Goal: Answer question/provide support: Share knowledge or assist other users

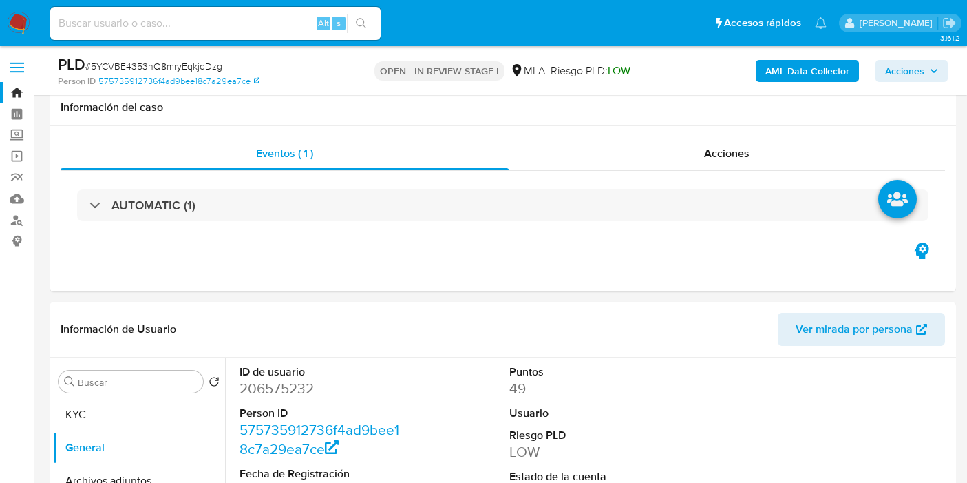
select select "10"
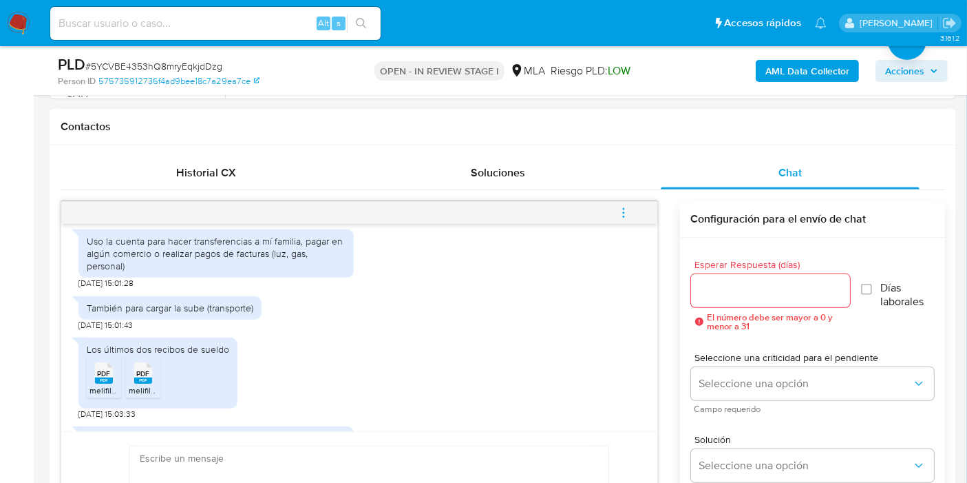
scroll to position [779, 0]
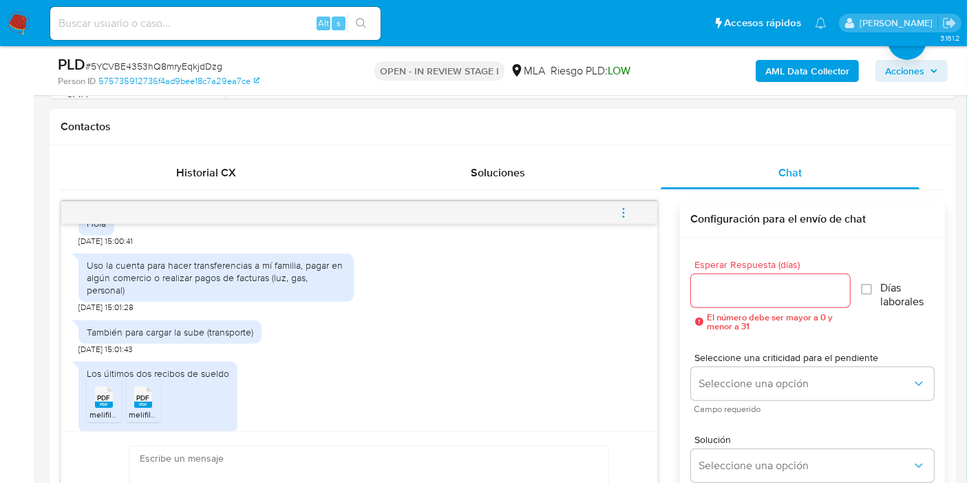
click at [159, 297] on div "Uso la cuenta para hacer transferencias a mí familia, pagar en algún comercio o…" at bounding box center [216, 278] width 259 height 38
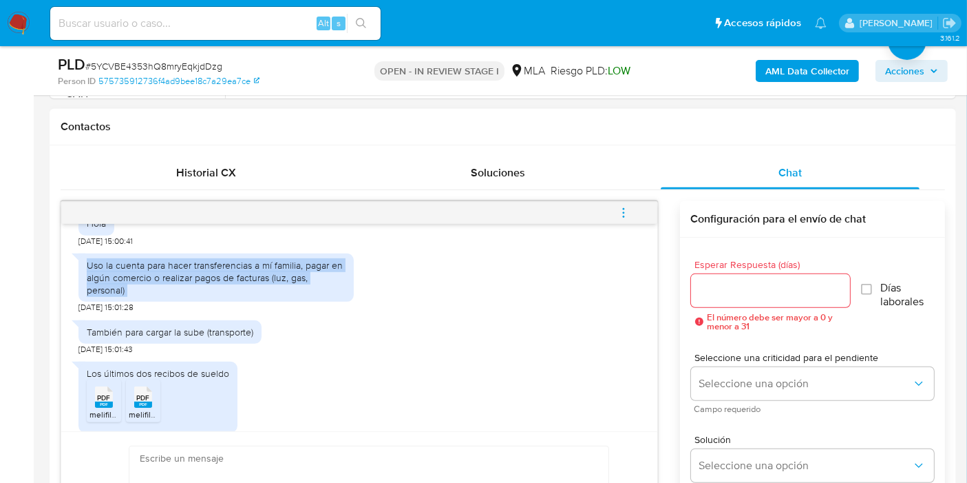
click at [159, 297] on div "Uso la cuenta para hacer transferencias a mí familia, pagar en algún comercio o…" at bounding box center [216, 278] width 259 height 38
copy div "Uso la cuenta para hacer transferencias a mí familia, pagar en algún comercio o…"
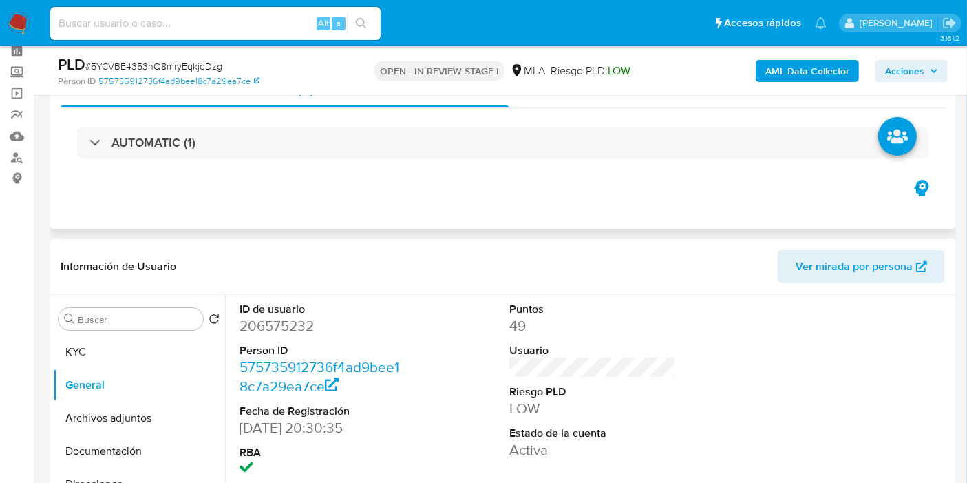
scroll to position [0, 0]
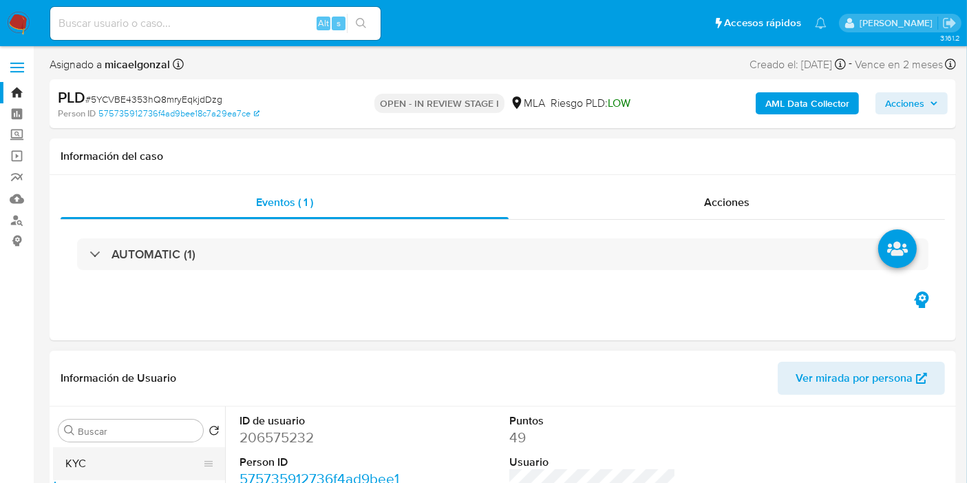
click at [131, 465] on button "KYC" at bounding box center [133, 463] width 161 height 33
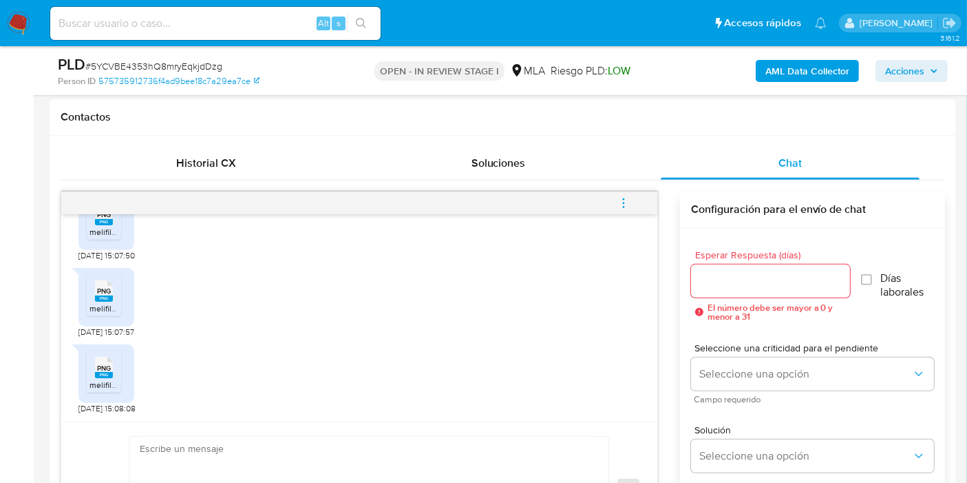
scroll to position [688, 0]
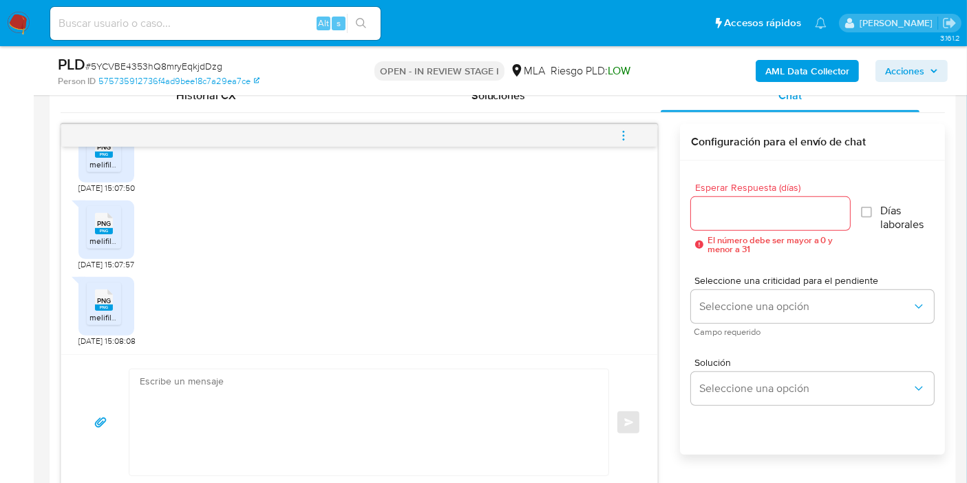
click at [332, 412] on textarea at bounding box center [366, 422] width 452 height 106
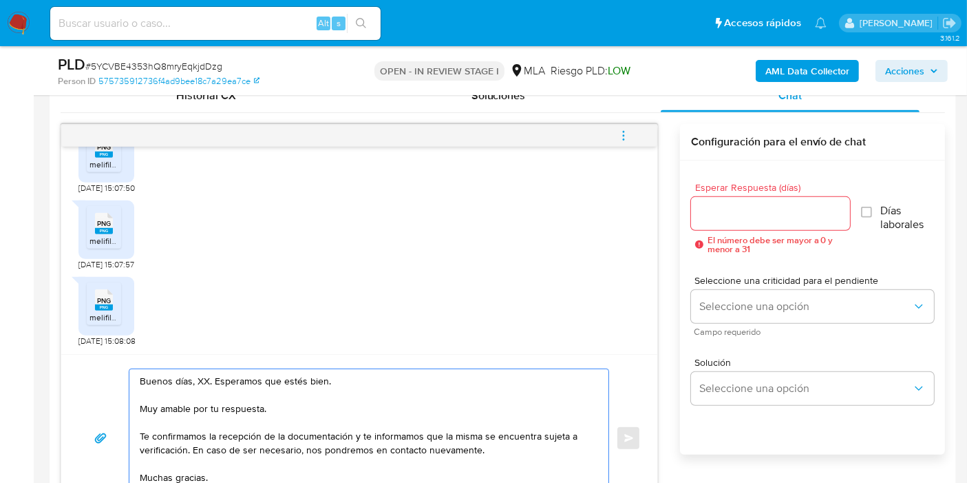
click at [196, 372] on textarea "Buenos días, XX. Esperamos que estés bien. Muy amable por tu respuesta. Te conf…" at bounding box center [366, 438] width 452 height 138
click at [222, 405] on textarea "Buenos días, Julieta. Esperamos que estés bien. Muy amable por tu respuesta. Te…" at bounding box center [366, 438] width 452 height 138
click at [228, 404] on textarea "Buenos días, Julieta. Esperamos que estés bien. Muy amable por tu respuesta. Te…" at bounding box center [366, 438] width 452 height 138
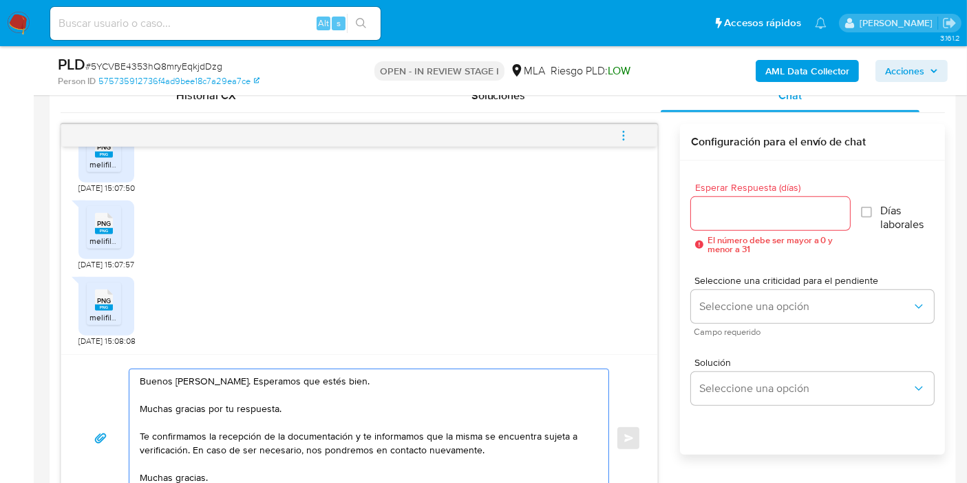
drag, startPoint x: 351, startPoint y: 435, endPoint x: 187, endPoint y: 443, distance: 164.7
click at [187, 443] on textarea "Buenos días, Julieta. Esperamos que estés bien. Muchas gracias por tu respuesta…" at bounding box center [366, 438] width 452 height 138
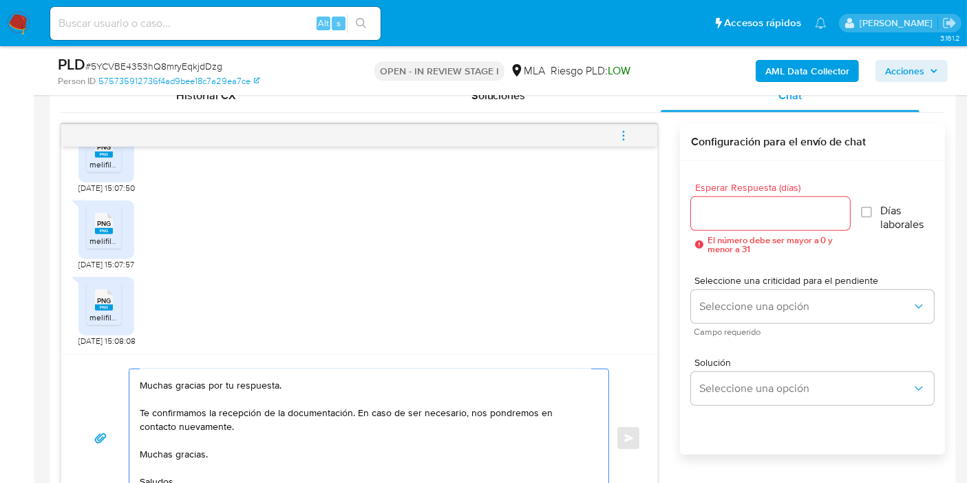
click at [181, 404] on textarea "Buenos días, Julieta. Esperamos que estés bien. Muchas gracias por tu respuesta…" at bounding box center [366, 438] width 452 height 138
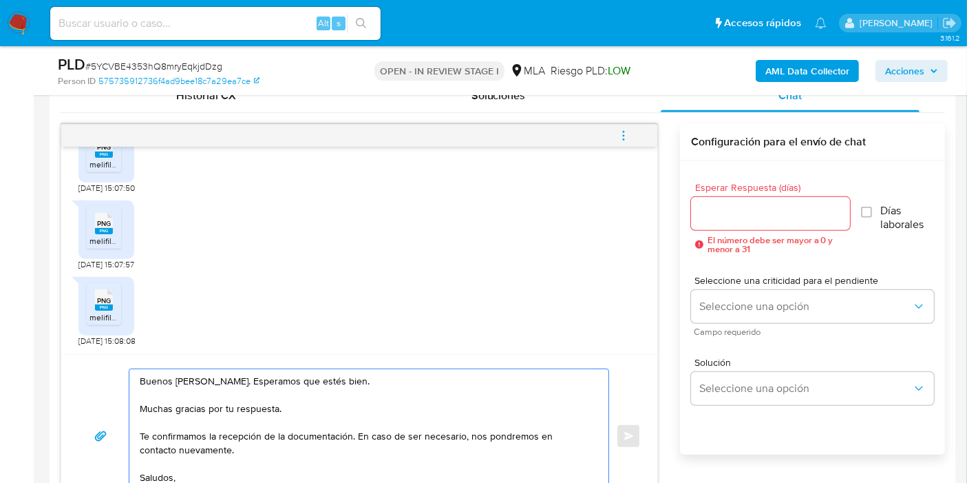
type textarea "Buenos días, Julieta. Esperamos que estés bien. Muchas gracias por tu respuesta…"
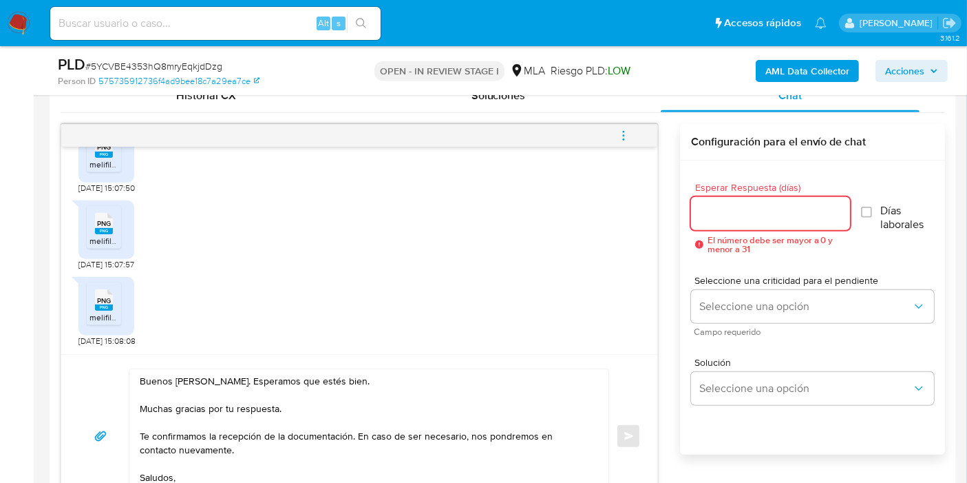
click at [781, 213] on input "Esperar Respuesta (días)" at bounding box center [770, 213] width 159 height 18
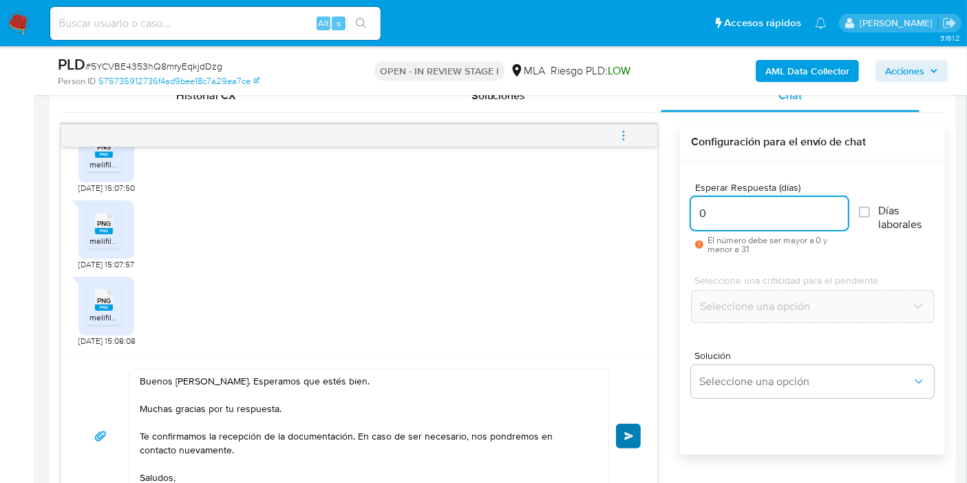
type input "0"
click at [616, 428] on button "Enviar" at bounding box center [628, 435] width 25 height 25
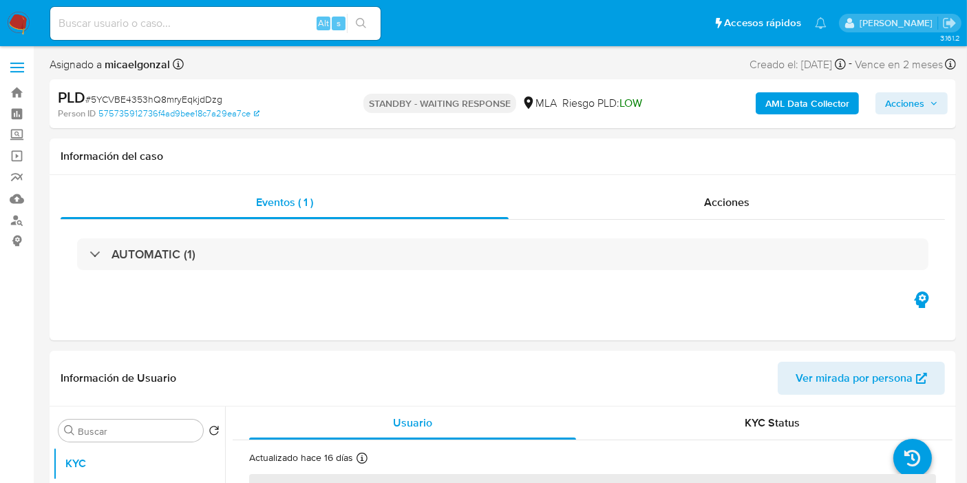
select select "10"
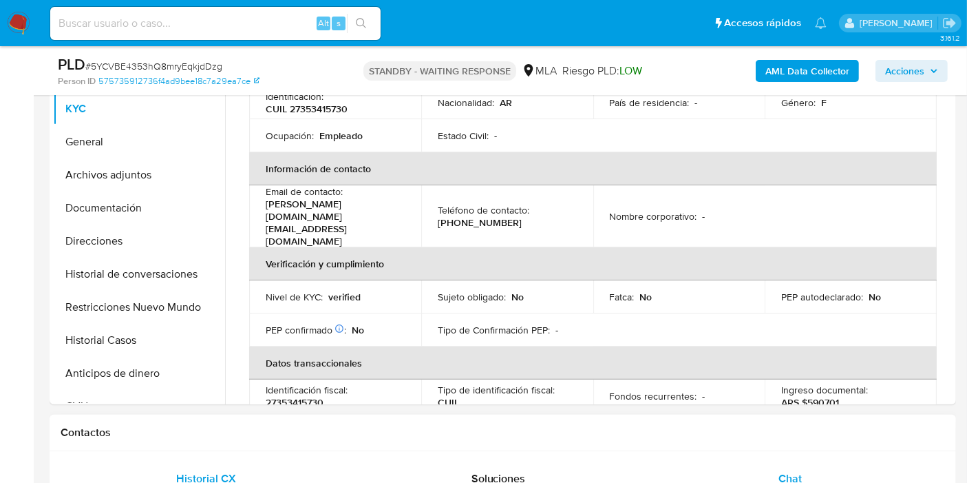
scroll to position [229, 0]
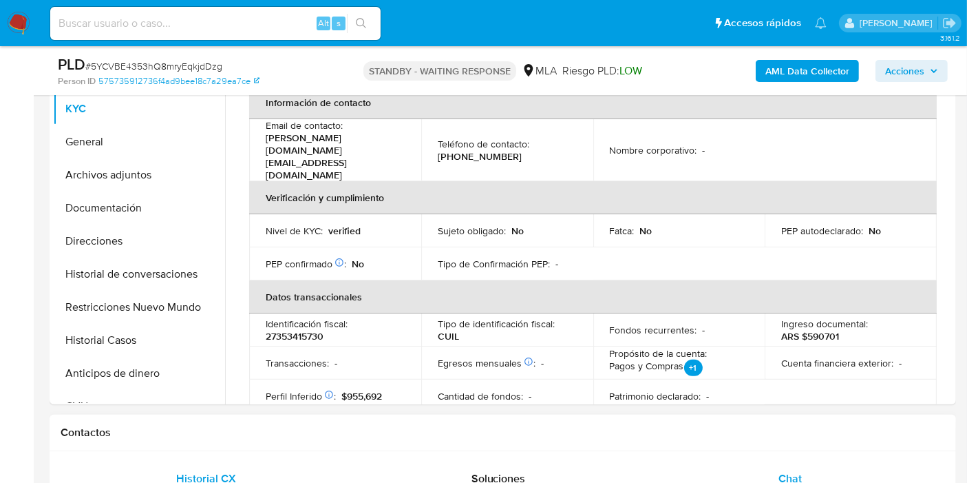
click at [771, 478] on div "Chat" at bounding box center [790, 478] width 259 height 33
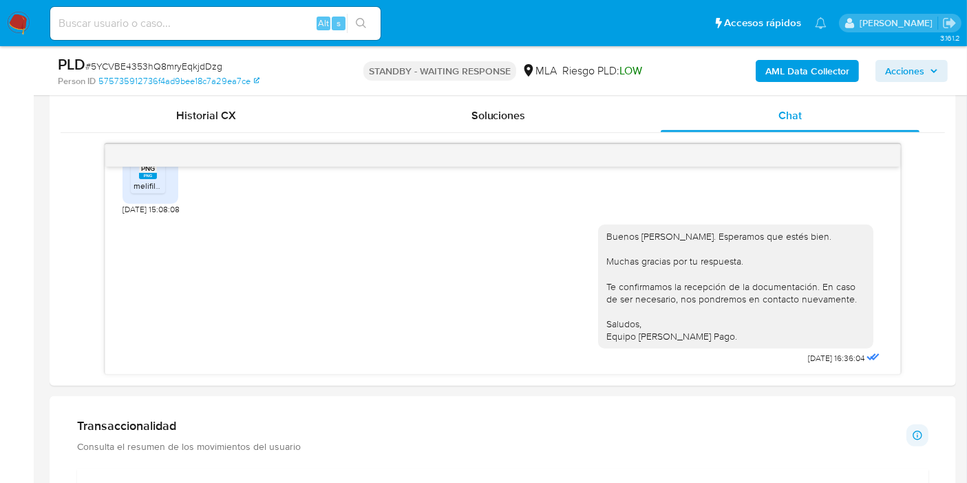
scroll to position [458, 0]
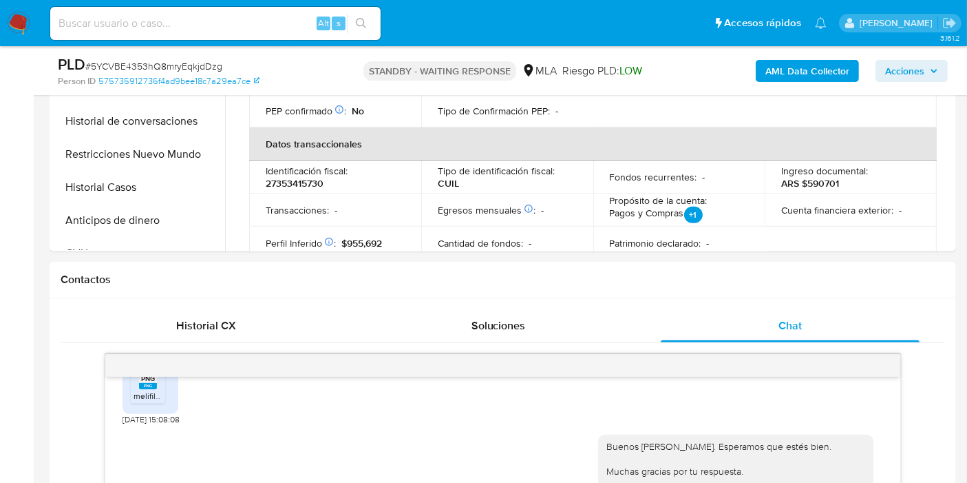
click at [176, 62] on span "# 5YCVBE4353hQ8mryEqkjdDzg" at bounding box center [153, 66] width 137 height 14
copy span "5YCVBE4353hQ8mryEqkjdDzg"
click at [1, 12] on nav "Pausado Ver notificaciones Alt s Accesos rápidos Presiona las siguientes teclas…" at bounding box center [483, 23] width 967 height 46
click at [12, 23] on img at bounding box center [18, 23] width 23 height 23
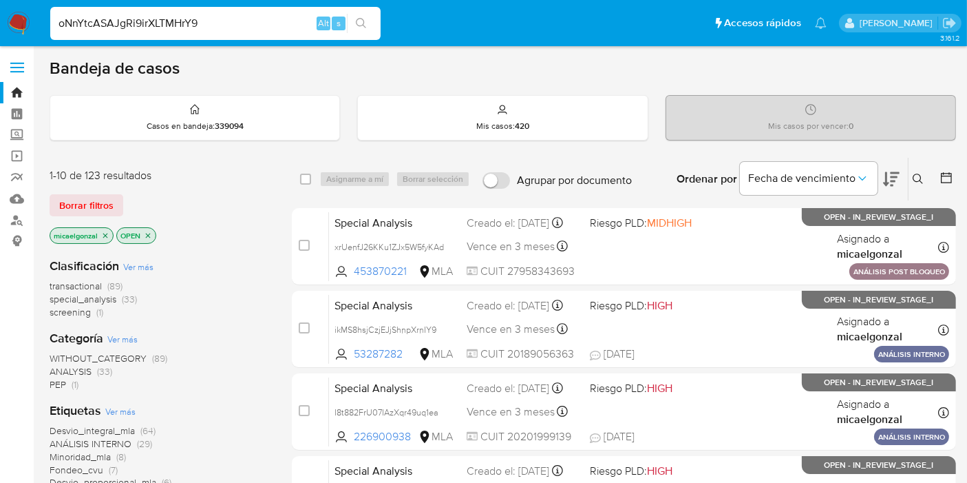
type input "oNnYtcASAJgRi9irXLTMHrY9"
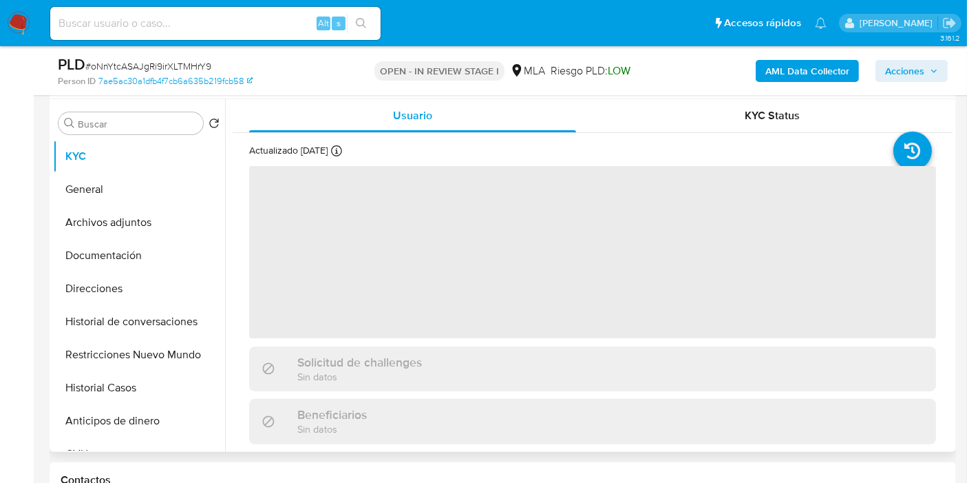
scroll to position [306, 0]
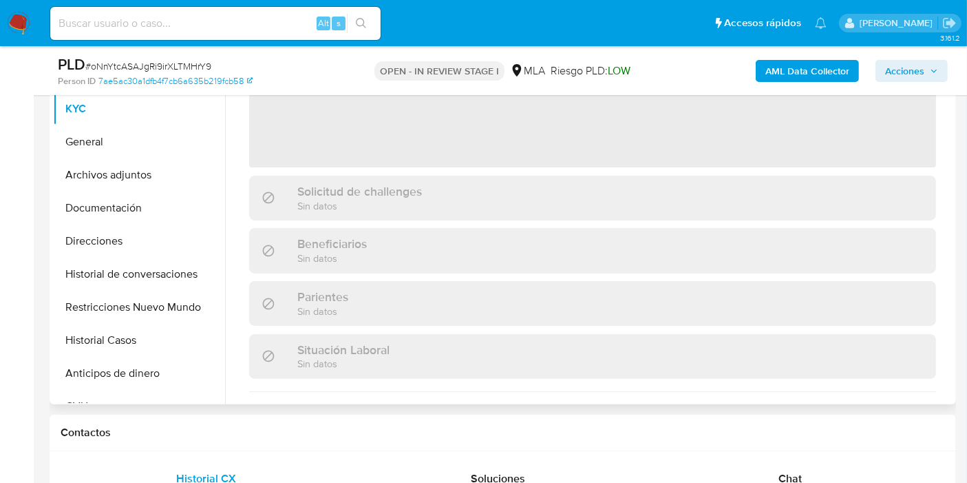
select select "10"
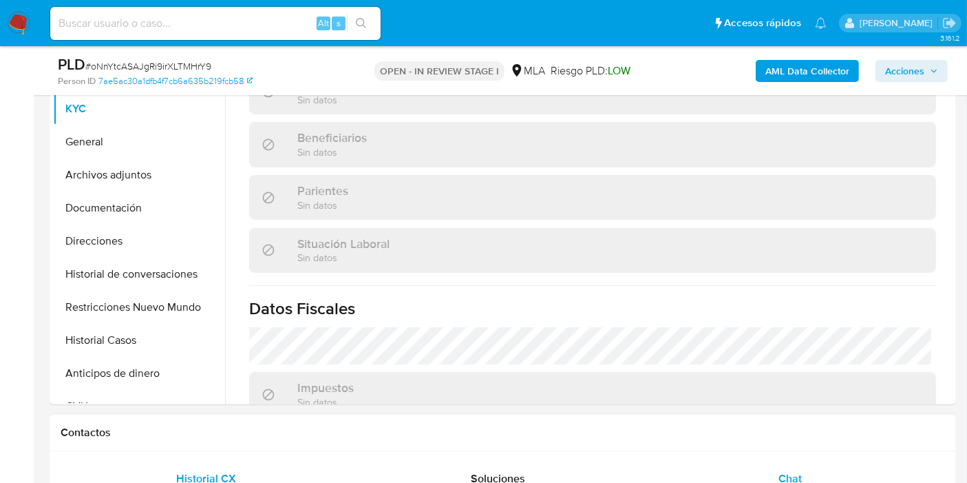
click at [790, 466] on div "Chat" at bounding box center [790, 478] width 259 height 33
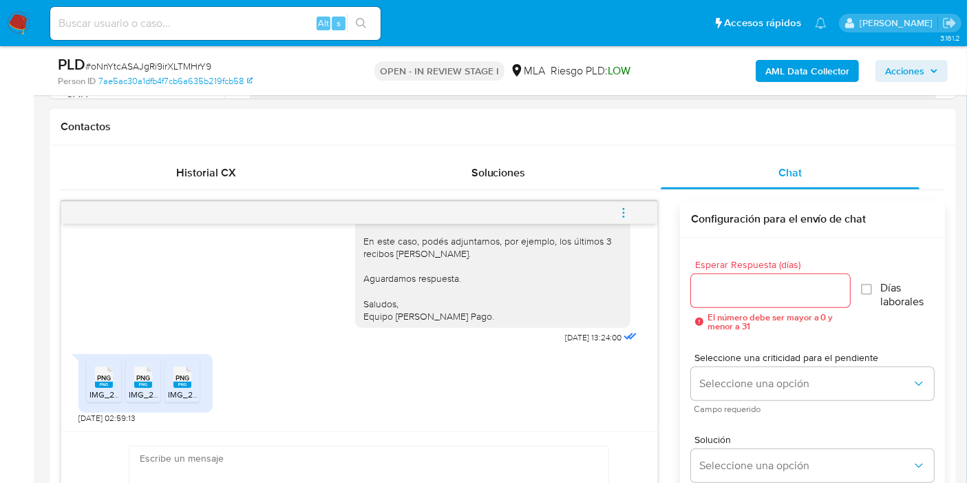
scroll to position [969, 0]
click at [96, 384] on rect at bounding box center [104, 384] width 18 height 6
click at [140, 382] on rect at bounding box center [143, 384] width 18 height 6
click at [194, 391] on span "IMG_2804.png" at bounding box center [196, 394] width 56 height 12
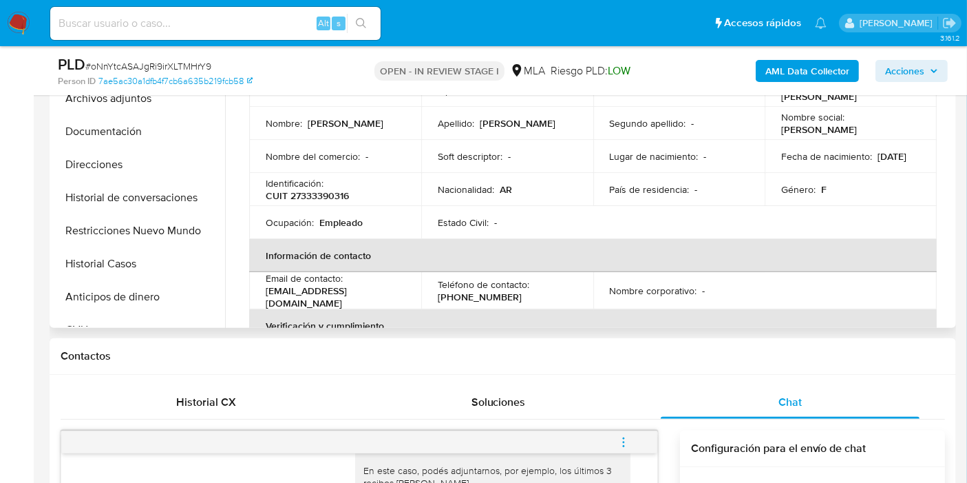
scroll to position [229, 0]
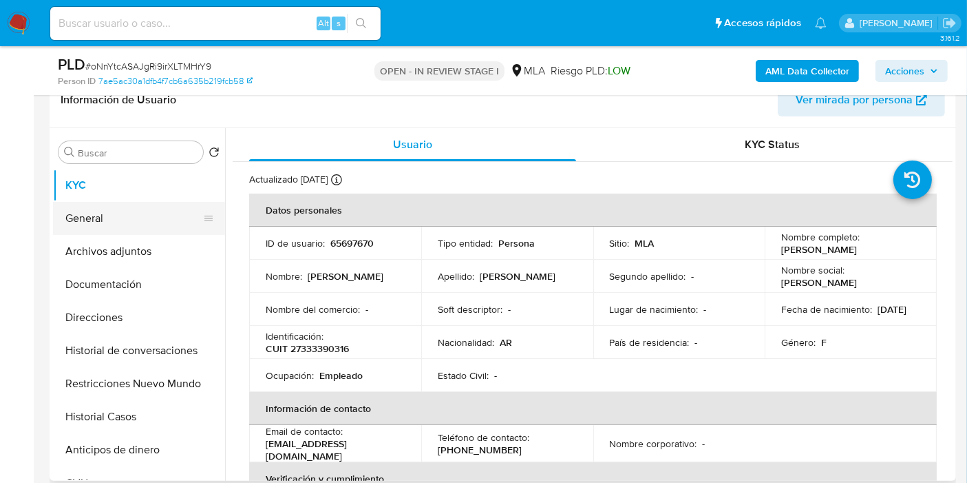
click at [85, 209] on button "General" at bounding box center [133, 218] width 161 height 33
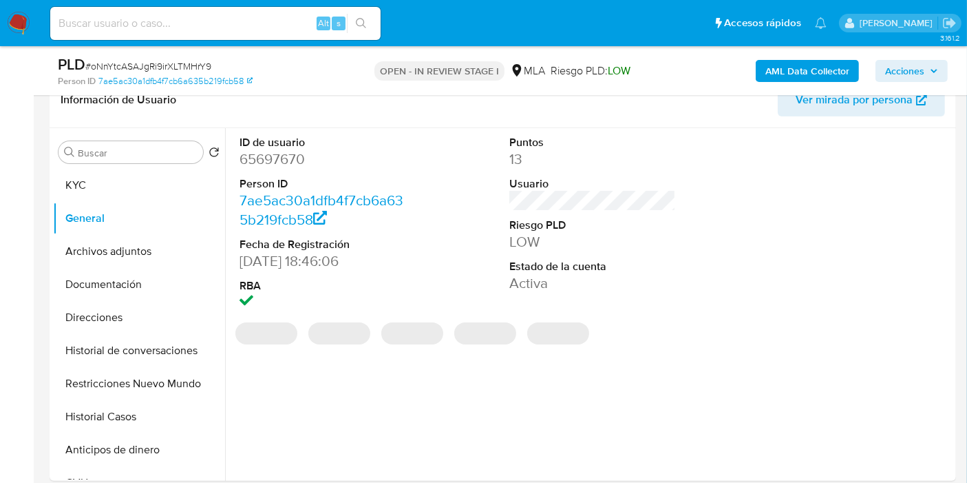
click at [275, 166] on dd "65697670" at bounding box center [323, 158] width 167 height 19
click at [277, 159] on dd "65697670" at bounding box center [323, 158] width 167 height 19
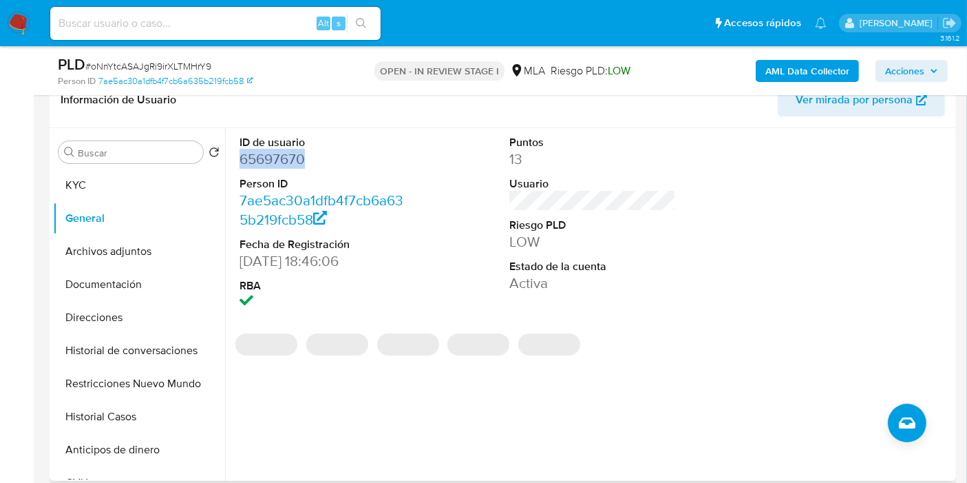
copy dd "65697670"
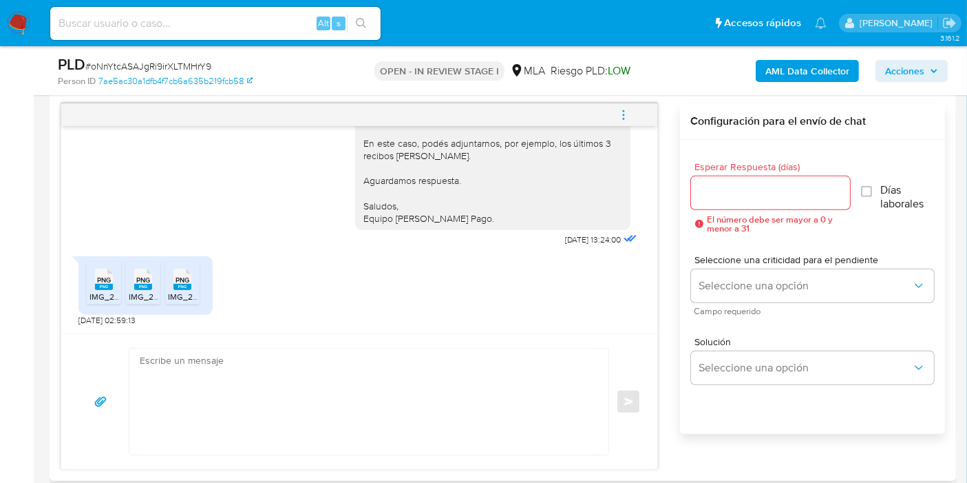
scroll to position [765, 0]
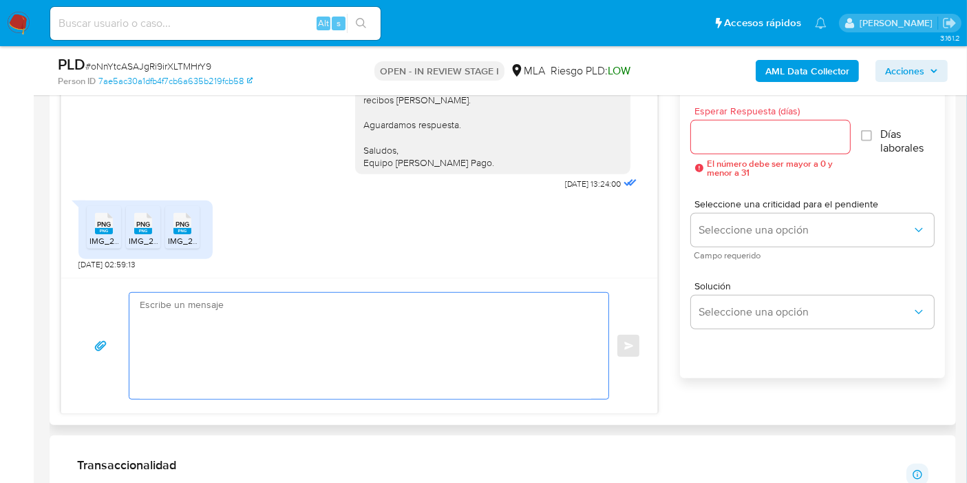
click at [380, 294] on textarea at bounding box center [366, 346] width 452 height 106
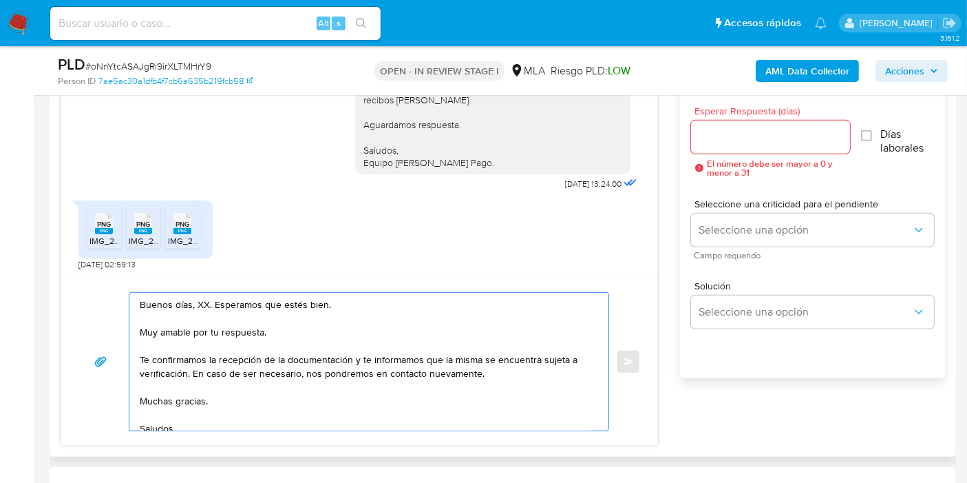
click at [200, 307] on textarea "Buenos días, XX. Esperamos que estés bien. Muy amable por tu respuesta. Te conf…" at bounding box center [366, 362] width 452 height 138
click at [194, 332] on textarea "Buenos días, Romina. Esperamos que estés bien. Muy amable por tu respuesta. Te …" at bounding box center [366, 362] width 452 height 138
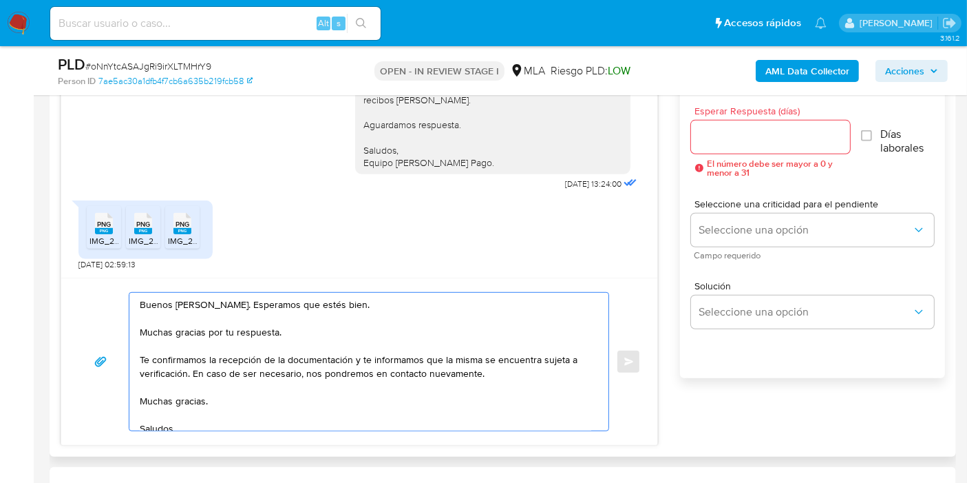
drag, startPoint x: 353, startPoint y: 355, endPoint x: 187, endPoint y: 372, distance: 166.8
click at [187, 372] on textarea "Buenos días, Romina. Esperamos que estés bien. Muchas gracias por tu respuesta.…" at bounding box center [366, 362] width 452 height 138
click at [187, 401] on textarea "Buenos días, Romina. Esperamos que estés bien. Muchas gracias por tu respuesta.…" at bounding box center [366, 362] width 452 height 138
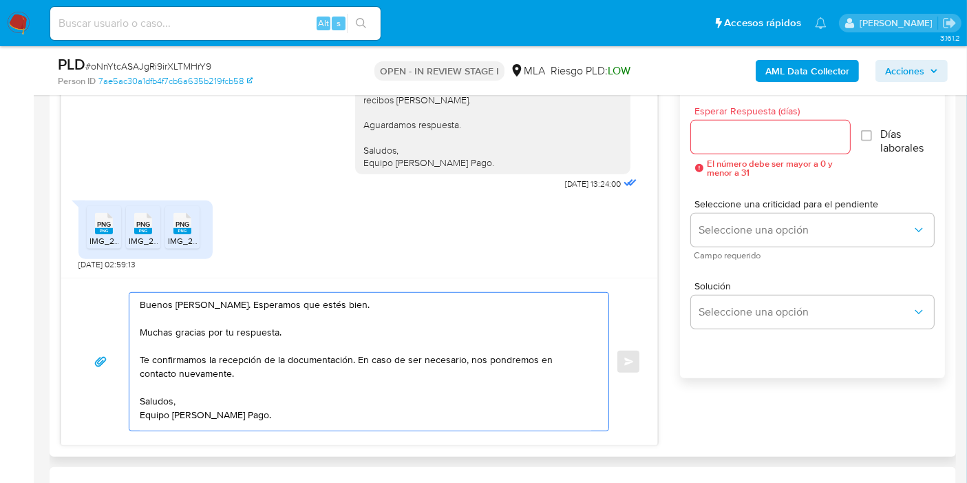
click at [184, 416] on textarea "Buenos días, Romina. Esperamos que estés bien. Muchas gracias por tu respuesta.…" at bounding box center [366, 362] width 452 height 138
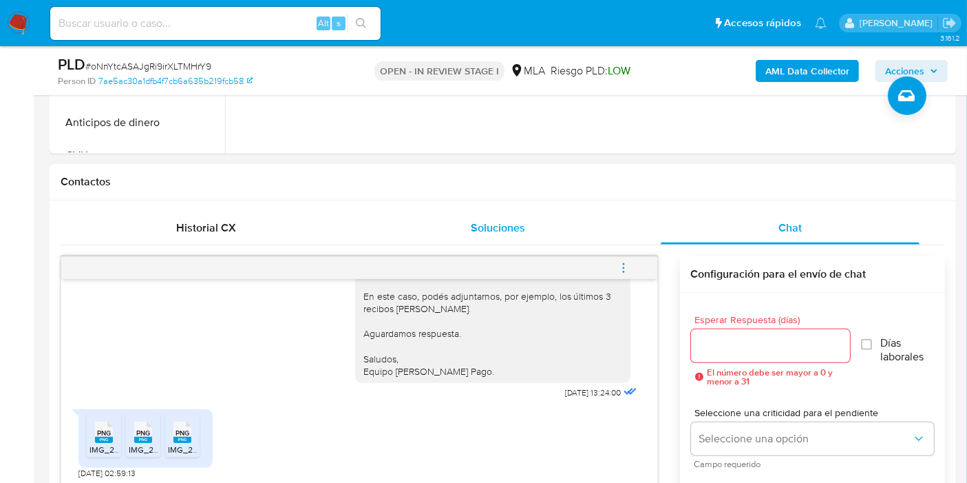
scroll to position [535, 0]
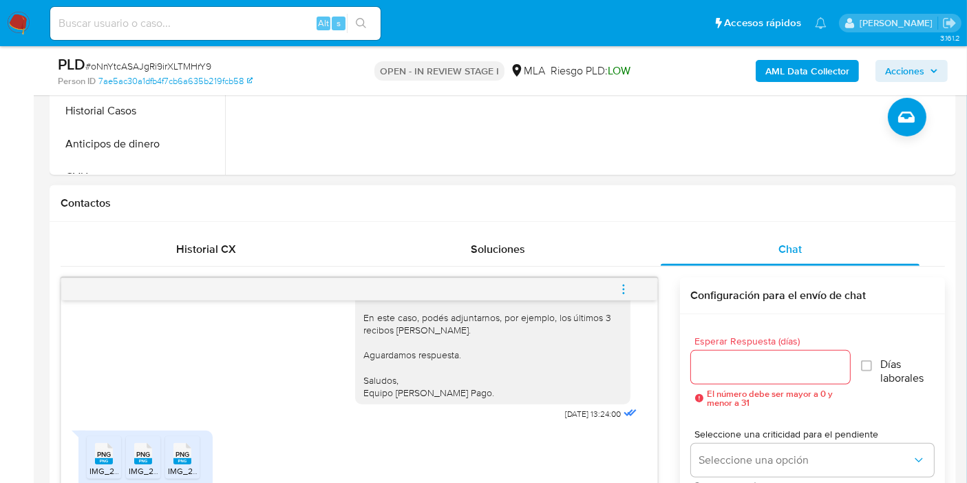
type textarea "Buenos [PERSON_NAME]. Esperamos que estés bien. Muchas gracias por tu respuesta…"
click at [717, 352] on div at bounding box center [770, 366] width 159 height 33
click at [721, 362] on input "Esperar Respuesta (días)" at bounding box center [770, 367] width 159 height 18
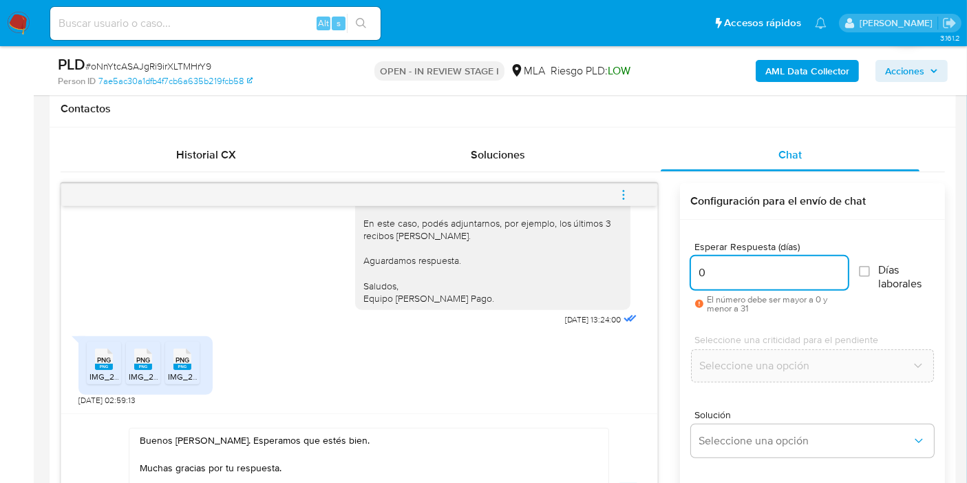
scroll to position [688, 0]
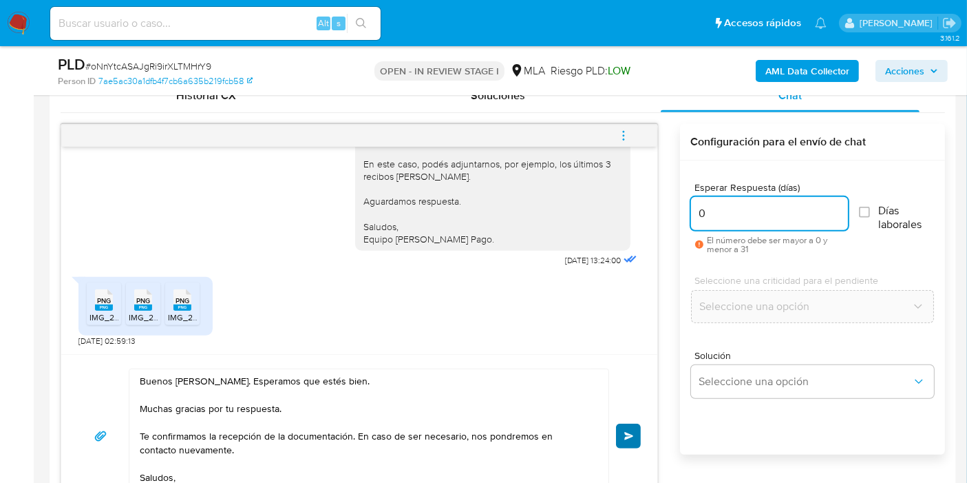
type input "0"
click at [625, 423] on button "Enviar" at bounding box center [628, 435] width 25 height 25
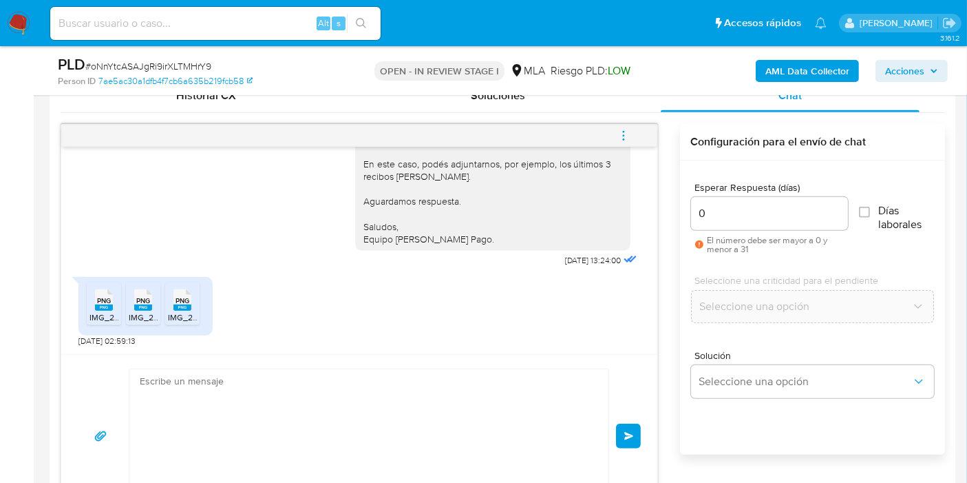
scroll to position [1122, 0]
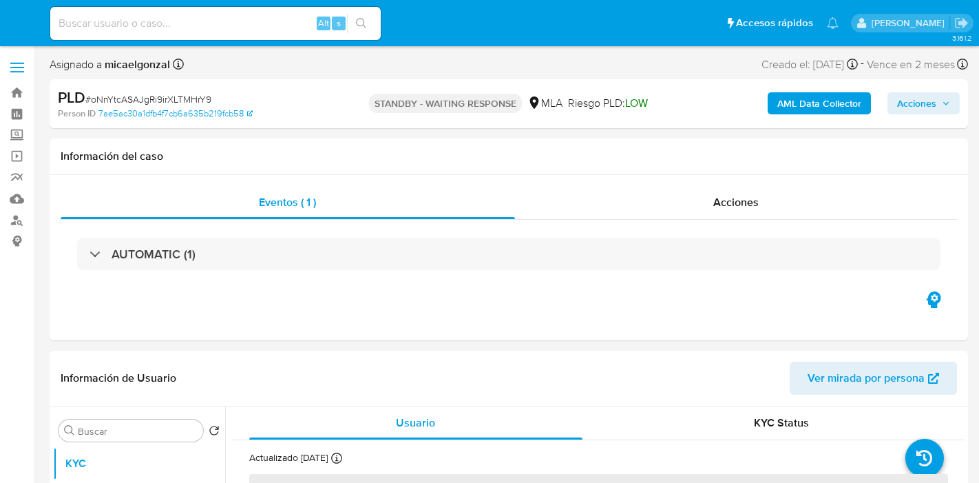
select select "10"
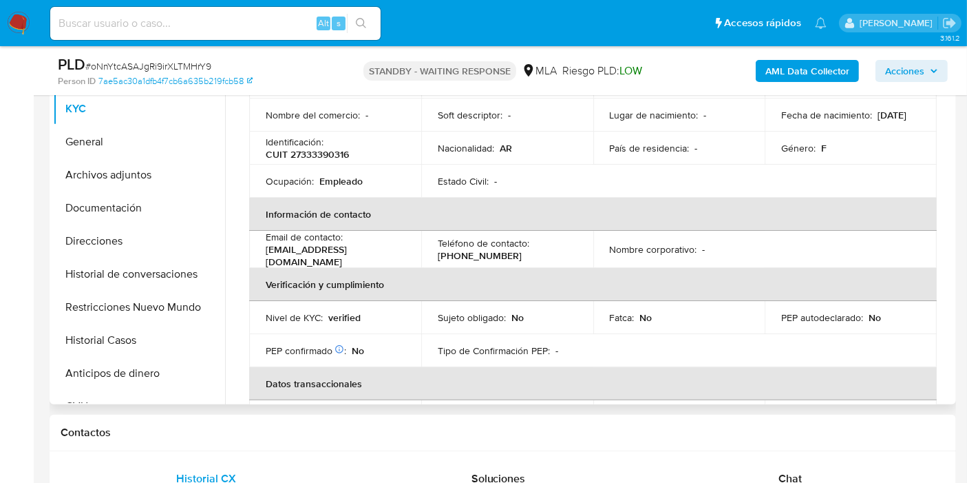
scroll to position [229, 0]
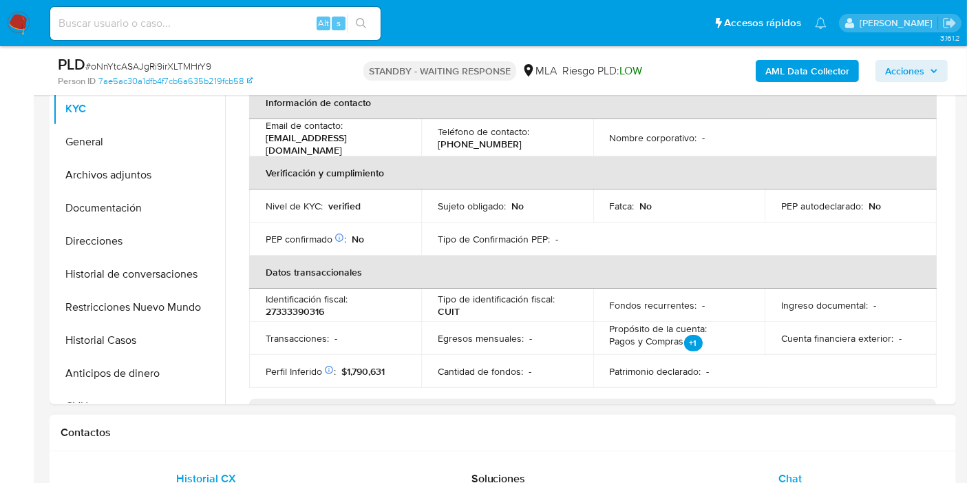
click at [790, 476] on span "Chat" at bounding box center [790, 478] width 23 height 16
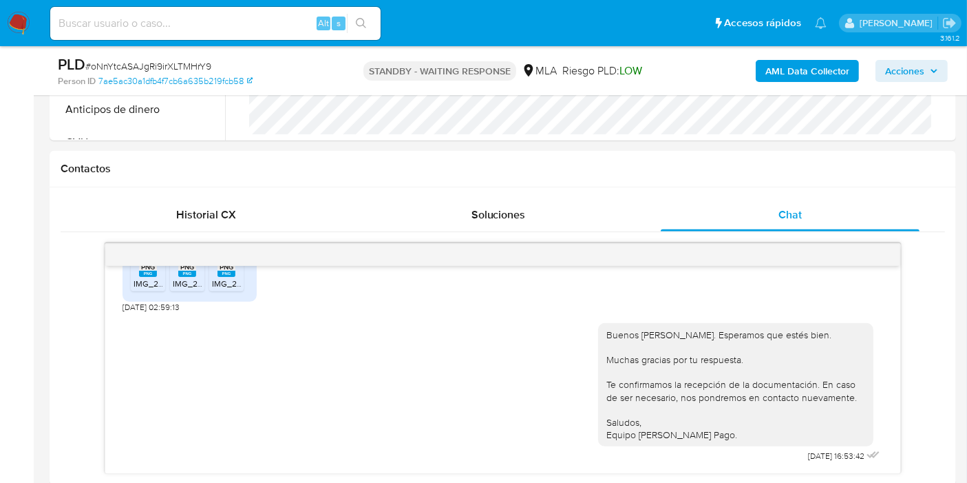
scroll to position [688, 0]
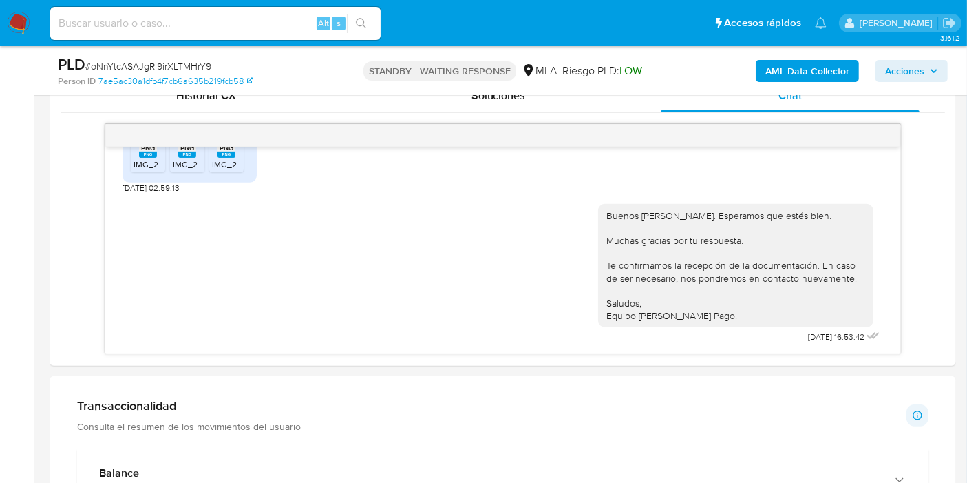
click at [178, 62] on span "# oNnYtcASAJgRi9irXLTMHrY9" at bounding box center [148, 66] width 126 height 14
copy span "oNnYtcASAJgRi9irXLTMHrY9"
drag, startPoint x: 0, startPoint y: 3, endPoint x: 12, endPoint y: 22, distance: 22.5
click at [1, 6] on nav "Pausado Ver notificaciones Alt s Accesos rápidos Presiona las siguientes teclas…" at bounding box center [483, 23] width 967 height 46
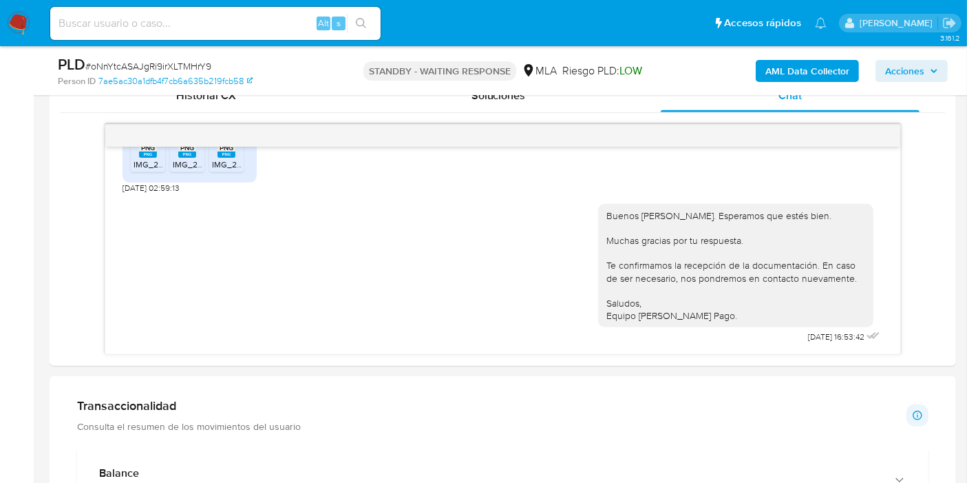
click at [12, 22] on img at bounding box center [18, 23] width 23 height 23
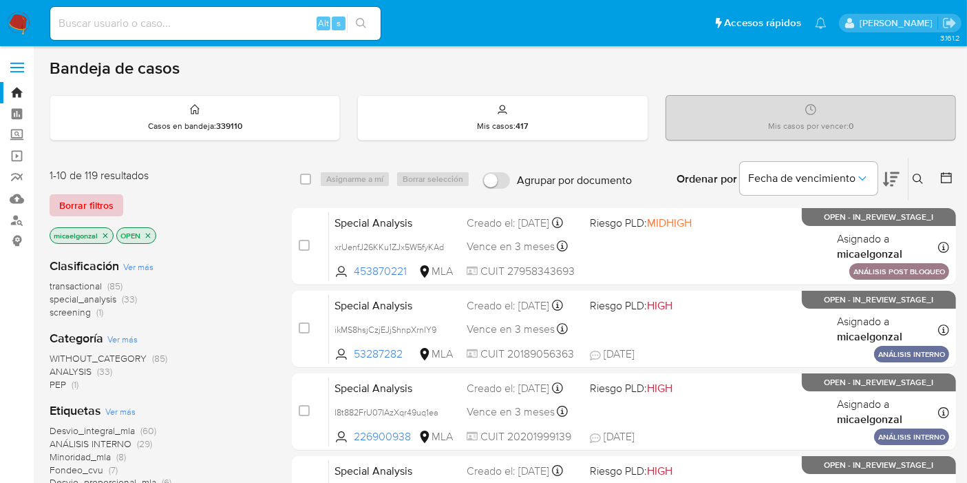
click at [76, 209] on span "Borrar filtros" at bounding box center [86, 204] width 54 height 19
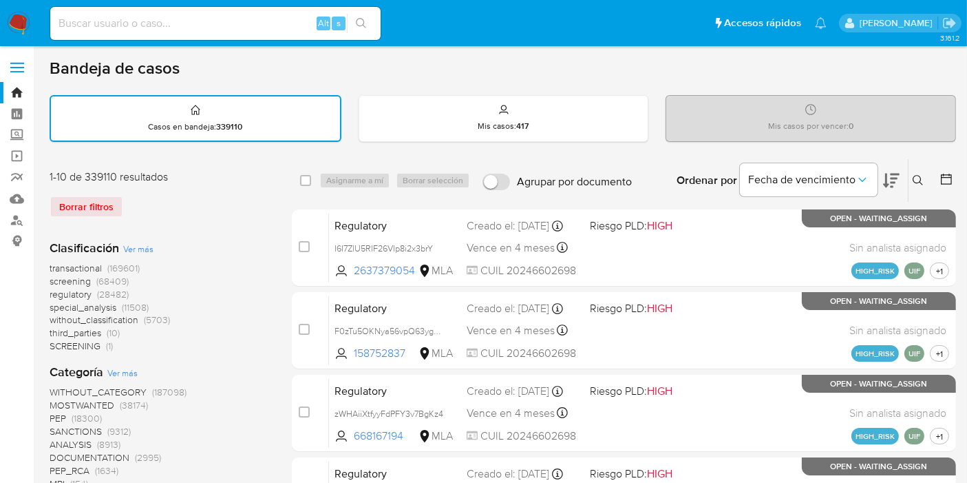
click at [926, 182] on button at bounding box center [920, 180] width 23 height 17
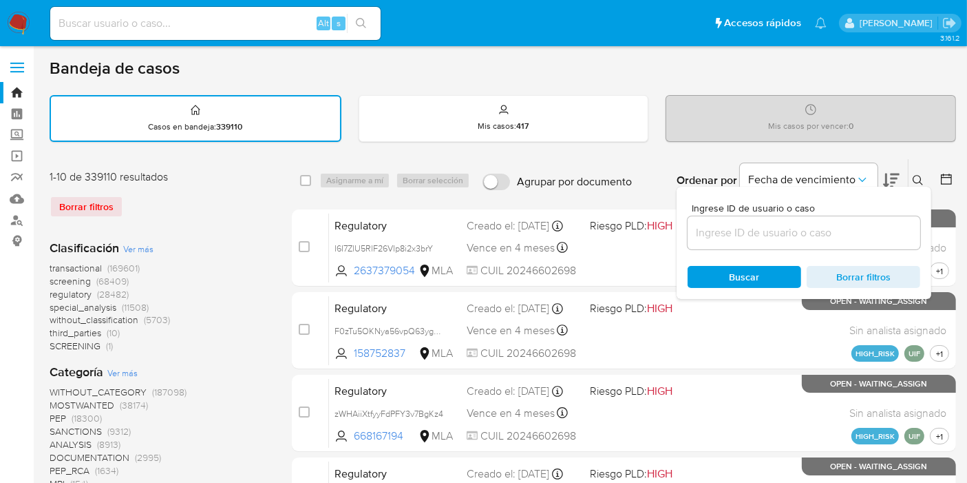
click at [845, 226] on input at bounding box center [804, 233] width 233 height 18
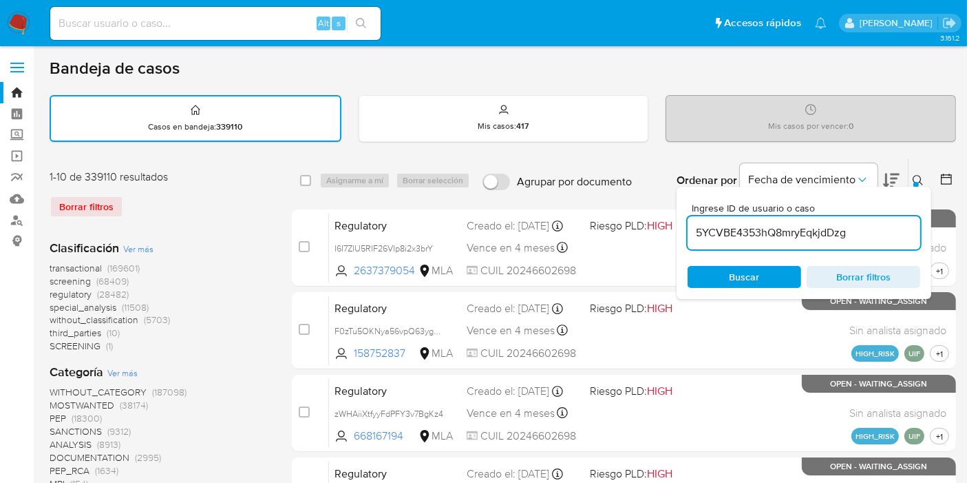
type input "5YCVBE4353hQ8mryEqkjdDzg"
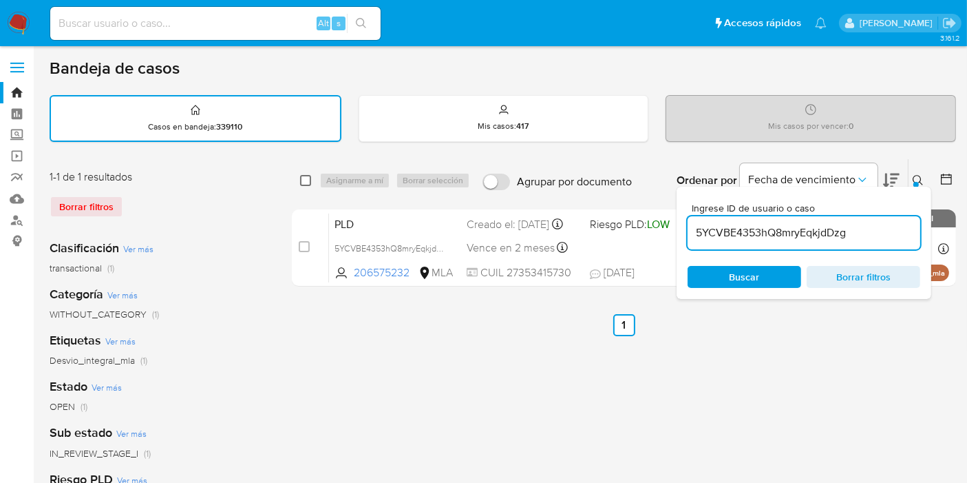
click at [306, 178] on input "checkbox" at bounding box center [305, 180] width 11 height 11
checkbox input "true"
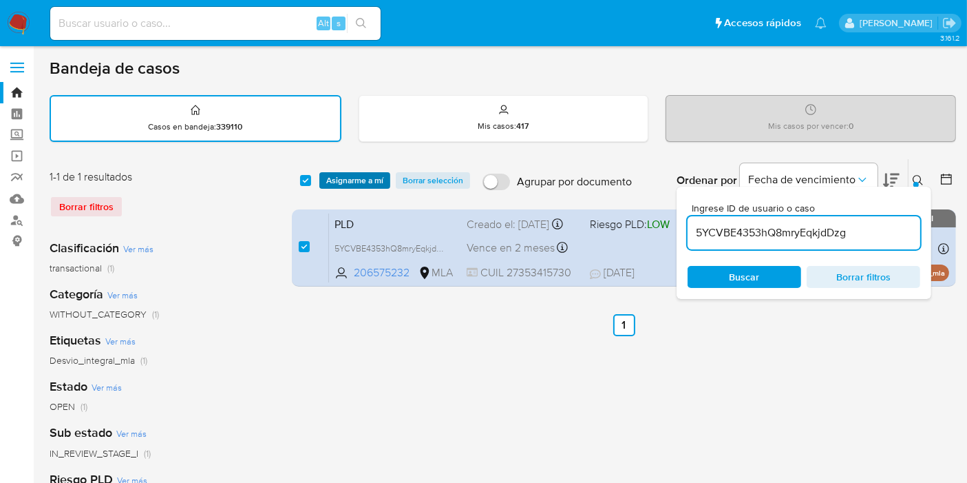
click at [370, 180] on span "Asignarme a mí" at bounding box center [354, 180] width 57 height 14
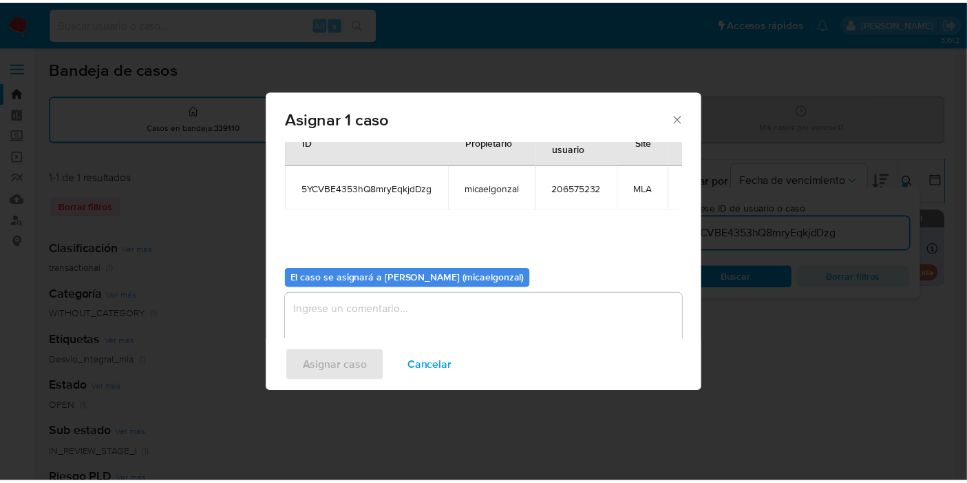
scroll to position [70, 0]
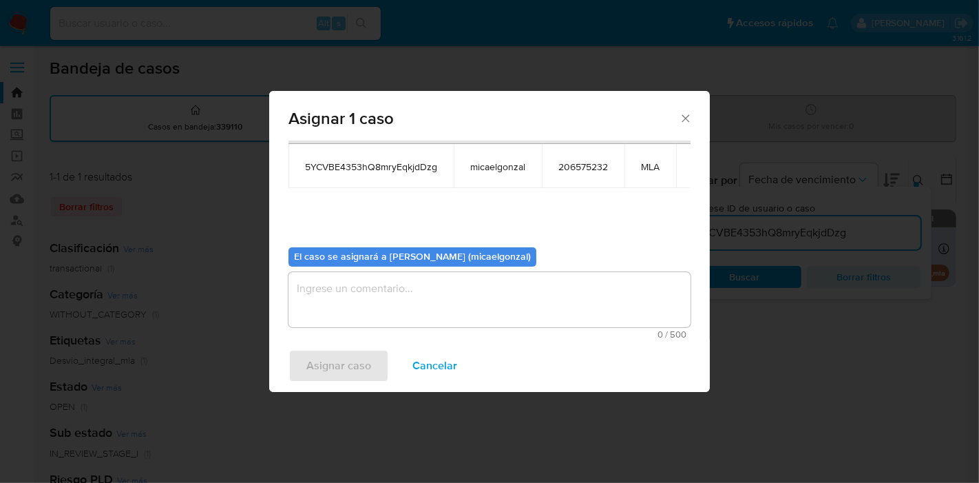
click at [381, 313] on textarea "assign-modal" at bounding box center [489, 299] width 402 height 55
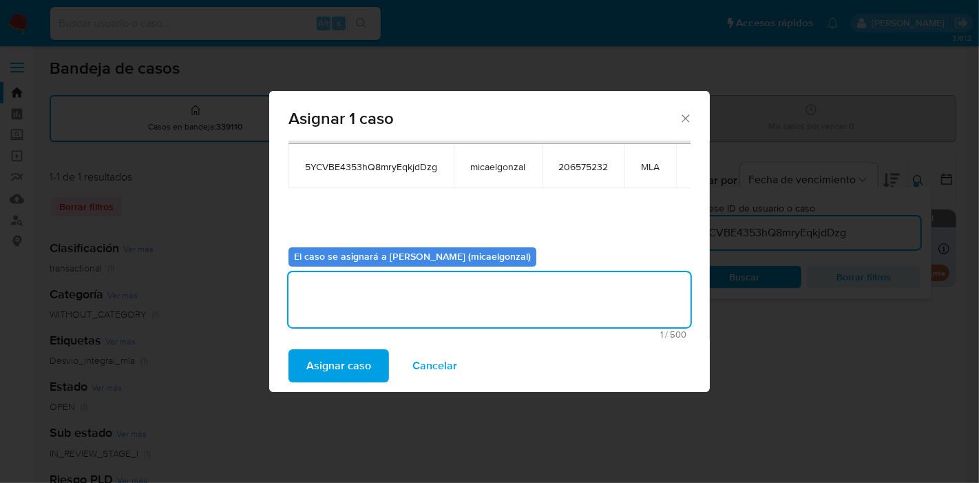
click at [340, 359] on span "Asignar caso" at bounding box center [338, 365] width 65 height 30
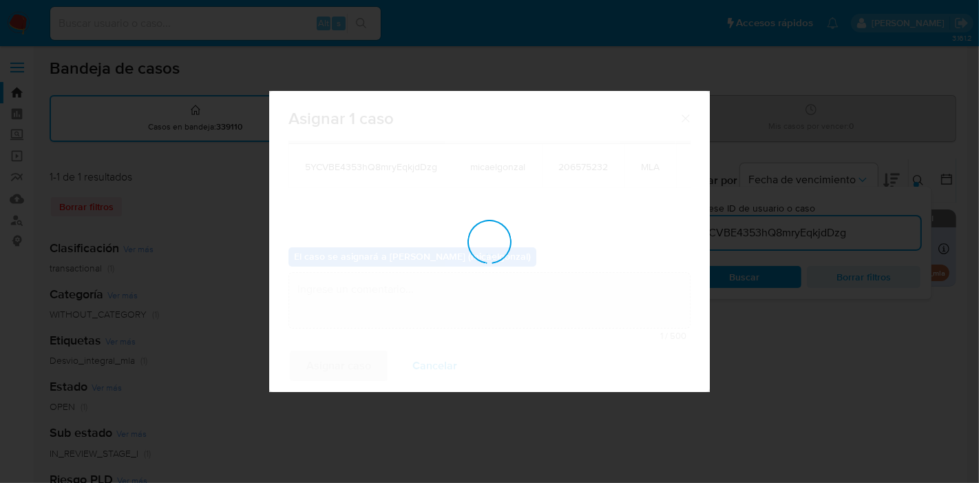
checkbox input "false"
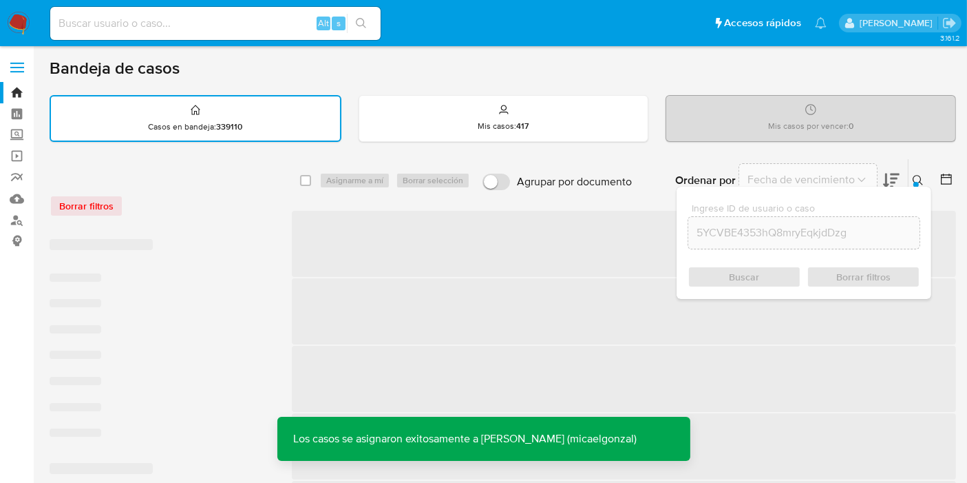
click at [242, 35] on div "Alt s" at bounding box center [215, 23] width 330 height 33
drag, startPoint x: 250, startPoint y: 24, endPoint x: 237, endPoint y: 33, distance: 15.8
click at [246, 28] on input at bounding box center [215, 23] width 330 height 18
paste input "5YCVBE4353hQ8mryEqkjdDzg"
type input "5YCVBE4353hQ8mryEqkjdDzg"
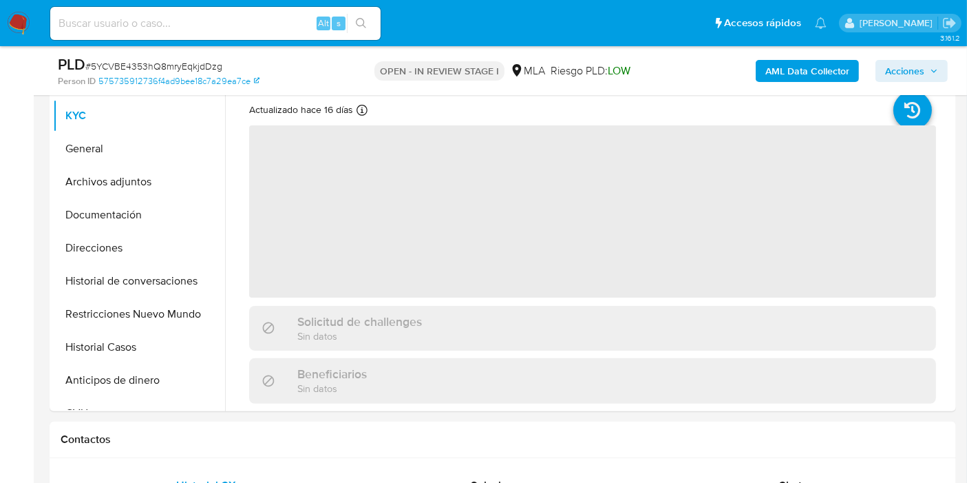
select select "10"
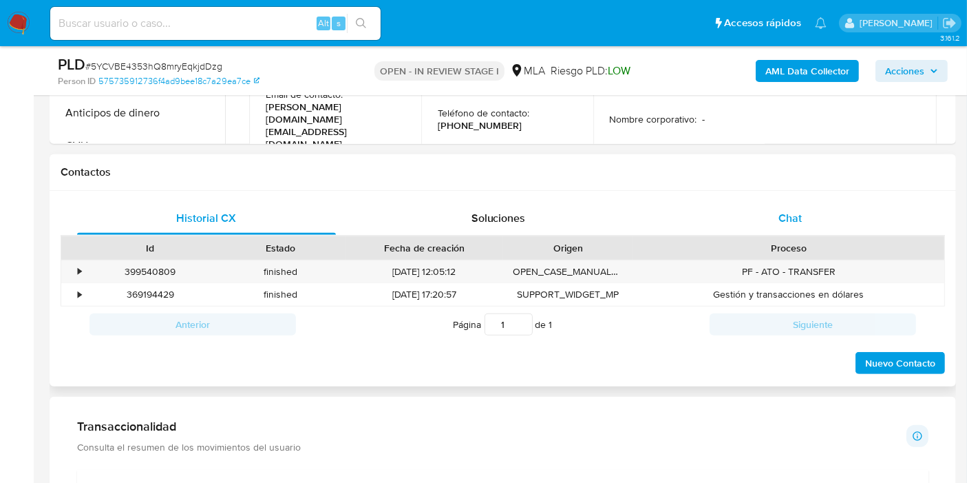
click at [857, 229] on div "Chat" at bounding box center [790, 218] width 259 height 33
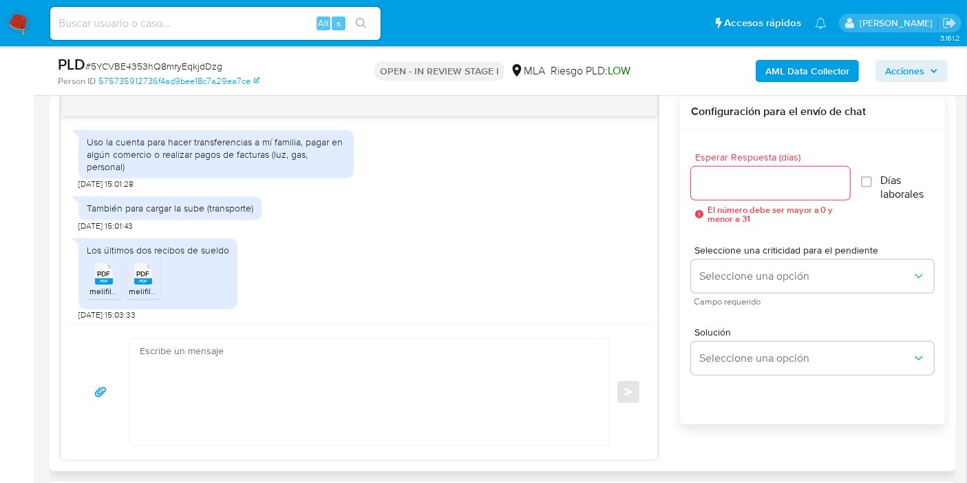
scroll to position [570, 0]
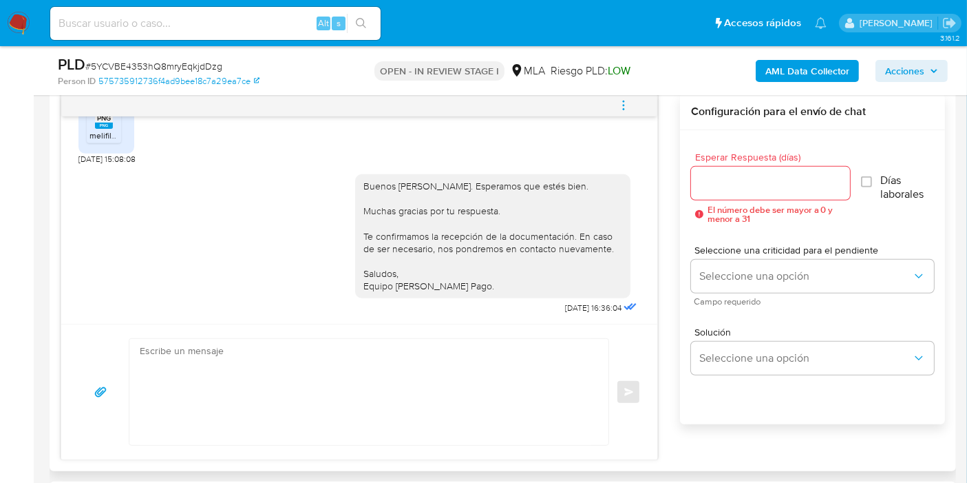
click at [610, 97] on button "menu-action" at bounding box center [623, 105] width 45 height 33
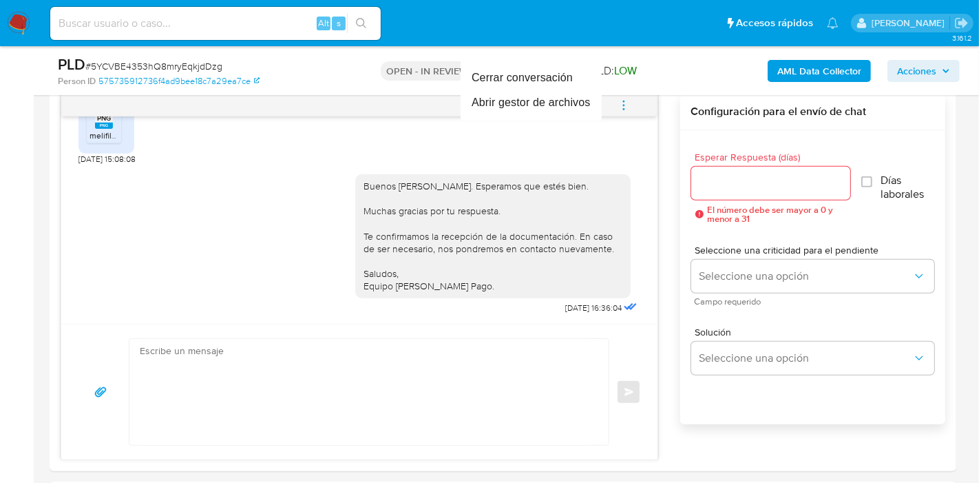
click at [631, 103] on div at bounding box center [489, 241] width 979 height 483
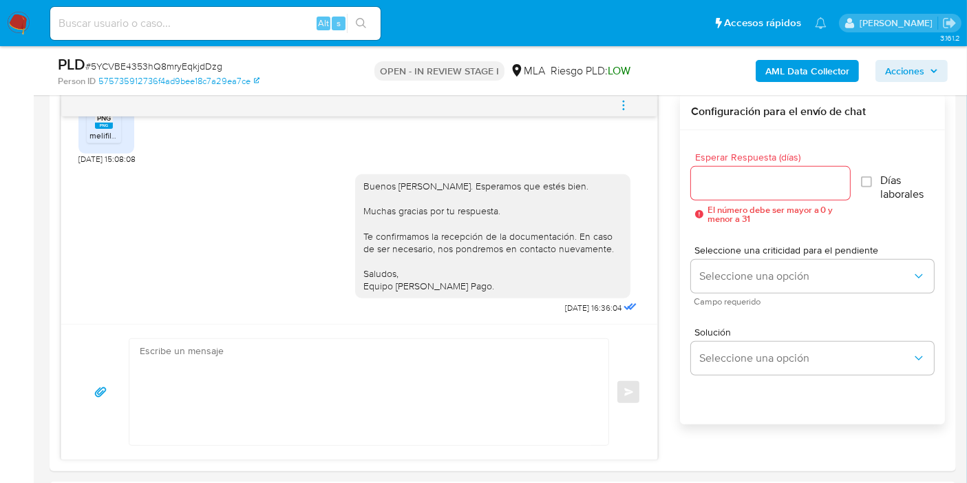
click at [615, 103] on button "menu-action" at bounding box center [623, 105] width 45 height 33
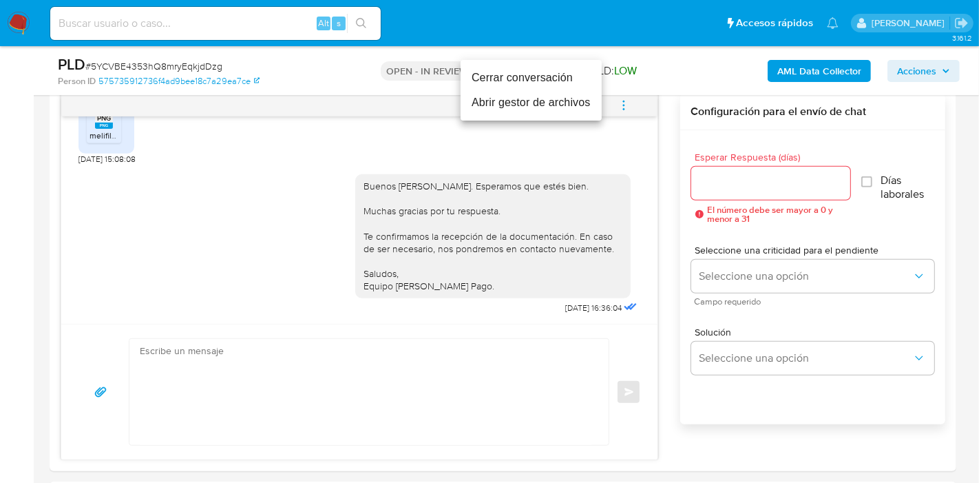
click at [473, 71] on li "Cerrar conversación" at bounding box center [531, 77] width 141 height 25
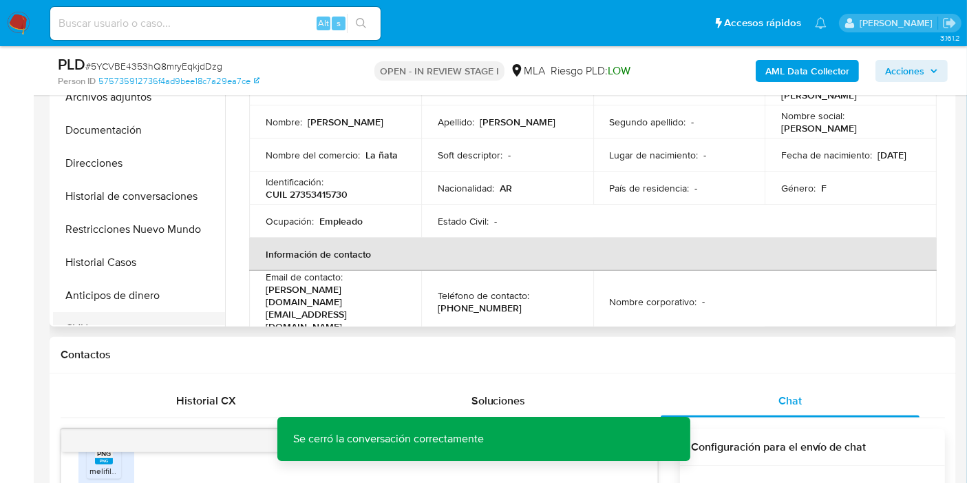
scroll to position [260, 0]
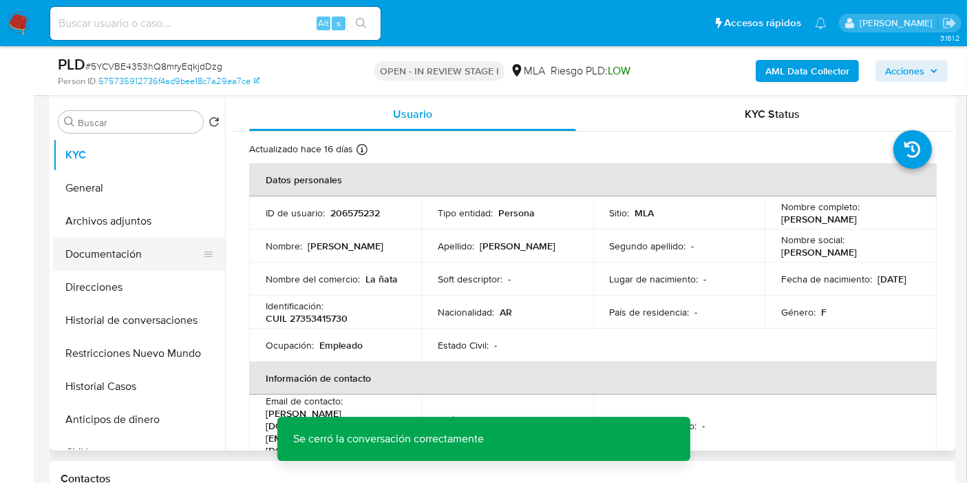
click at [131, 251] on button "Documentación" at bounding box center [133, 253] width 161 height 33
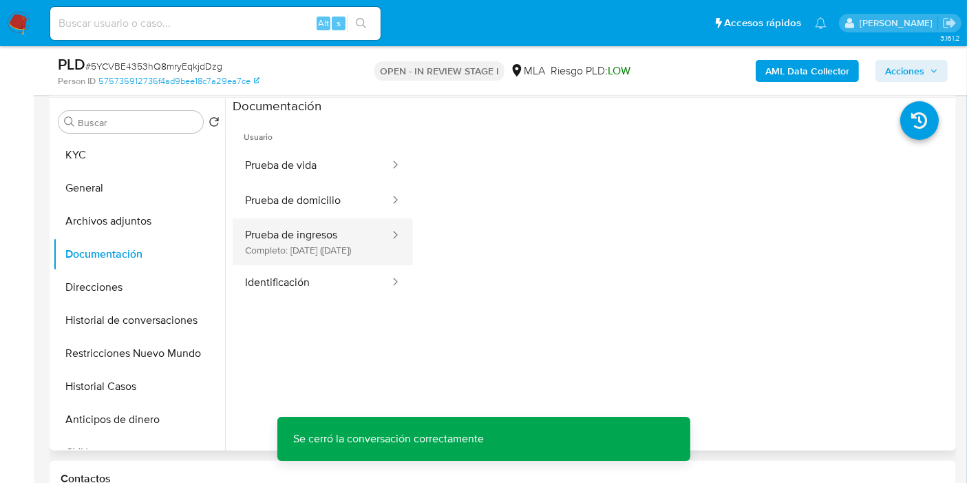
click at [340, 224] on button "Prueba de ingresos Completo: 08/03/2024 (hace 2 años)" at bounding box center [312, 241] width 158 height 47
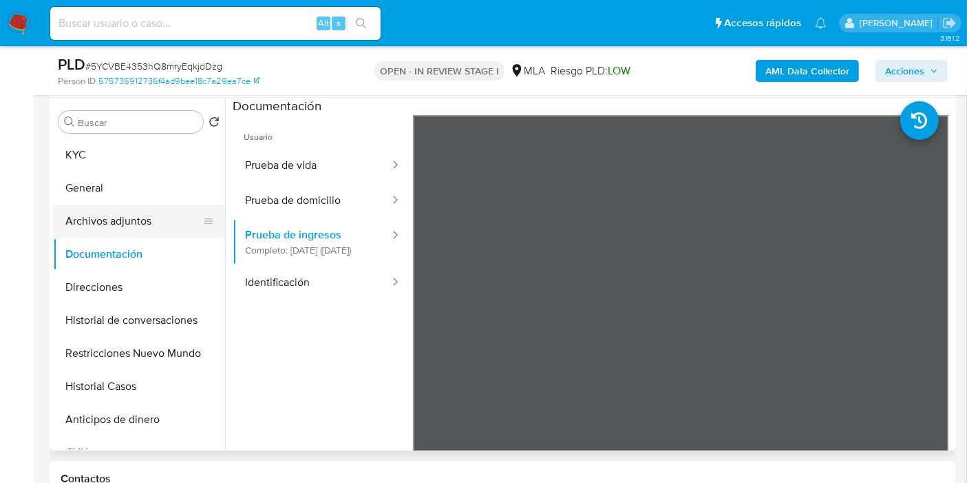
click at [124, 215] on button "Archivos adjuntos" at bounding box center [133, 220] width 161 height 33
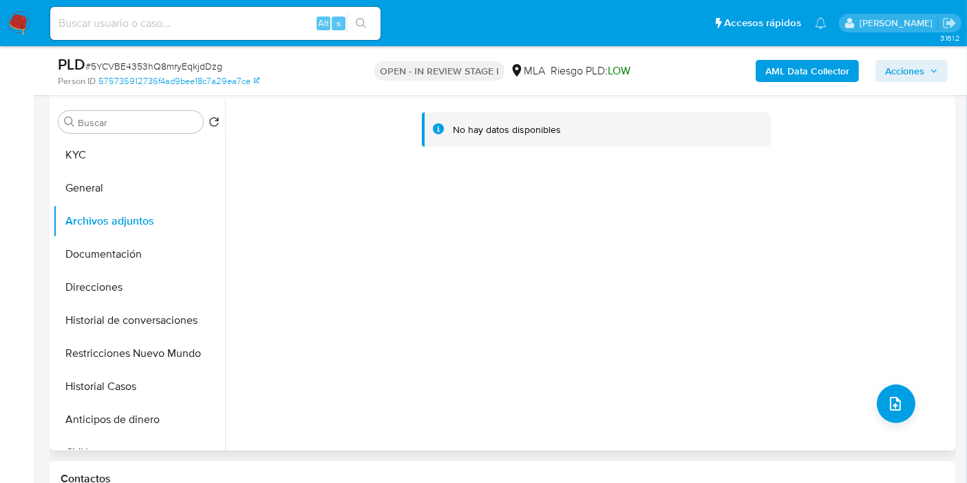
click at [363, 247] on div "No hay datos disponibles" at bounding box center [589, 274] width 728 height 352
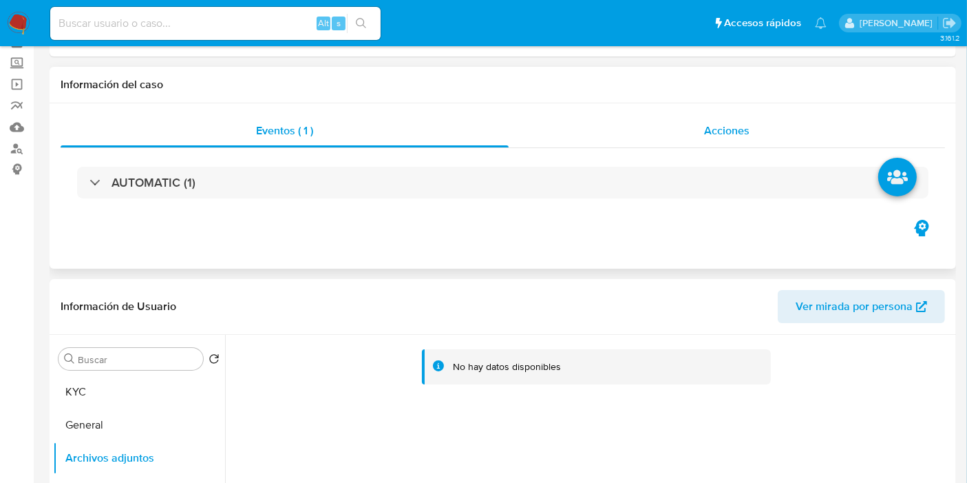
scroll to position [0, 0]
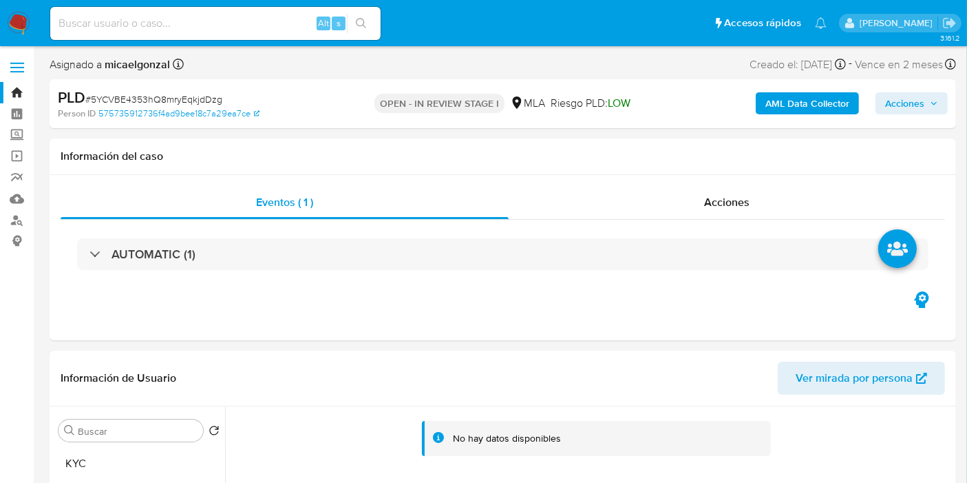
click at [776, 86] on div "PLD # 5YCVBE4353hQ8mryEqkjdDzg Person ID 575735912736f4ad9bee18c7a29ea7ce OPEN …" at bounding box center [503, 103] width 907 height 49
click at [785, 104] on b "AML Data Collector" at bounding box center [807, 103] width 84 height 22
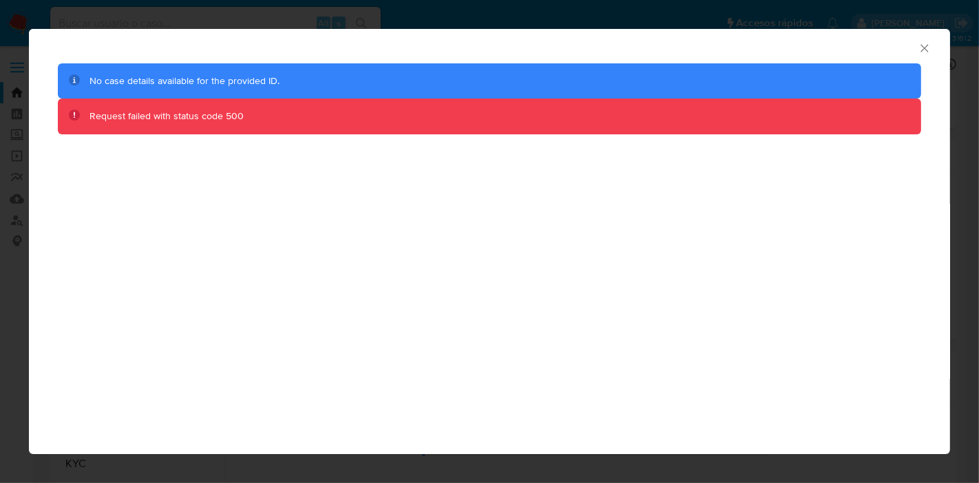
drag, startPoint x: 348, startPoint y: 212, endPoint x: 0, endPoint y: 239, distance: 349.3
click at [341, 218] on div "AML Data Collector No case details available for the provided ID. Request faile…" at bounding box center [489, 241] width 921 height 425
click at [0, 240] on div "AML Data Collector No case details available for the provided ID. Request faile…" at bounding box center [489, 241] width 979 height 483
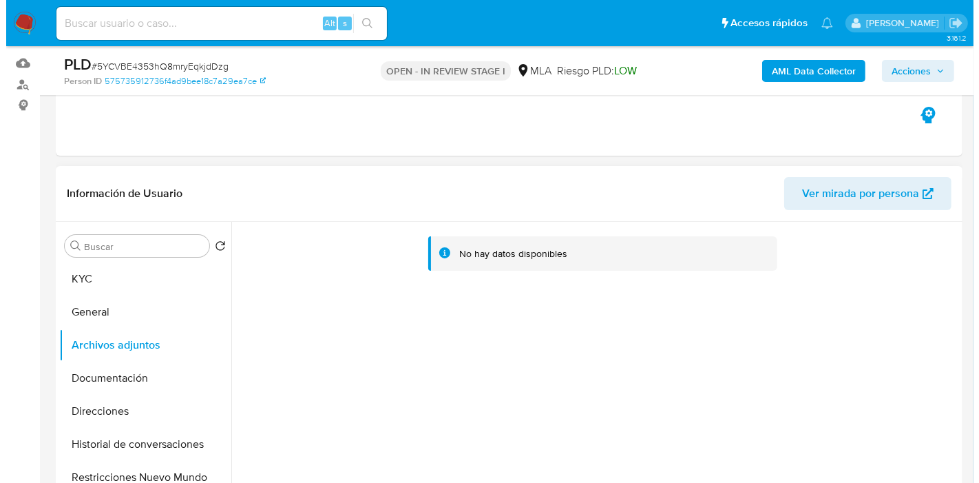
scroll to position [229, 0]
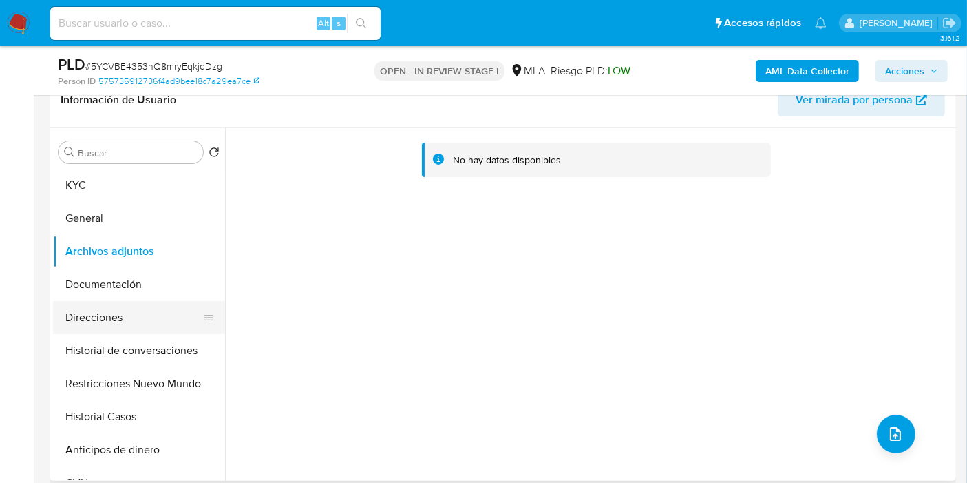
click at [121, 308] on button "Direcciones" at bounding box center [133, 317] width 161 height 33
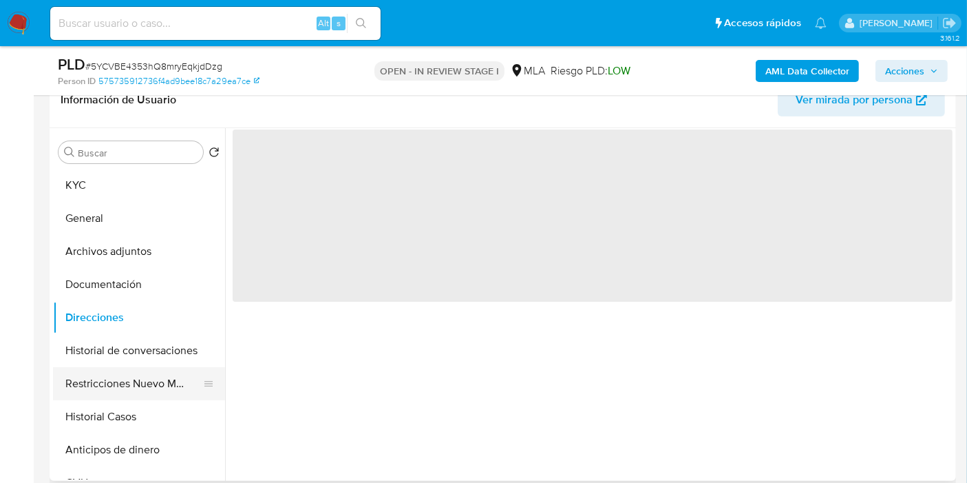
click at [133, 396] on button "Restricciones Nuevo Mundo" at bounding box center [133, 383] width 161 height 33
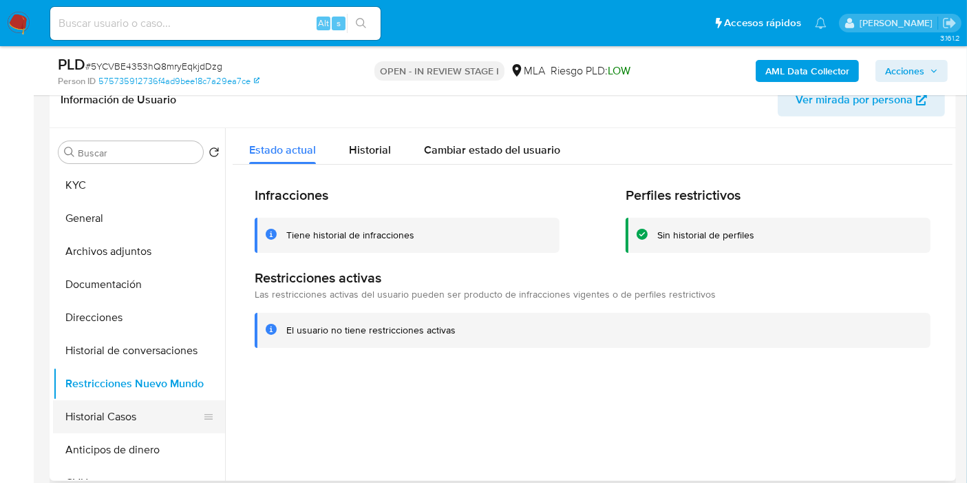
click at [124, 412] on button "Historial Casos" at bounding box center [133, 416] width 161 height 33
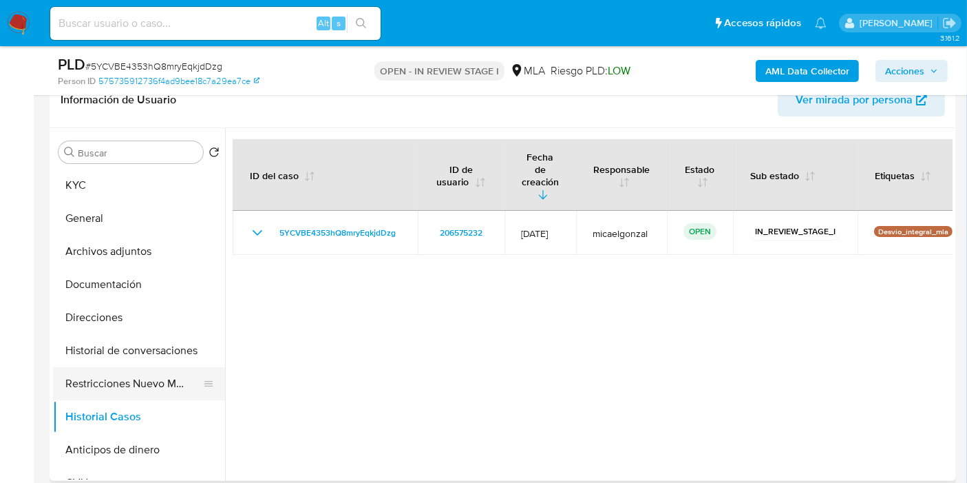
click at [122, 377] on button "Restricciones Nuevo Mundo" at bounding box center [133, 383] width 161 height 33
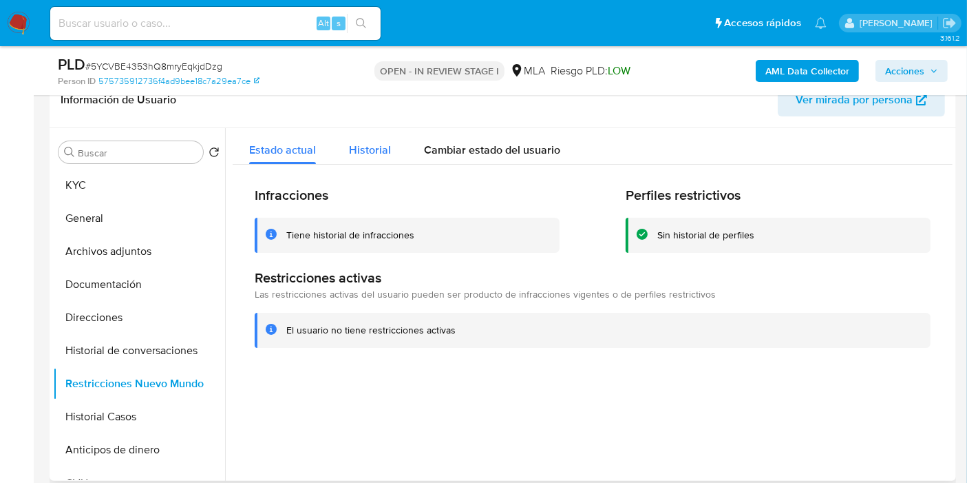
click at [377, 158] on div "Historial" at bounding box center [370, 146] width 42 height 36
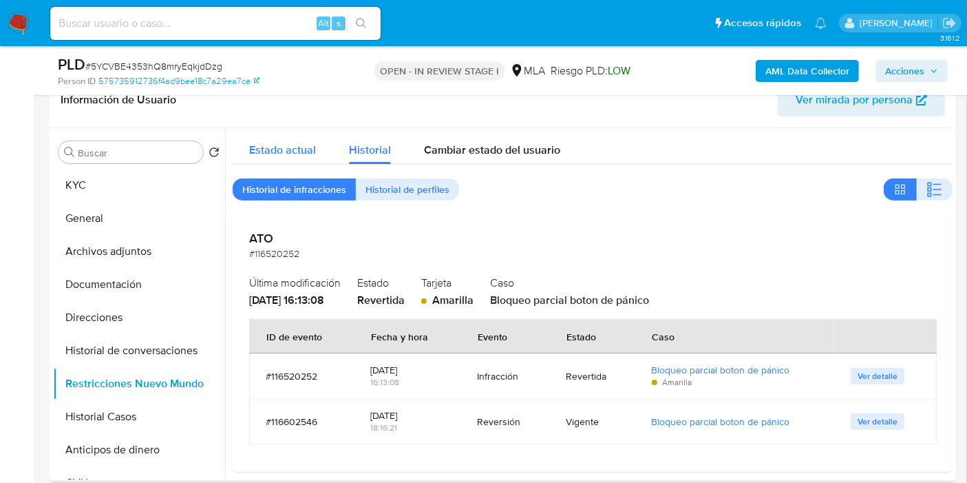
click at [293, 154] on span "Estado actual" at bounding box center [282, 150] width 67 height 16
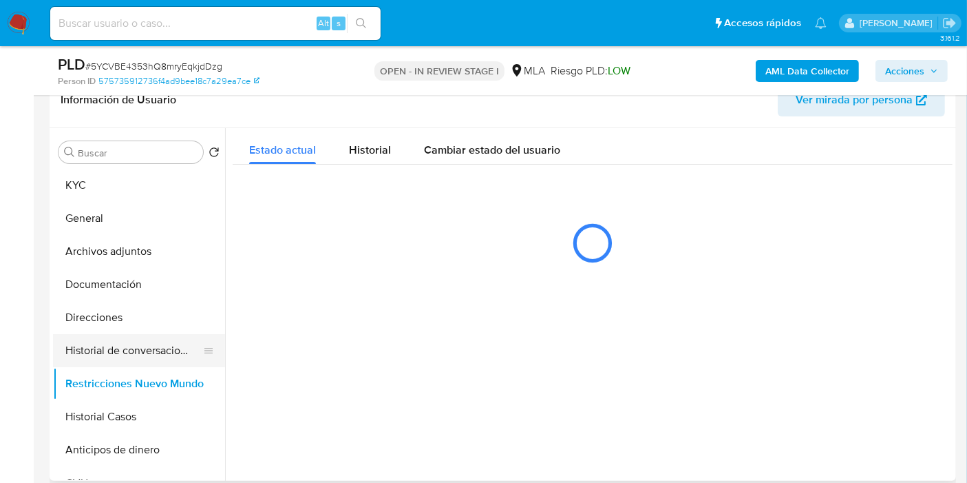
click at [127, 349] on button "Historial de conversaciones" at bounding box center [133, 350] width 161 height 33
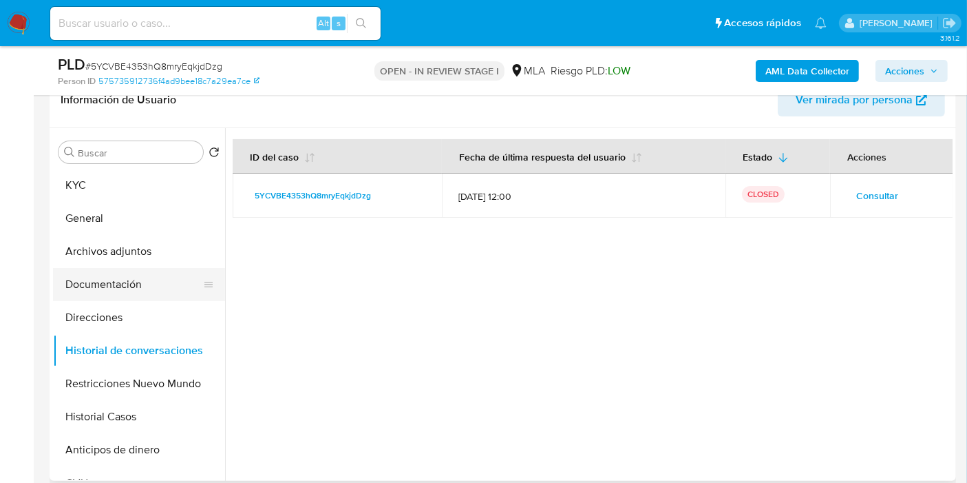
click at [136, 290] on button "Documentación" at bounding box center [133, 284] width 161 height 33
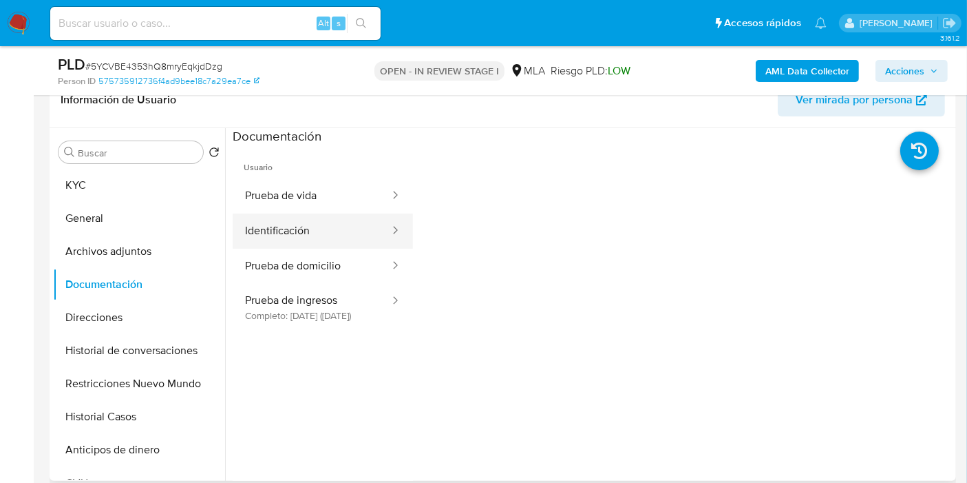
click at [319, 234] on button "Identificación" at bounding box center [312, 230] width 158 height 35
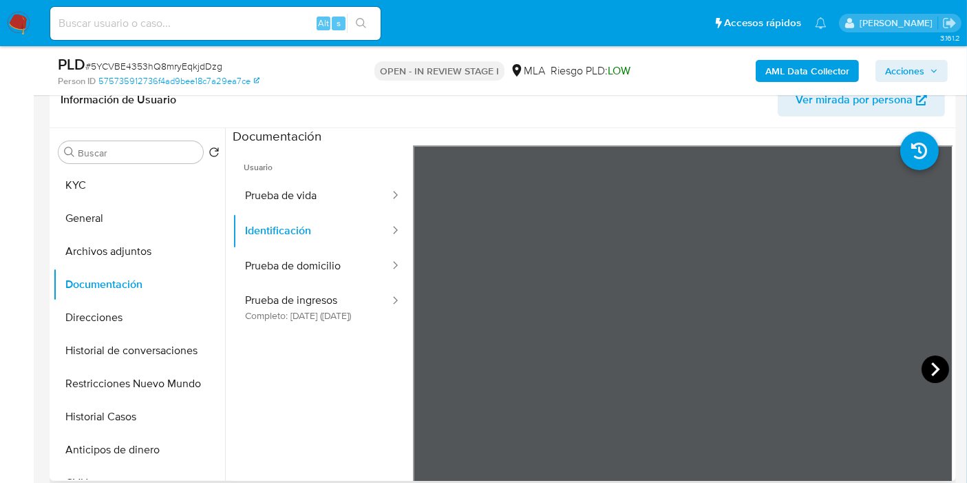
click at [934, 363] on icon at bounding box center [936, 369] width 28 height 28
click at [423, 363] on icon at bounding box center [430, 369] width 28 height 28
click at [304, 271] on button "Prueba de domicilio" at bounding box center [312, 265] width 158 height 35
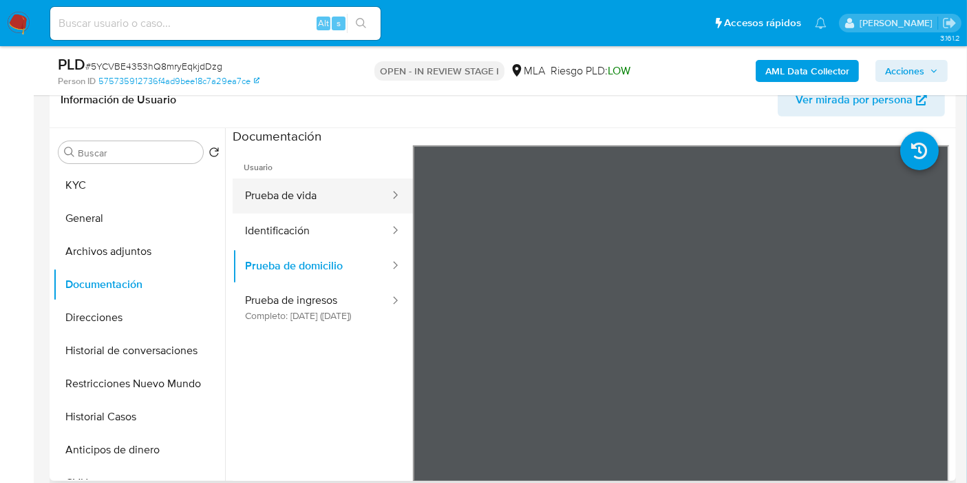
click at [318, 200] on button "Prueba de vida" at bounding box center [312, 195] width 158 height 35
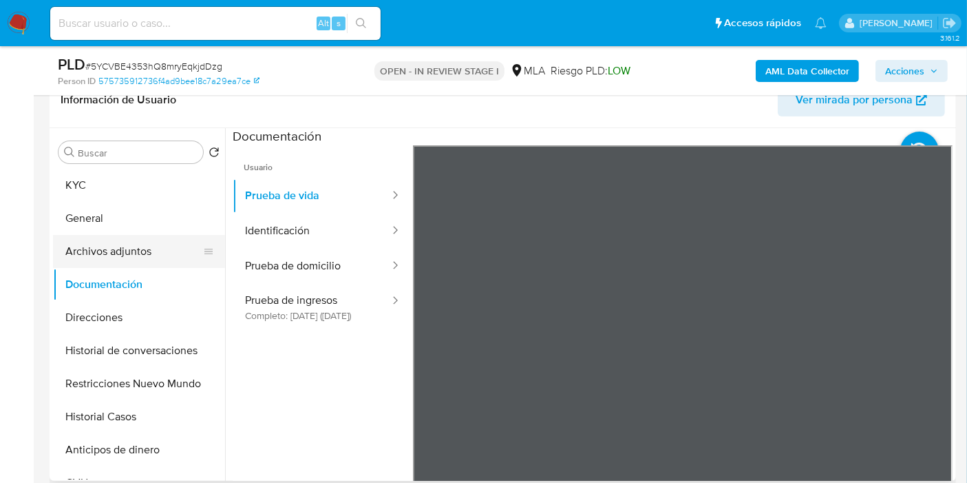
click at [158, 242] on button "Archivos adjuntos" at bounding box center [133, 251] width 161 height 33
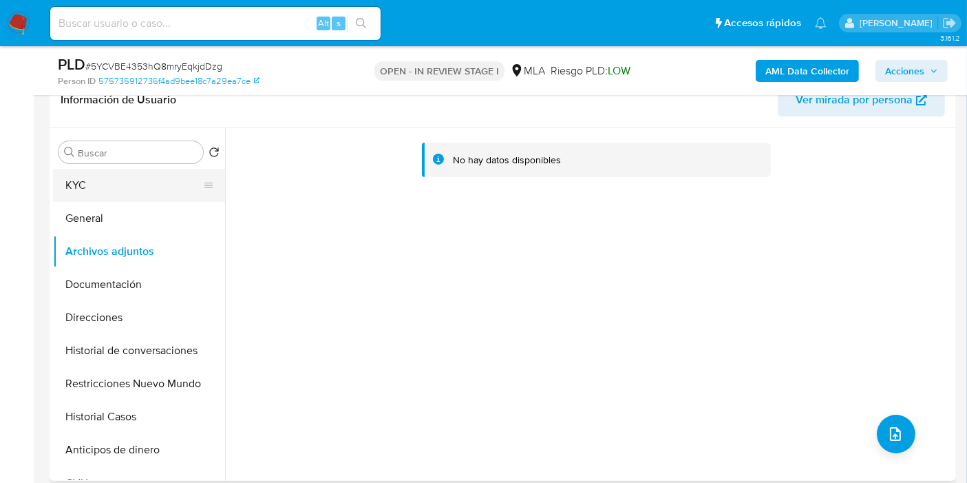
click at [136, 186] on button "KYC" at bounding box center [133, 185] width 161 height 33
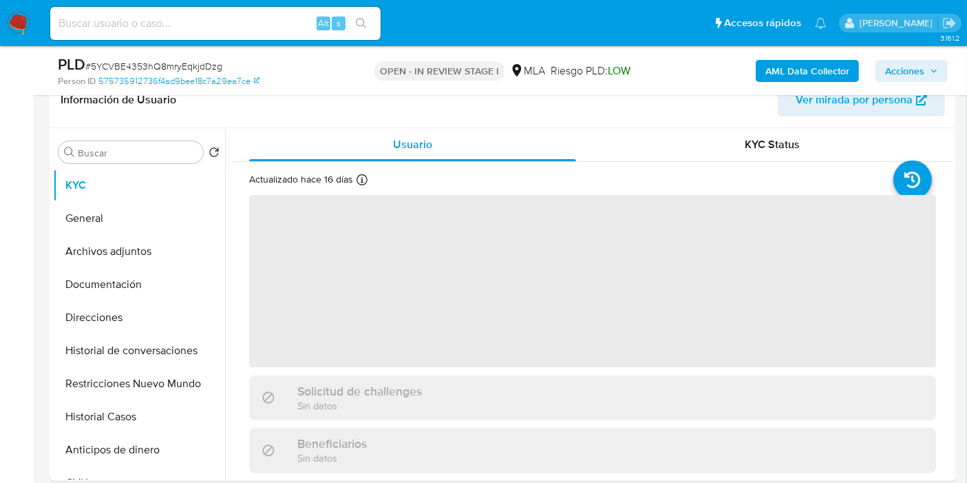
click at [810, 78] on b "AML Data Collector" at bounding box center [807, 71] width 84 height 22
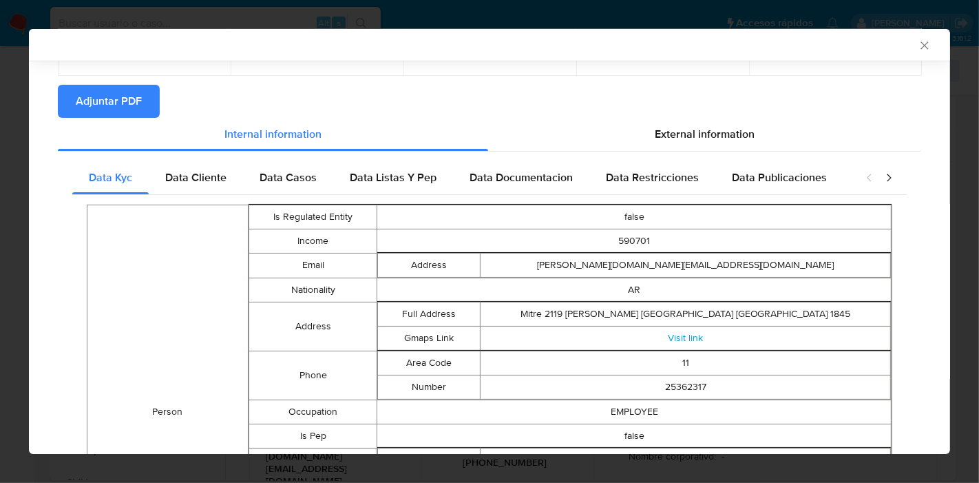
scroll to position [118, 0]
click at [192, 189] on div "Data Cliente" at bounding box center [196, 178] width 94 height 33
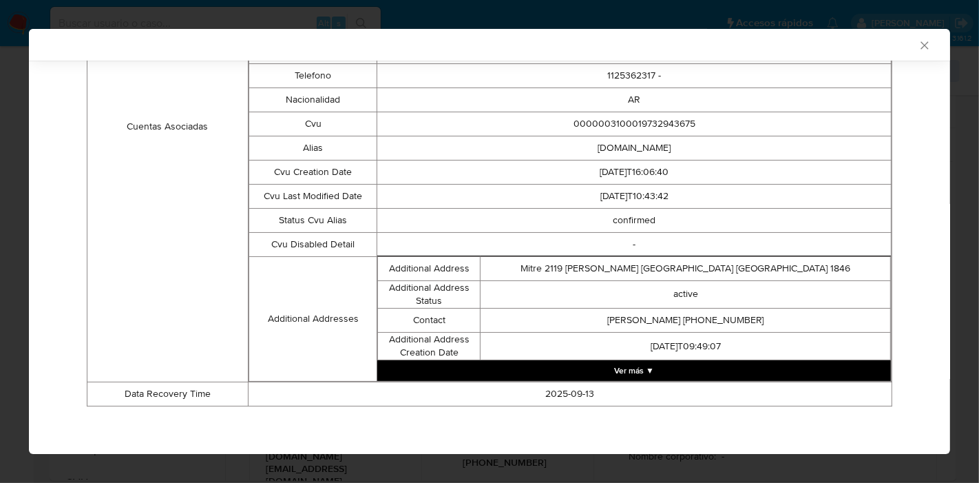
scroll to position [195, 0]
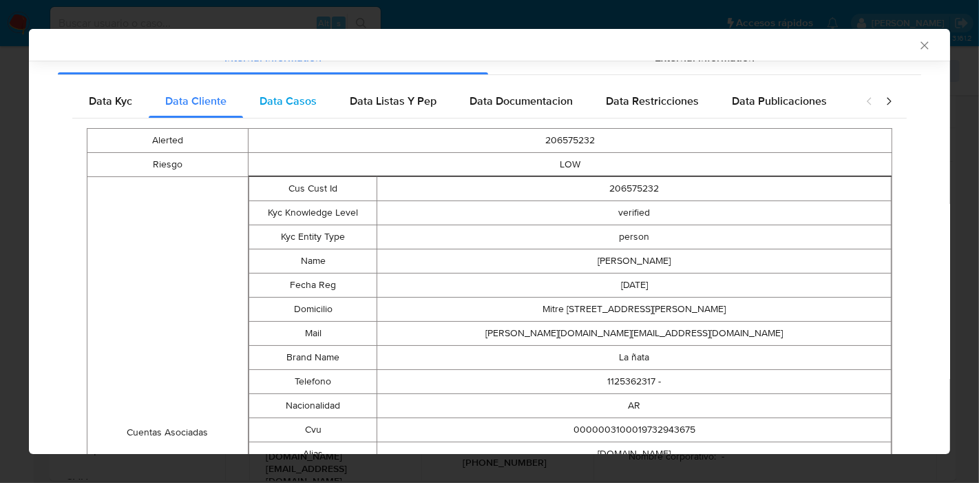
click at [314, 109] on div "Data Casos" at bounding box center [288, 101] width 90 height 33
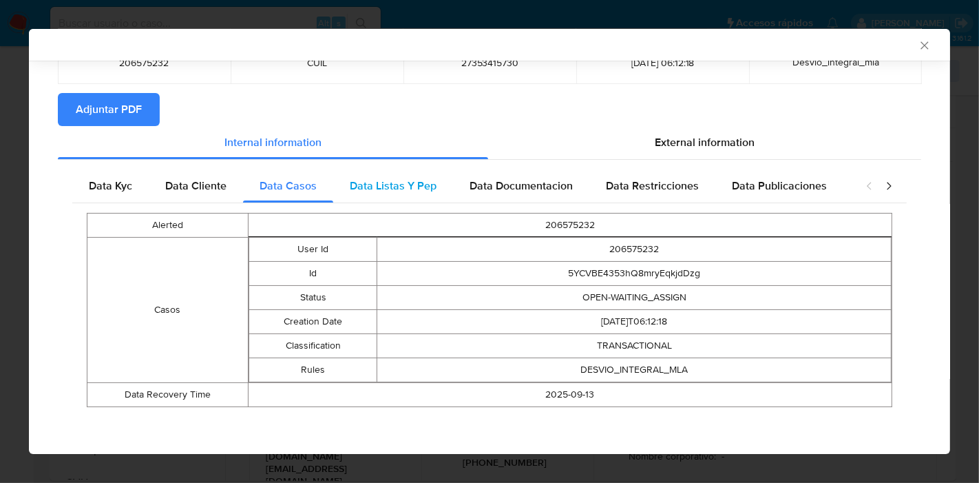
click at [355, 178] on span "Data Listas Y Pep" at bounding box center [393, 186] width 87 height 16
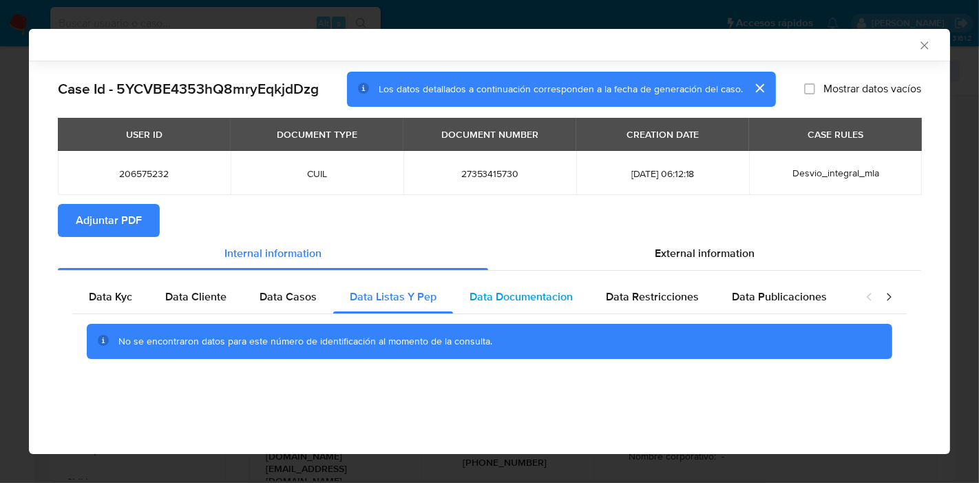
click at [549, 290] on span "Data Documentacion" at bounding box center [520, 296] width 103 height 16
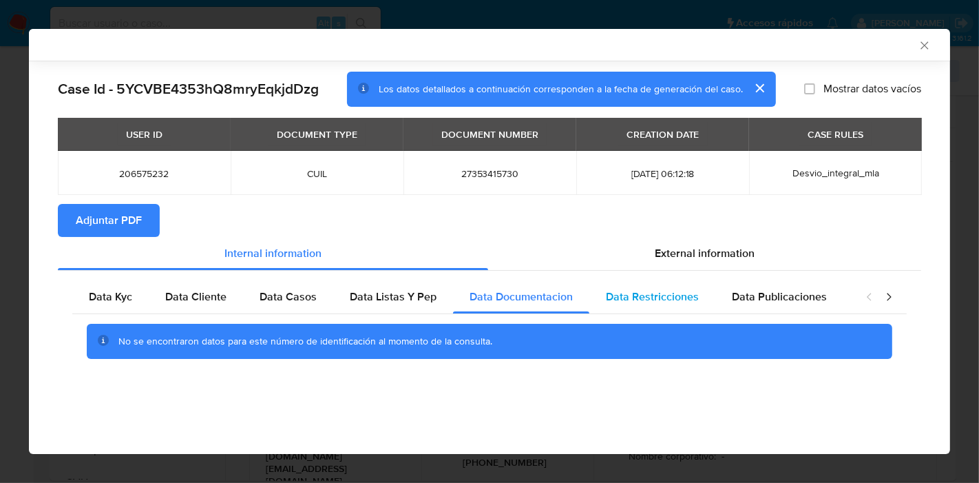
click at [682, 290] on span "Data Restricciones" at bounding box center [652, 296] width 93 height 16
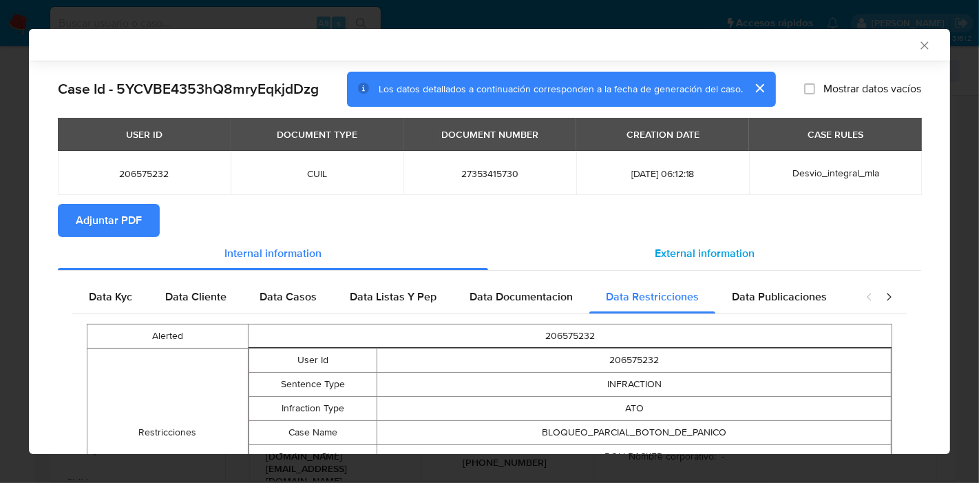
drag, startPoint x: 834, startPoint y: 308, endPoint x: 854, endPoint y: 268, distance: 44.6
click at [854, 268] on div "Internal information External information Data Kyc Data Cliente Data Casos Data…" at bounding box center [489, 399] width 863 height 324
click at [824, 290] on div "Data Publicaciones" at bounding box center [779, 296] width 128 height 33
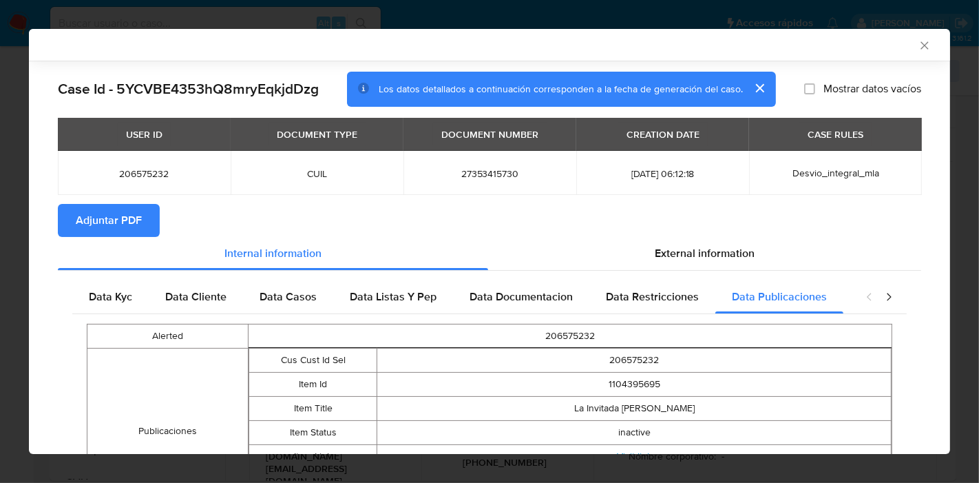
drag, startPoint x: 889, startPoint y: 290, endPoint x: 882, endPoint y: 297, distance: 9.7
click at [887, 294] on div "closure-recommendation-modal" at bounding box center [878, 296] width 55 height 33
click at [882, 297] on icon "closure-recommendation-modal" at bounding box center [889, 297] width 14 height 14
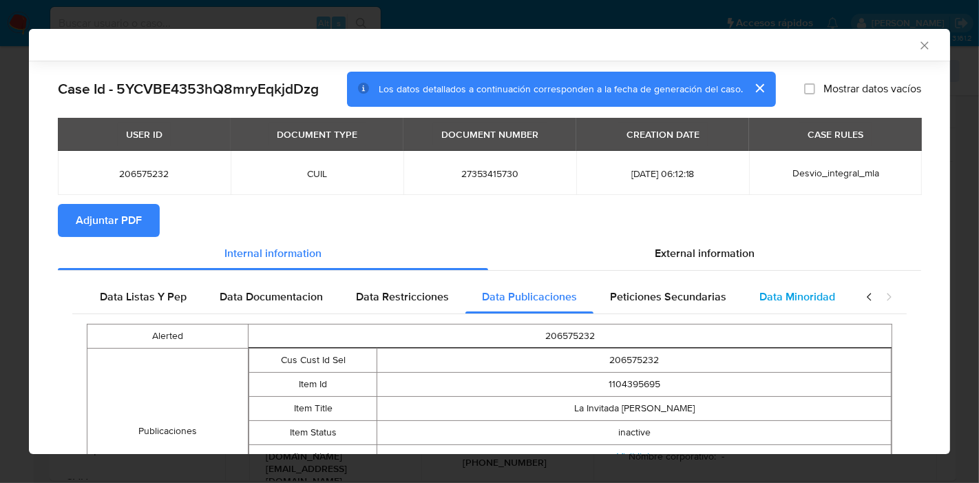
click at [832, 298] on div "Data Minoridad" at bounding box center [797, 296] width 109 height 33
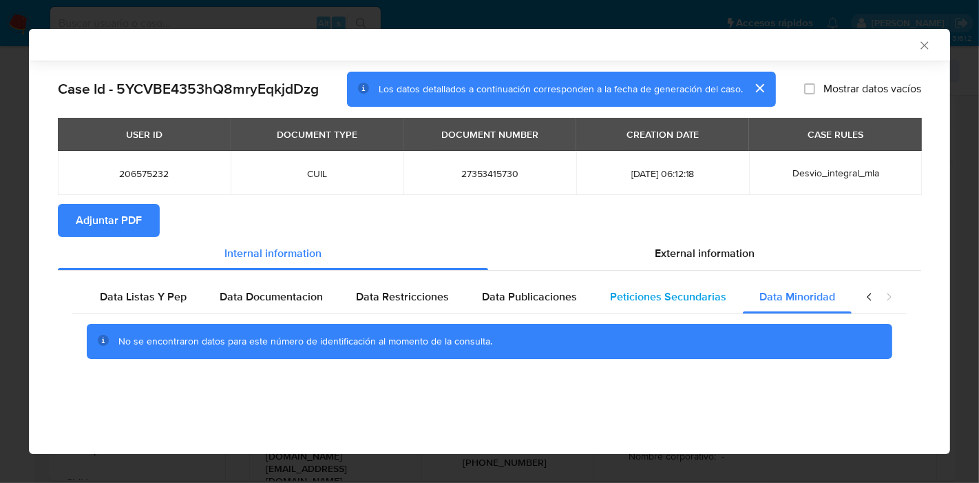
scroll to position [0, 242]
click at [700, 299] on span "Peticiones Secundarias" at bounding box center [676, 296] width 116 height 16
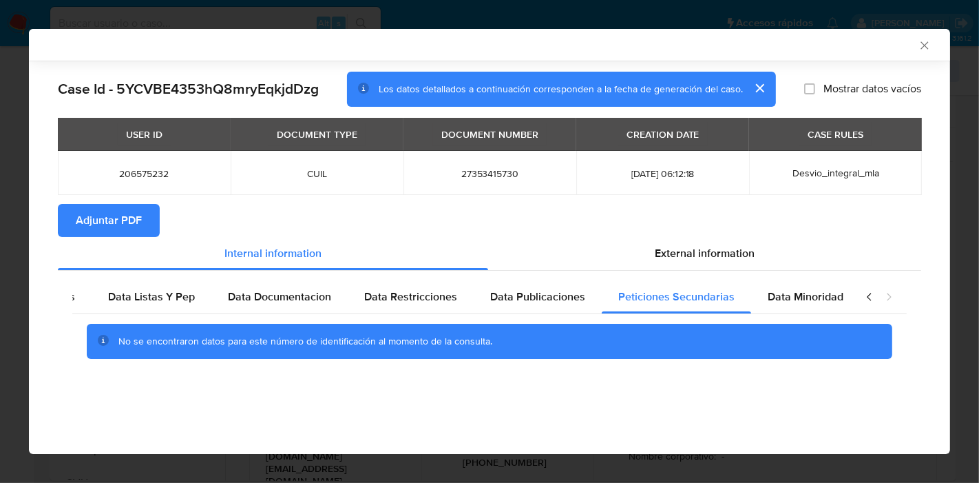
click at [860, 295] on div "closure-recommendation-modal" at bounding box center [878, 296] width 55 height 33
click at [864, 295] on icon "closure-recommendation-modal" at bounding box center [870, 297] width 14 height 14
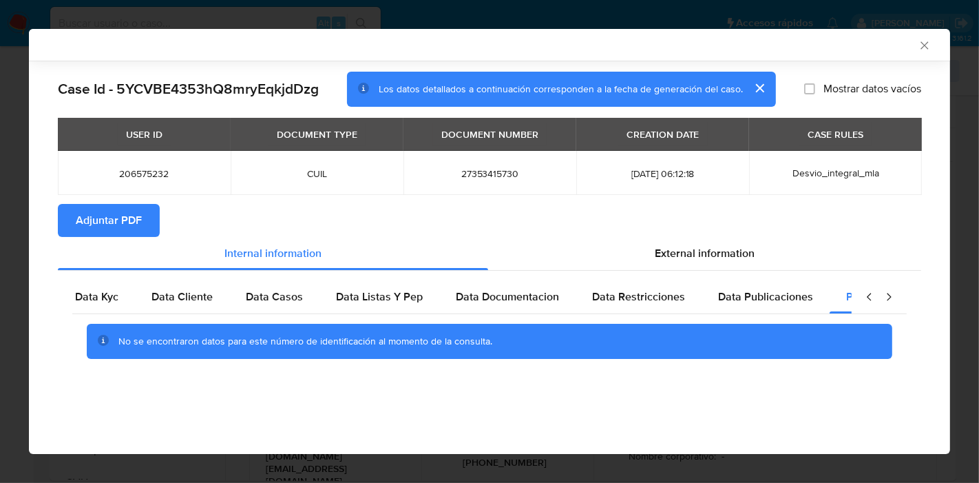
scroll to position [0, 0]
click at [73, 300] on div "Data Kyc" at bounding box center [110, 296] width 76 height 33
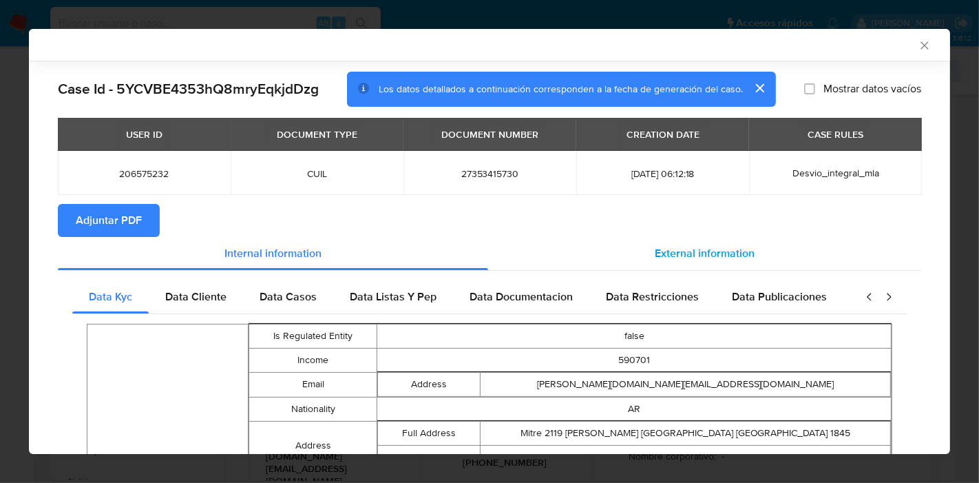
click at [746, 253] on div "External information" at bounding box center [704, 253] width 433 height 33
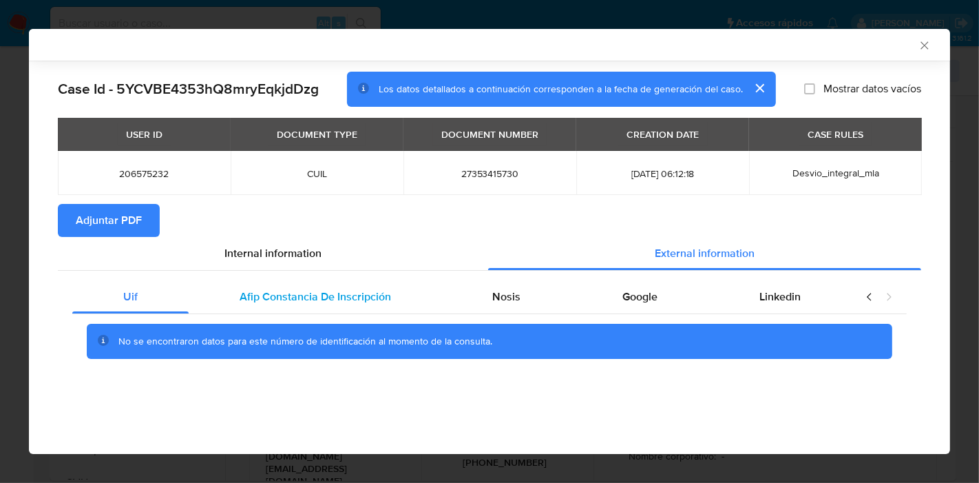
click at [319, 294] on span "Afip Constancia De Inscripción" at bounding box center [315, 296] width 151 height 16
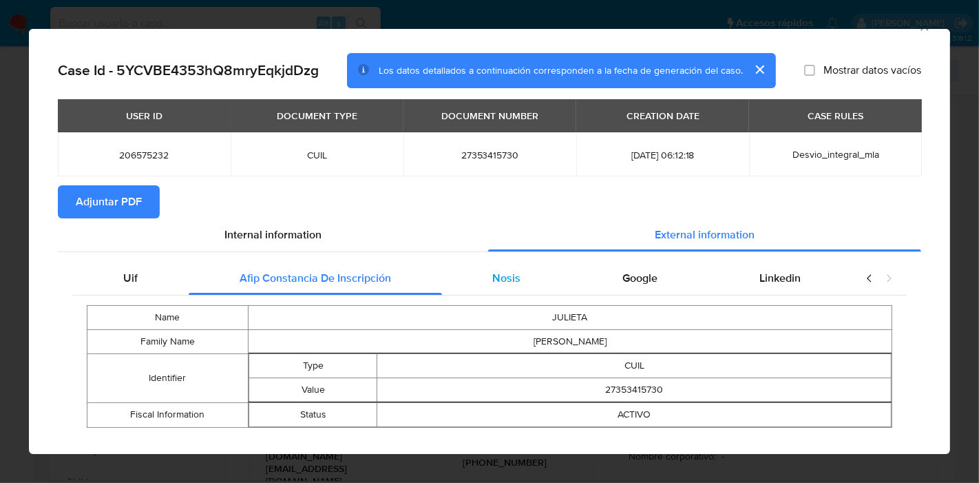
scroll to position [39, 0]
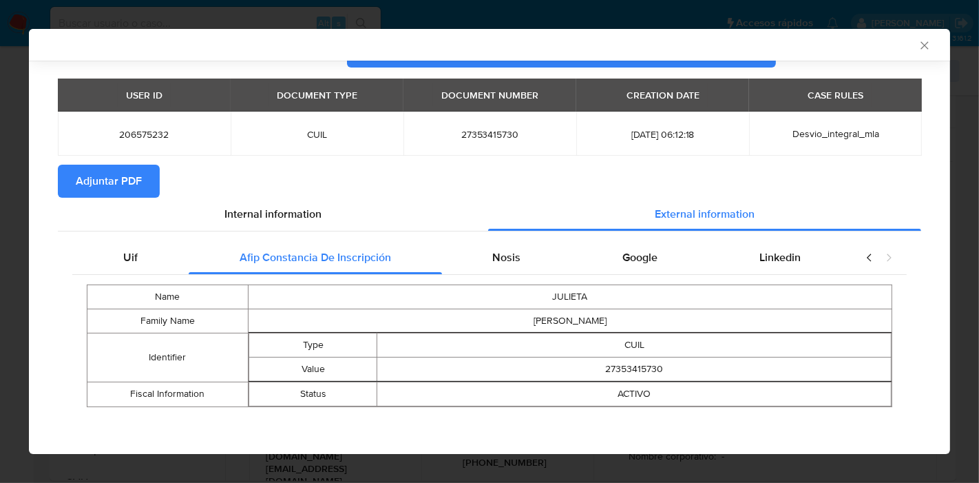
click at [536, 275] on div "Name JULIETA Family Name GOMEZ Identifier Type CUIL Value 27353415730 Fiscal In…" at bounding box center [489, 346] width 834 height 142
click at [509, 249] on span "Nosis" at bounding box center [506, 257] width 28 height 16
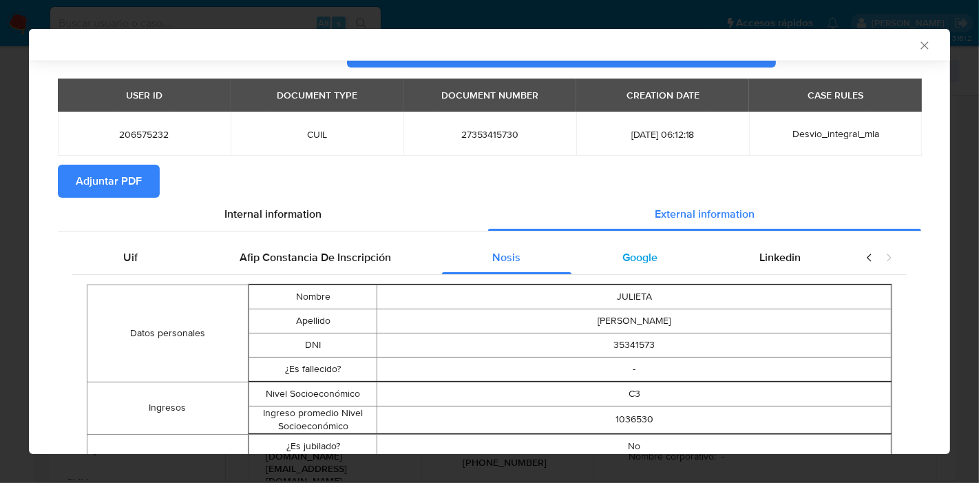
click at [600, 256] on div "Google" at bounding box center [639, 257] width 137 height 33
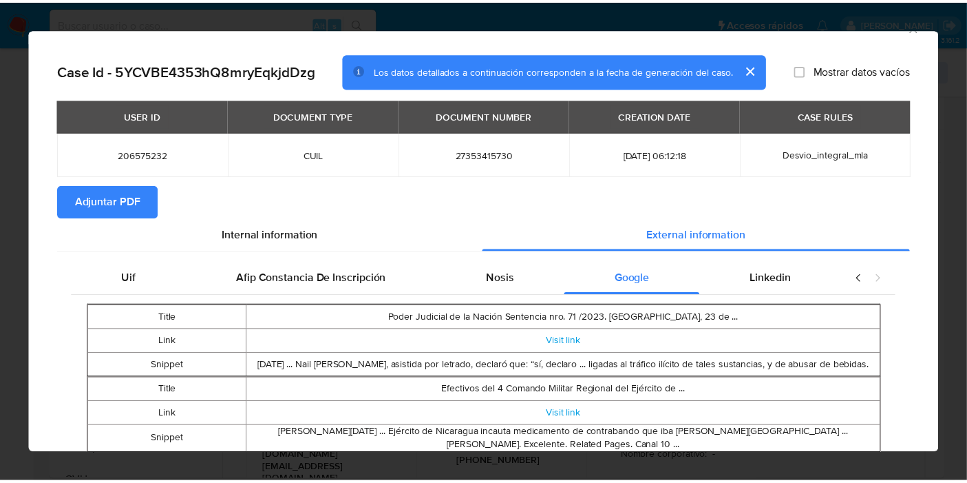
scroll to position [0, 0]
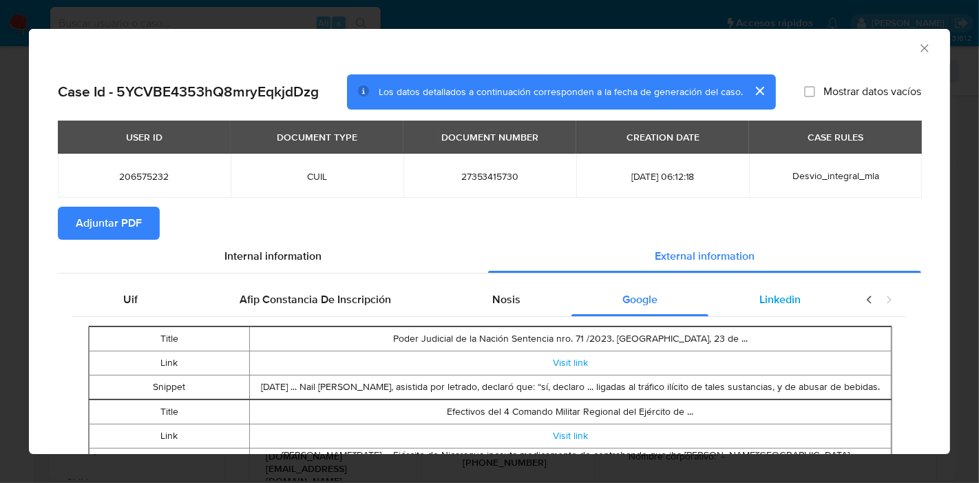
click at [771, 310] on div "Linkedin" at bounding box center [779, 299] width 143 height 33
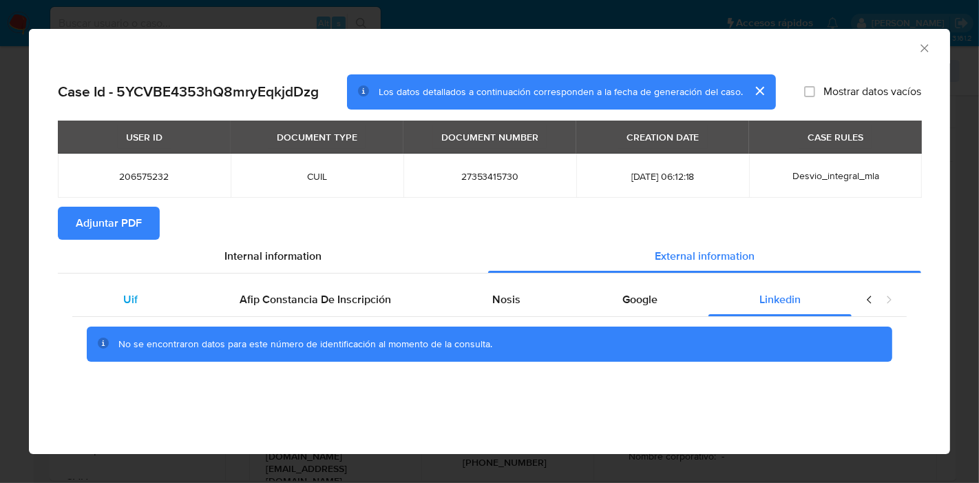
click at [118, 304] on div "Uif" at bounding box center [130, 299] width 116 height 33
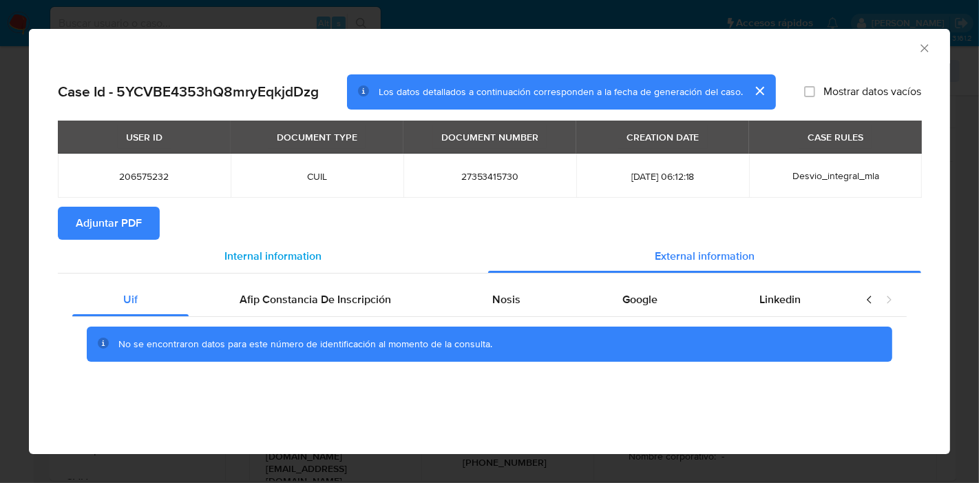
click at [236, 252] on span "Internal information" at bounding box center [272, 256] width 97 height 16
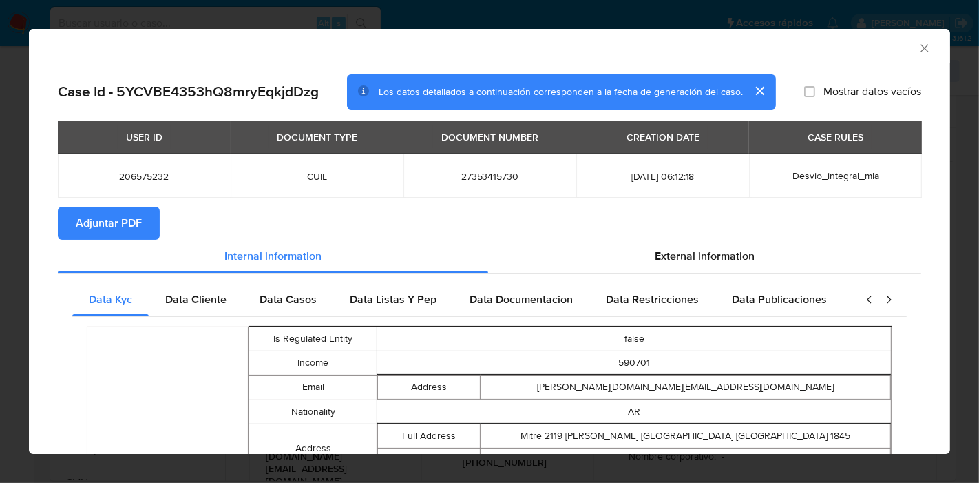
click at [117, 222] on span "Adjuntar PDF" at bounding box center [109, 223] width 66 height 30
click at [902, 52] on div "AML Data Collector" at bounding box center [478, 46] width 879 height 15
click at [918, 45] on icon "Cerrar ventana" at bounding box center [925, 48] width 14 height 14
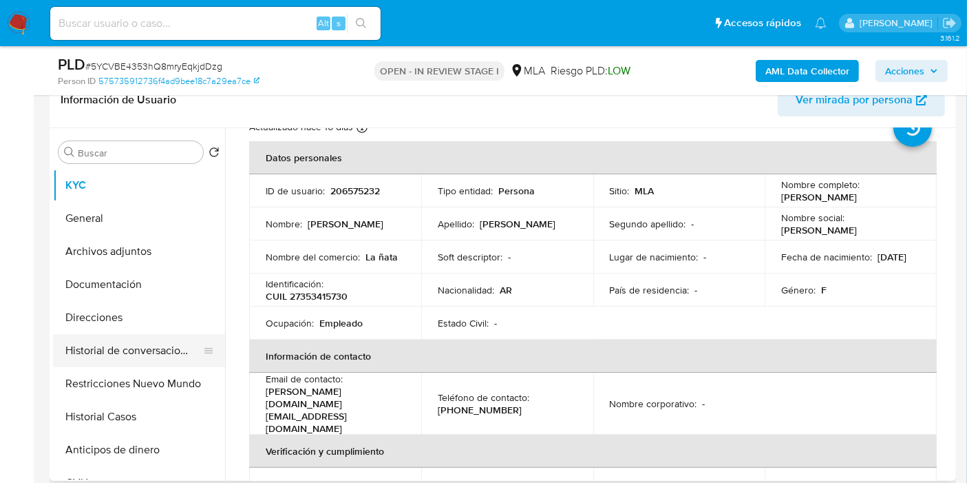
scroll to position [76, 0]
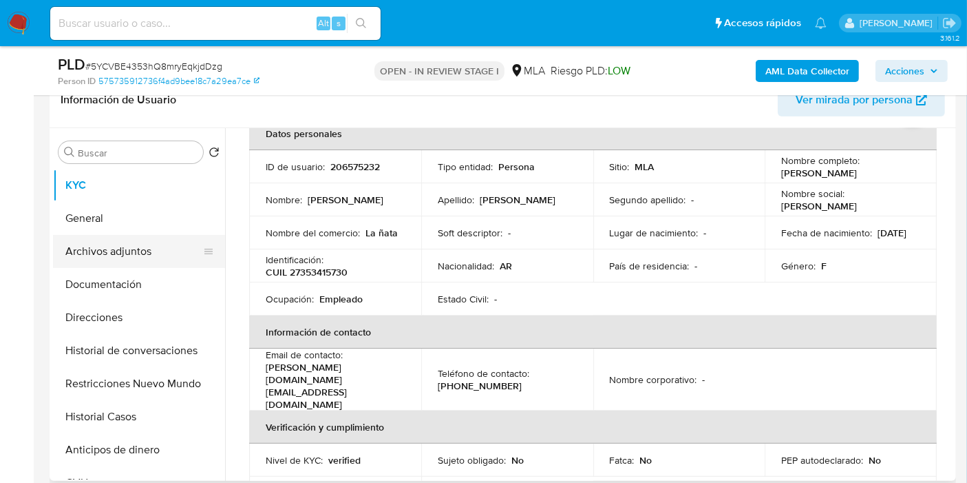
click at [149, 264] on button "Archivos adjuntos" at bounding box center [133, 251] width 161 height 33
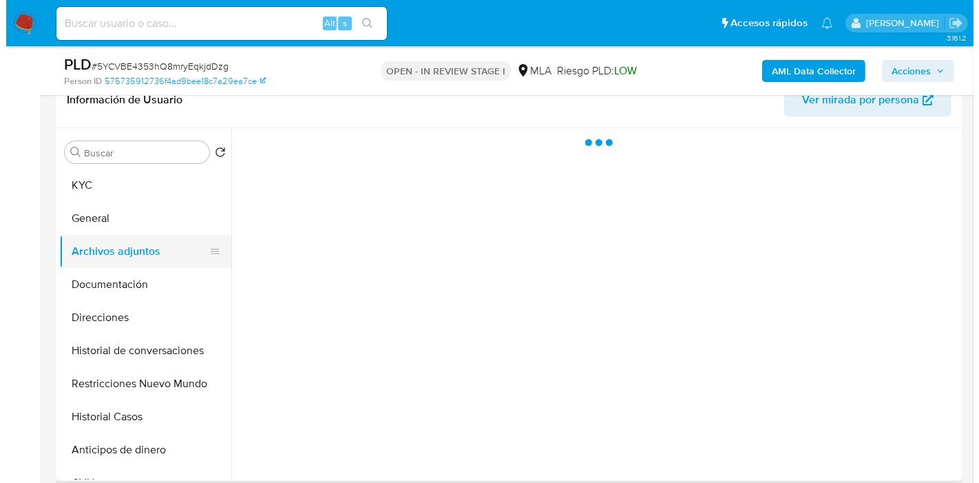
scroll to position [0, 0]
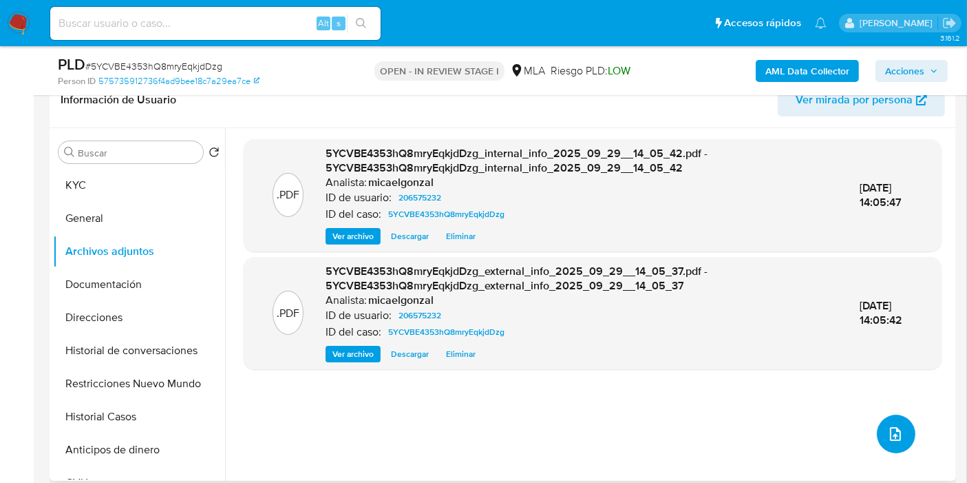
click at [893, 443] on button "upload-file" at bounding box center [896, 433] width 39 height 39
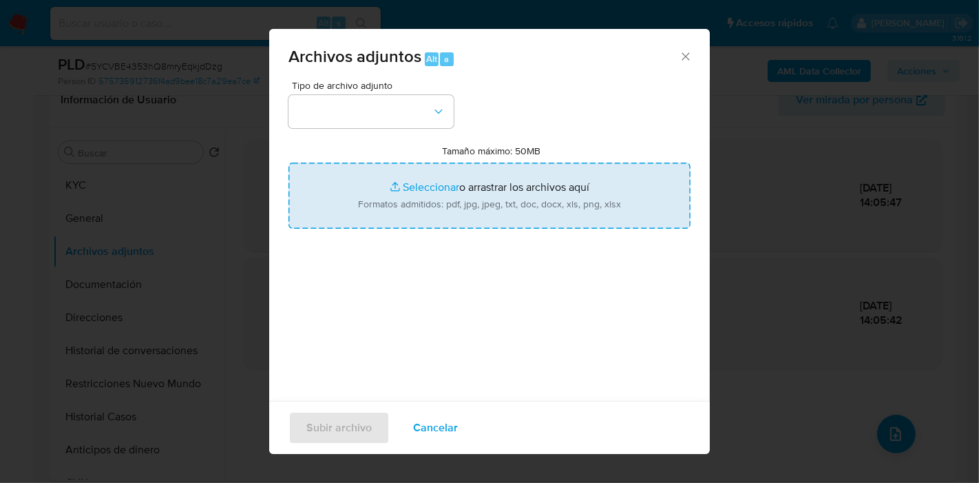
click at [423, 191] on input "Tamaño máximo: 50MB Seleccionar archivos" at bounding box center [489, 195] width 402 height 66
type input "C:\fakepath\Capturas de Transferencias - MP.pdf"
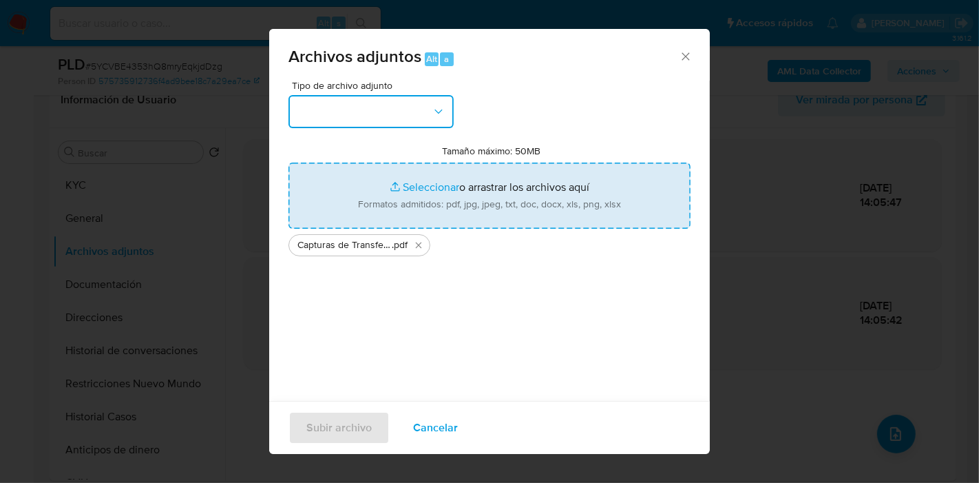
click at [304, 117] on button "button" at bounding box center [370, 111] width 165 height 33
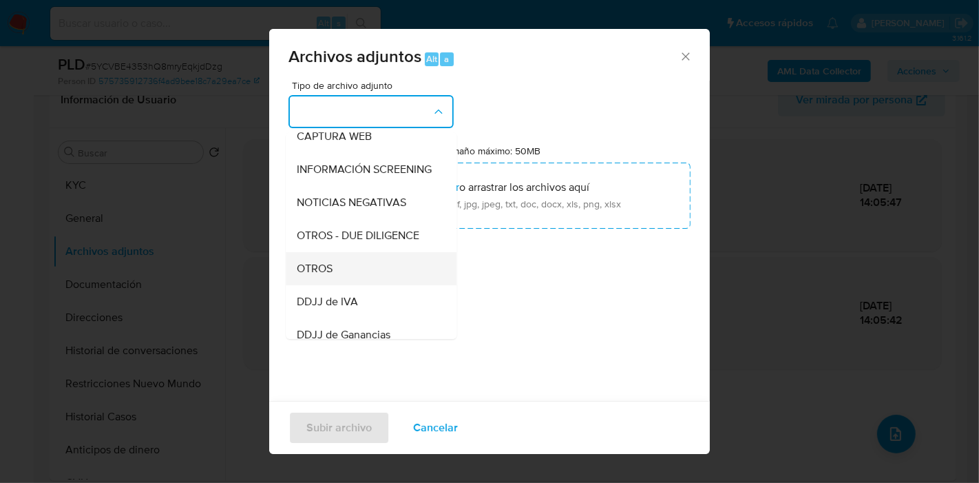
scroll to position [153, 0]
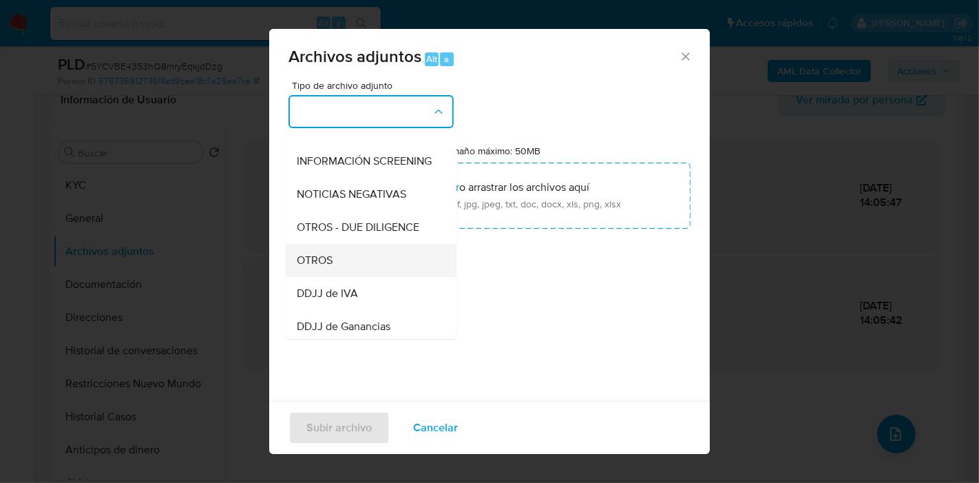
click at [354, 262] on div "OTROS" at bounding box center [367, 260] width 140 height 33
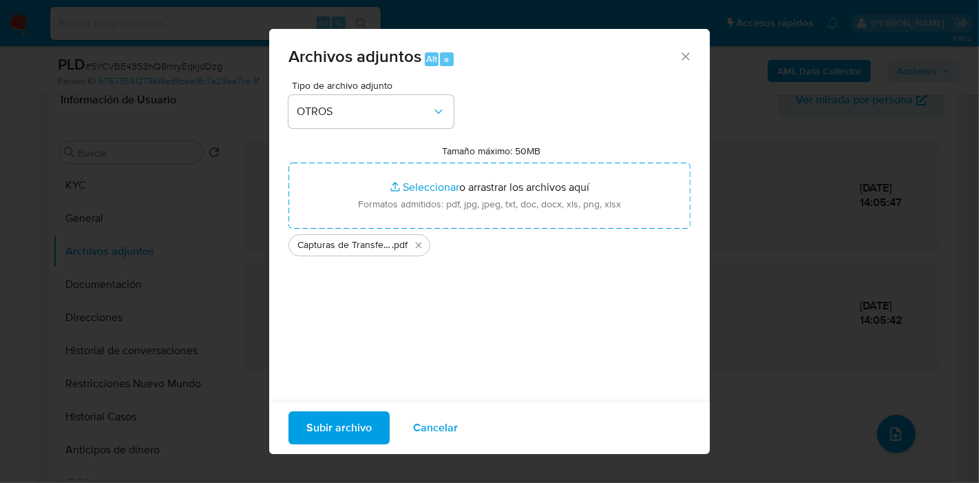
click at [347, 403] on div "Subir archivo Cancelar" at bounding box center [489, 427] width 441 height 53
click at [344, 418] on span "Subir archivo" at bounding box center [338, 427] width 65 height 30
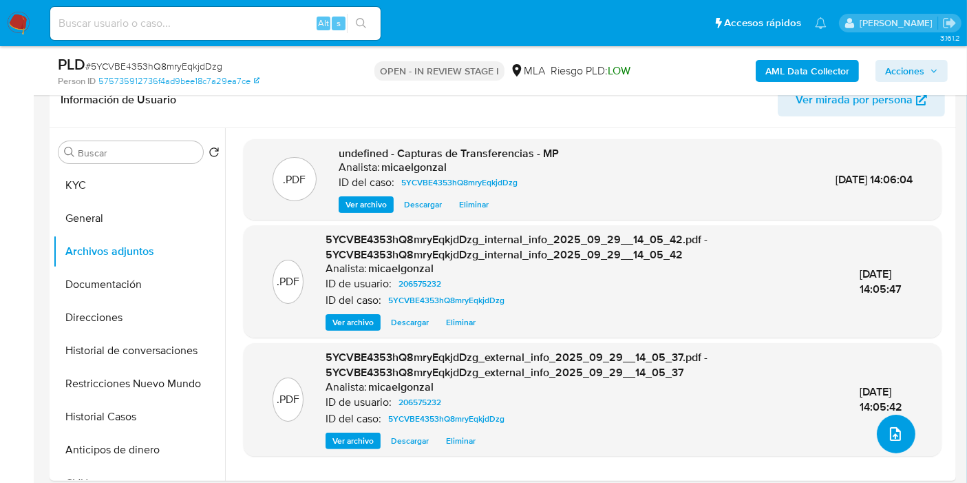
click at [903, 435] on button "upload-file" at bounding box center [896, 433] width 39 height 39
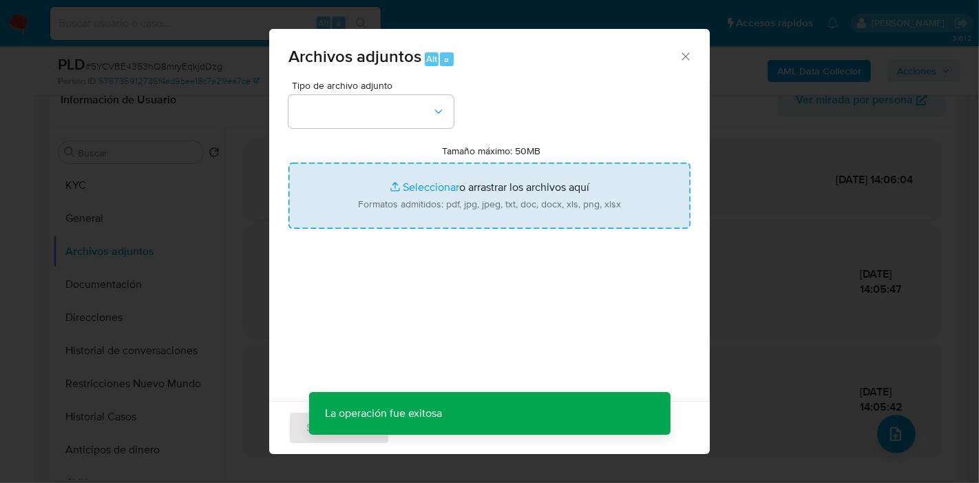
click at [422, 180] on input "Tamaño máximo: 50MB Seleccionar archivos" at bounding box center [489, 195] width 402 height 66
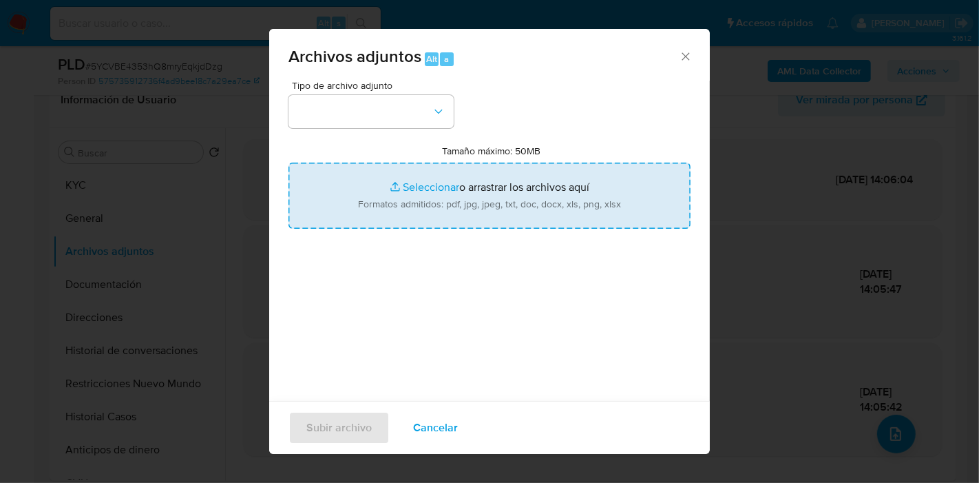
type input "C:\fakepath\Recibo de Sueldo - Agosto 2025.pdf"
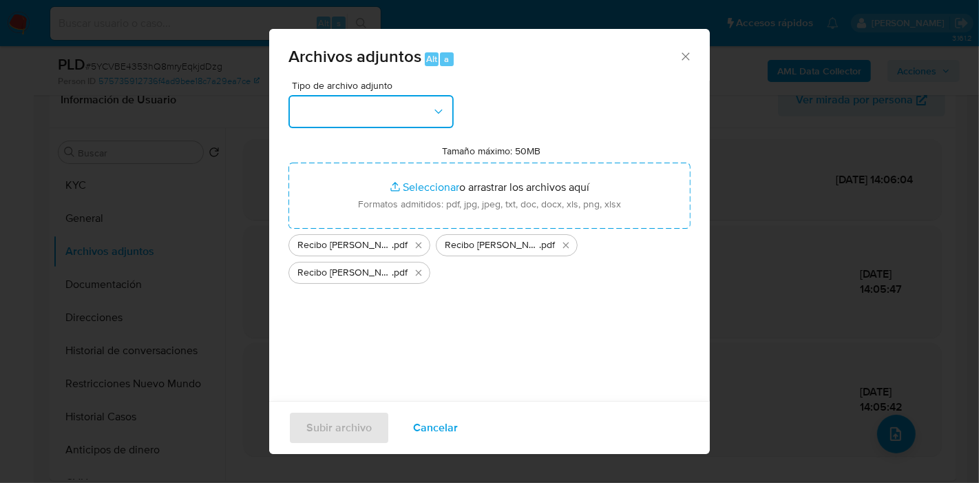
drag, startPoint x: 422, startPoint y: 180, endPoint x: 292, endPoint y: 108, distance: 148.5
click at [292, 108] on button "button" at bounding box center [370, 111] width 165 height 33
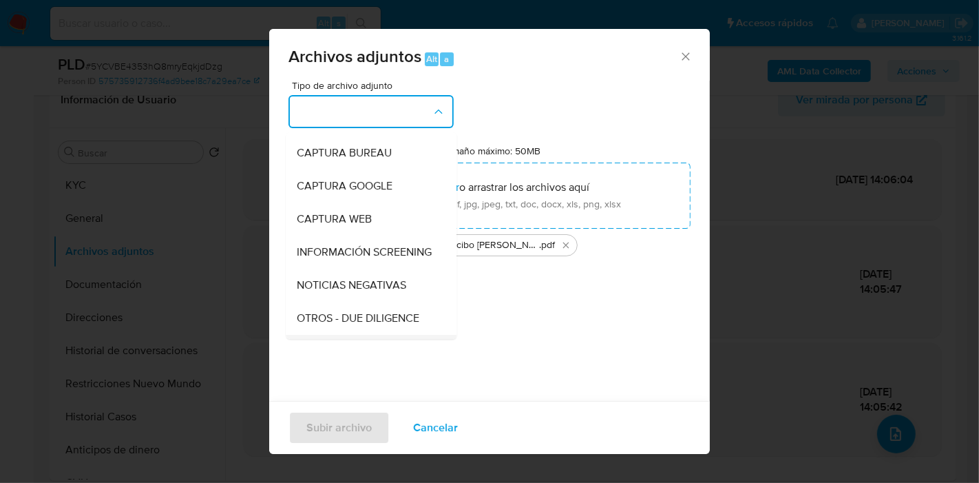
scroll to position [306, 0]
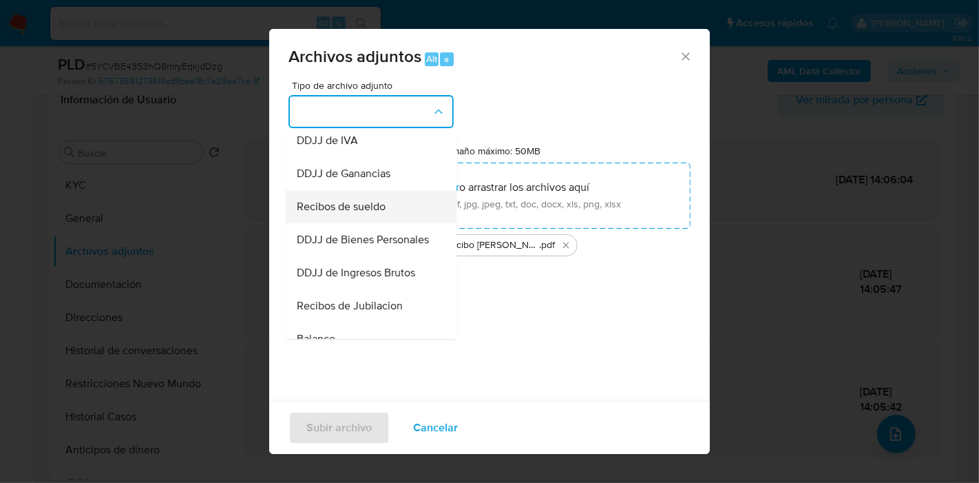
click at [399, 220] on div "Recibos de sueldo" at bounding box center [367, 206] width 140 height 33
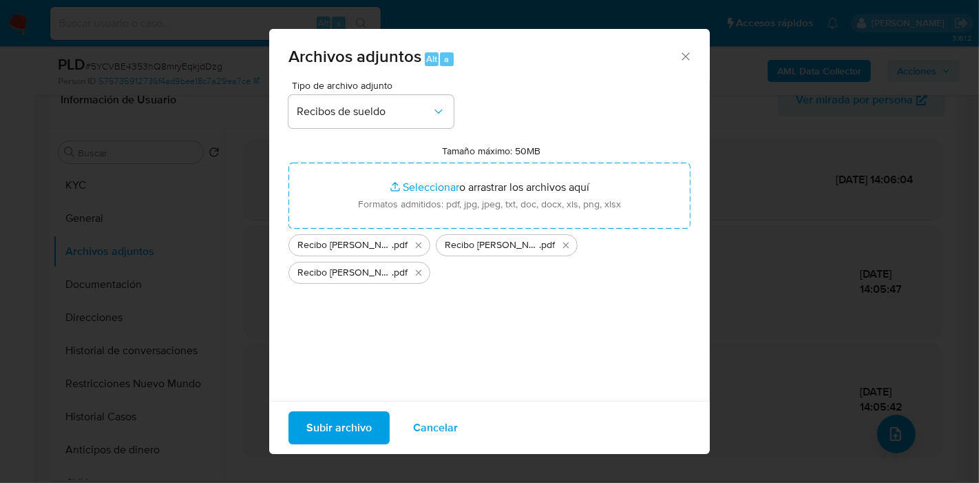
click at [326, 425] on span "Subir archivo" at bounding box center [338, 427] width 65 height 30
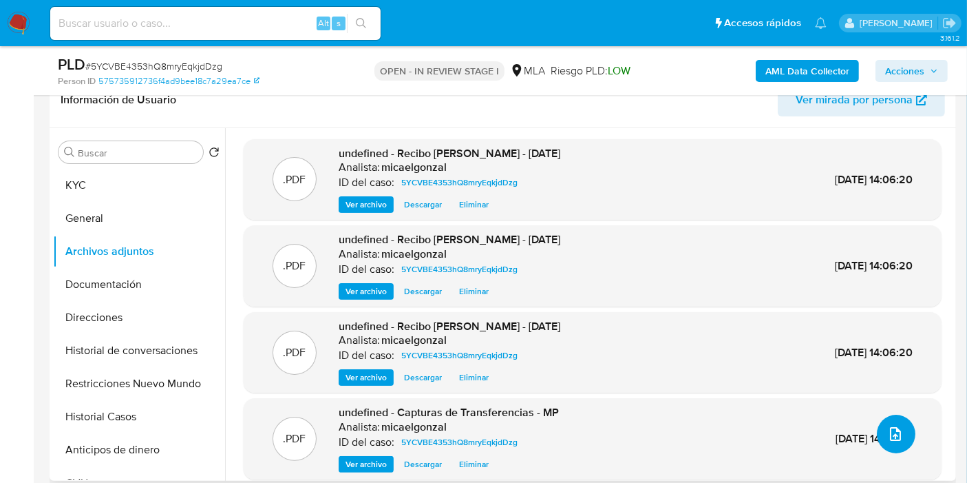
click at [898, 424] on button "upload-file" at bounding box center [896, 433] width 39 height 39
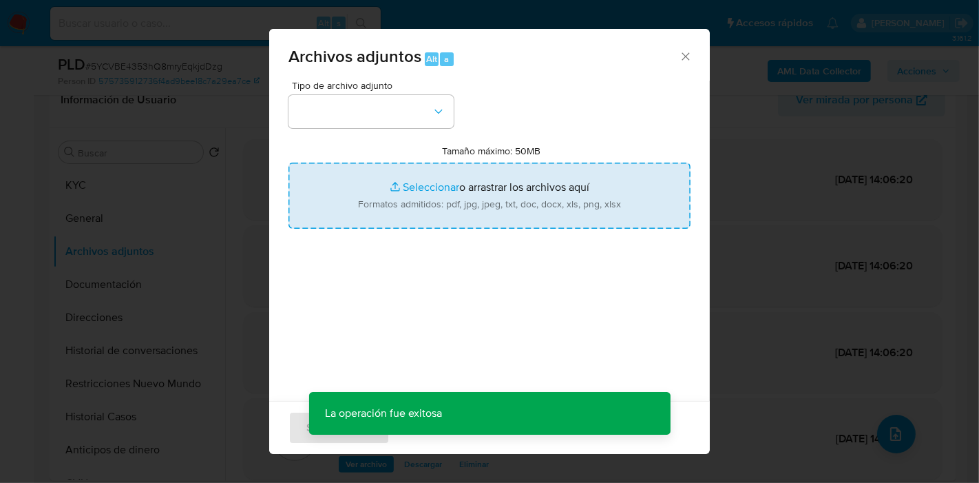
click at [391, 177] on input "Tamaño máximo: 50MB Seleccionar archivos" at bounding box center [489, 195] width 402 height 66
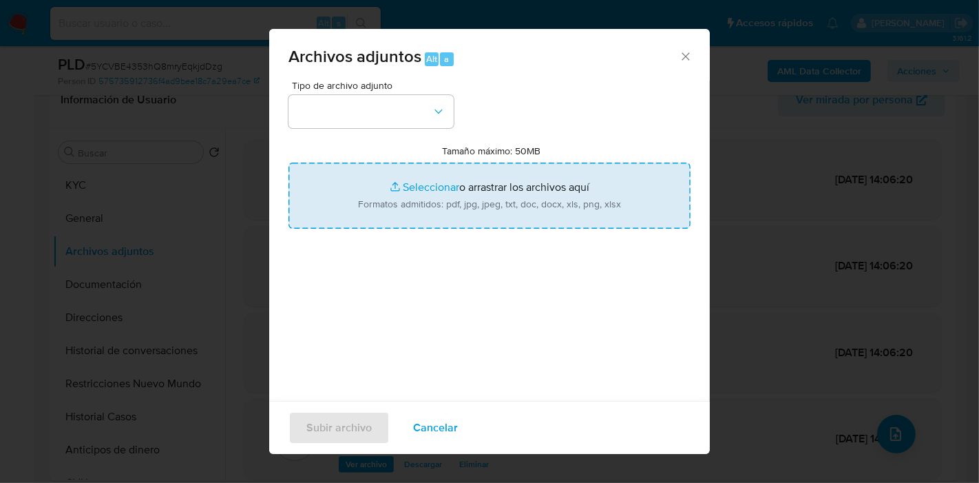
type input "C:\fakepath\Movimientos de Julieta Gomez.xlsx"
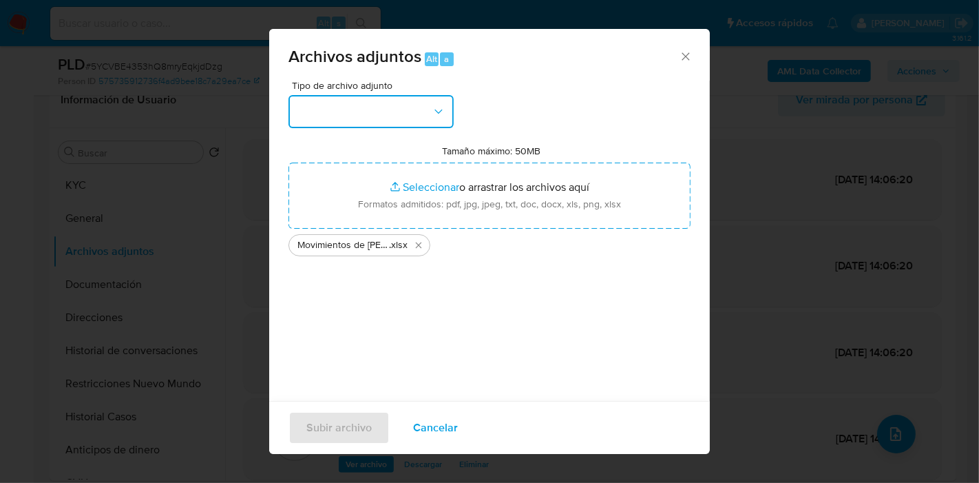
click at [422, 97] on button "button" at bounding box center [370, 111] width 165 height 33
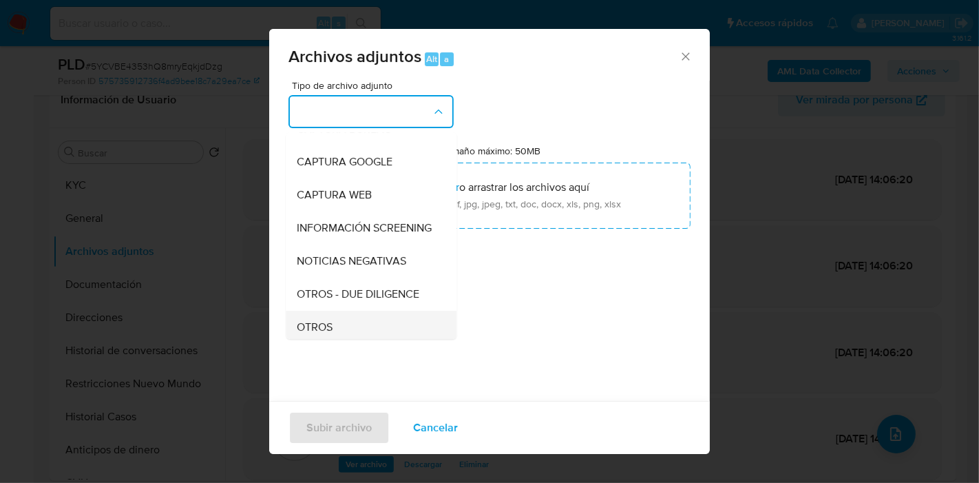
scroll to position [153, 0]
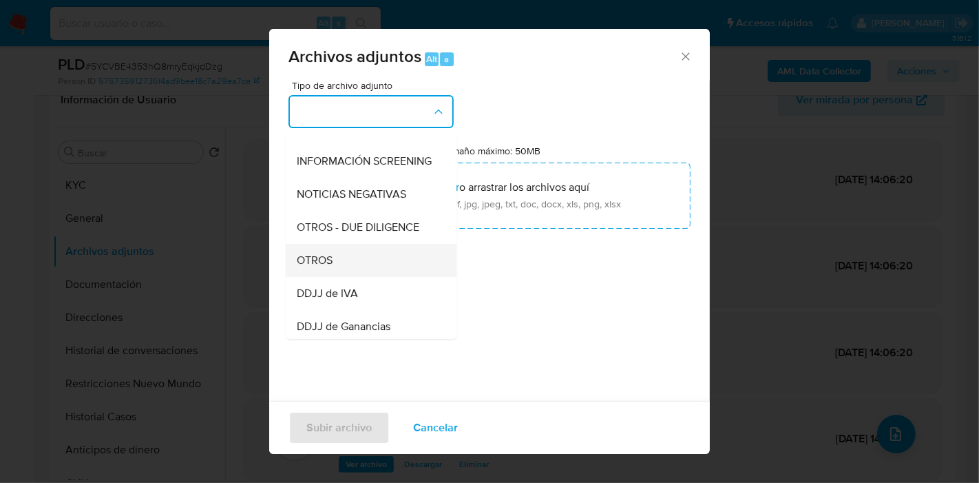
click at [363, 272] on div "OTROS" at bounding box center [367, 260] width 140 height 33
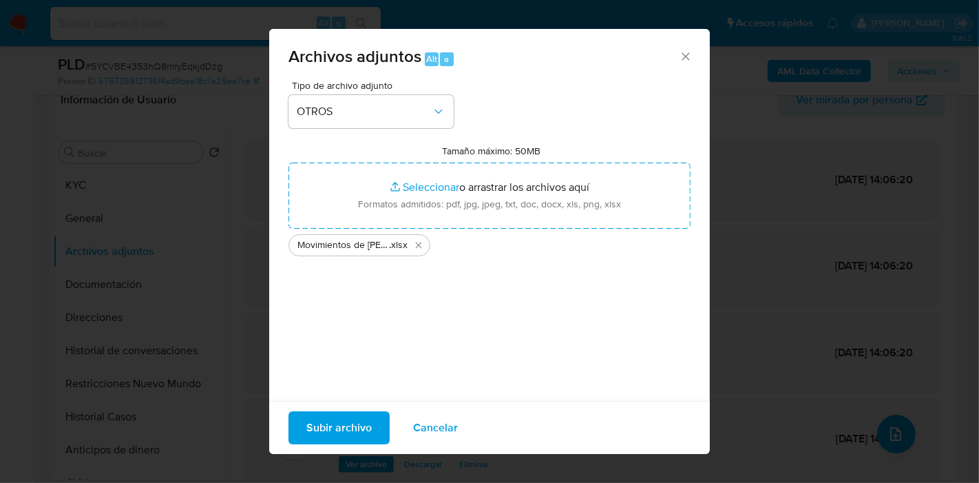
click at [330, 417] on span "Subir archivo" at bounding box center [338, 427] width 65 height 30
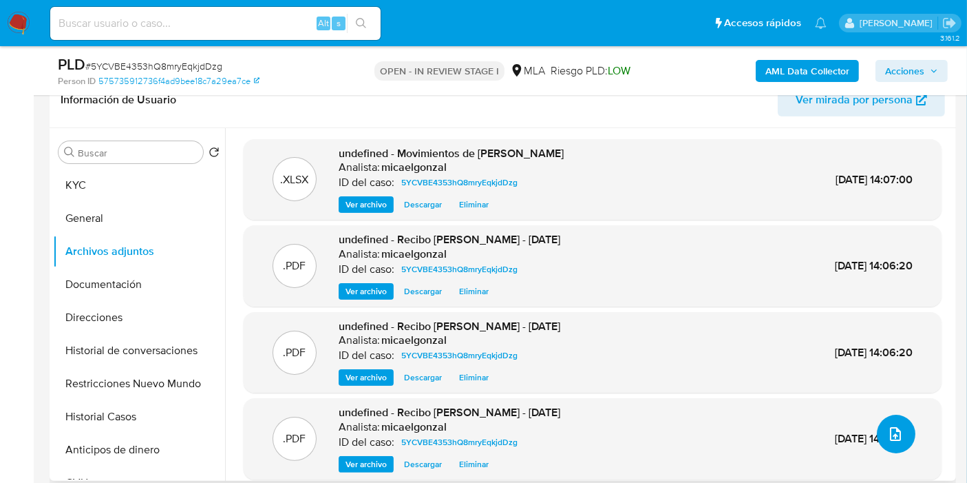
click at [901, 420] on button "upload-file" at bounding box center [896, 433] width 39 height 39
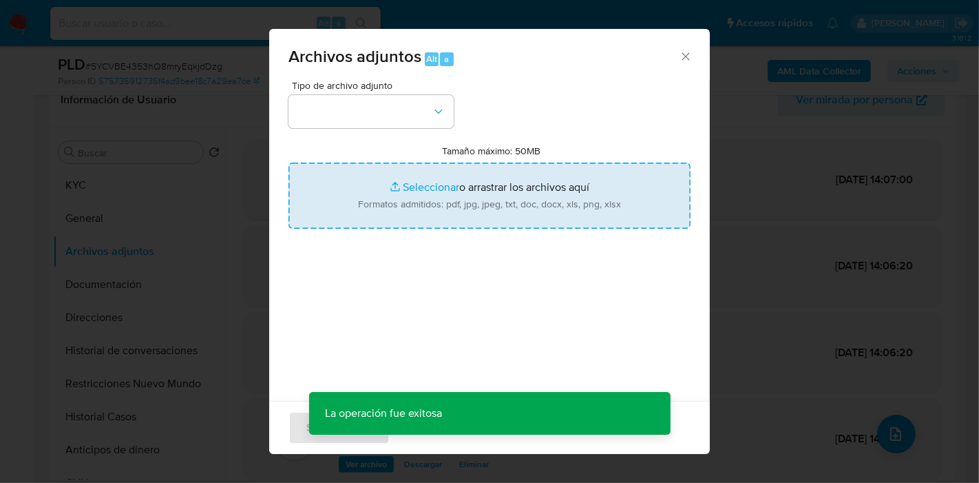
click at [536, 205] on input "Tamaño máximo: 50MB Seleccionar archivos" at bounding box center [489, 195] width 402 height 66
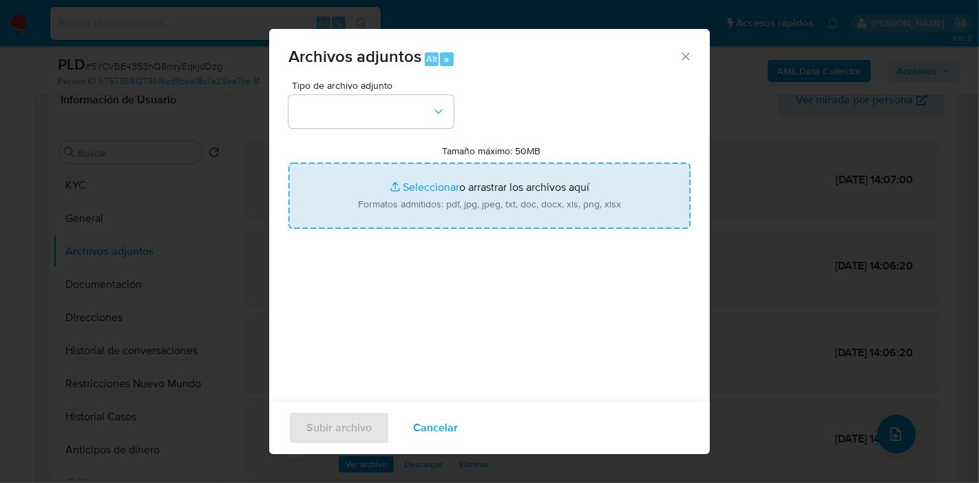
type input "C:\fakepath\Caselog 5YCVBE4353hQ8mryEqkjdDzg_2025_09_17_21_37_58.docx"
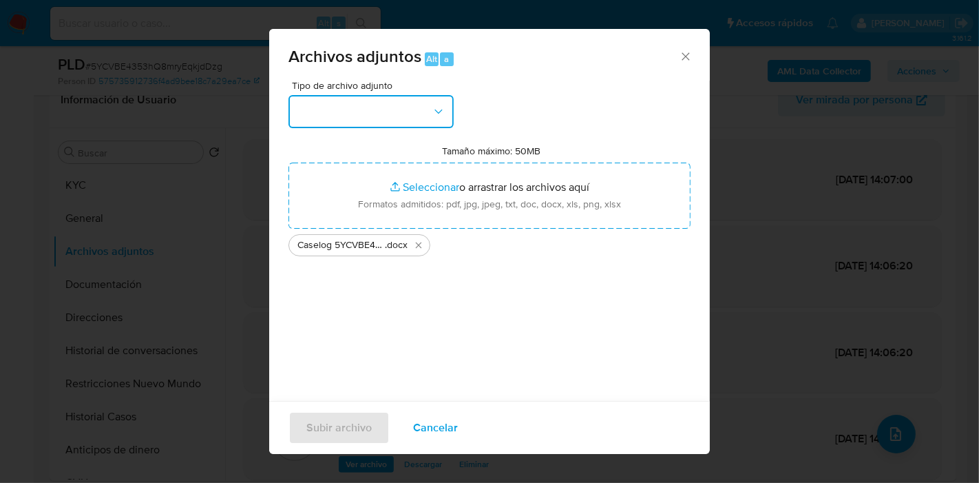
click at [358, 102] on button "button" at bounding box center [370, 111] width 165 height 33
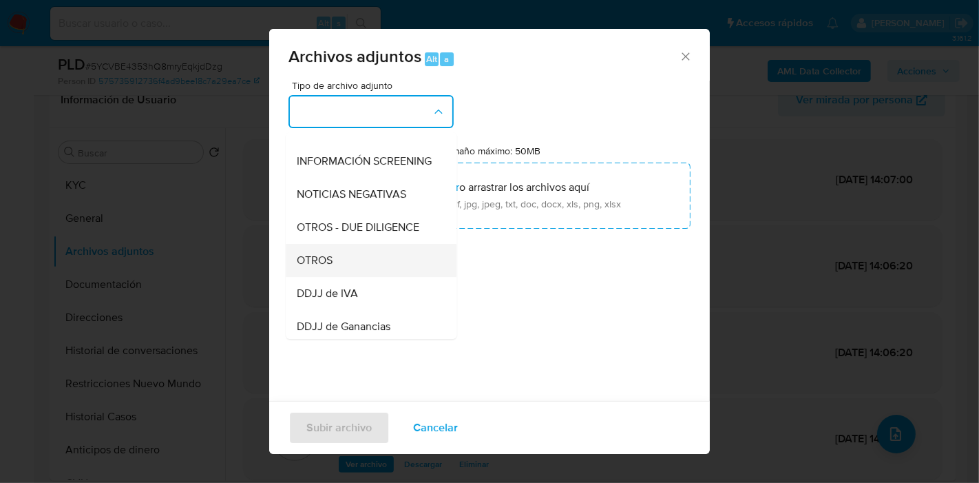
click at [359, 276] on div "OTROS" at bounding box center [367, 260] width 140 height 33
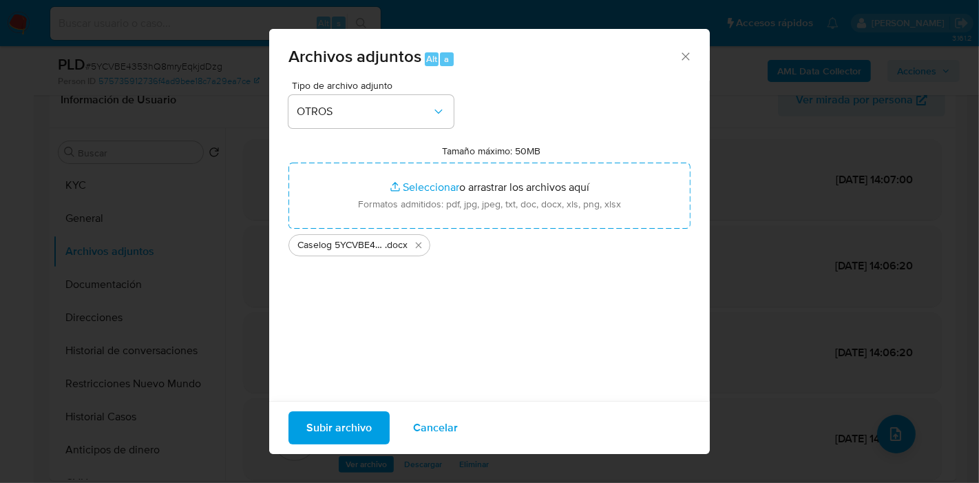
click at [339, 427] on span "Subir archivo" at bounding box center [338, 427] width 65 height 30
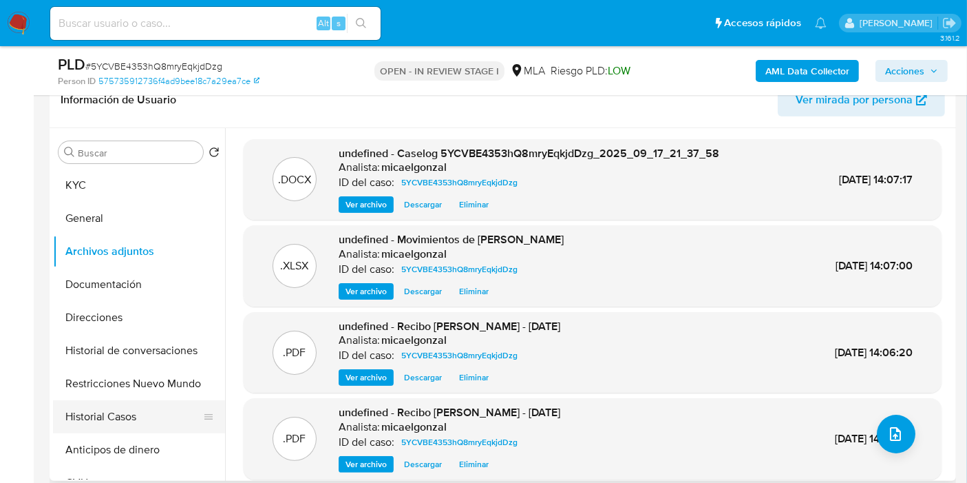
click at [116, 430] on button "Historial Casos" at bounding box center [133, 416] width 161 height 33
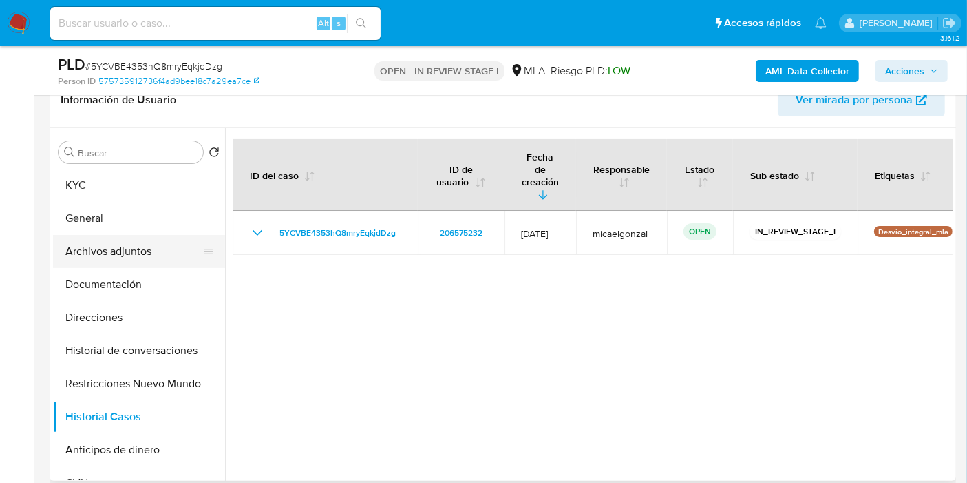
click at [141, 244] on button "Archivos adjuntos" at bounding box center [133, 251] width 161 height 33
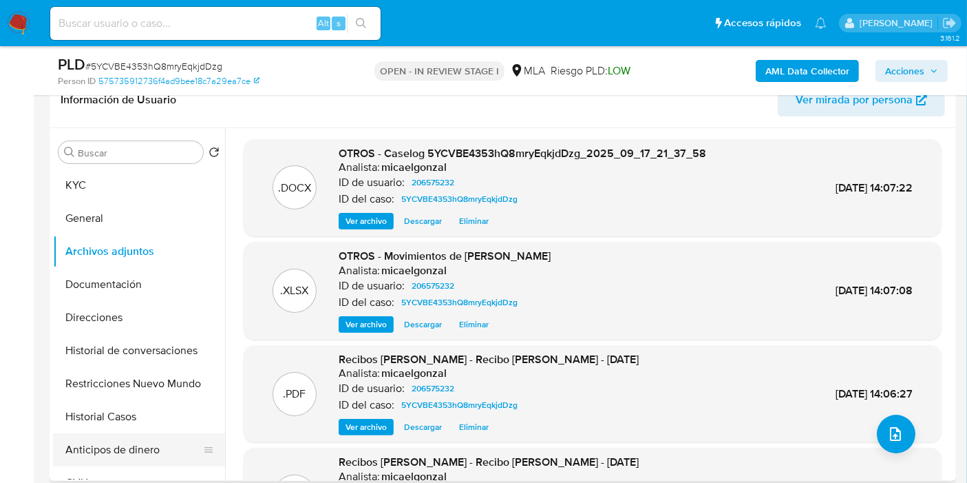
click at [118, 451] on button "Anticipos de dinero" at bounding box center [133, 449] width 161 height 33
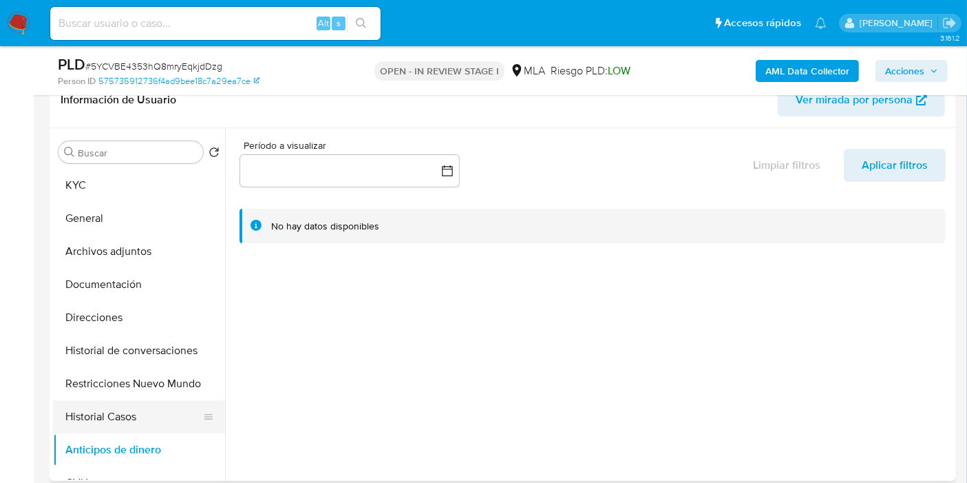
click at [127, 427] on button "Historial Casos" at bounding box center [133, 416] width 161 height 33
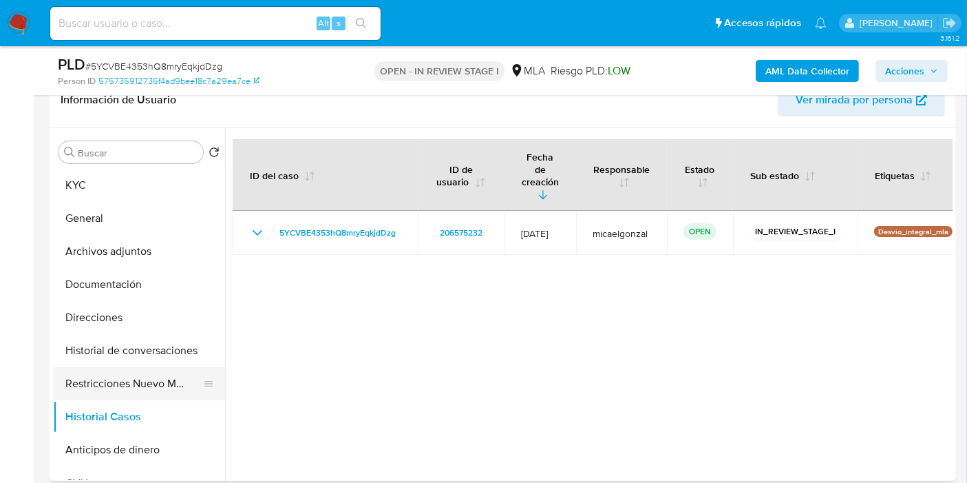
click at [105, 367] on button "Restricciones Nuevo Mundo" at bounding box center [133, 383] width 161 height 33
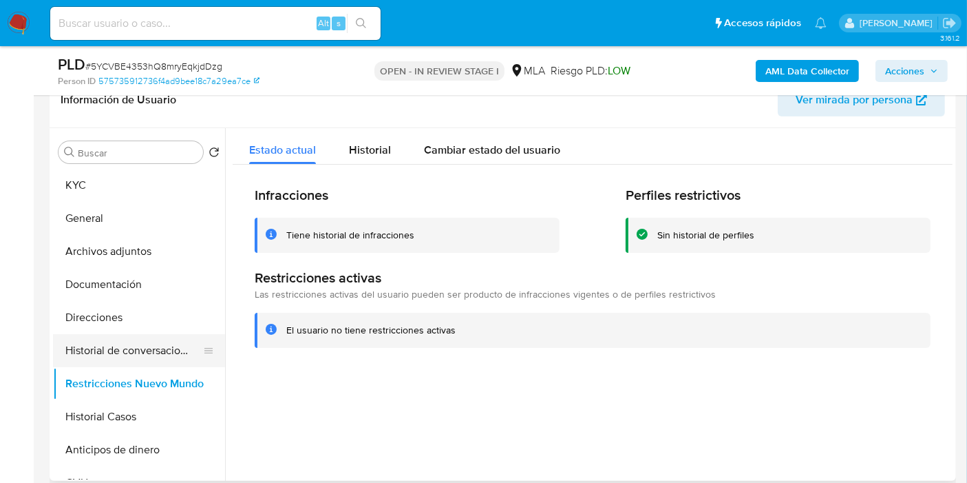
click at [100, 354] on button "Historial de conversaciones" at bounding box center [133, 350] width 161 height 33
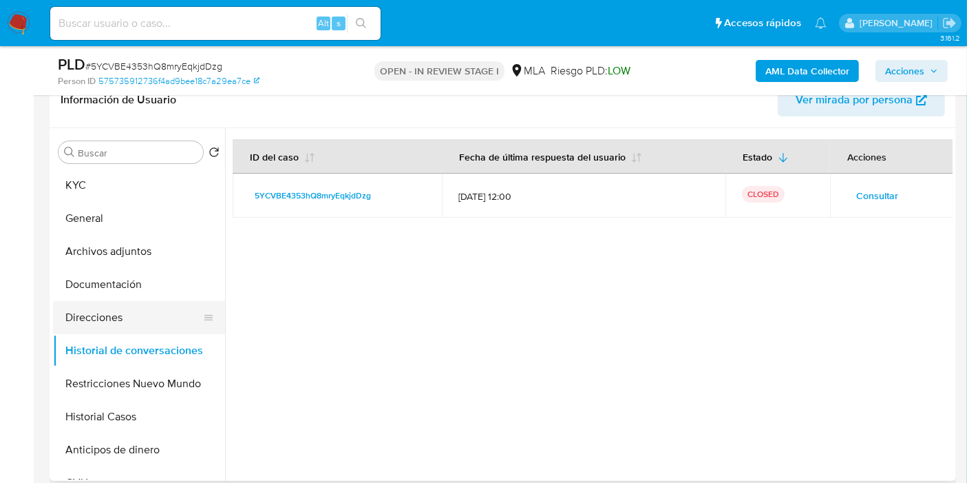
click at [118, 318] on button "Direcciones" at bounding box center [133, 317] width 161 height 33
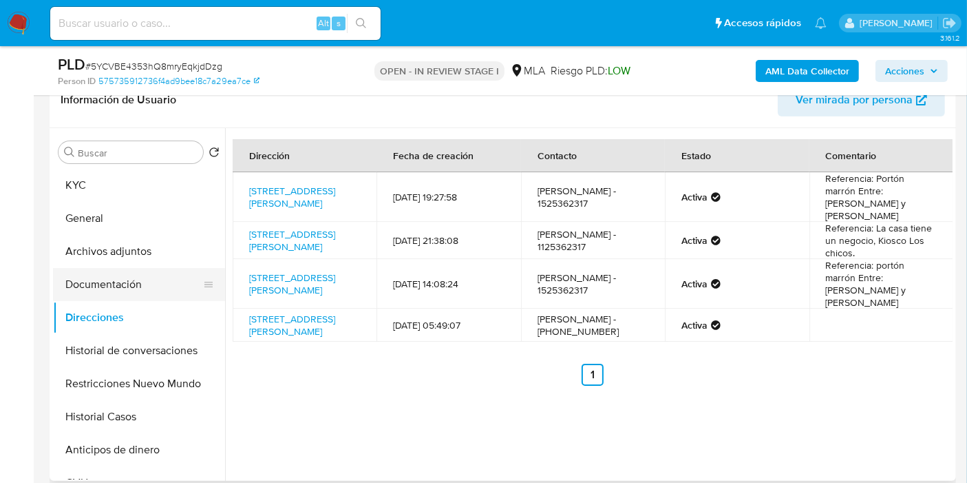
click at [161, 278] on button "Documentación" at bounding box center [133, 284] width 161 height 33
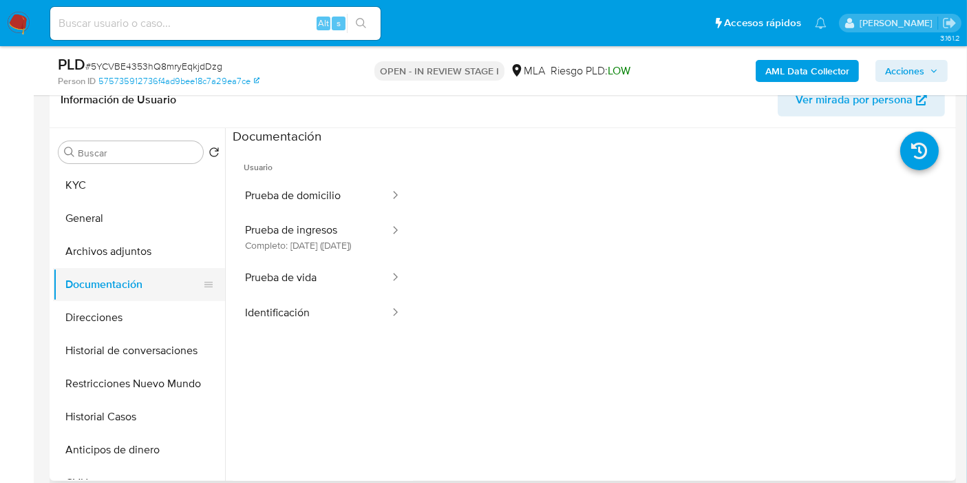
click at [161, 271] on button "Documentación" at bounding box center [133, 284] width 161 height 33
click at [167, 249] on button "Archivos adjuntos" at bounding box center [133, 251] width 161 height 33
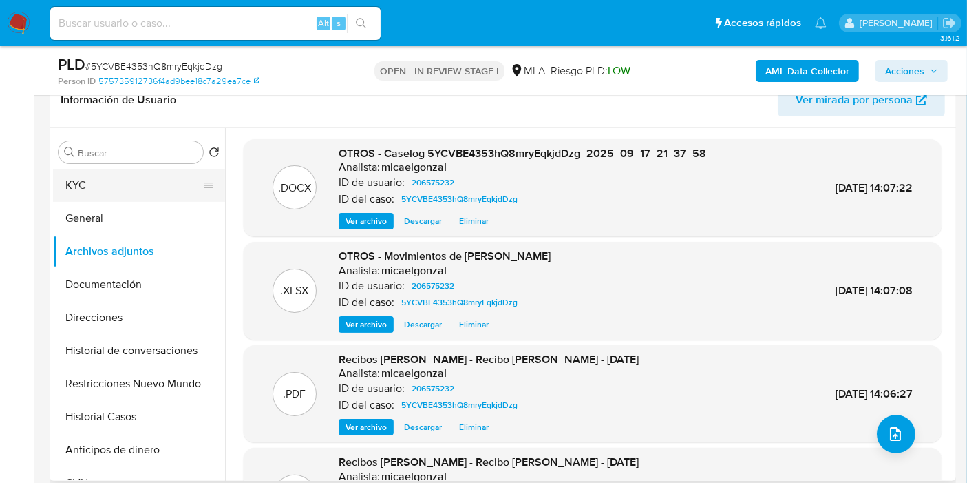
click at [92, 189] on button "KYC" at bounding box center [133, 185] width 161 height 33
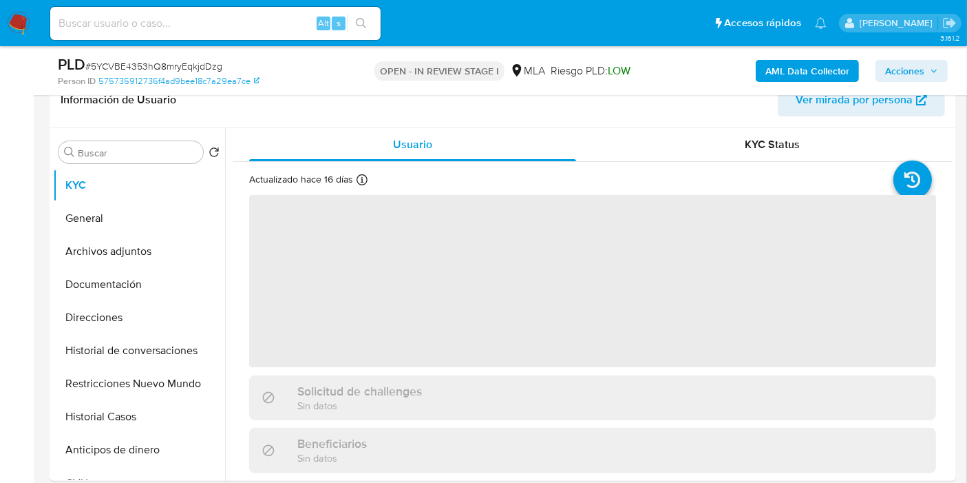
click at [899, 64] on span "Acciones" at bounding box center [904, 71] width 39 height 22
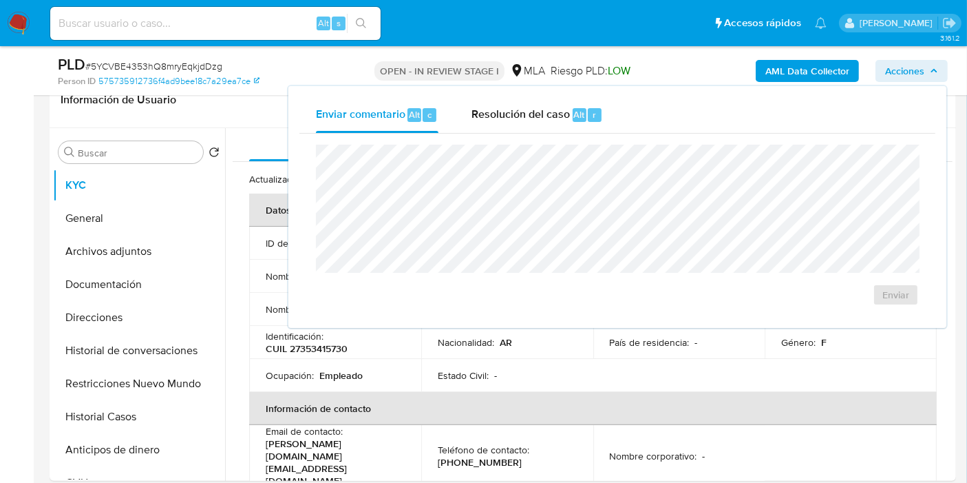
click at [487, 141] on div "Enviar" at bounding box center [617, 225] width 636 height 183
click at [513, 120] on span "Resolución del caso" at bounding box center [521, 114] width 98 height 16
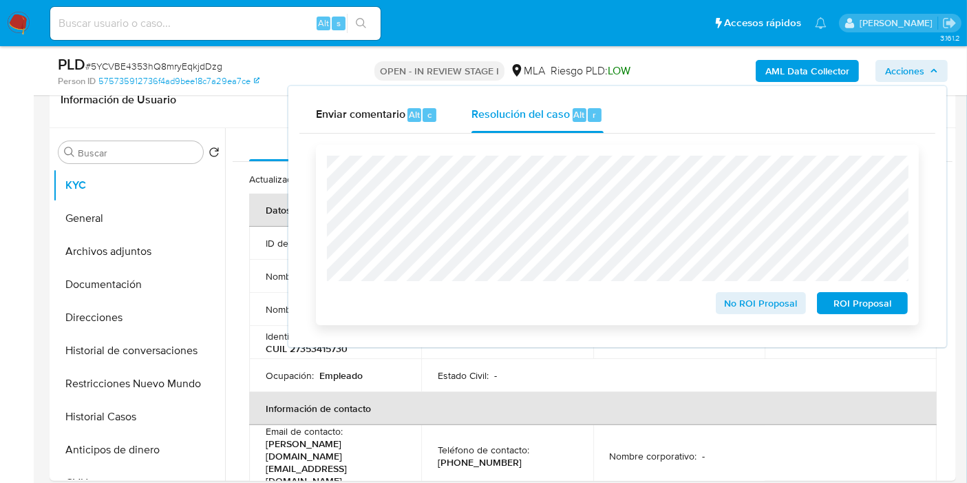
click at [747, 302] on span "No ROI Proposal" at bounding box center [762, 302] width 72 height 19
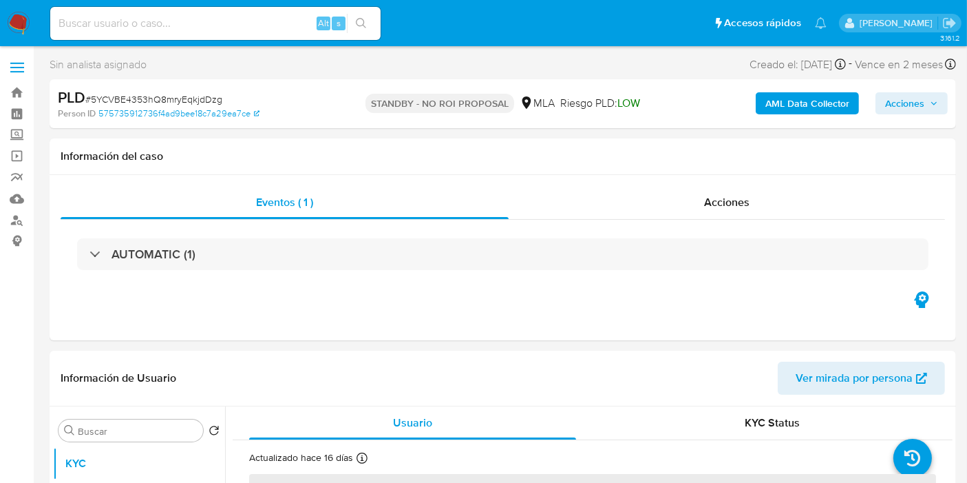
select select "10"
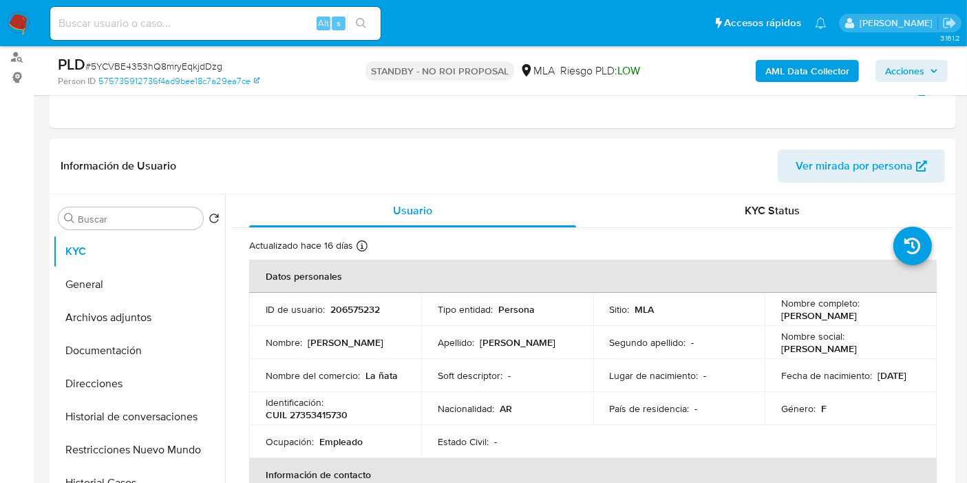
scroll to position [76, 0]
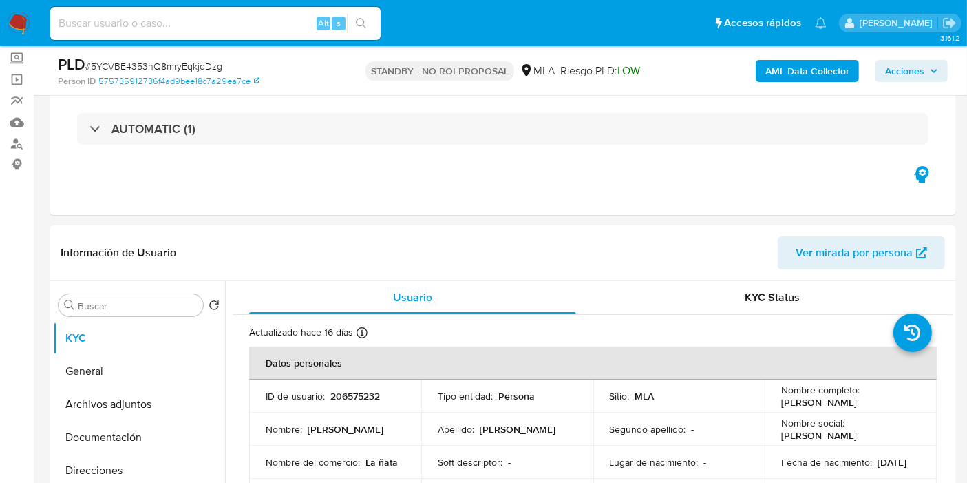
click at [15, 14] on img at bounding box center [18, 23] width 23 height 23
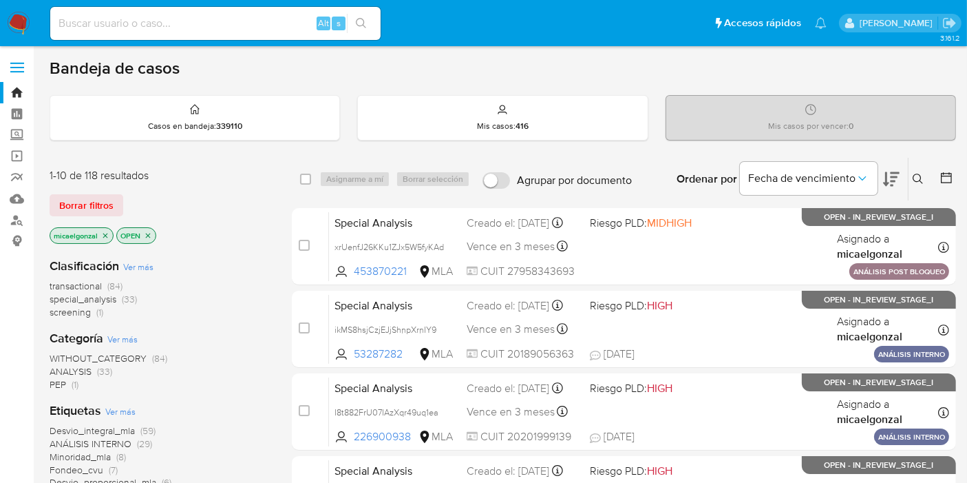
click at [145, 7] on div "Alt s" at bounding box center [215, 23] width 330 height 33
click at [154, 38] on div "Alt s" at bounding box center [215, 23] width 330 height 33
click at [151, 28] on input at bounding box center [215, 23] width 330 height 18
paste input "wbpRFvxT6fvjhwiB0sfYgaNJ"
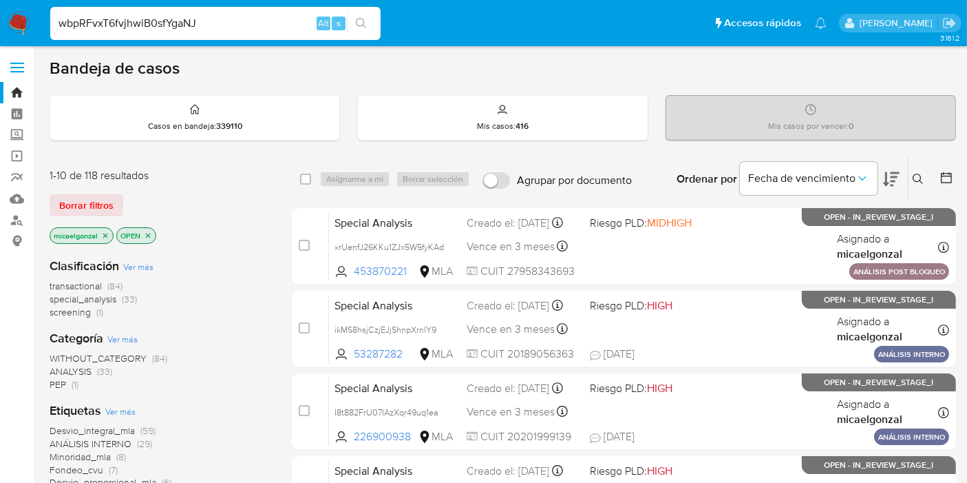
type input "wbpRFvxT6fvjhwiB0sfYgaNJ"
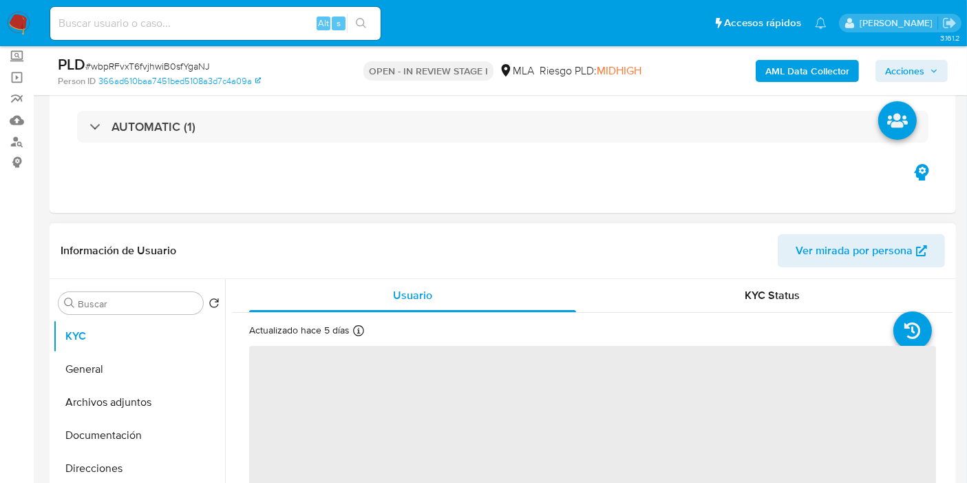
scroll to position [153, 0]
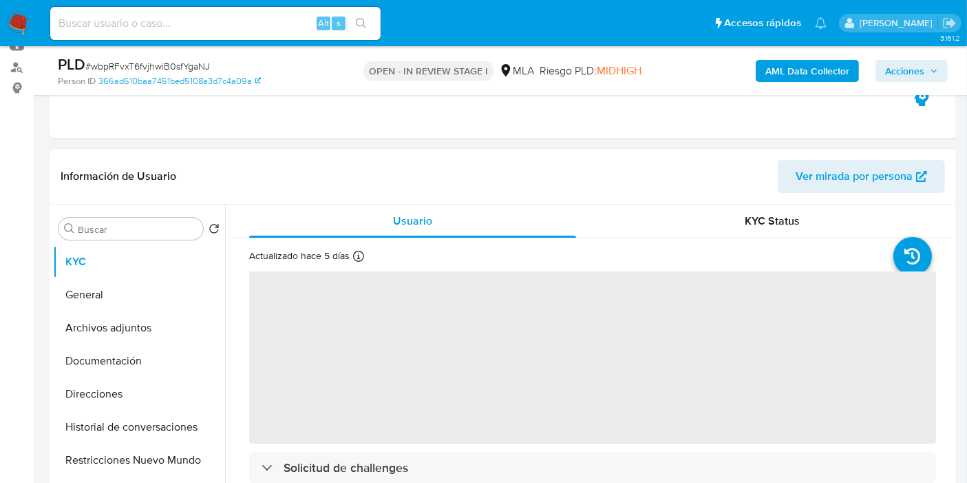
select select "10"
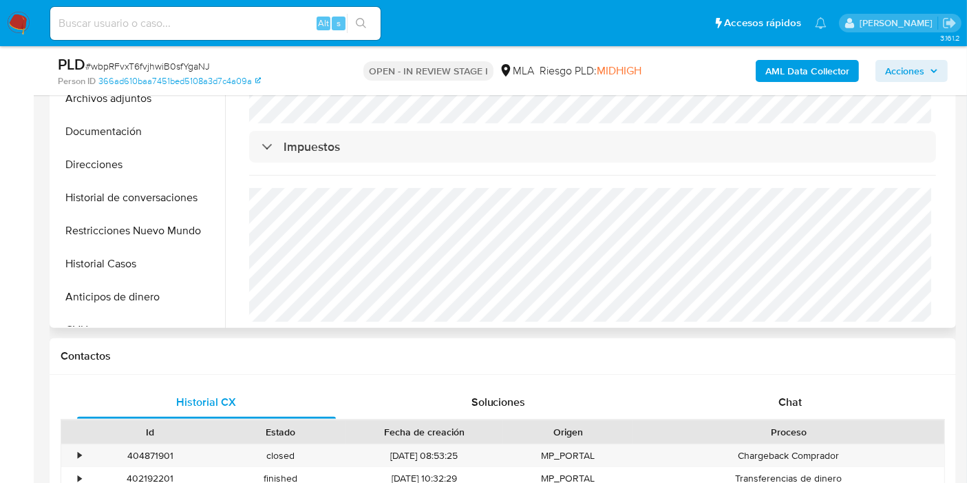
scroll to position [611, 0]
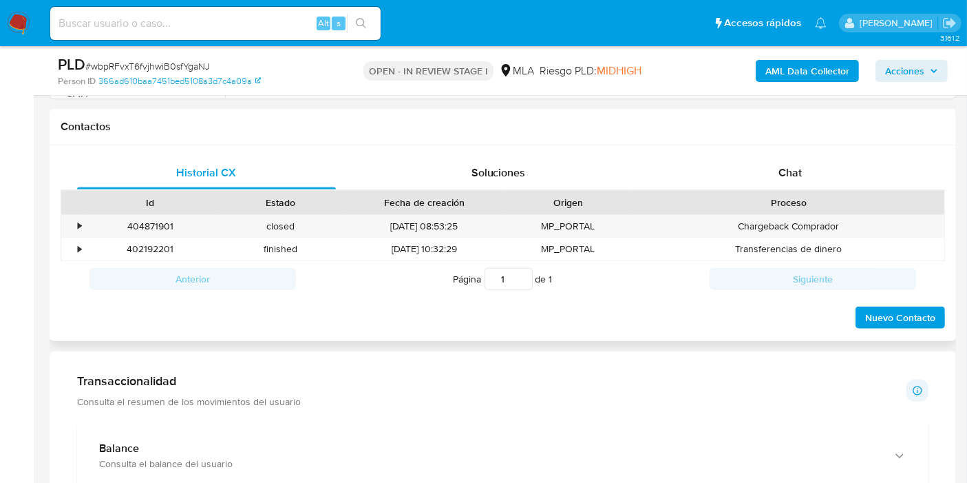
click at [808, 191] on div "Proceso" at bounding box center [788, 202] width 311 height 23
click at [820, 180] on div "Chat" at bounding box center [790, 172] width 259 height 33
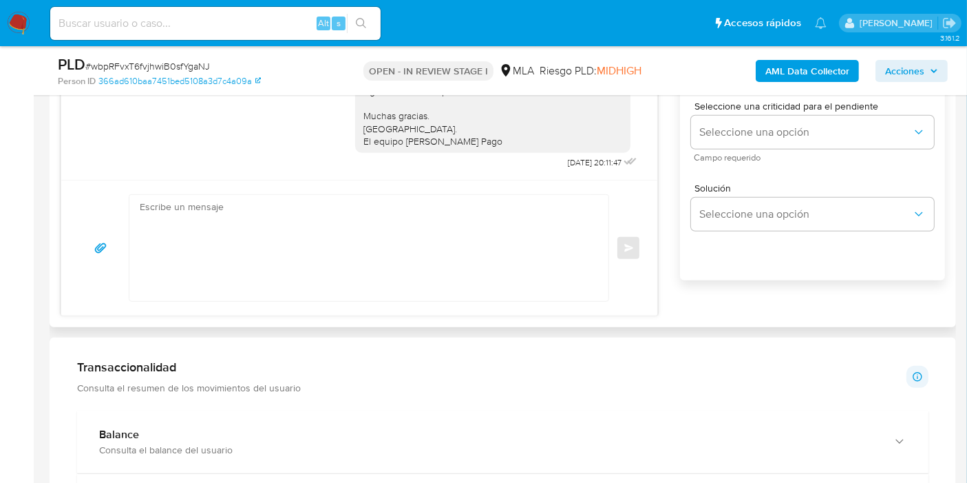
scroll to position [688, 0]
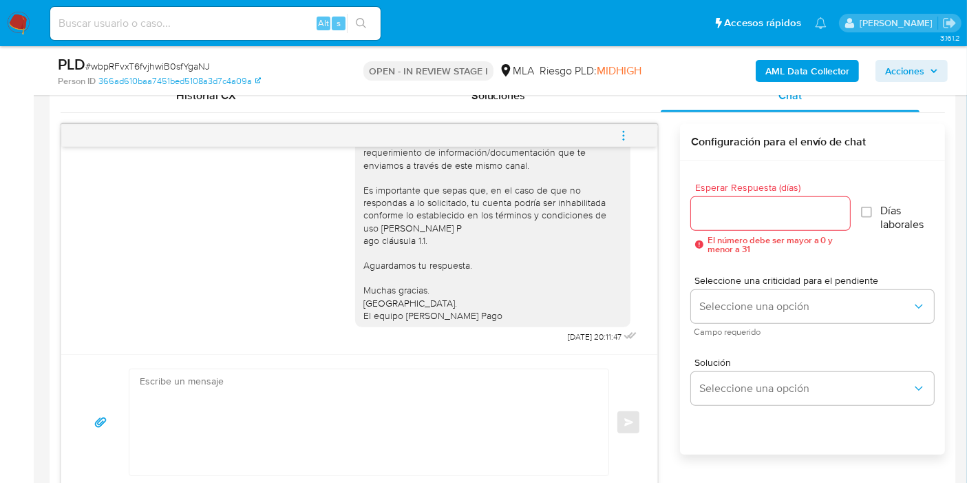
click at [171, 20] on input at bounding box center [215, 23] width 330 height 18
paste input "jKtN6Q9fU3w5lig1fwqixyYe"
type input "jKtN6Q9fU3w5lig1fwqixyYe"
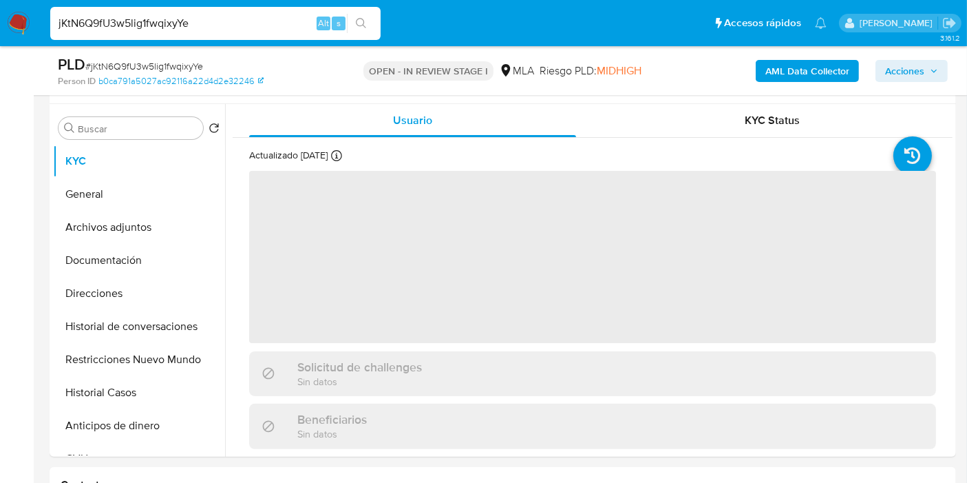
scroll to position [306, 0]
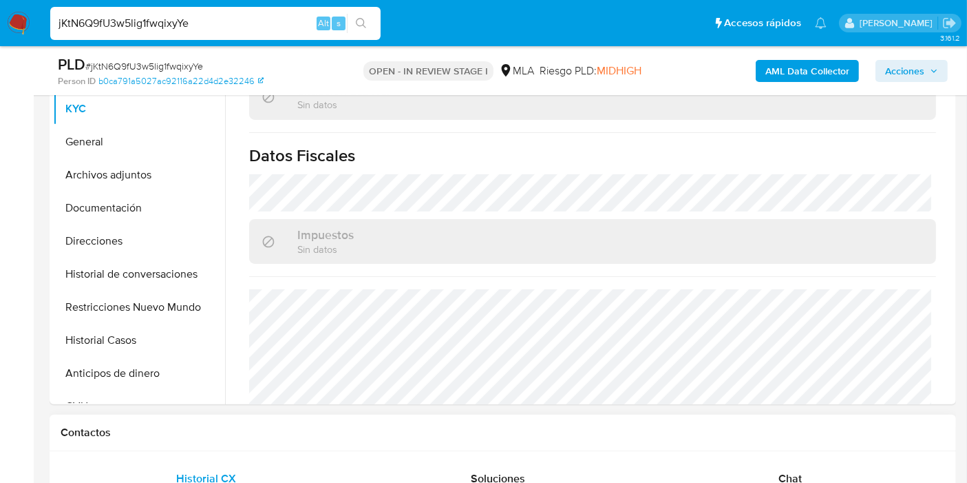
select select "10"
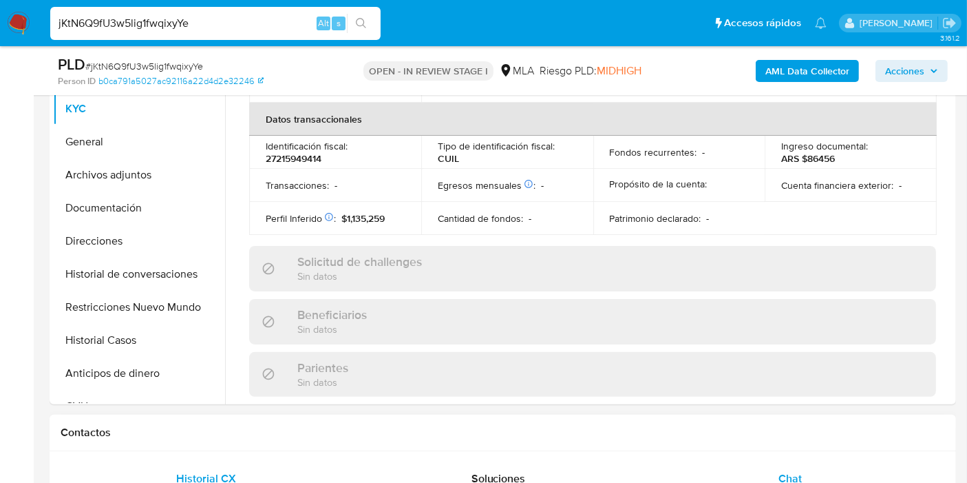
scroll to position [706, 0]
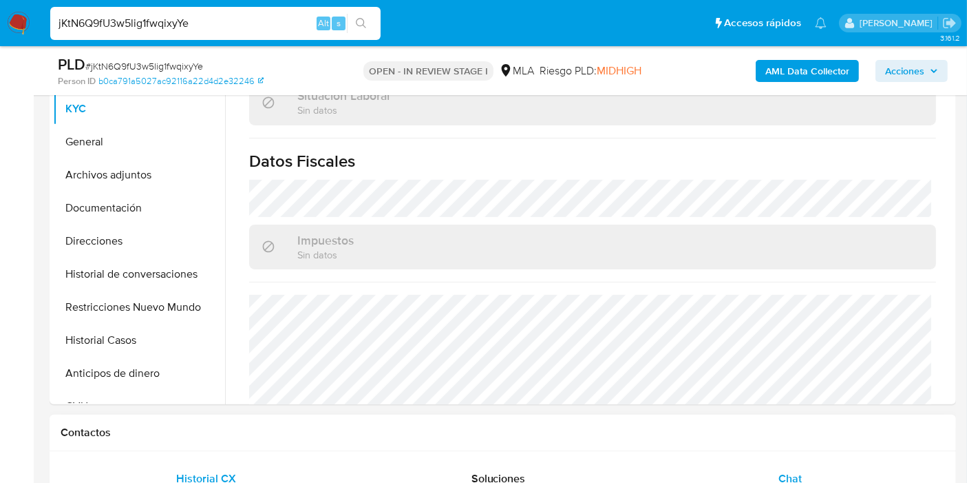
click at [794, 471] on span "Chat" at bounding box center [790, 478] width 23 height 16
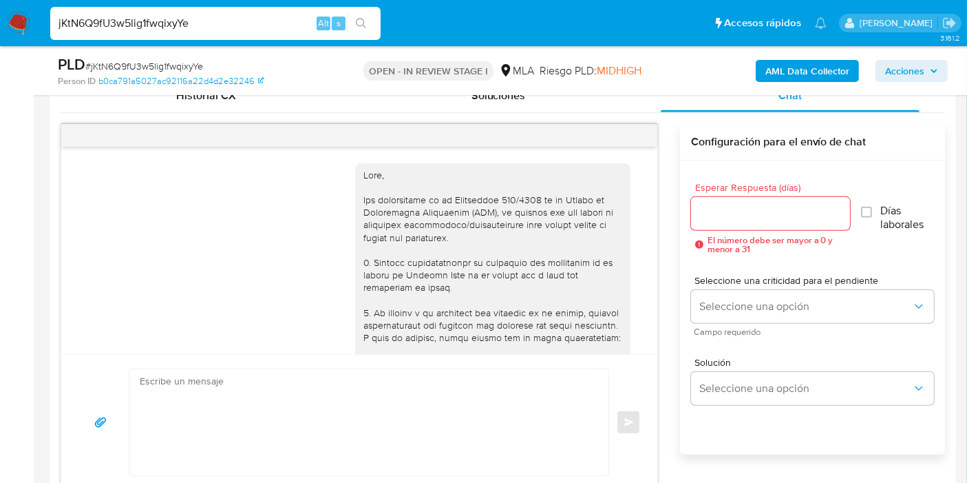
scroll to position [876, 0]
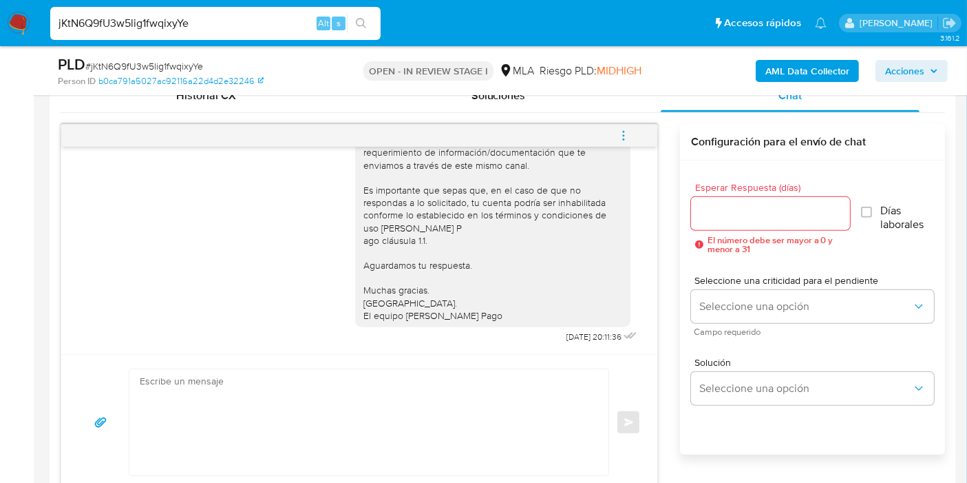
click at [163, 14] on input "jKtN6Q9fU3w5lig1fwqixyYe" at bounding box center [215, 23] width 330 height 18
paste input "nAc7483mrKojqcslOeH2rWP8"
type input "nAc7483mrKojqcslOeH2rWP8"
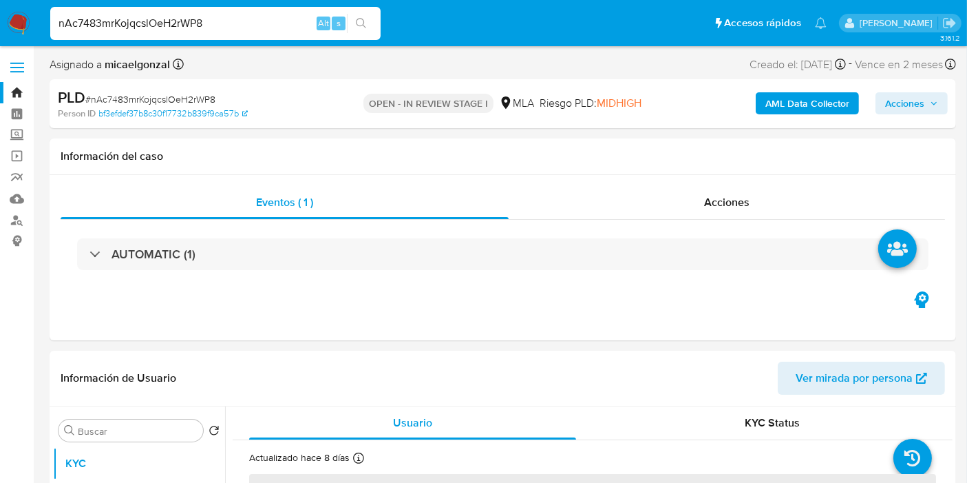
select select "10"
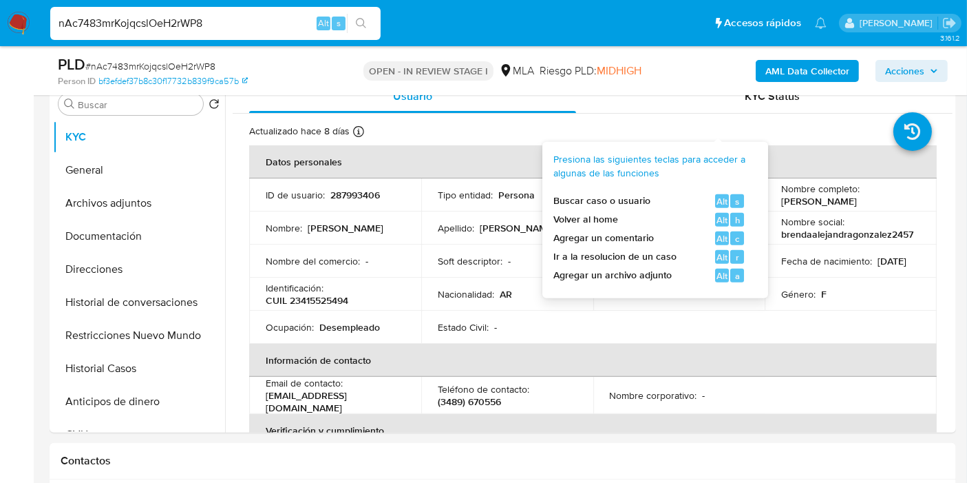
scroll to position [382, 0]
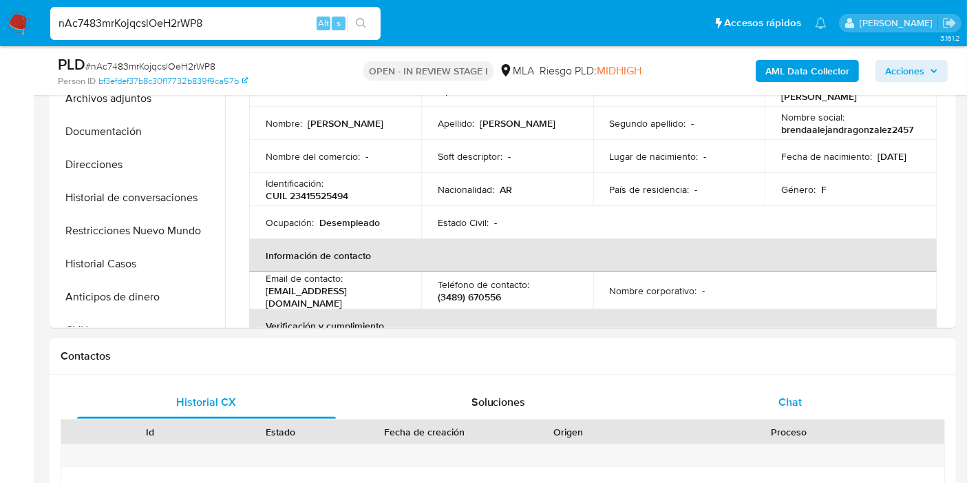
click at [799, 396] on span "Chat" at bounding box center [790, 402] width 23 height 16
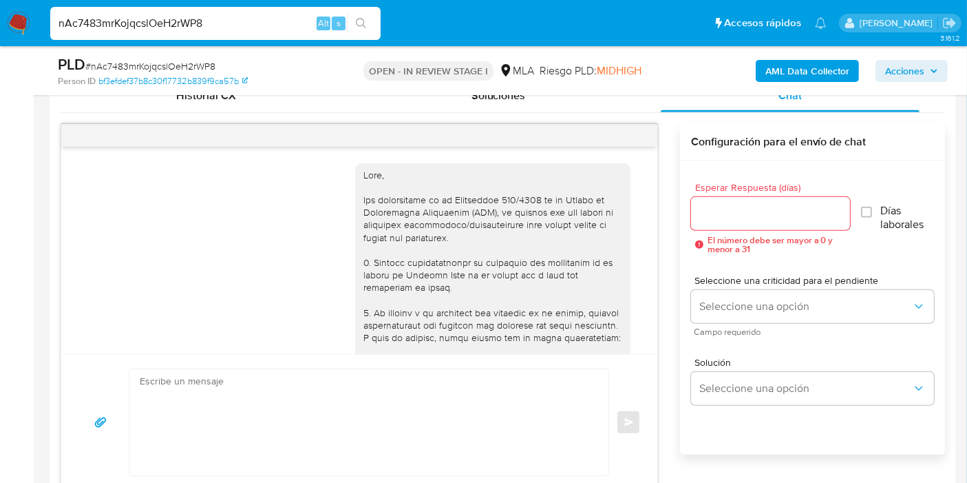
scroll to position [876, 0]
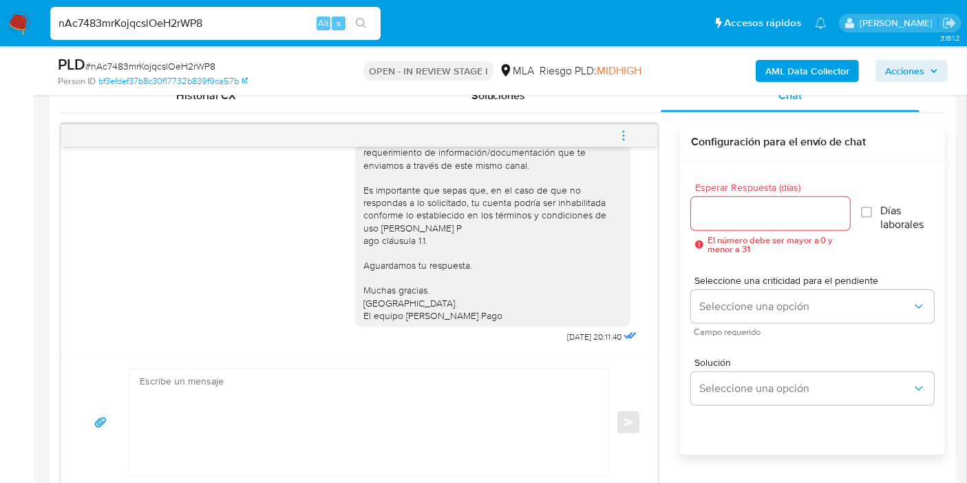
click at [187, 25] on input "nAc7483mrKojqcslOeH2rWP8" at bounding box center [215, 23] width 330 height 18
paste input "CehvsCdDaZI8S8drfHRPlBBr"
type input "CehvsCdDaZI8S8drfHRPlBBr"
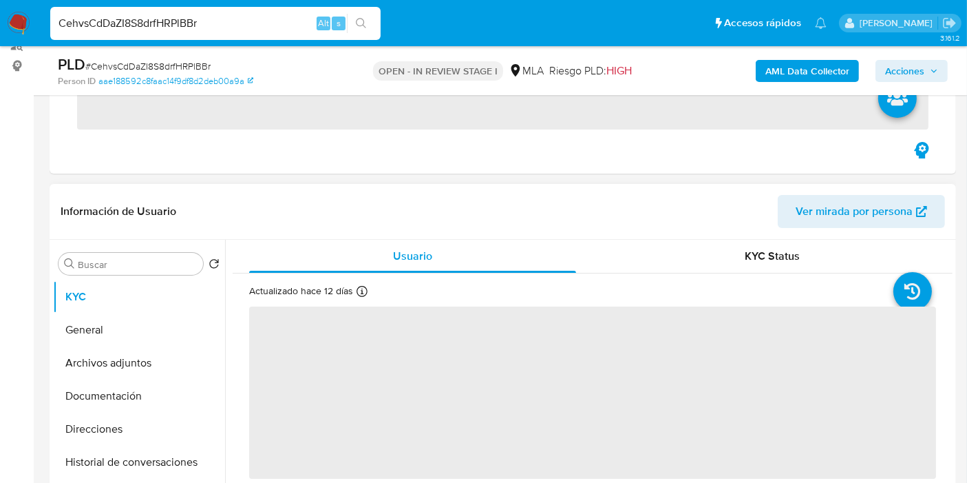
scroll to position [382, 0]
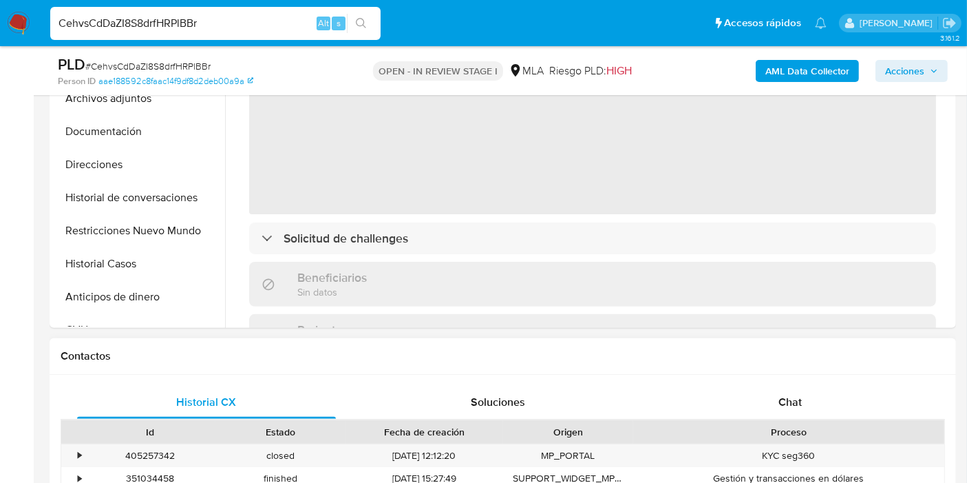
drag, startPoint x: 830, startPoint y: 425, endPoint x: 833, endPoint y: 407, distance: 18.8
click at [831, 425] on div "Proceso" at bounding box center [789, 432] width 292 height 14
select select "10"
click at [833, 407] on div "Chat" at bounding box center [790, 401] width 259 height 33
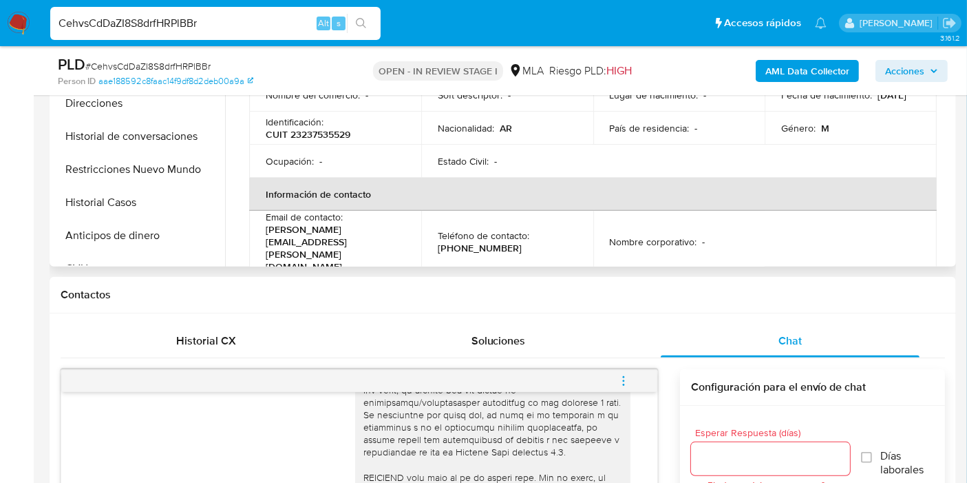
scroll to position [229, 0]
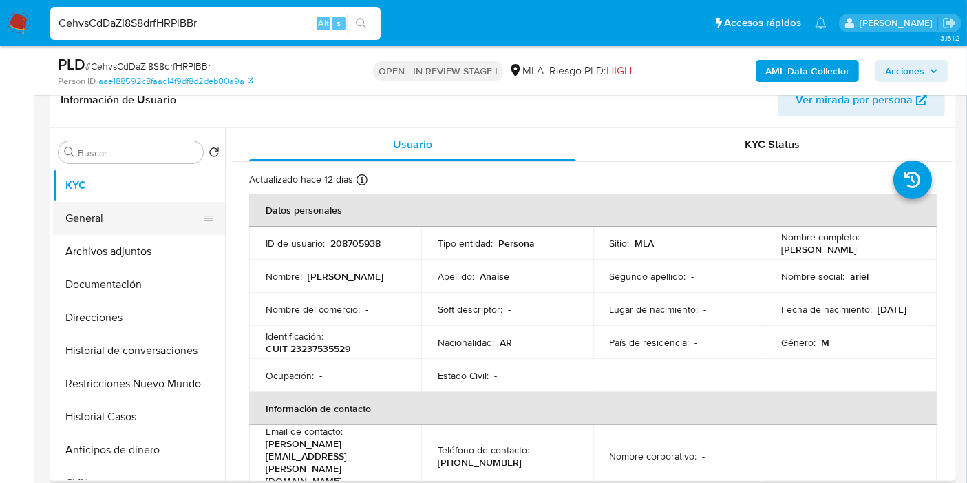
click at [160, 221] on button "General" at bounding box center [133, 218] width 161 height 33
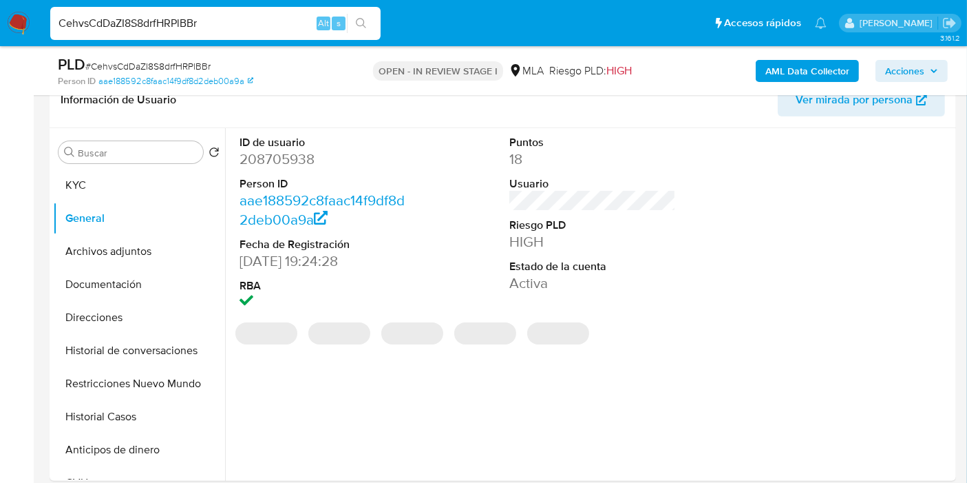
click at [288, 158] on dd "208705938" at bounding box center [323, 158] width 167 height 19
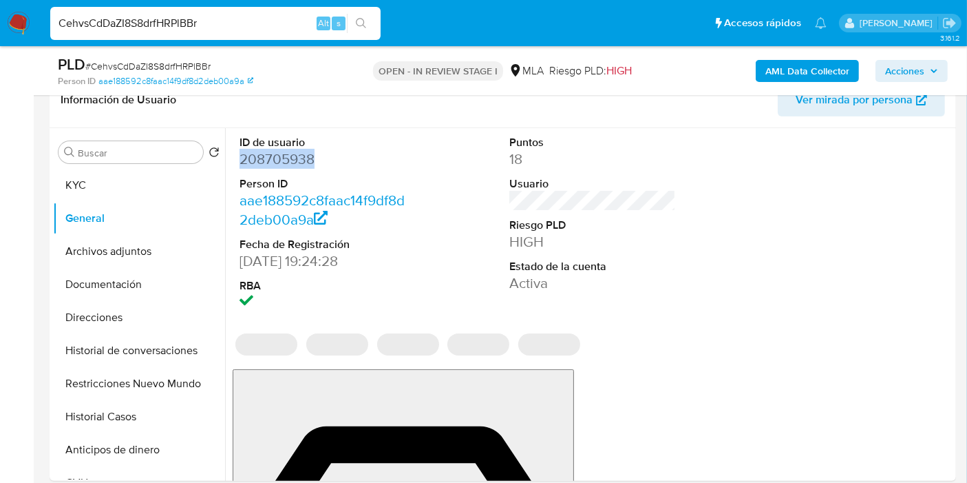
copy dd "208705938"
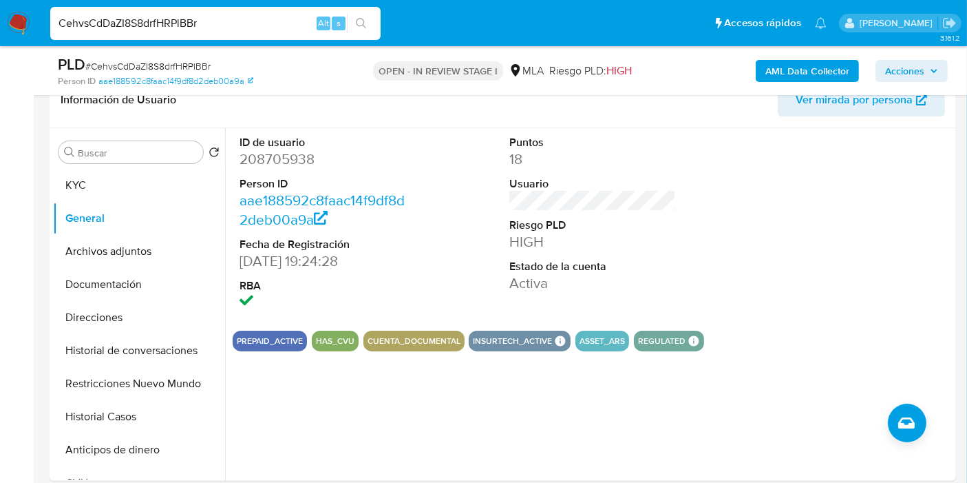
click at [47, 50] on div "PLD # CehvsCdDaZI8S8drfHRPlBBr Person ID aae188592c8faac14f9df8d2deb00a9a OPEN …" at bounding box center [483, 70] width 967 height 49
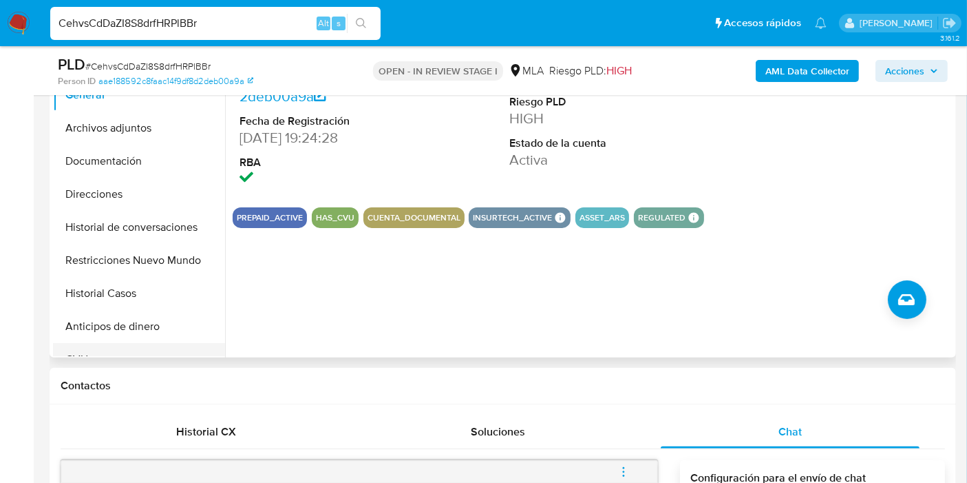
scroll to position [306, 0]
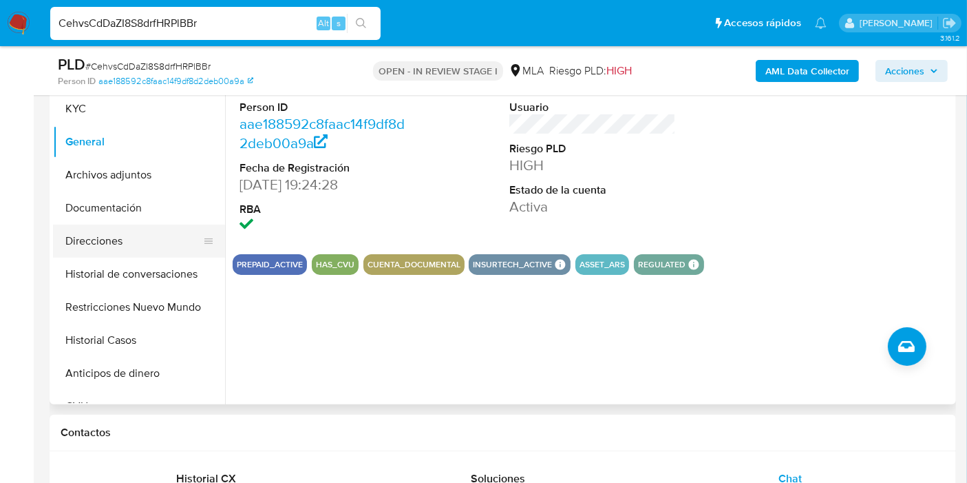
click at [139, 228] on button "Direcciones" at bounding box center [133, 240] width 161 height 33
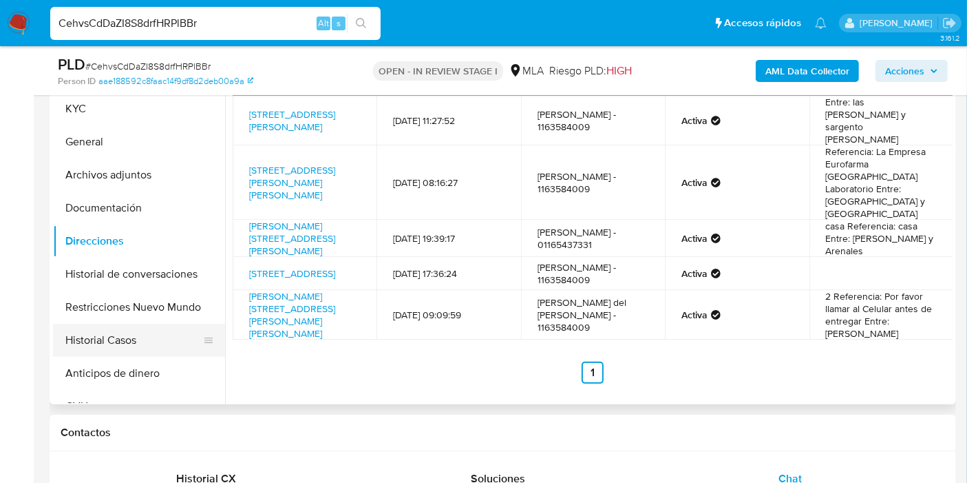
click at [140, 328] on button "Historial Casos" at bounding box center [133, 340] width 161 height 33
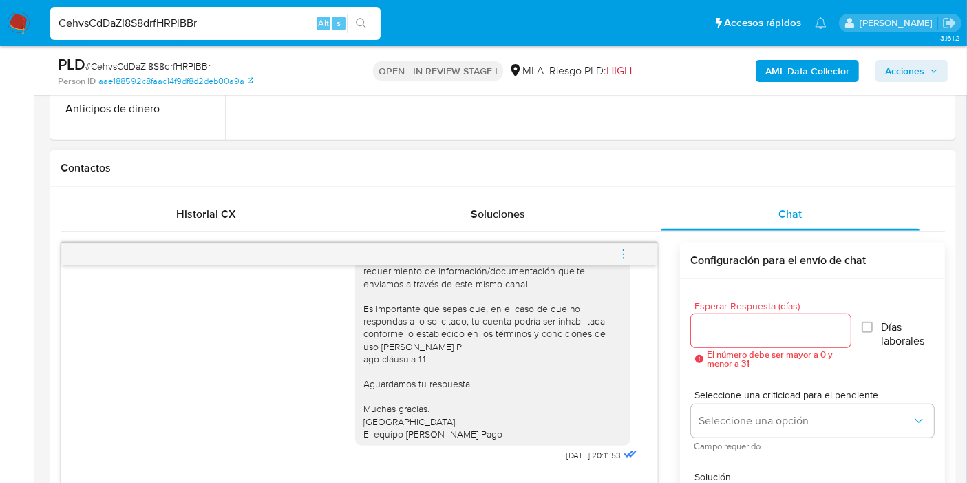
scroll to position [611, 0]
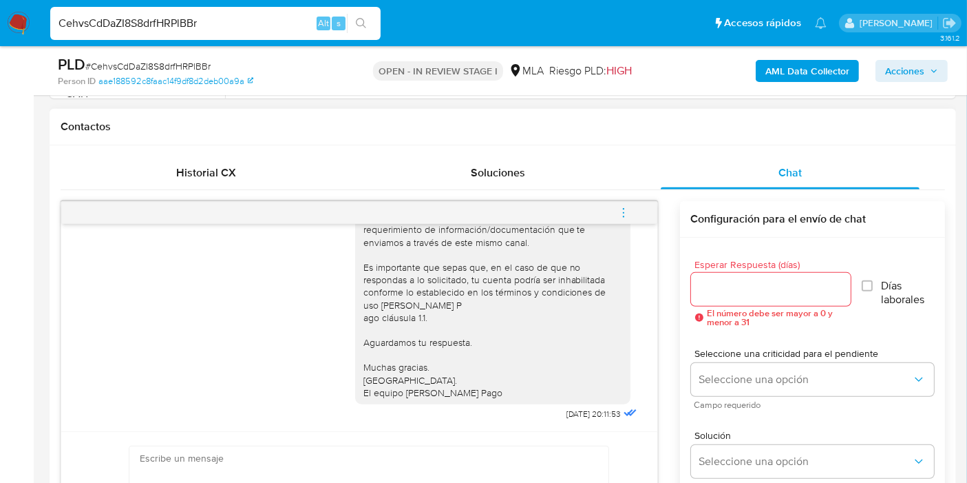
click at [626, 222] on span "menu-action" at bounding box center [623, 212] width 12 height 33
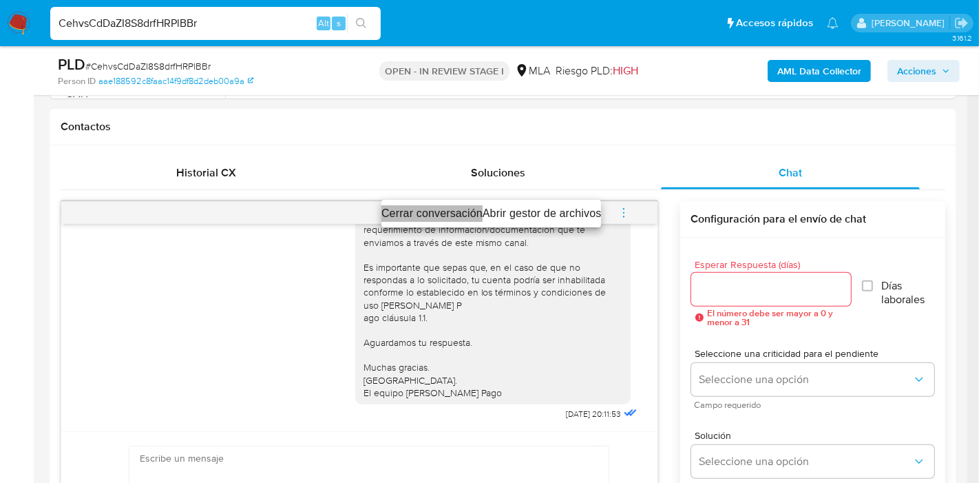
click at [430, 211] on li "Cerrar conversación" at bounding box center [431, 213] width 101 height 17
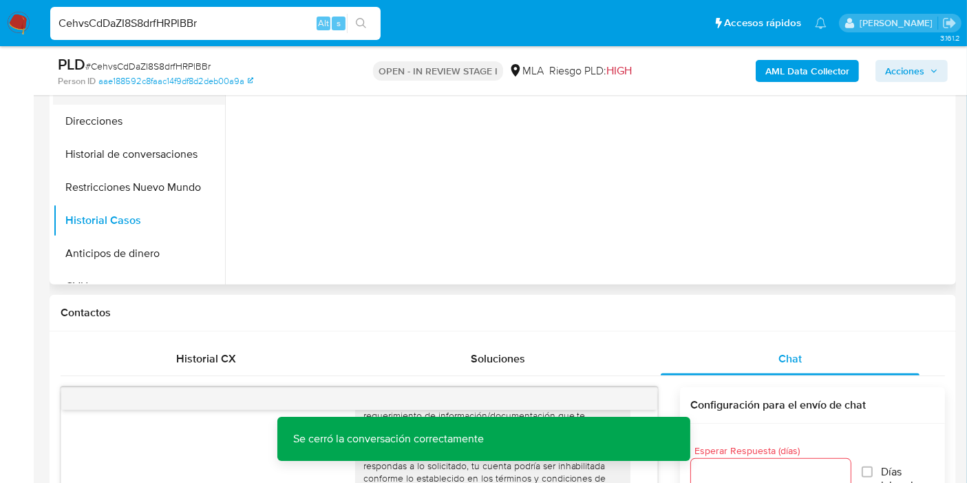
scroll to position [306, 0]
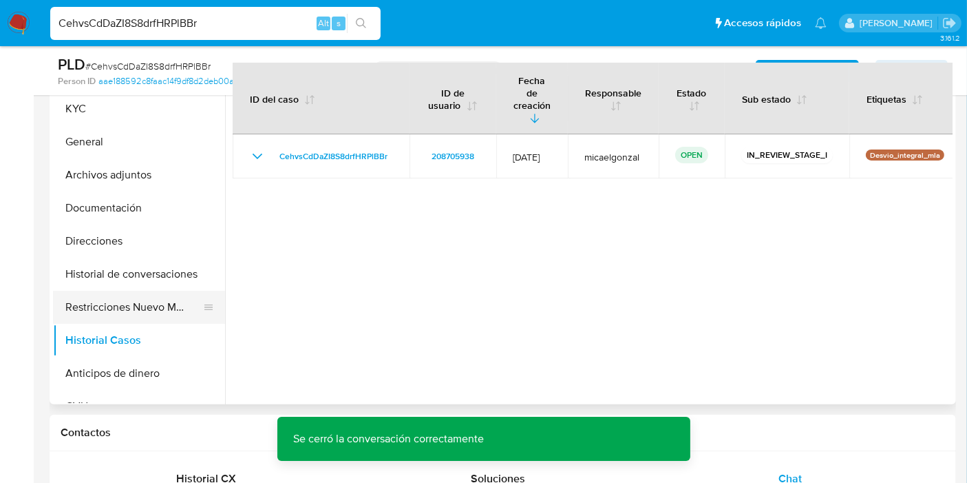
click at [114, 295] on button "Restricciones Nuevo Mundo" at bounding box center [133, 306] width 161 height 33
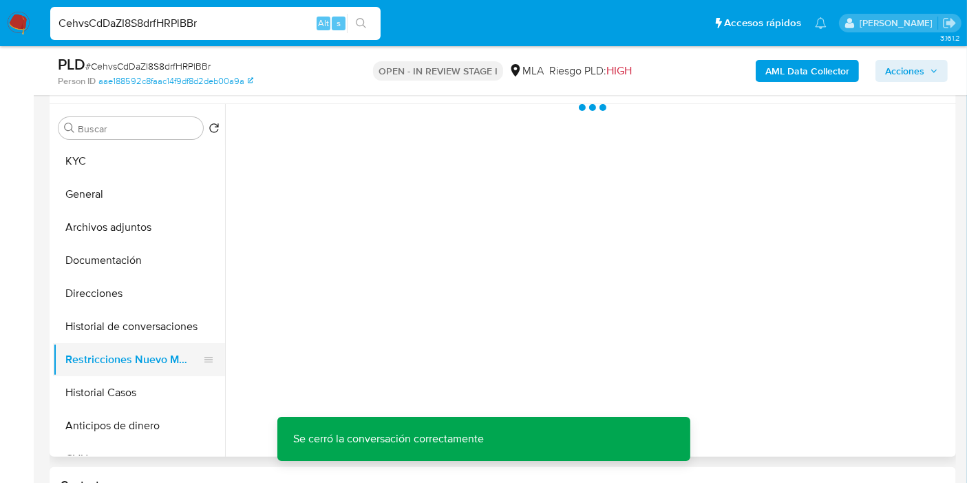
scroll to position [229, 0]
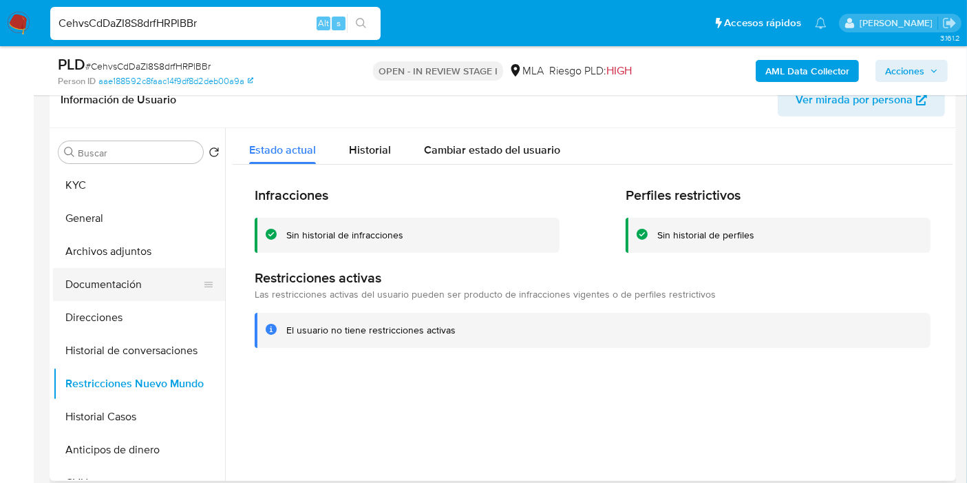
click at [153, 271] on button "Documentación" at bounding box center [133, 284] width 161 height 33
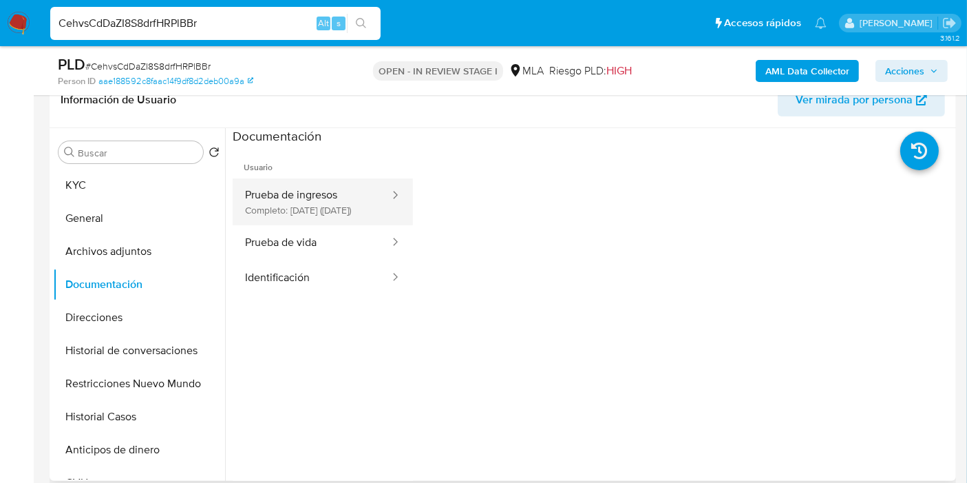
click at [321, 209] on button "Prueba de ingresos Completo: 17/09/2025 (hace 12 días)" at bounding box center [312, 201] width 158 height 47
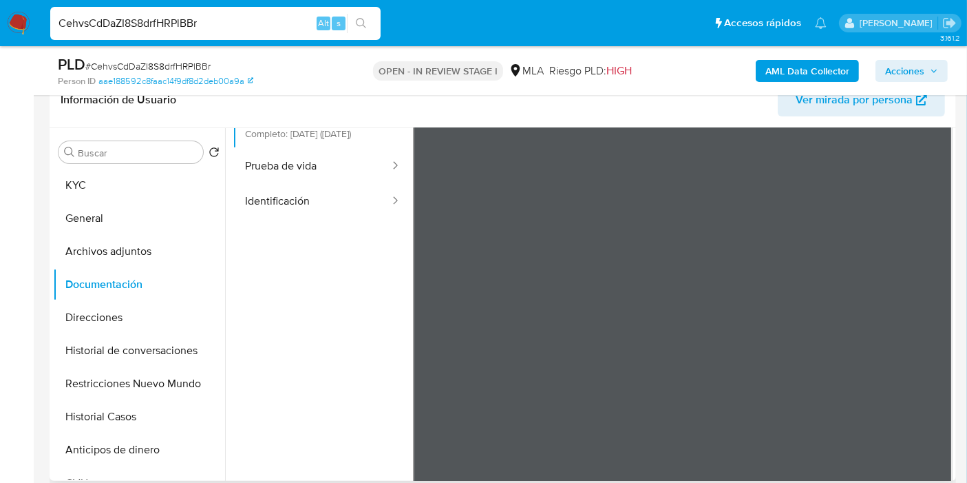
scroll to position [0, 0]
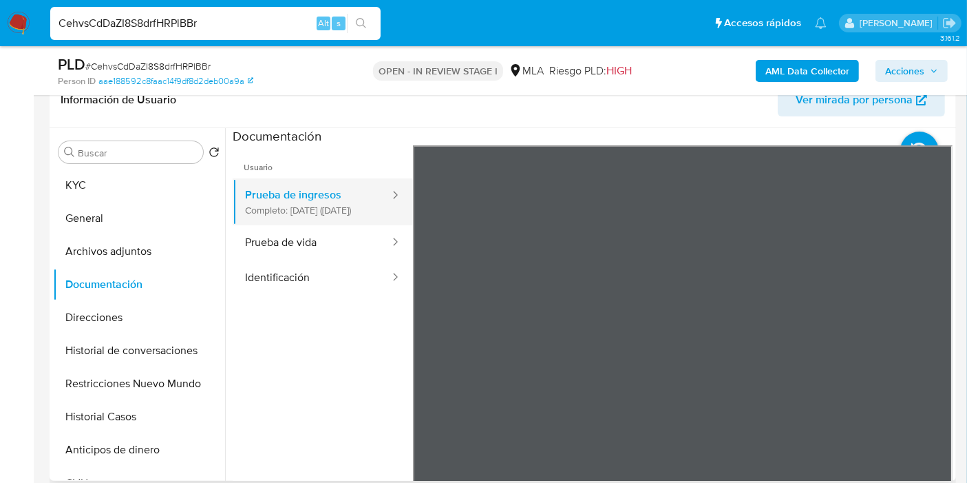
click at [254, 225] on button "Prueba de ingresos Completo: 17/09/2025 (hace 12 días)" at bounding box center [312, 201] width 158 height 47
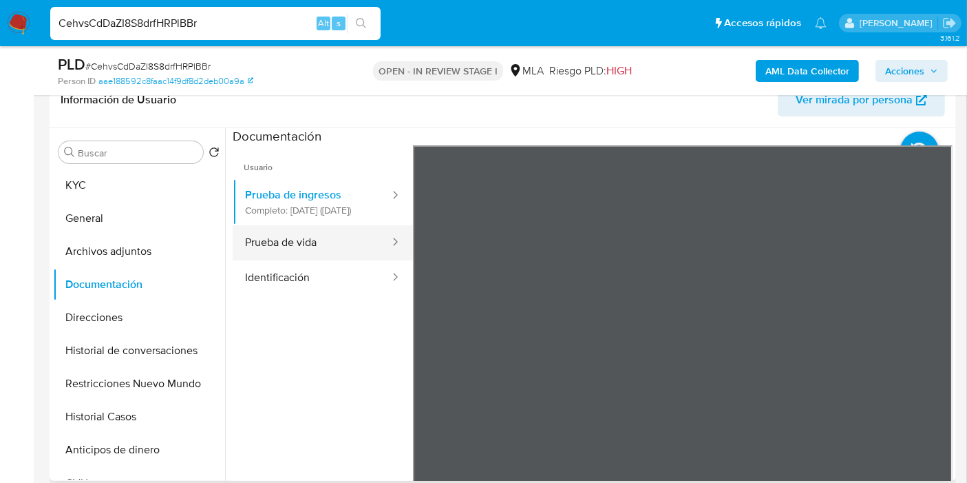
click at [275, 260] on button "Prueba de vida" at bounding box center [312, 242] width 158 height 35
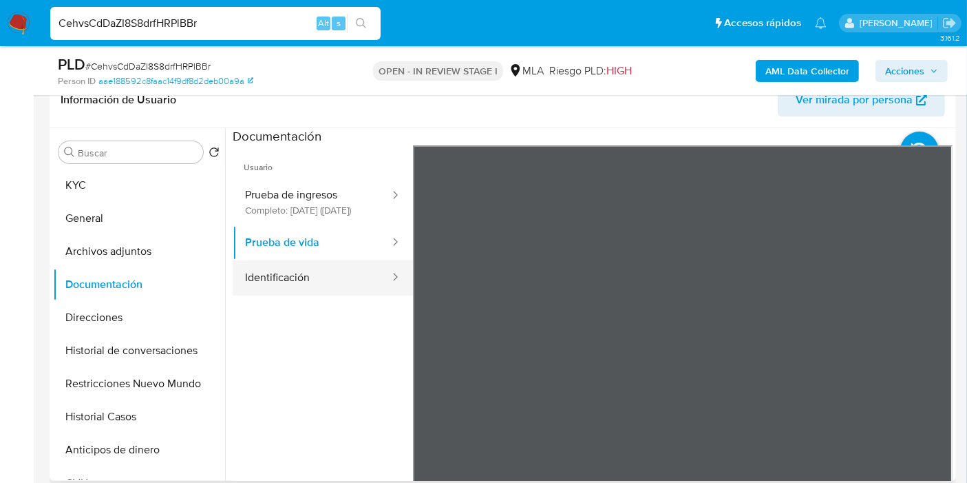
click at [277, 295] on button "Identificación" at bounding box center [312, 277] width 158 height 35
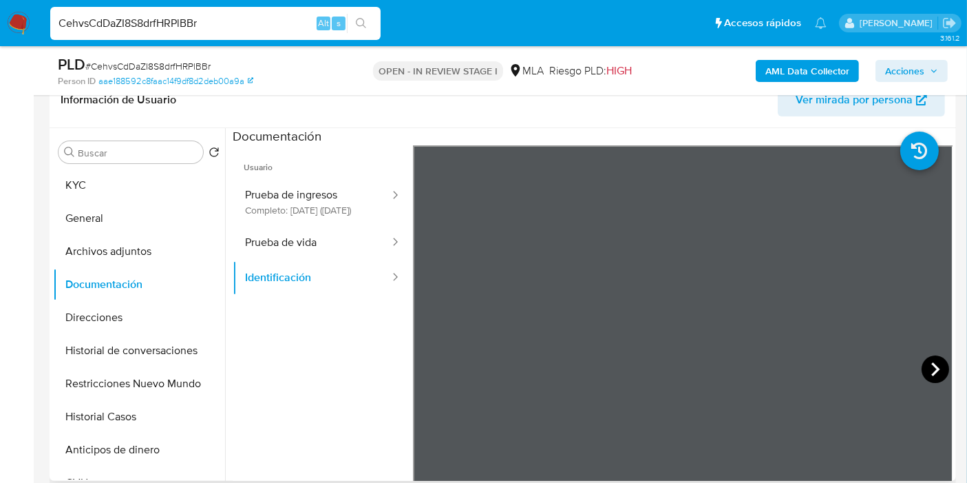
click at [936, 366] on icon at bounding box center [936, 369] width 28 height 28
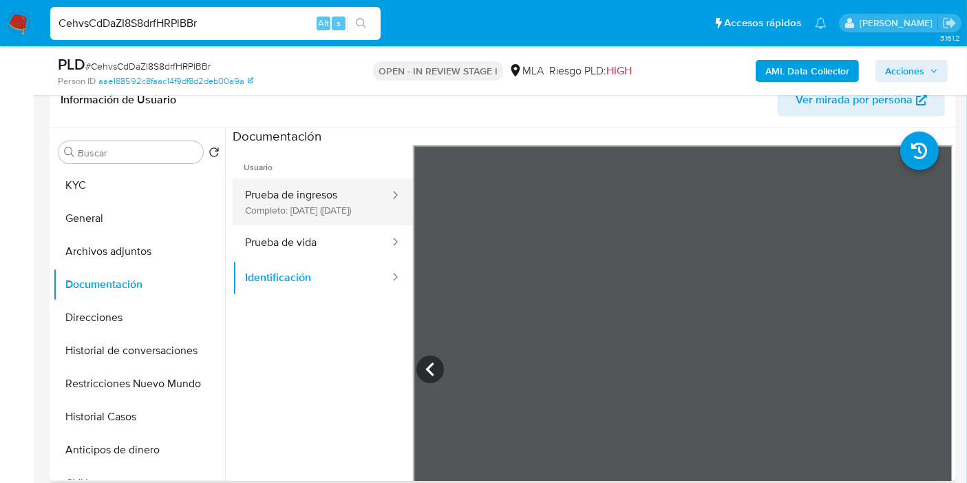
click at [297, 225] on button "Prueba de ingresos Completo: 17/09/2025 (hace 12 días)" at bounding box center [312, 201] width 158 height 47
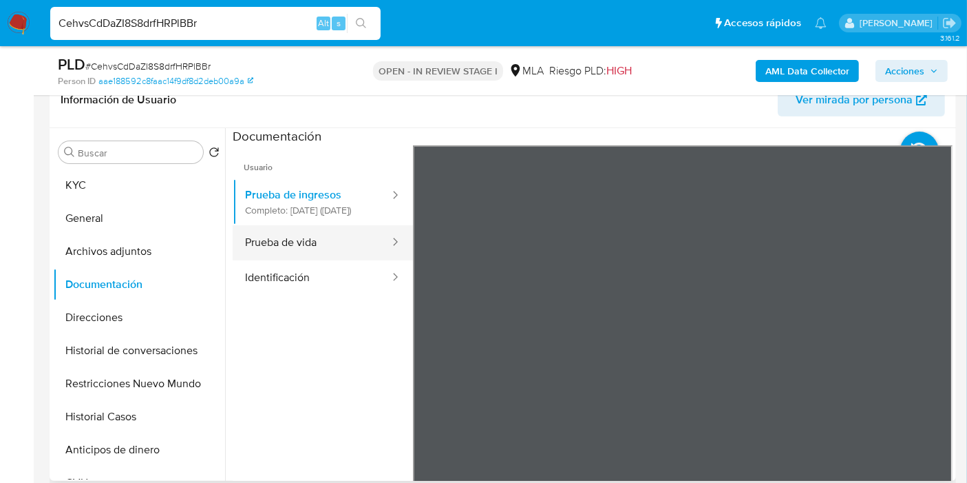
click at [289, 250] on button "Prueba de vida" at bounding box center [312, 242] width 158 height 35
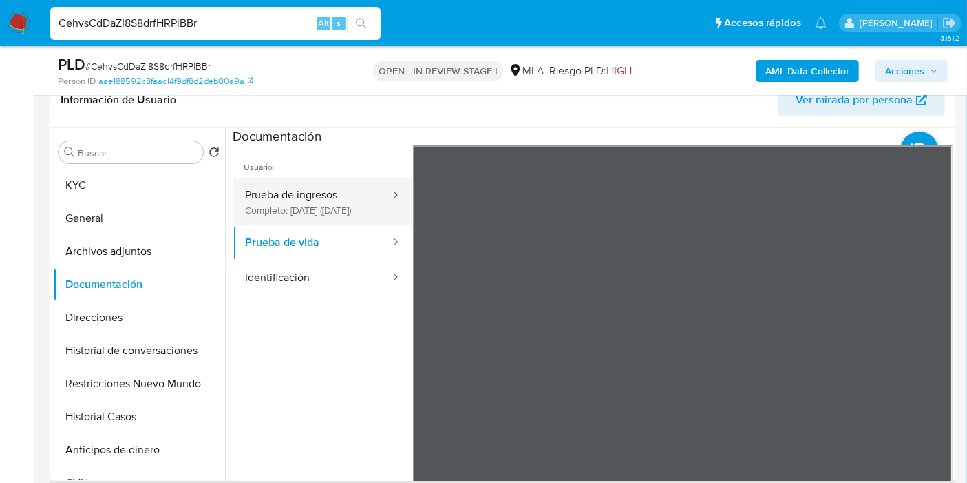
click at [296, 207] on button "Prueba de ingresos Completo: 17/09/2025 (hace 12 días)" at bounding box center [312, 201] width 158 height 47
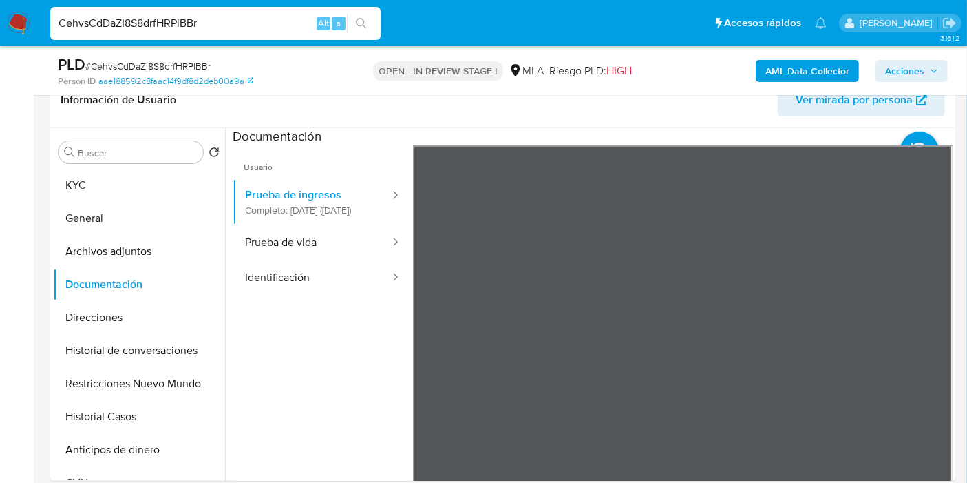
click at [140, 175] on button "KYC" at bounding box center [133, 185] width 161 height 33
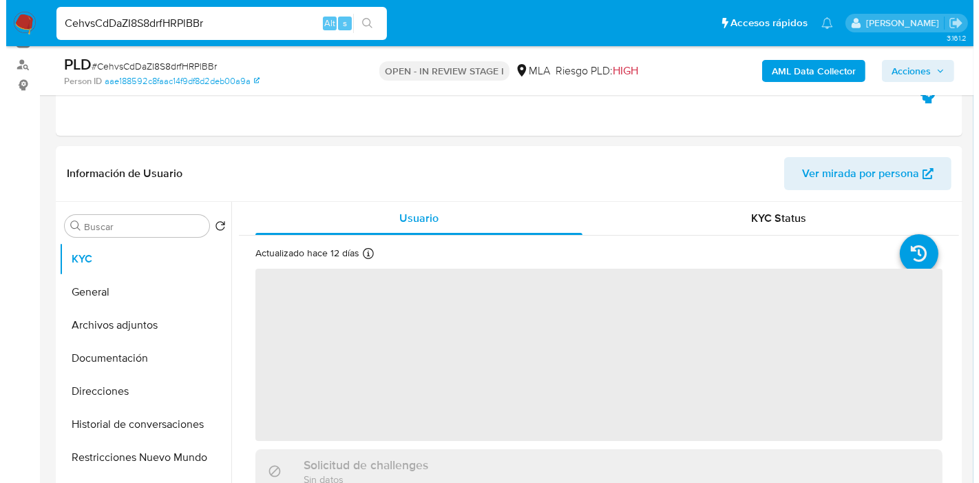
scroll to position [229, 0]
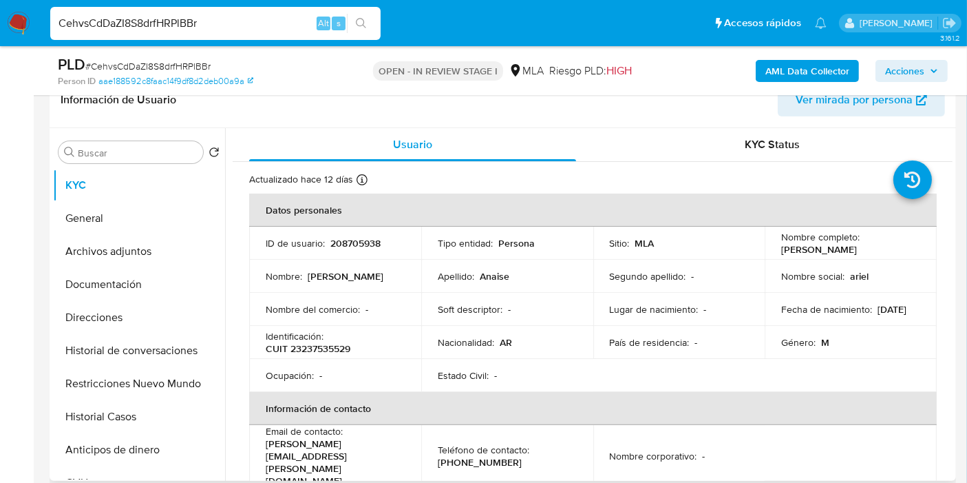
click at [356, 284] on td "Nombre : Leandro Ariel" at bounding box center [335, 276] width 172 height 33
drag, startPoint x: 873, startPoint y: 244, endPoint x: 778, endPoint y: 253, distance: 95.4
click at [781, 253] on div "Nombre completo : Leandro Ariel Anaise" at bounding box center [850, 243] width 139 height 25
copy p "Leandro Ariel Anaise"
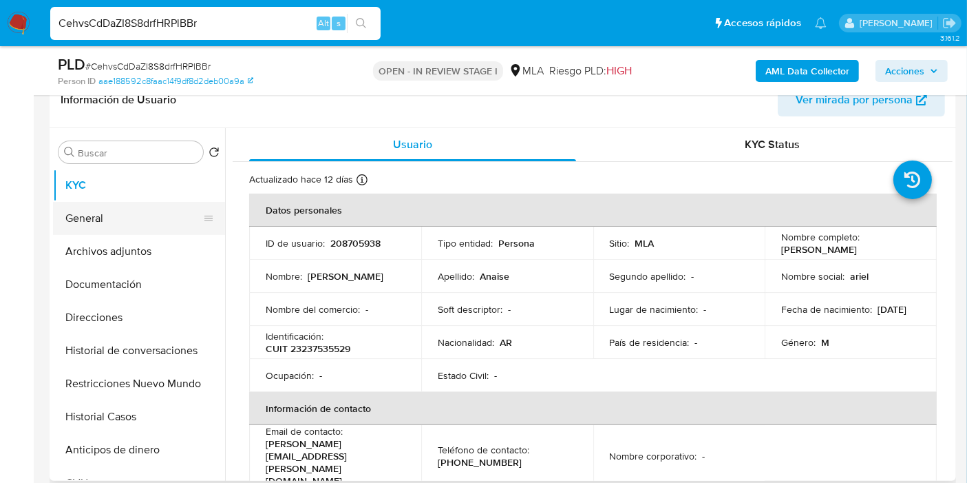
click at [161, 212] on button "General" at bounding box center [133, 218] width 161 height 33
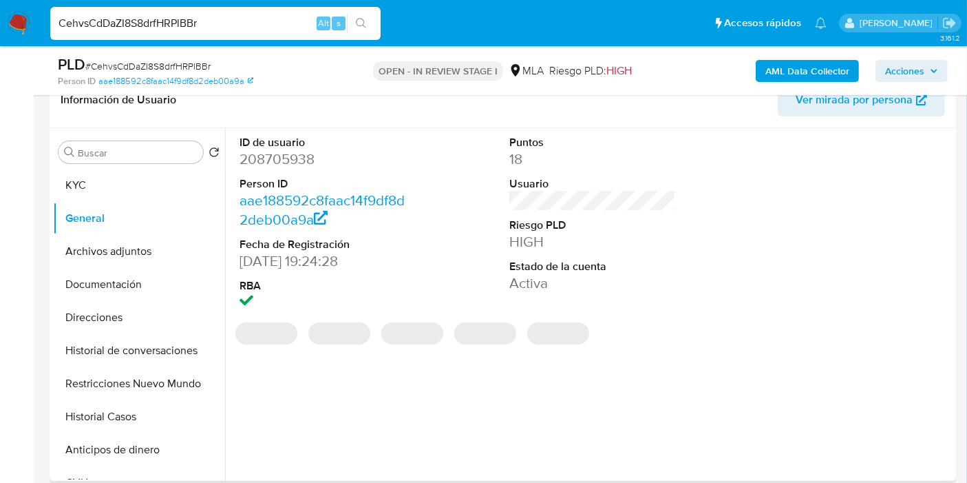
click at [279, 162] on dd "208705938" at bounding box center [323, 158] width 167 height 19
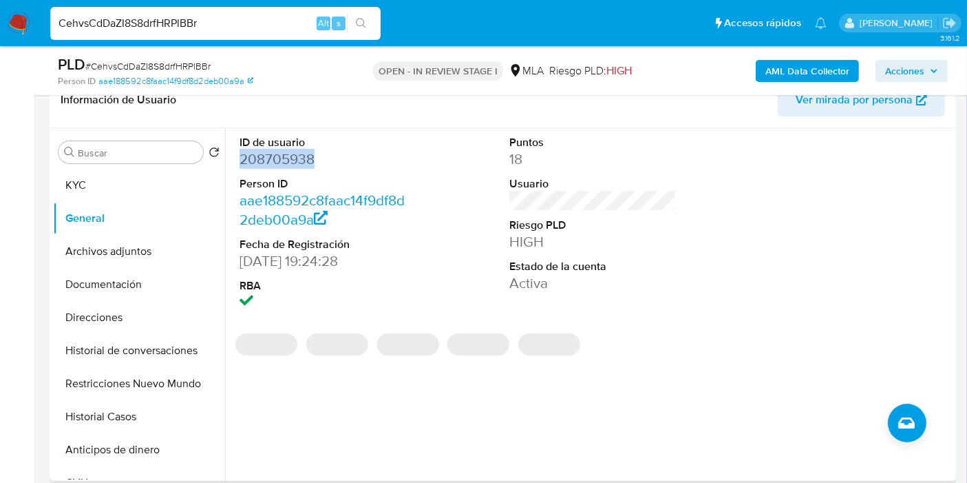
copy dd "208705938"
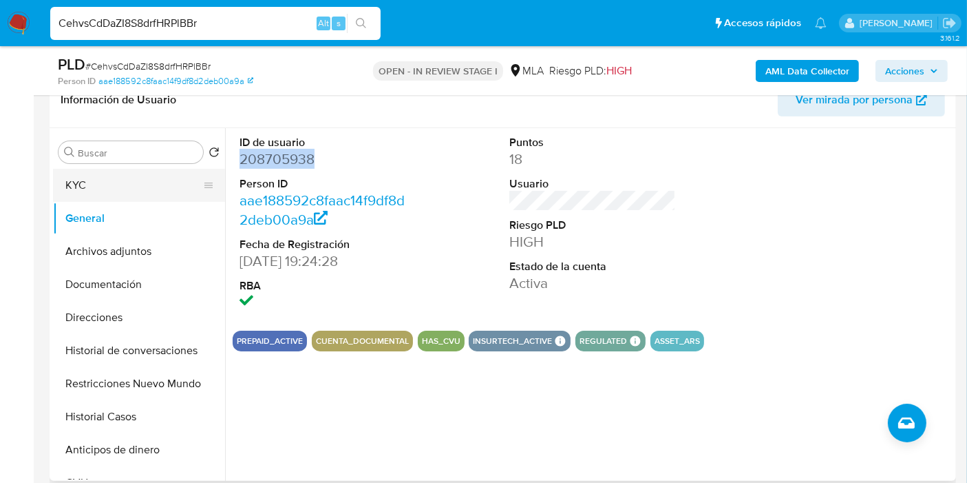
click at [59, 184] on button "KYC" at bounding box center [133, 185] width 161 height 33
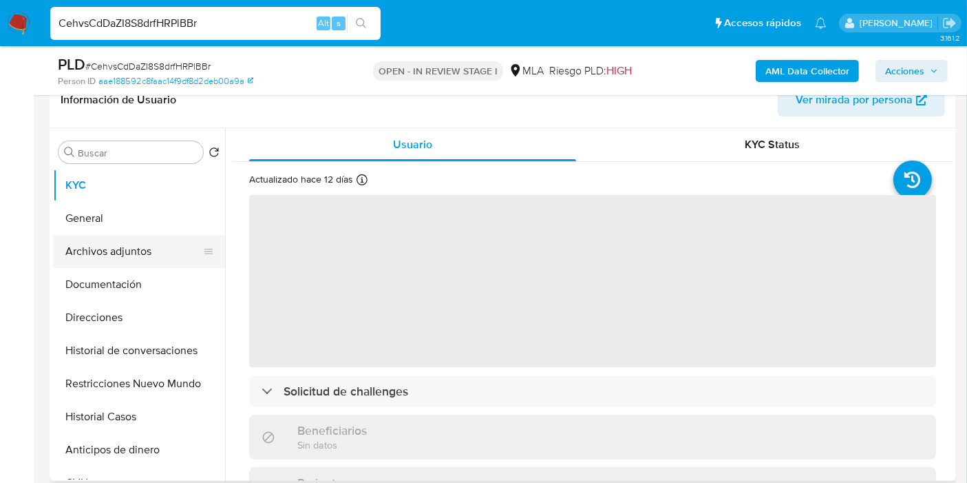
click at [116, 264] on button "Archivos adjuntos" at bounding box center [133, 251] width 161 height 33
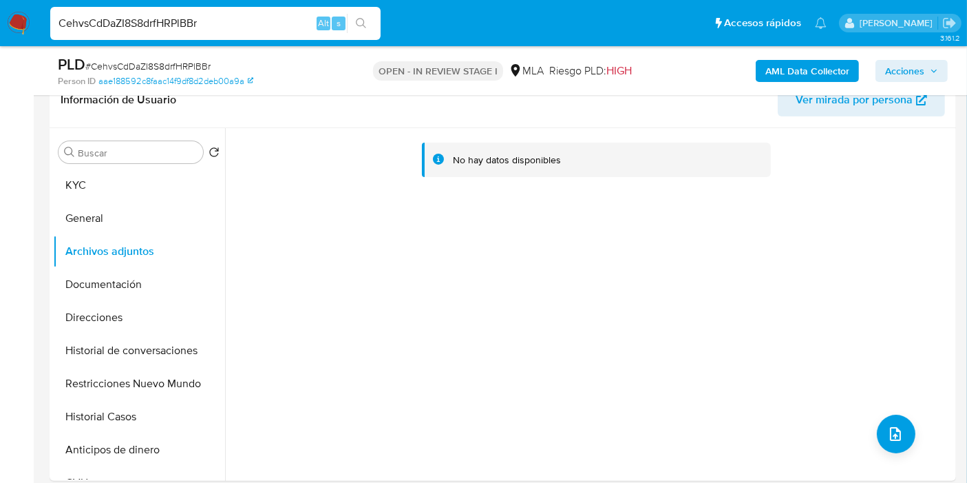
click at [794, 73] on b "AML Data Collector" at bounding box center [807, 71] width 84 height 22
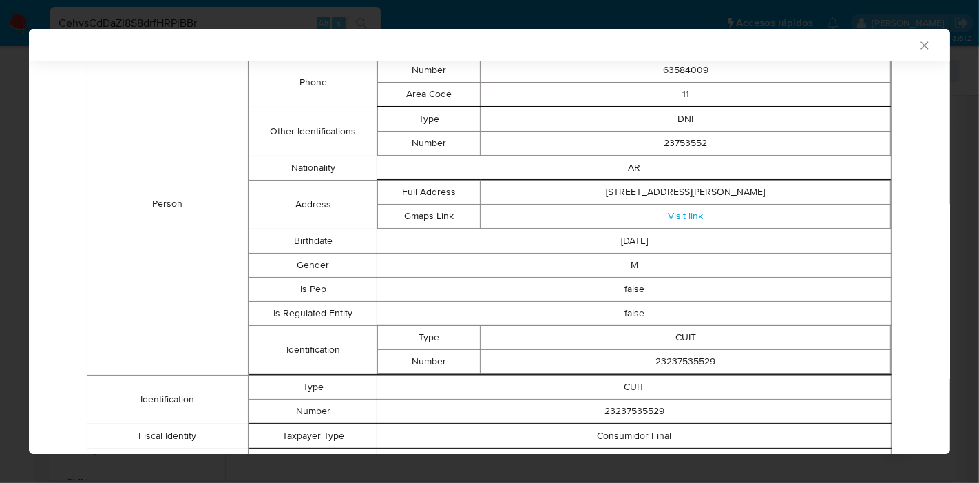
scroll to position [184, 0]
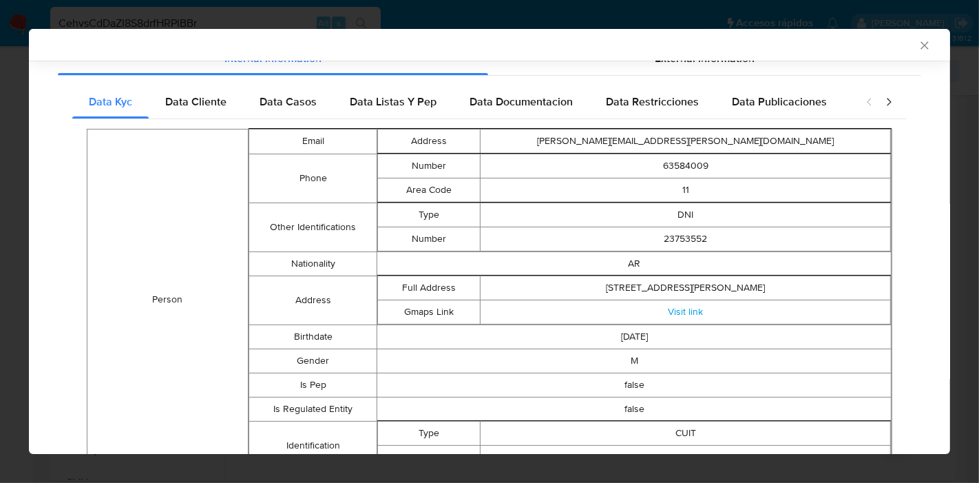
click at [195, 119] on div "Person Email Address leandro.ariel.anaise@gmail.com Phone Number 63584009 Area …" at bounding box center [489, 457] width 834 height 677
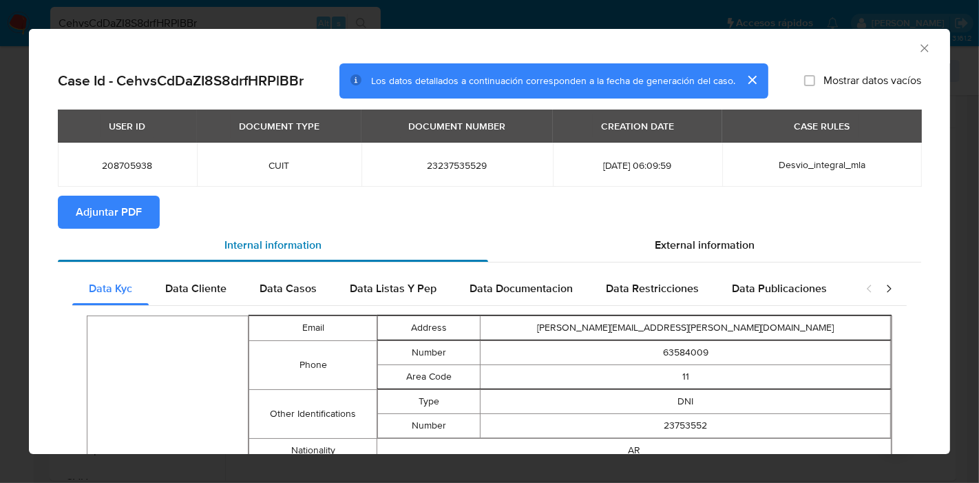
scroll to position [0, 0]
click at [203, 288] on span "Data Cliente" at bounding box center [195, 288] width 61 height 16
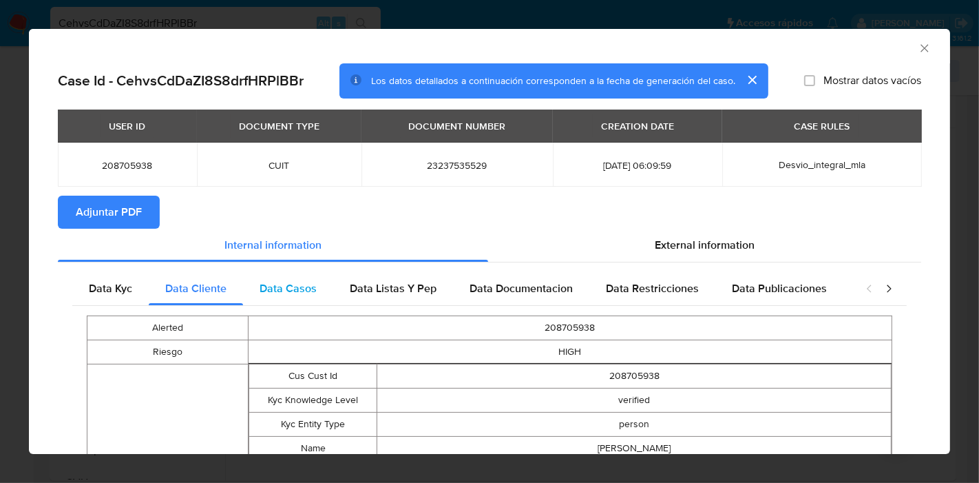
click at [297, 286] on span "Data Casos" at bounding box center [288, 288] width 57 height 16
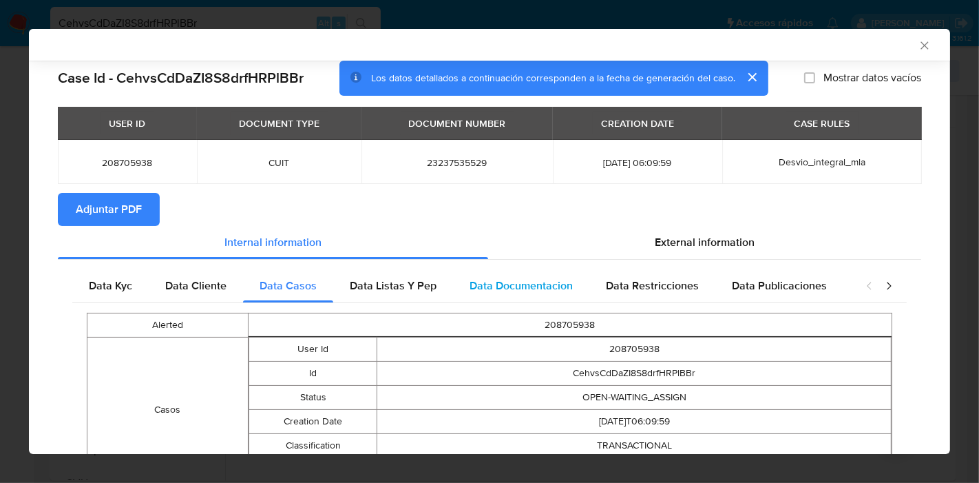
scroll to position [100, 0]
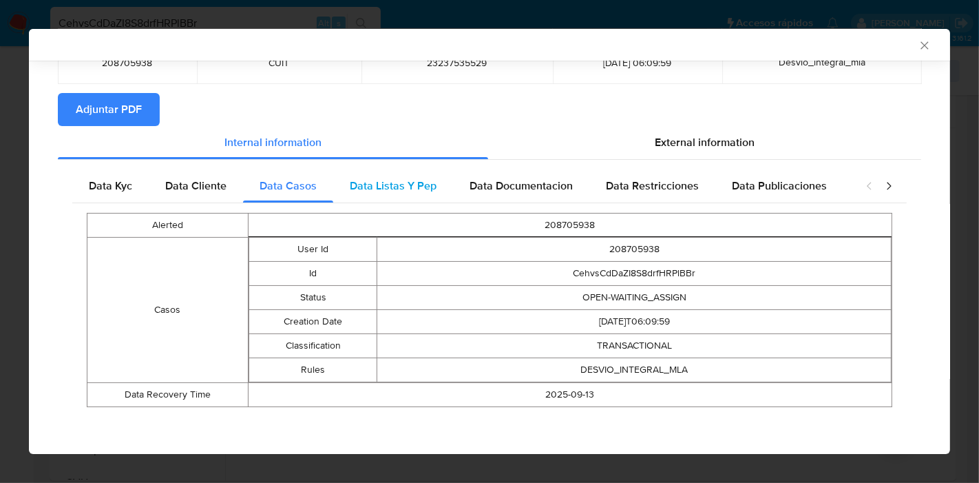
click at [359, 183] on span "Data Listas Y Pep" at bounding box center [393, 186] width 87 height 16
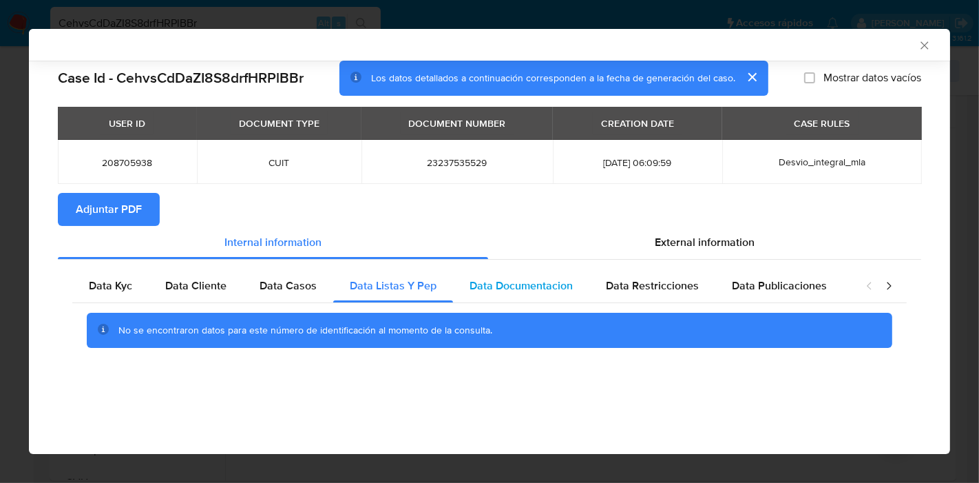
drag, startPoint x: 535, startPoint y: 281, endPoint x: 573, endPoint y: 270, distance: 40.1
click at [537, 280] on span "Data Documentacion" at bounding box center [520, 285] width 103 height 16
click at [608, 270] on div "Data Restricciones" at bounding box center [652, 285] width 126 height 33
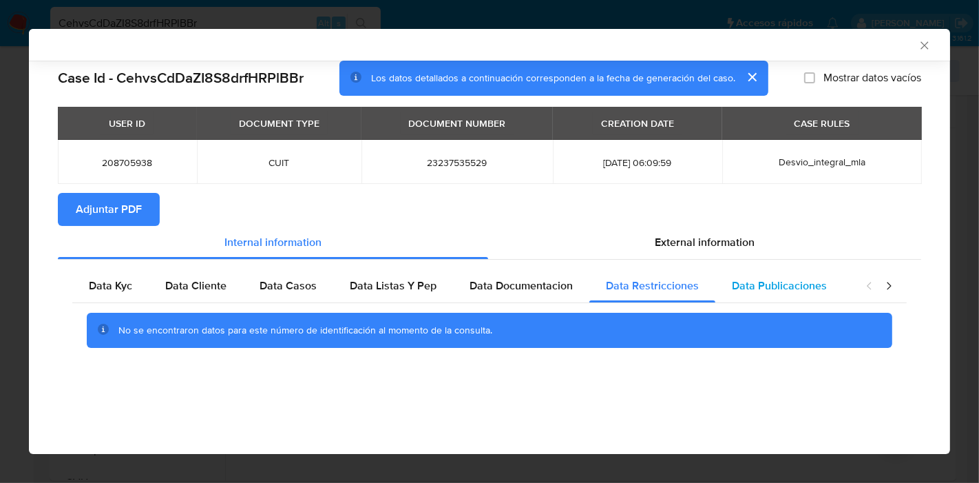
click at [809, 299] on div "Data Publicaciones" at bounding box center [779, 285] width 128 height 33
click at [880, 286] on div "closure-recommendation-modal" at bounding box center [878, 285] width 55 height 33
click at [893, 284] on icon "closure-recommendation-modal" at bounding box center [889, 286] width 14 height 14
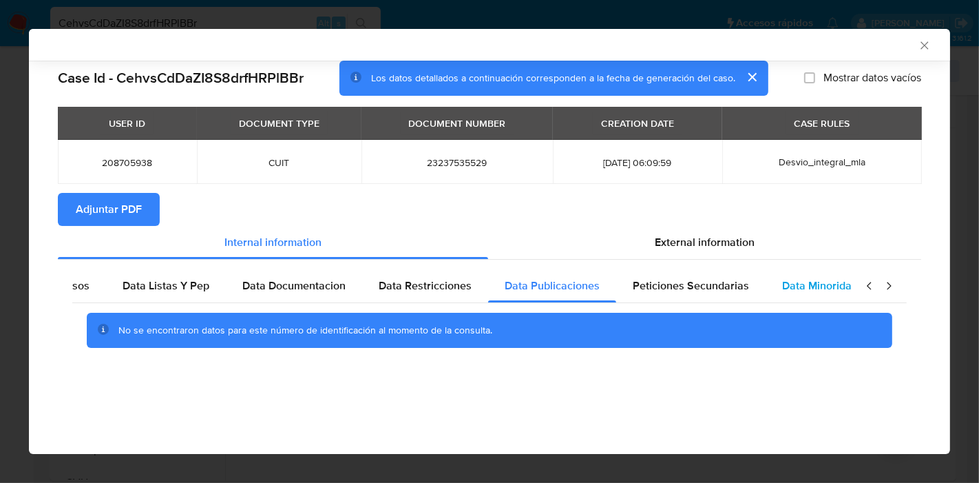
scroll to position [0, 242]
click at [768, 293] on span "Data Minoridad" at bounding box center [806, 285] width 76 height 16
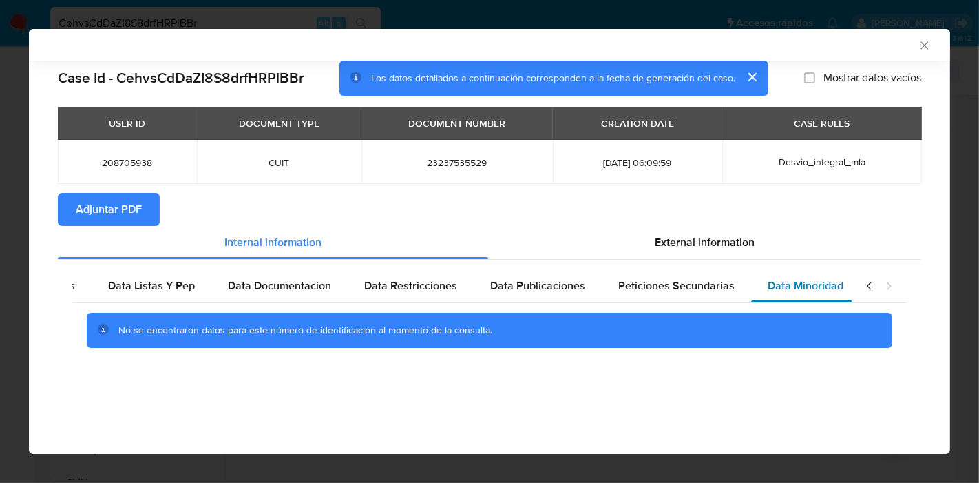
drag, startPoint x: 689, startPoint y: 292, endPoint x: 814, endPoint y: 292, distance: 124.6
click at [694, 292] on span "Peticiones Secundarias" at bounding box center [676, 285] width 116 height 16
click at [865, 286] on icon "closure-recommendation-modal" at bounding box center [870, 286] width 14 height 14
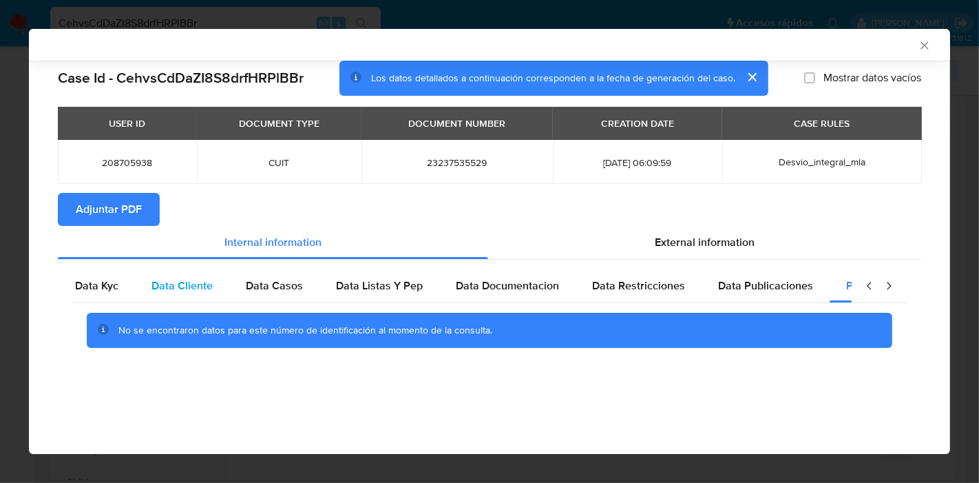
scroll to position [0, 0]
click at [149, 280] on div "Data Cliente" at bounding box center [196, 285] width 94 height 33
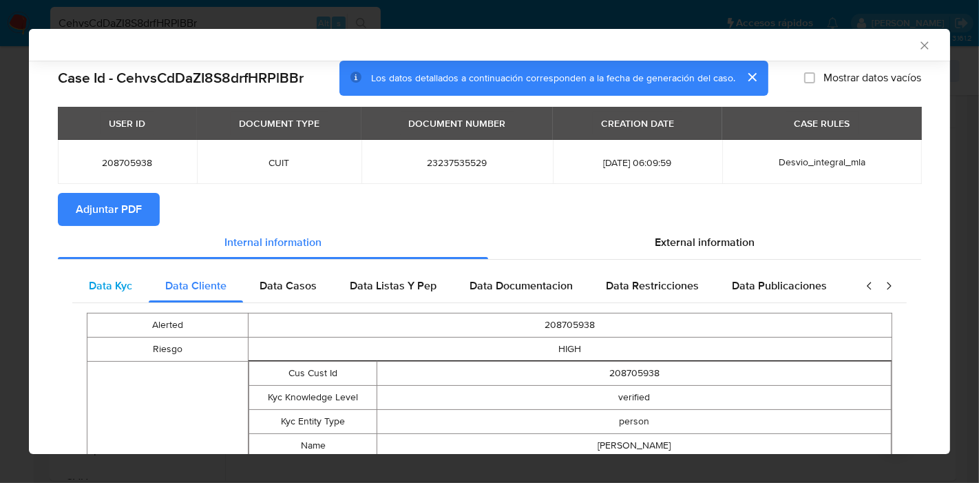
click at [94, 282] on span "Data Kyc" at bounding box center [110, 285] width 43 height 16
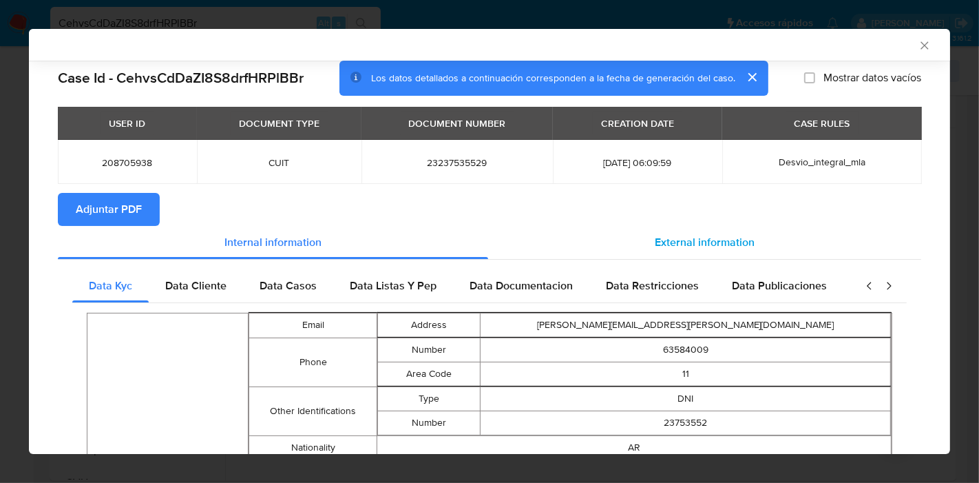
click at [703, 226] on div "External information" at bounding box center [704, 242] width 433 height 33
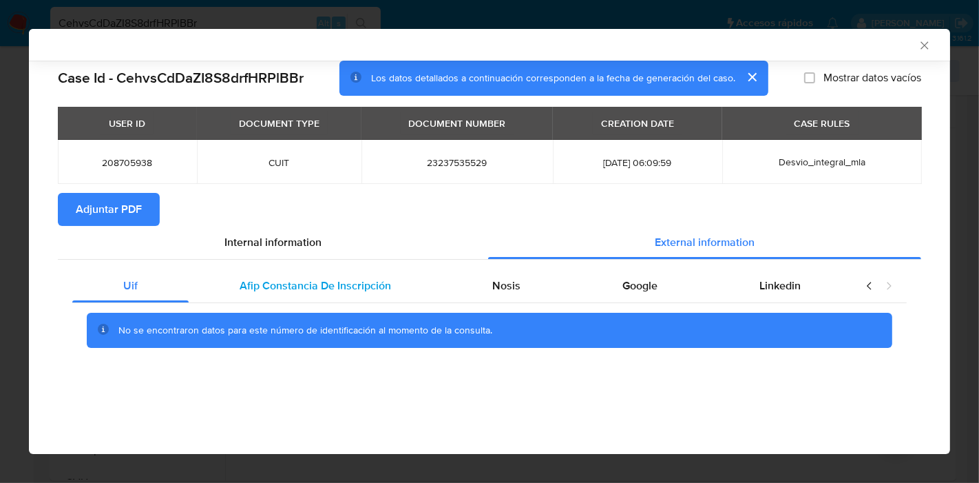
click at [363, 296] on div "Afip Constancia De Inscripción" at bounding box center [315, 285] width 253 height 33
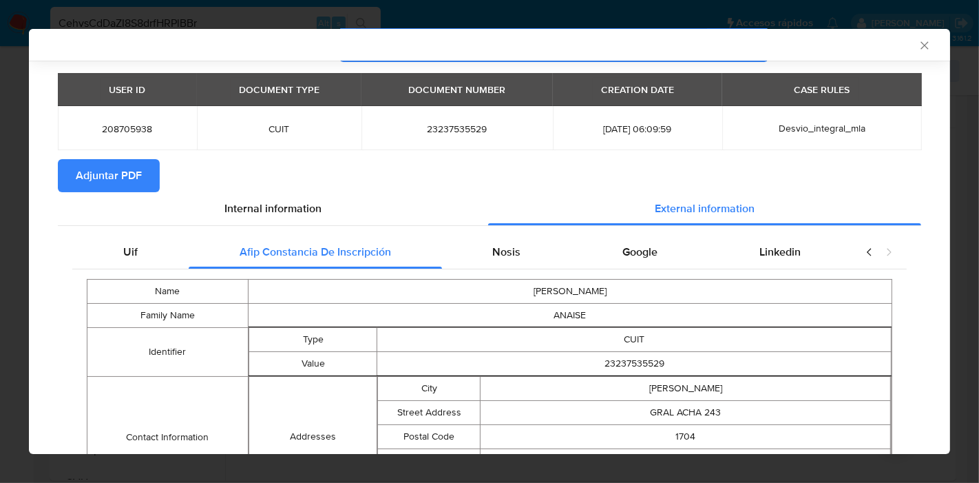
scroll to position [151, 0]
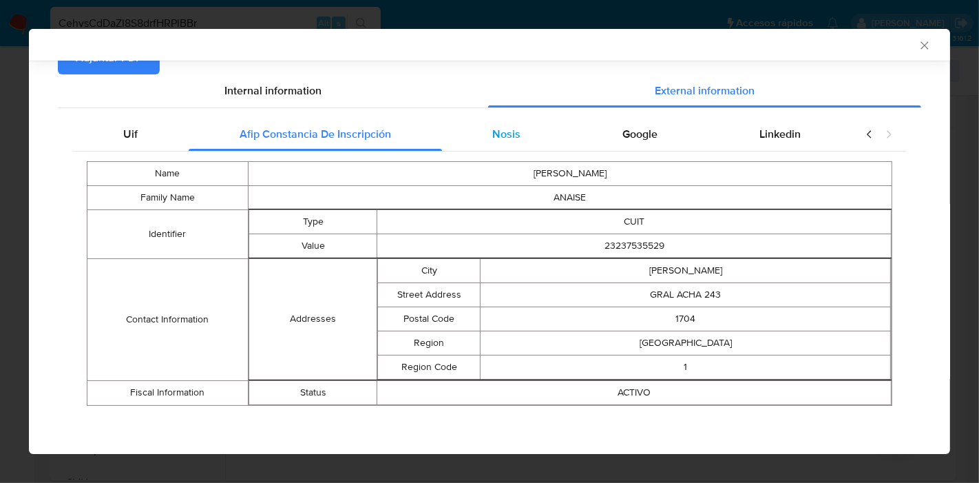
click at [527, 139] on div "Nosis" at bounding box center [507, 134] width 130 height 33
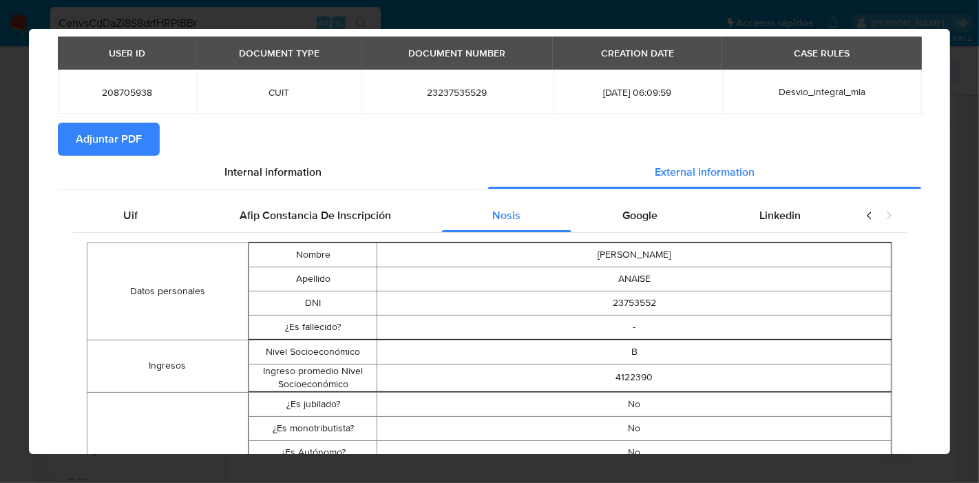
scroll to position [0, 0]
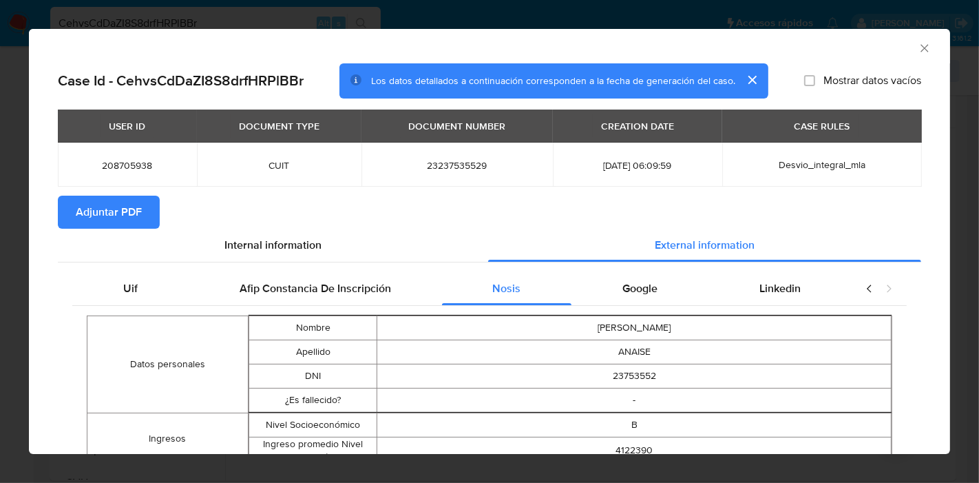
click at [627, 274] on div "Google" at bounding box center [639, 288] width 137 height 33
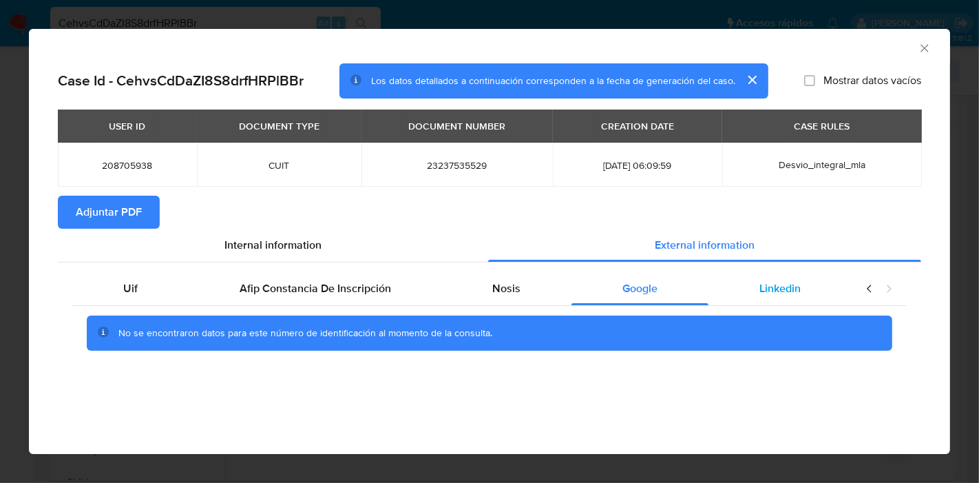
click at [749, 280] on div "Linkedin" at bounding box center [779, 288] width 143 height 33
click at [136, 287] on span "Uif" at bounding box center [130, 288] width 14 height 16
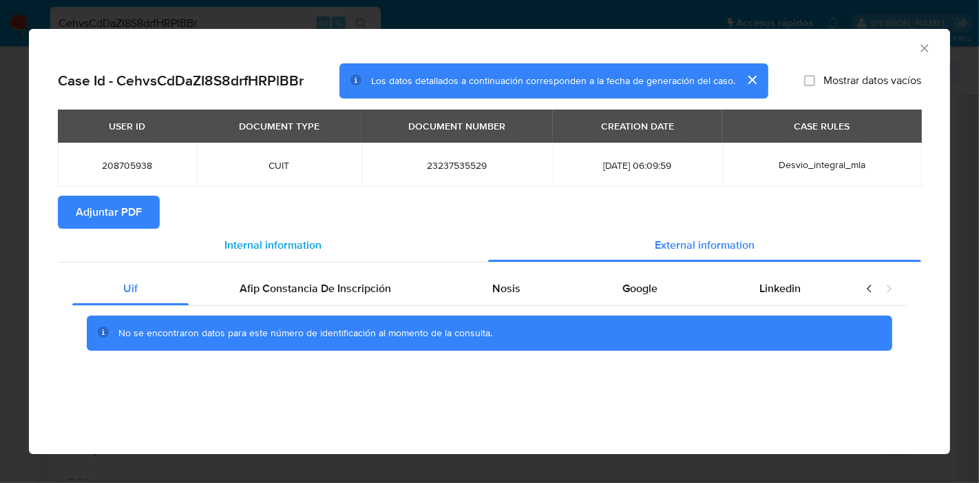
click at [231, 260] on div "Internal information" at bounding box center [273, 245] width 430 height 33
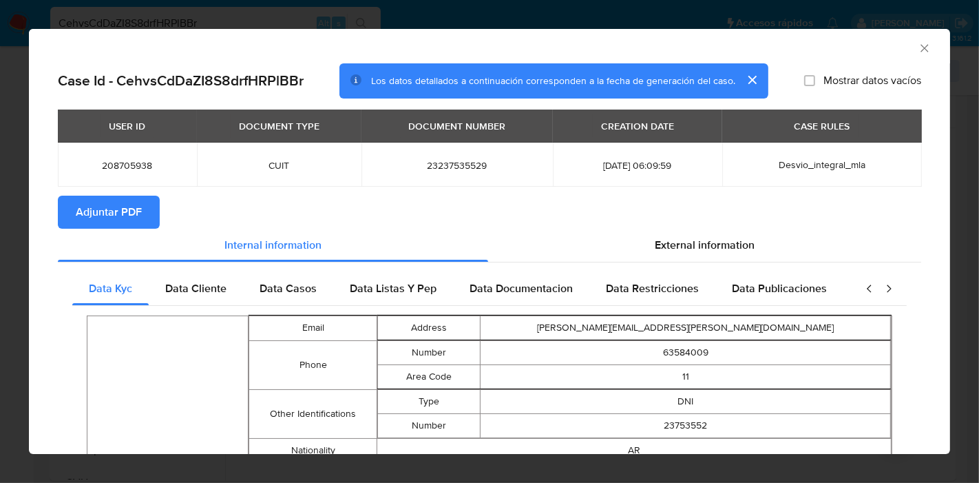
click at [136, 215] on span "Adjuntar PDF" at bounding box center [109, 212] width 66 height 30
drag, startPoint x: 877, startPoint y: 42, endPoint x: 895, endPoint y: 50, distance: 19.4
click at [881, 43] on div "AML Data Collector" at bounding box center [478, 46] width 879 height 15
click at [924, 42] on div "AML Data Collector" at bounding box center [489, 46] width 921 height 34
click at [918, 42] on icon "Cerrar ventana" at bounding box center [925, 48] width 14 height 14
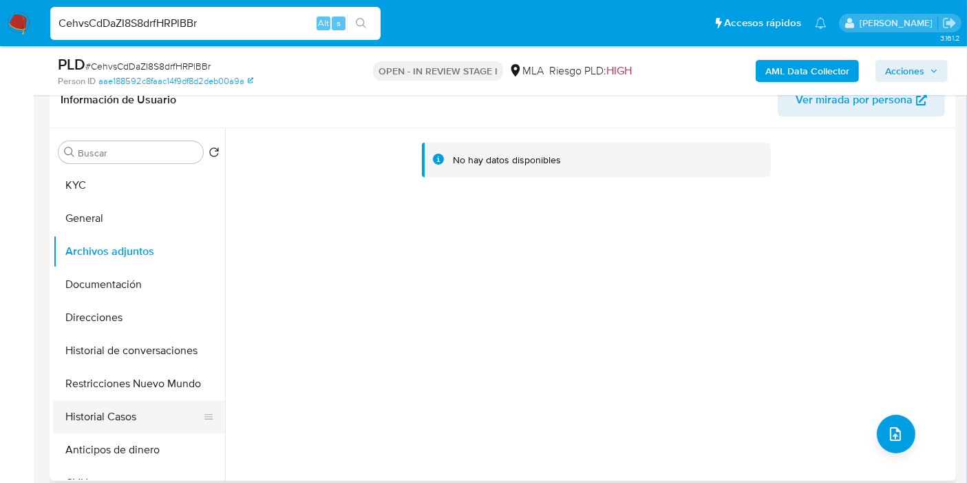
click at [80, 421] on button "Historial Casos" at bounding box center [133, 416] width 161 height 33
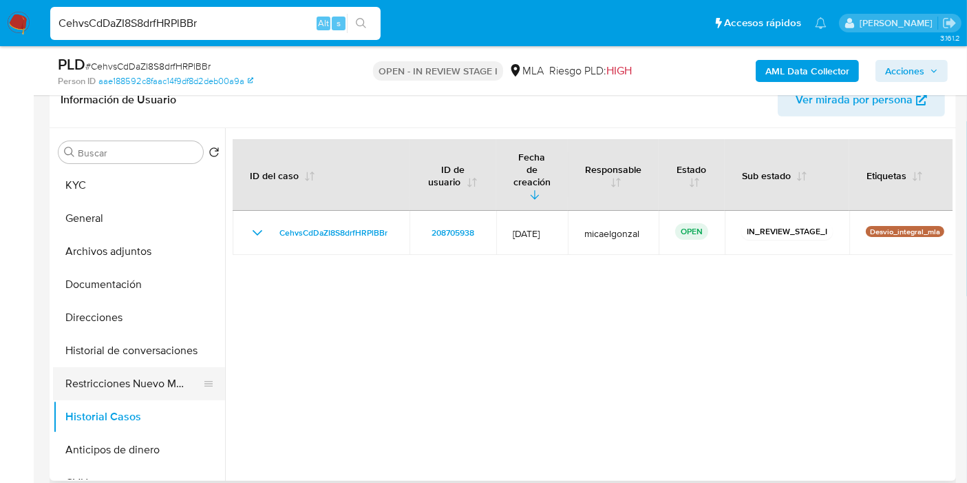
click at [121, 381] on button "Restricciones Nuevo Mundo" at bounding box center [133, 383] width 161 height 33
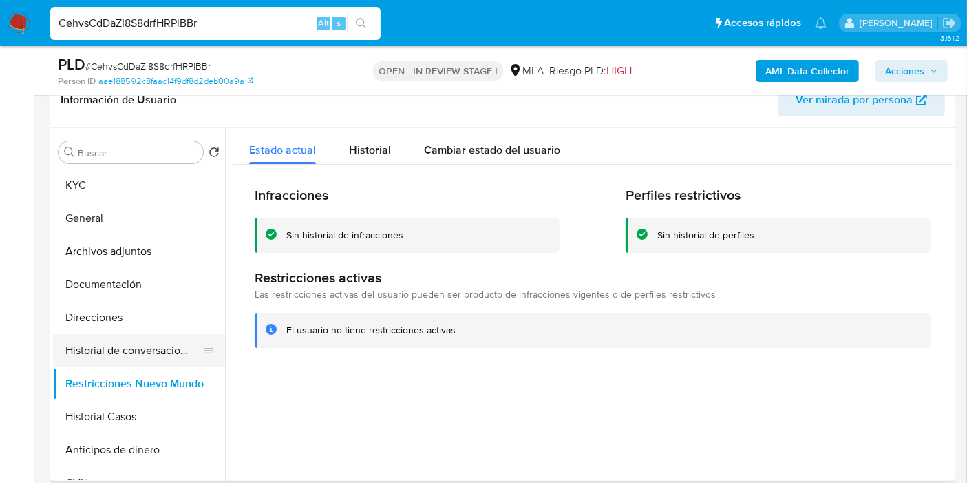
click at [131, 343] on button "Historial de conversaciones" at bounding box center [133, 350] width 161 height 33
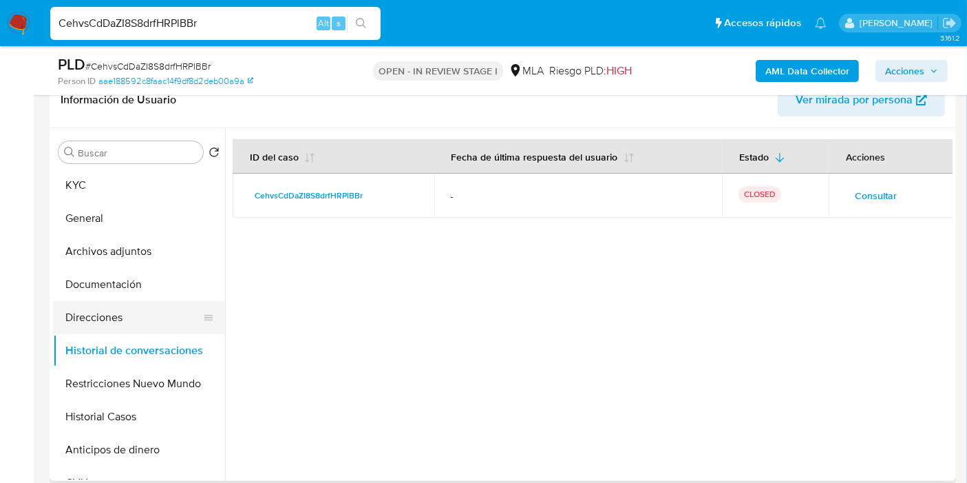
click at [137, 321] on button "Direcciones" at bounding box center [133, 317] width 161 height 33
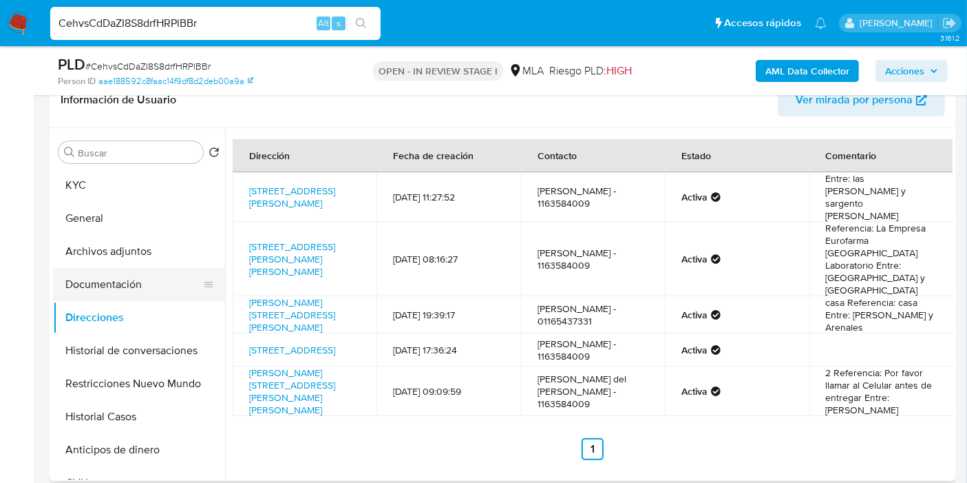
click at [154, 280] on button "Documentación" at bounding box center [133, 284] width 161 height 33
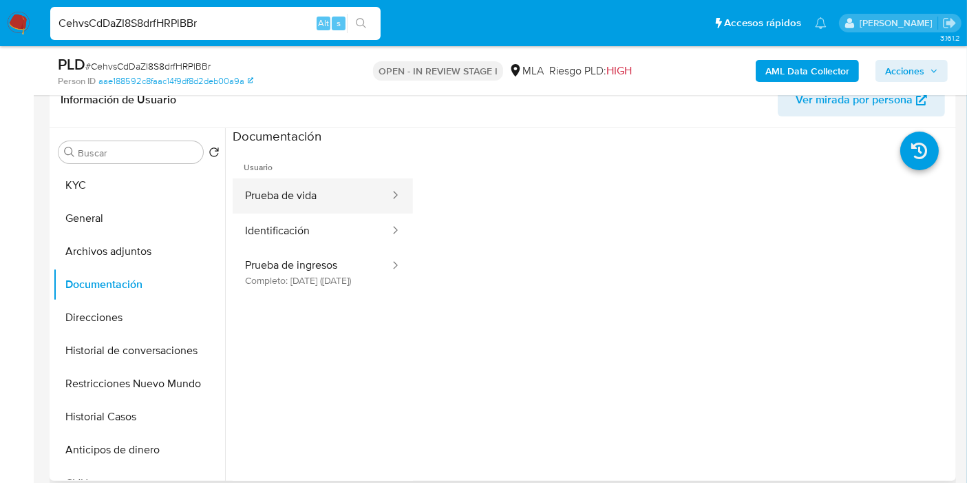
click at [283, 194] on button "Prueba de vida" at bounding box center [312, 195] width 158 height 35
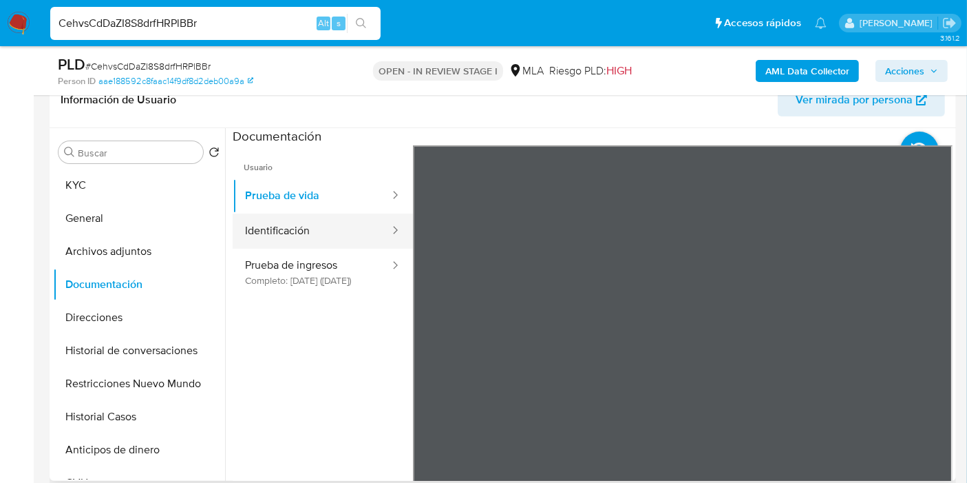
click at [343, 231] on button "Identificación" at bounding box center [312, 230] width 158 height 35
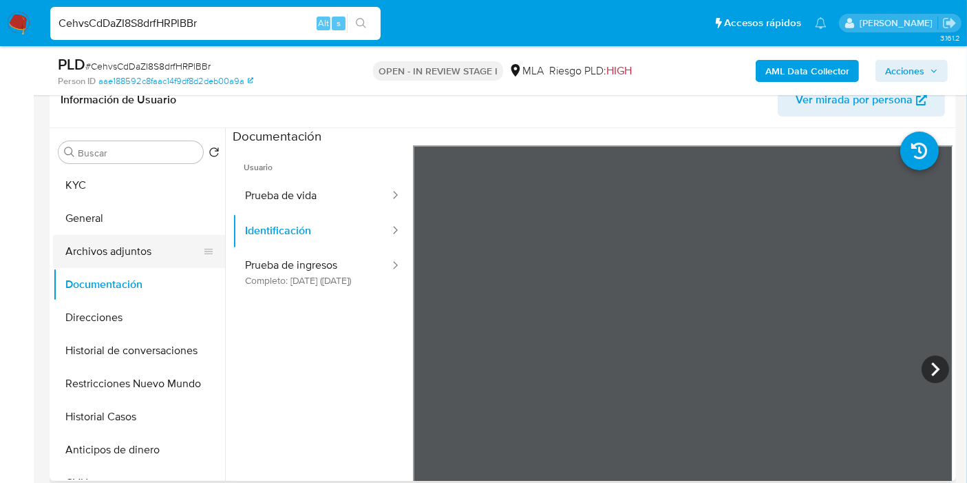
click at [97, 244] on button "Archivos adjuntos" at bounding box center [133, 251] width 161 height 33
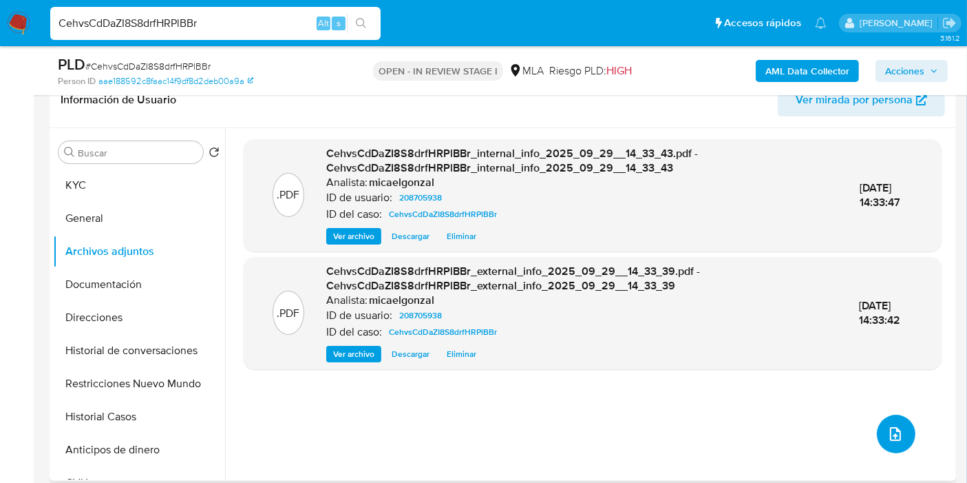
click at [899, 430] on button "upload-file" at bounding box center [896, 433] width 39 height 39
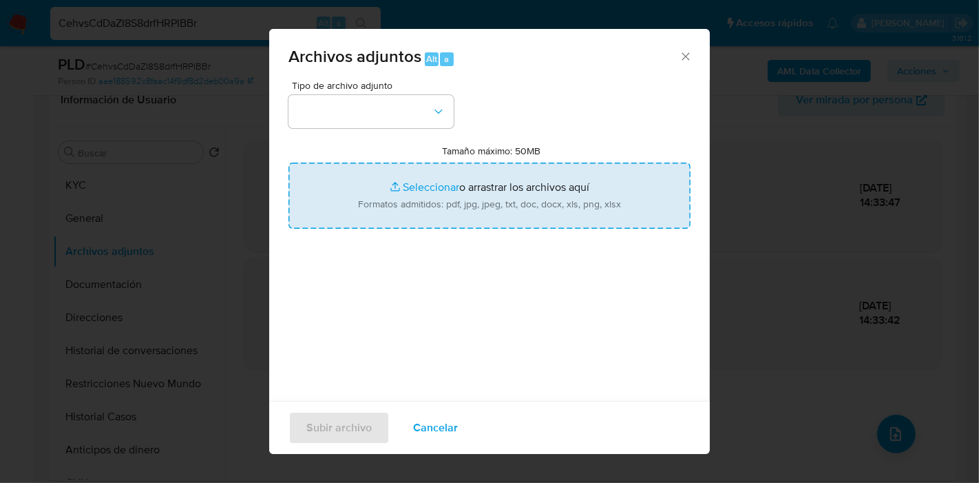
click at [494, 168] on input "Tamaño máximo: 50MB Seleccionar archivos" at bounding box center [489, 195] width 402 height 66
type input "C:\fakepath\Recibo de Sueldo - Agosto 2025.pdf"
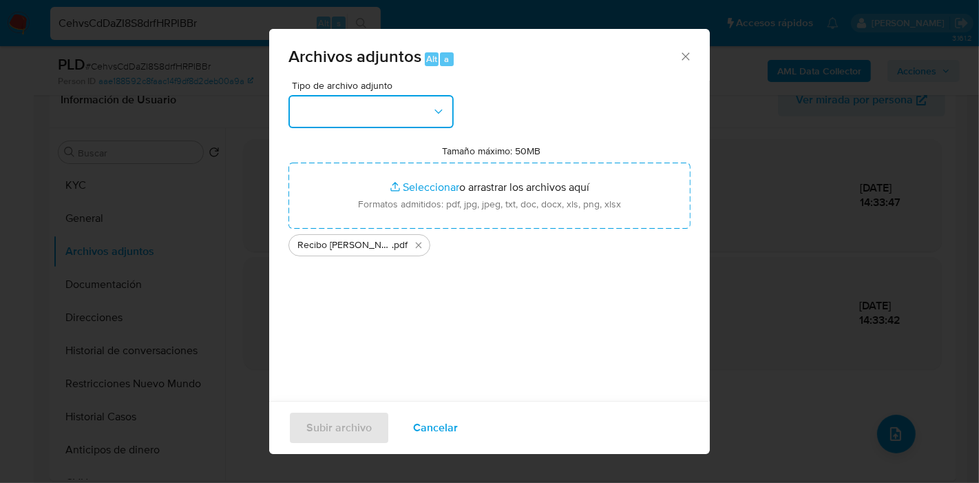
click at [427, 120] on button "button" at bounding box center [370, 111] width 165 height 33
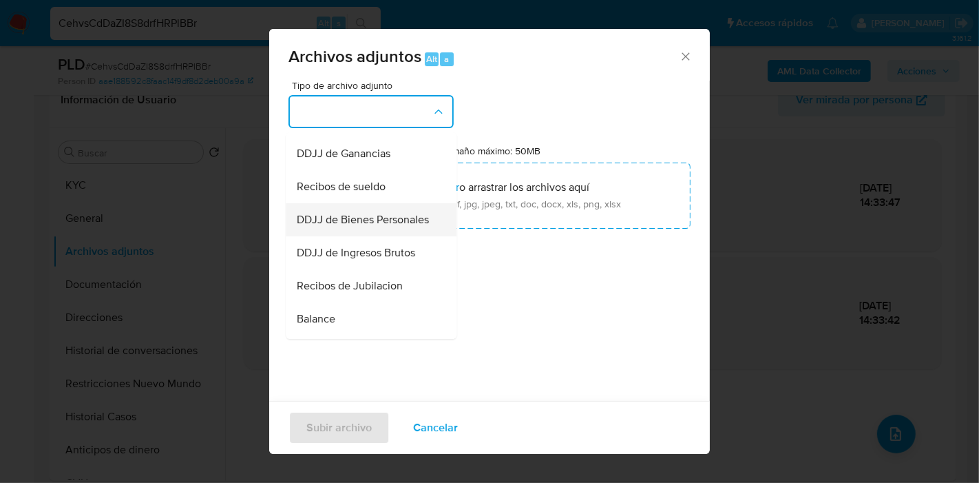
scroll to position [306, 0]
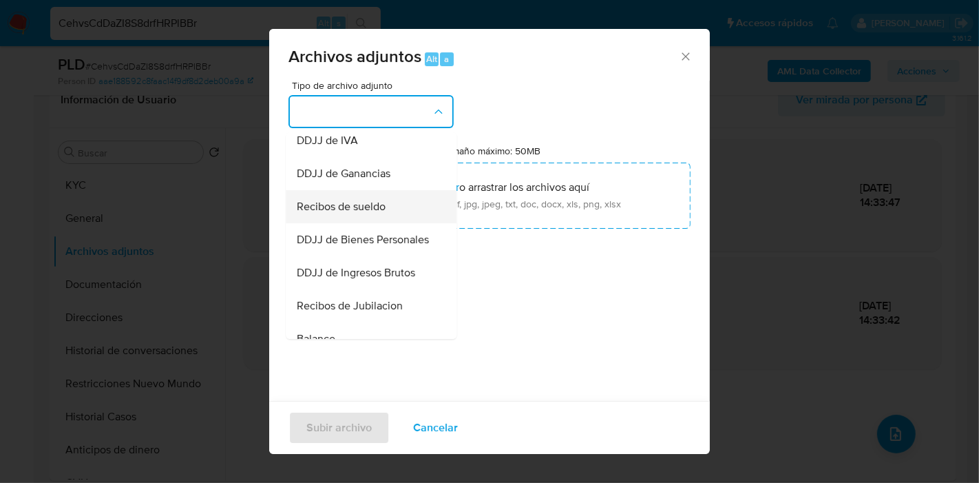
click at [390, 219] on div "Recibos de sueldo" at bounding box center [367, 206] width 140 height 33
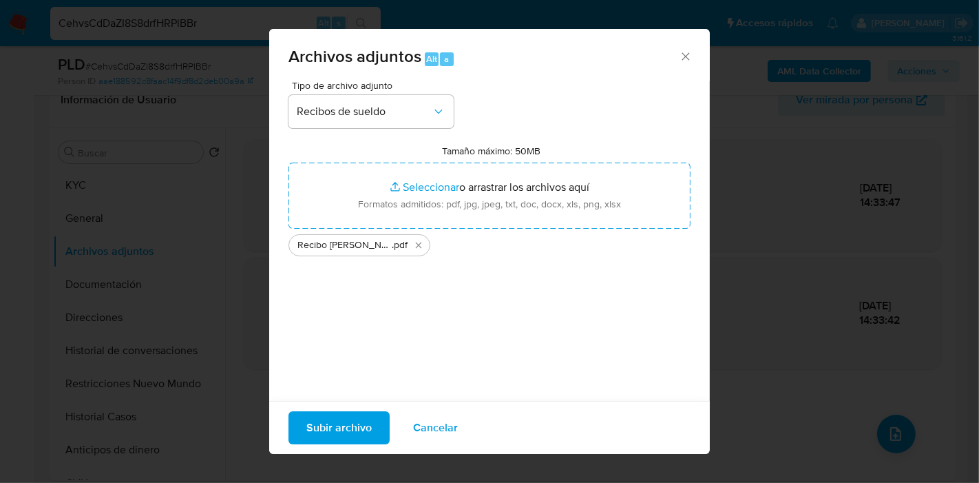
click at [341, 415] on span "Subir archivo" at bounding box center [338, 427] width 65 height 30
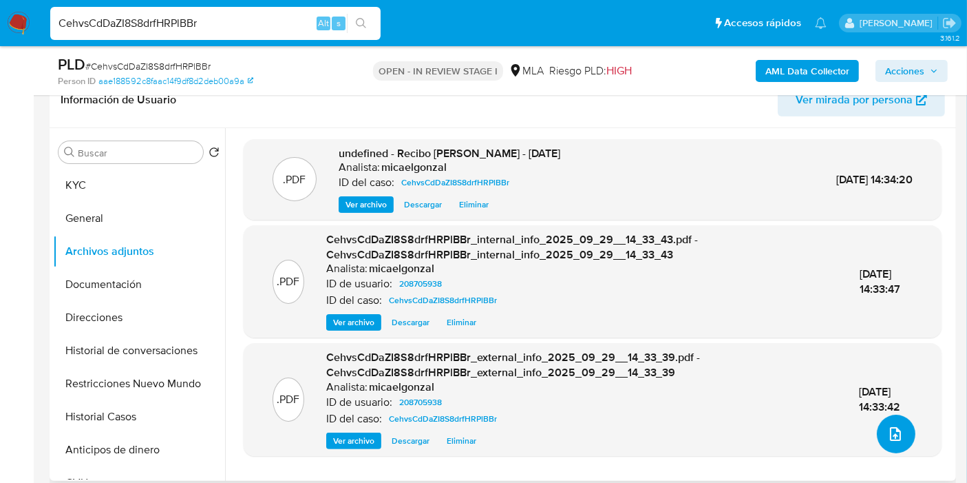
click at [877, 434] on button "upload-file" at bounding box center [896, 433] width 39 height 39
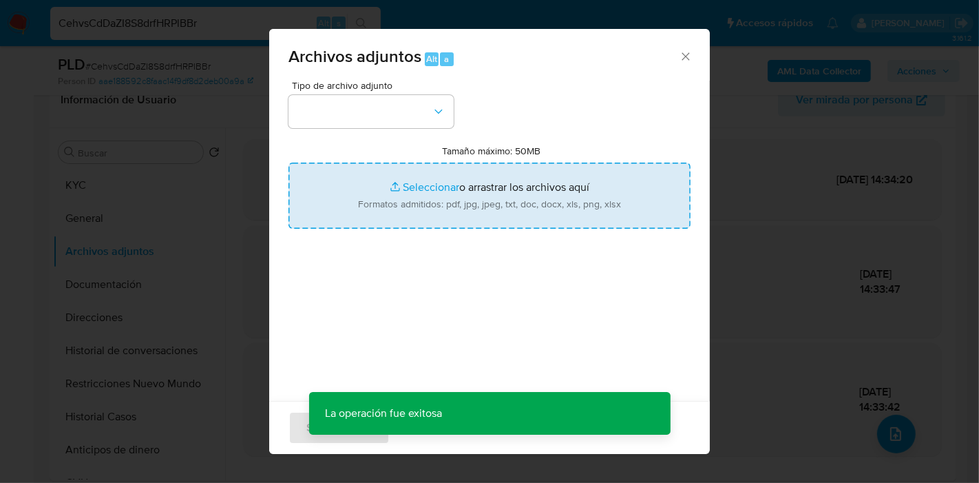
click at [489, 195] on input "Tamaño máximo: 50MB Seleccionar archivos" at bounding box center [489, 195] width 402 height 66
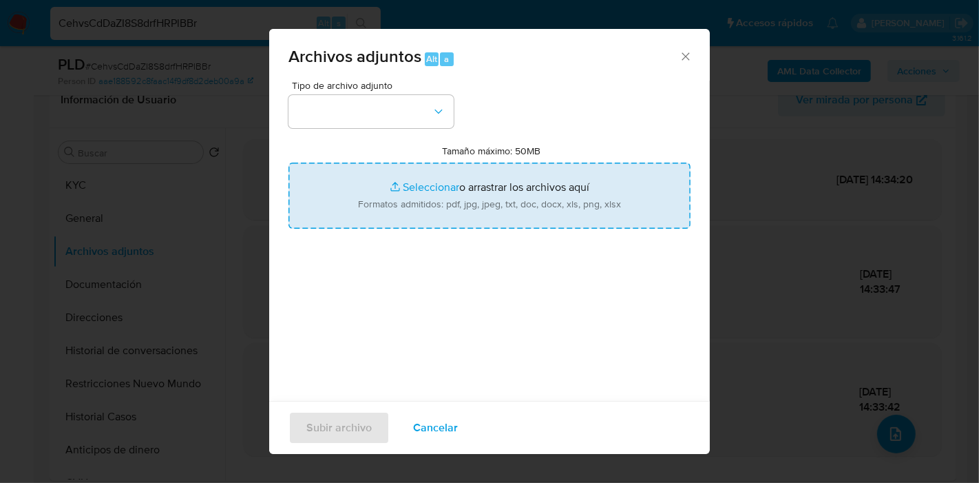
type input "C:\fakepath\Movimientos de Leandro Ariel Anaise.xlsx"
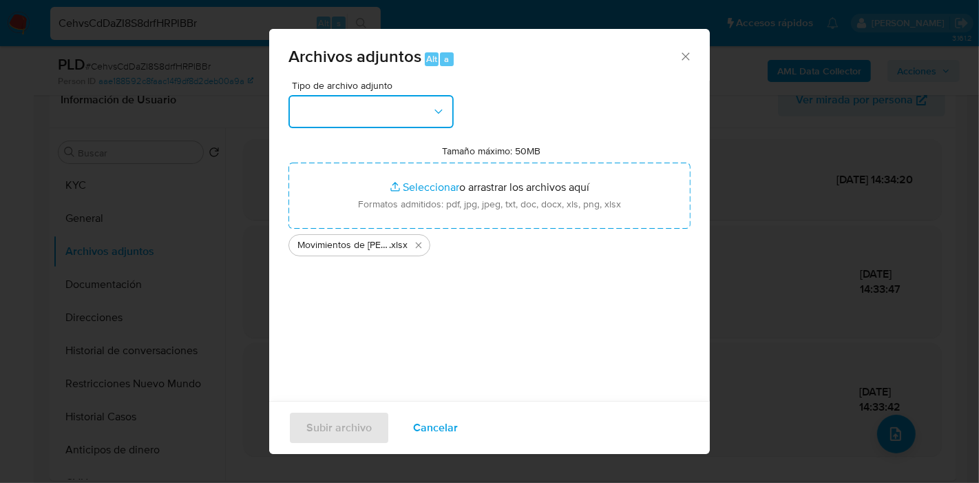
click at [299, 99] on button "button" at bounding box center [370, 111] width 165 height 33
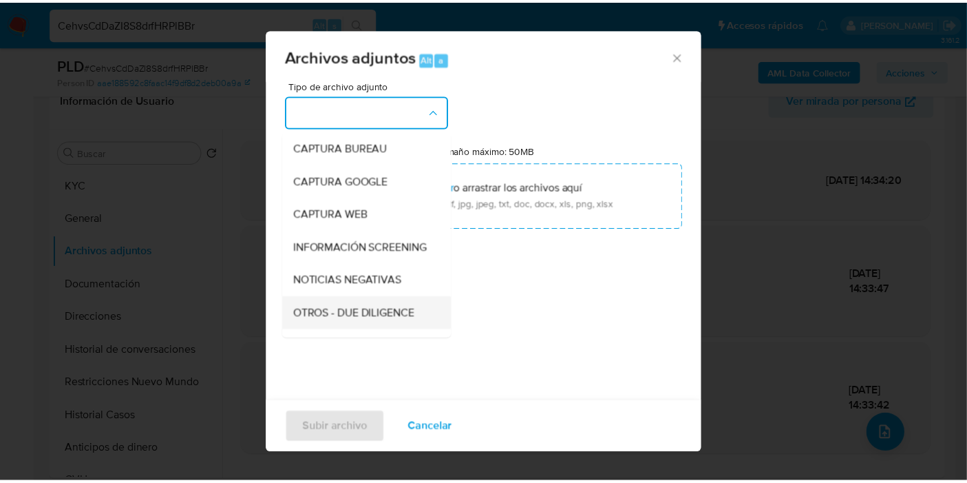
scroll to position [153, 0]
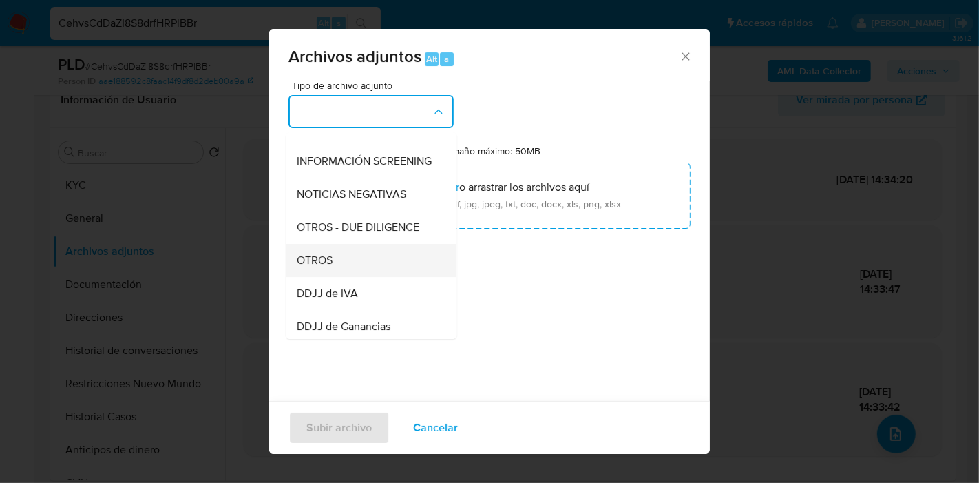
click at [335, 262] on div "OTROS" at bounding box center [367, 260] width 140 height 33
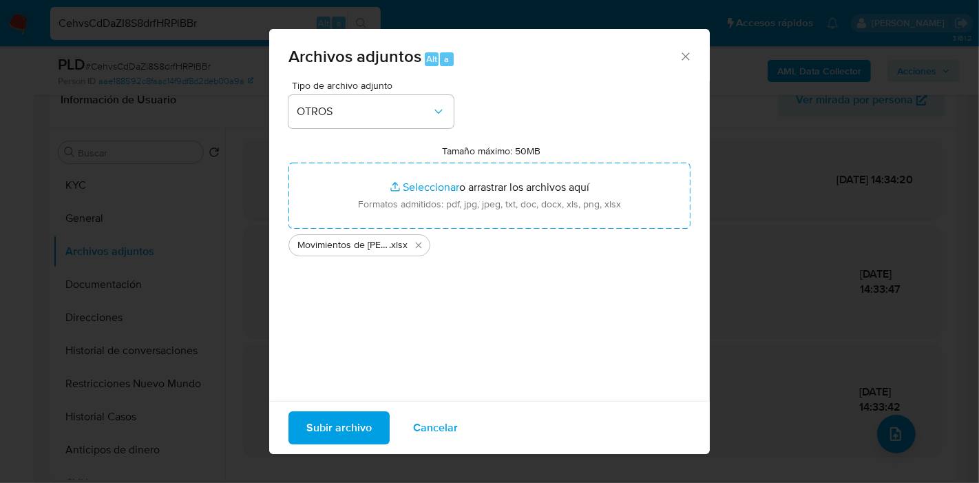
click at [368, 437] on span "Subir archivo" at bounding box center [338, 427] width 65 height 30
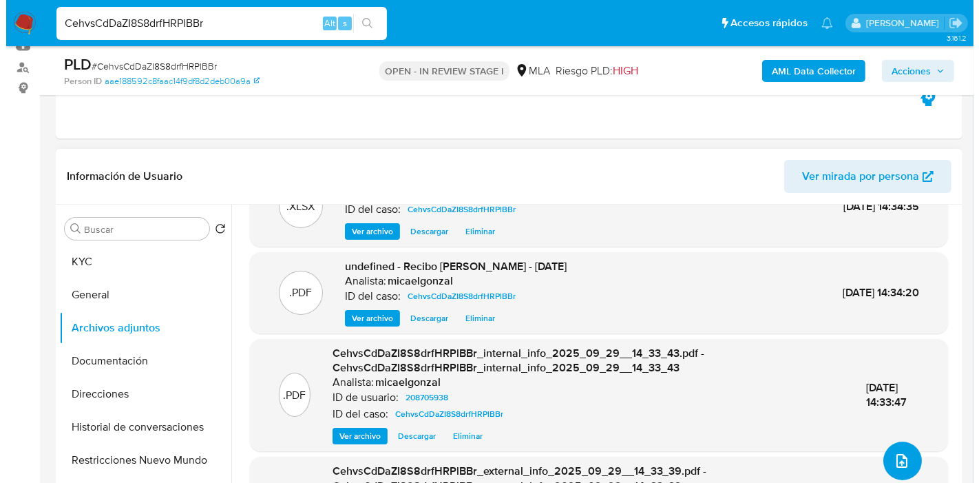
scroll to position [74, 0]
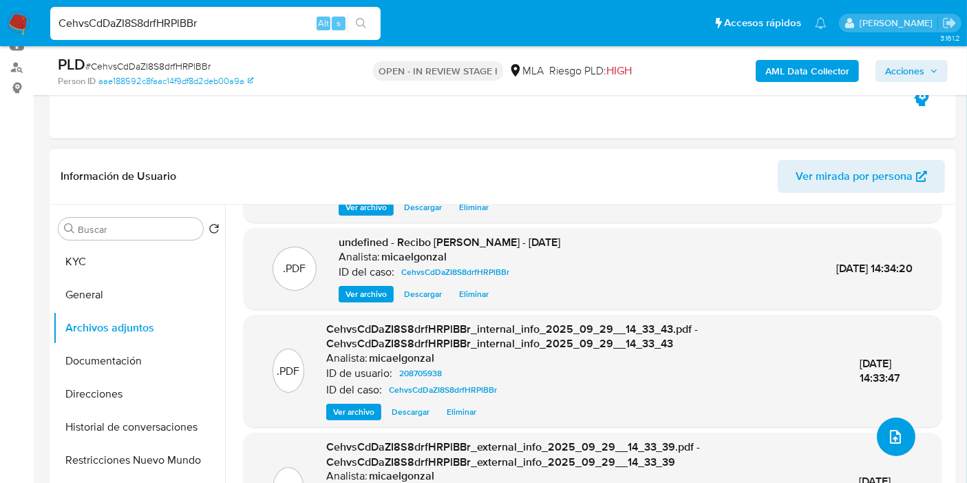
click at [896, 436] on icon "upload-file" at bounding box center [895, 436] width 17 height 17
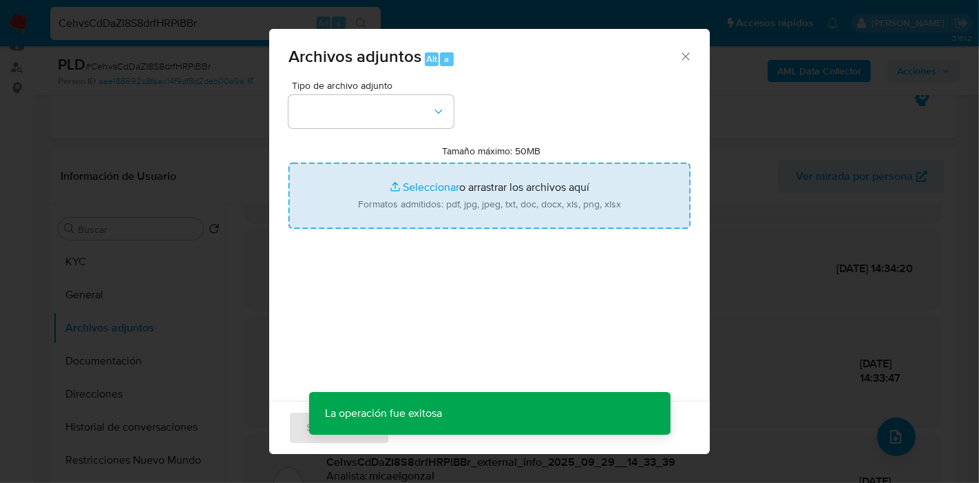
click at [491, 191] on input "Tamaño máximo: 50MB Seleccionar archivos" at bounding box center [489, 195] width 402 height 66
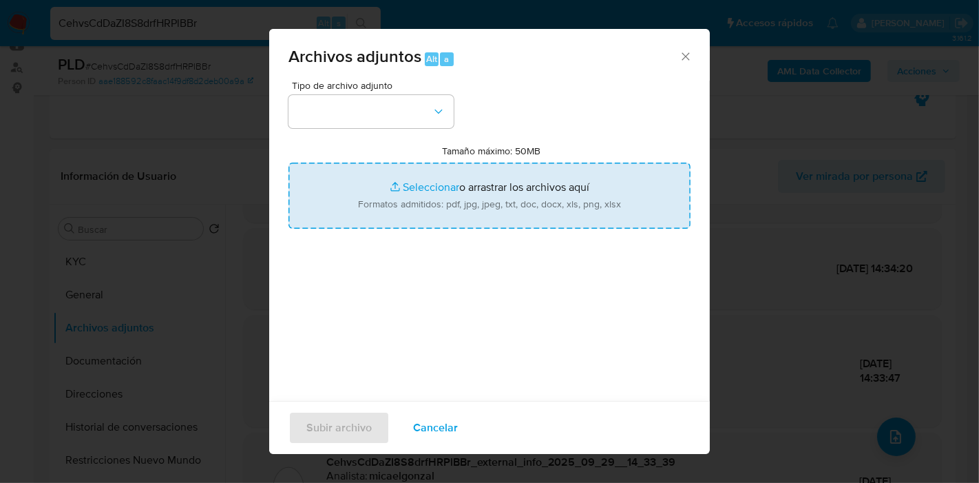
type input "C:\fakepath\Caselog CehvsCdDaZI8S8drfHRPlBBr_2025_09_17_23_09_04.docx"
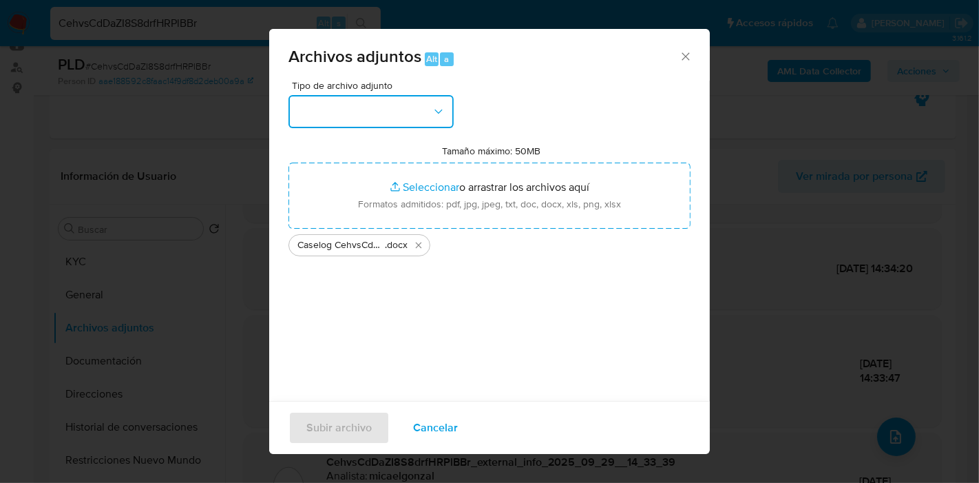
click at [357, 103] on button "button" at bounding box center [370, 111] width 165 height 33
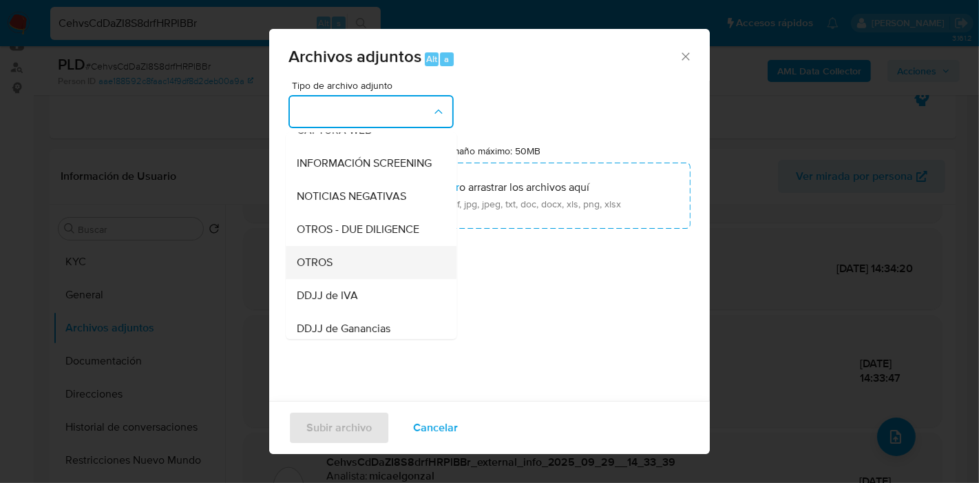
scroll to position [153, 0]
click at [330, 267] on span "OTROS" at bounding box center [315, 260] width 36 height 14
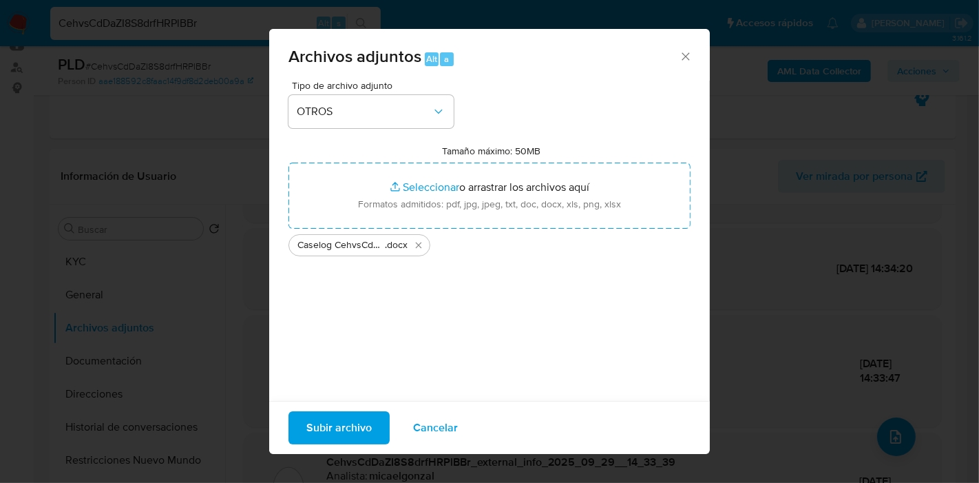
click at [337, 424] on span "Subir archivo" at bounding box center [338, 427] width 65 height 30
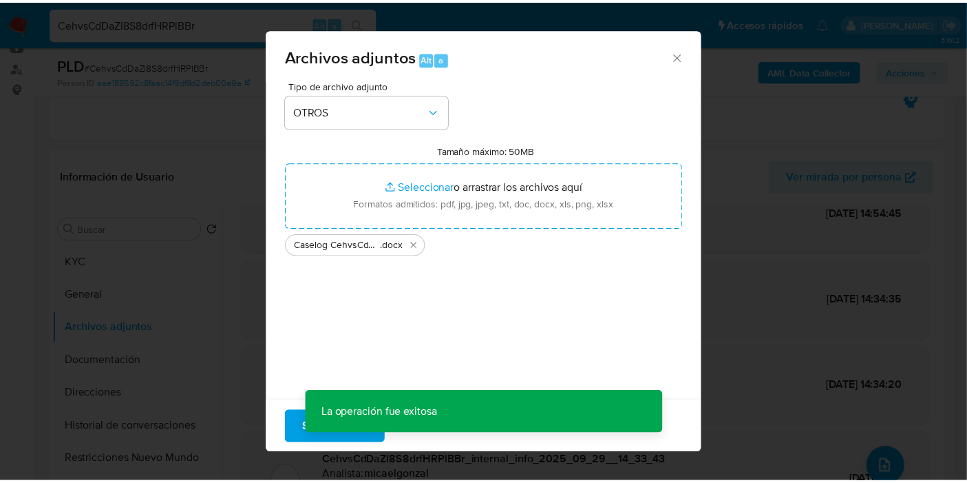
scroll to position [43, 0]
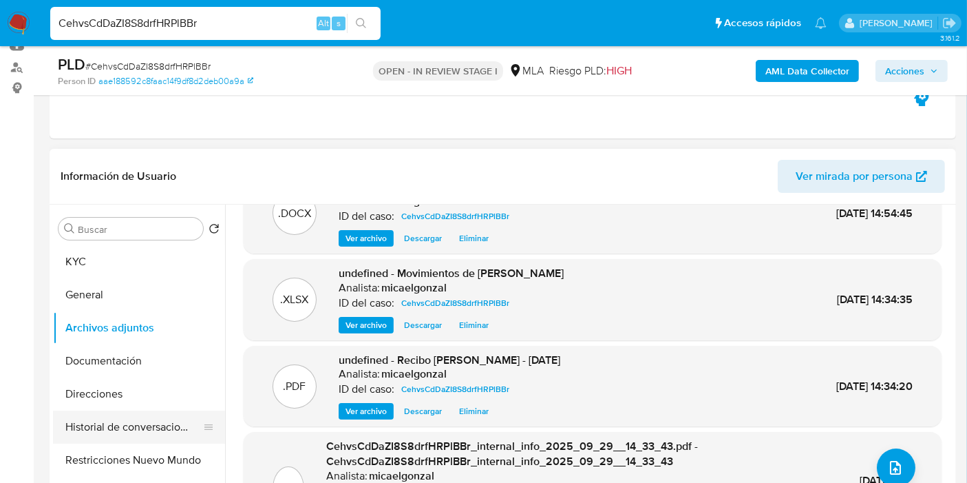
click at [107, 427] on button "Historial de conversaciones" at bounding box center [133, 426] width 161 height 33
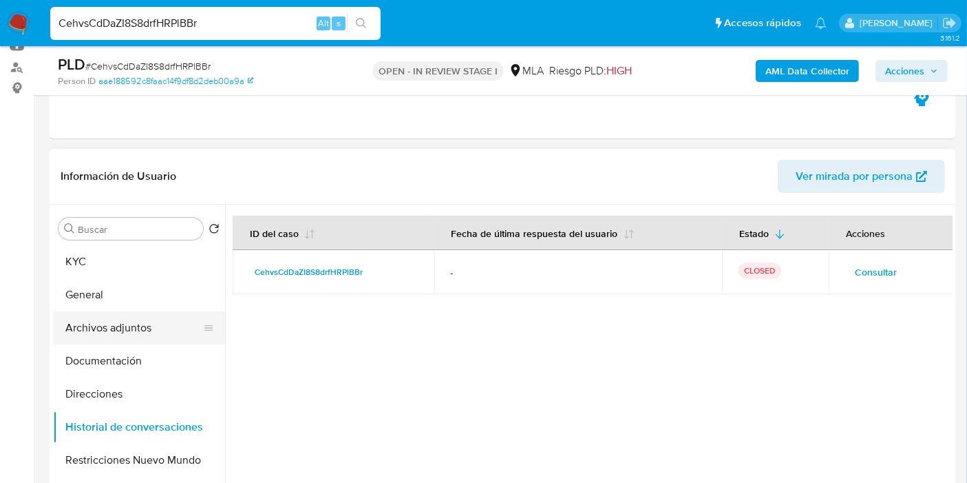
click at [145, 333] on button "Archivos adjuntos" at bounding box center [133, 327] width 161 height 33
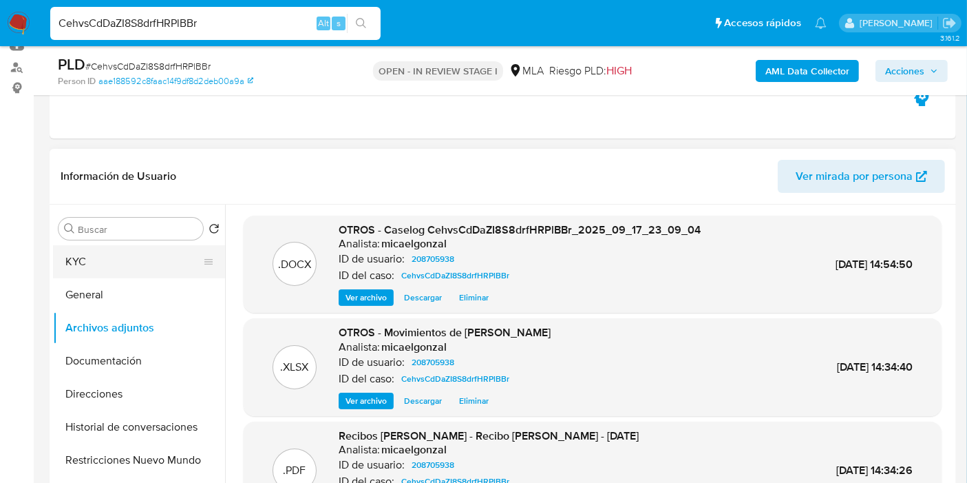
click at [149, 246] on button "KYC" at bounding box center [133, 261] width 161 height 33
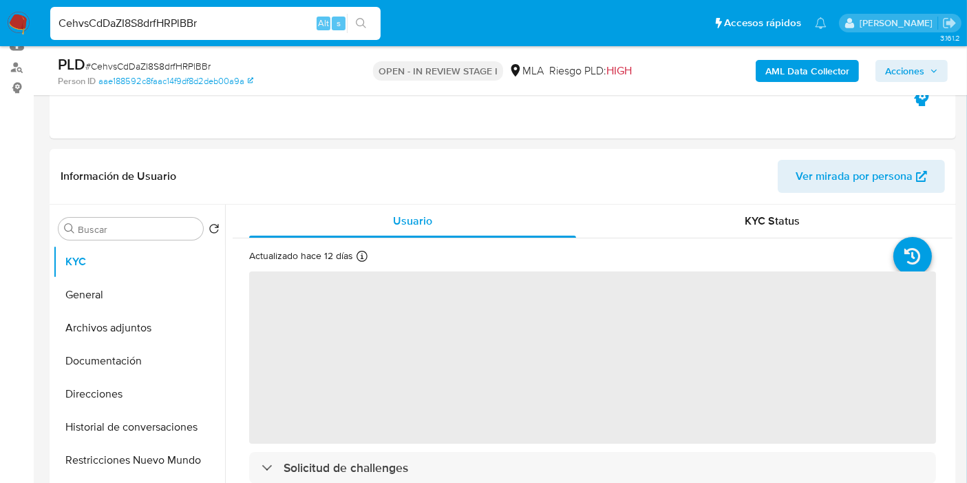
click at [918, 68] on span "Acciones" at bounding box center [904, 71] width 39 height 22
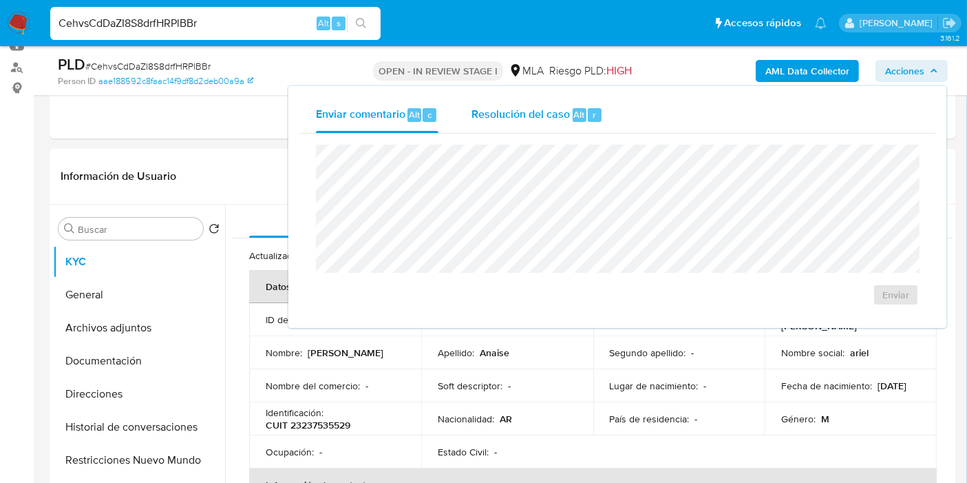
click at [592, 103] on div "Resolución del caso Alt r" at bounding box center [537, 115] width 131 height 36
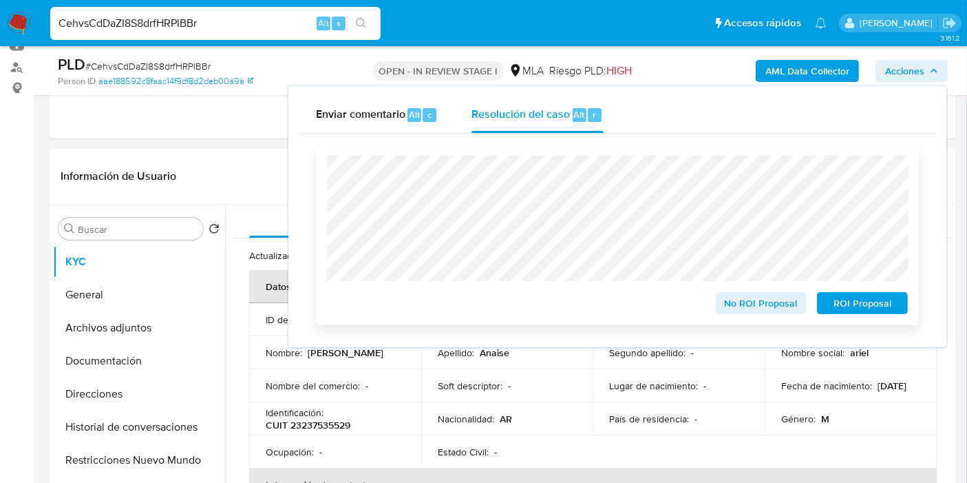
click at [763, 304] on span "No ROI Proposal" at bounding box center [762, 302] width 72 height 19
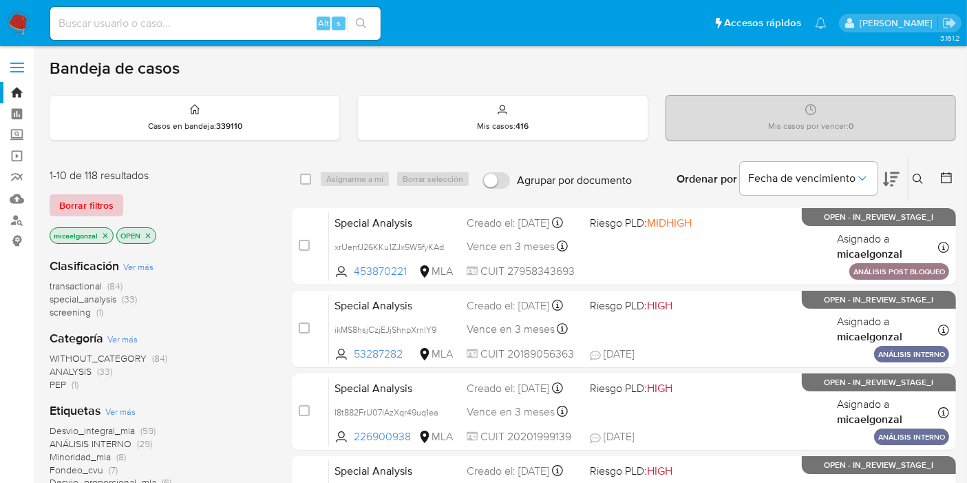
click at [81, 200] on span "Borrar filtros" at bounding box center [86, 204] width 54 height 19
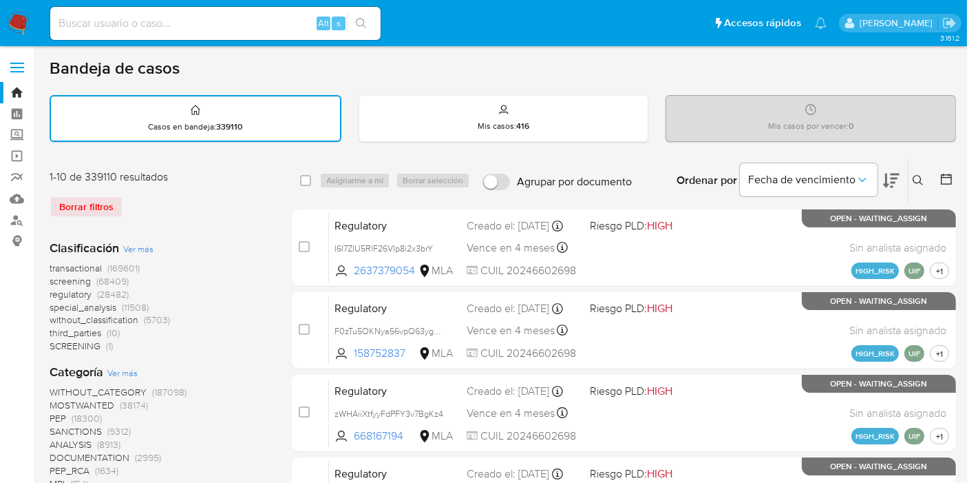
click at [922, 176] on icon at bounding box center [918, 180] width 11 height 11
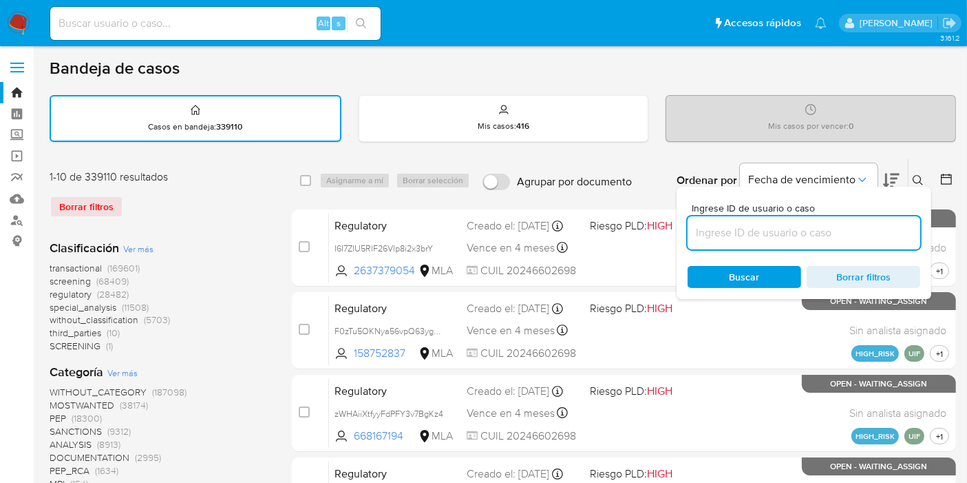
click at [814, 236] on input at bounding box center [804, 233] width 233 height 18
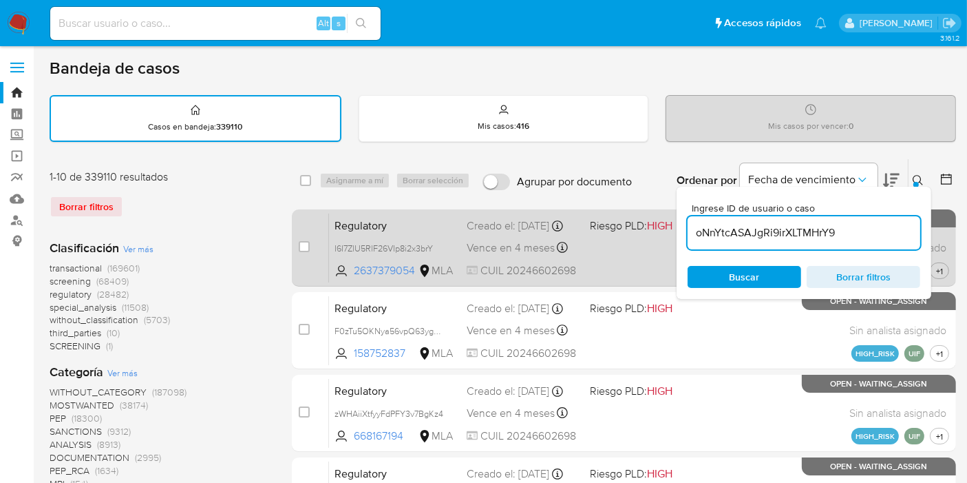
type input "oNnYtcASAJgRi9irXLTMHrY9"
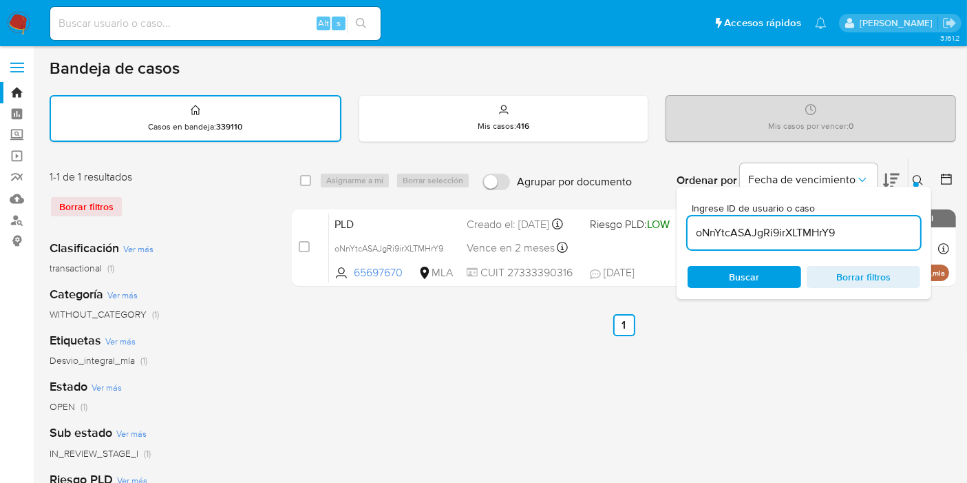
click at [308, 172] on div "select-all-cases-checkbox" at bounding box center [308, 180] width 17 height 17
click at [304, 175] on input "checkbox" at bounding box center [305, 180] width 11 height 11
checkbox input "true"
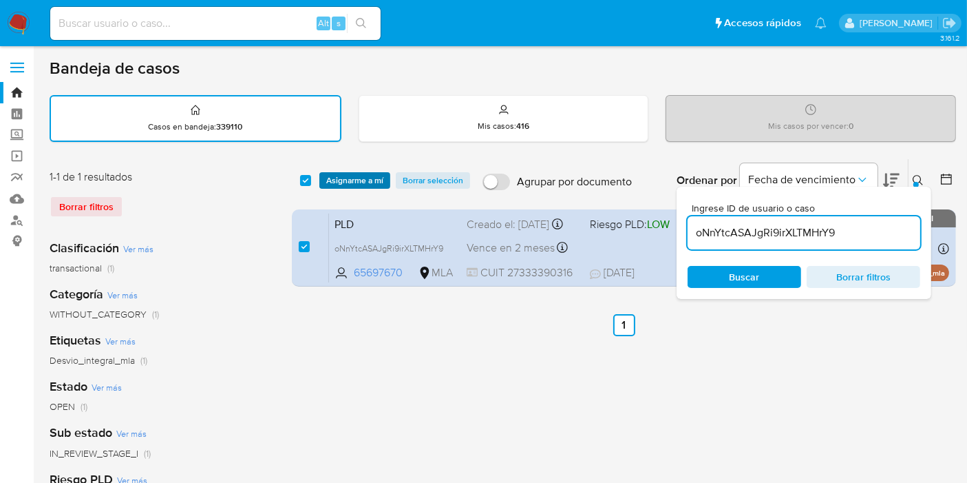
click at [361, 178] on span "Asignarme a mí" at bounding box center [354, 180] width 57 height 14
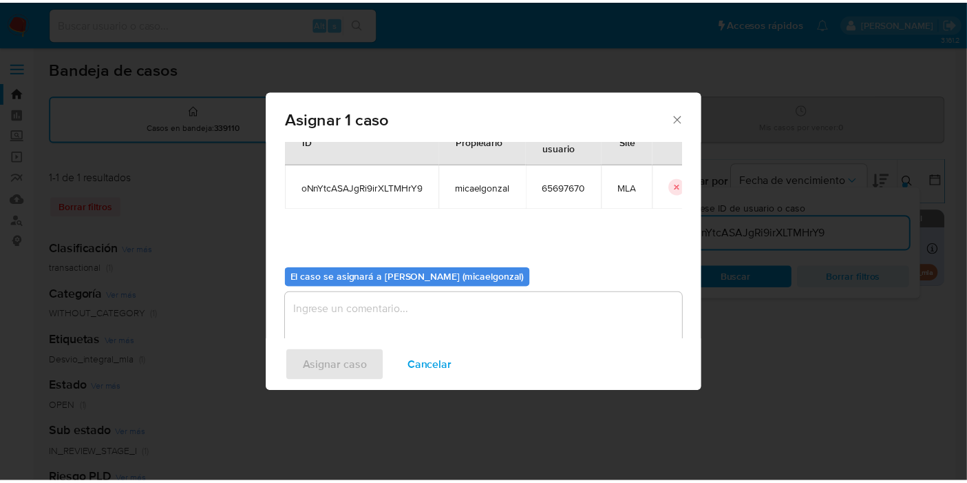
scroll to position [70, 0]
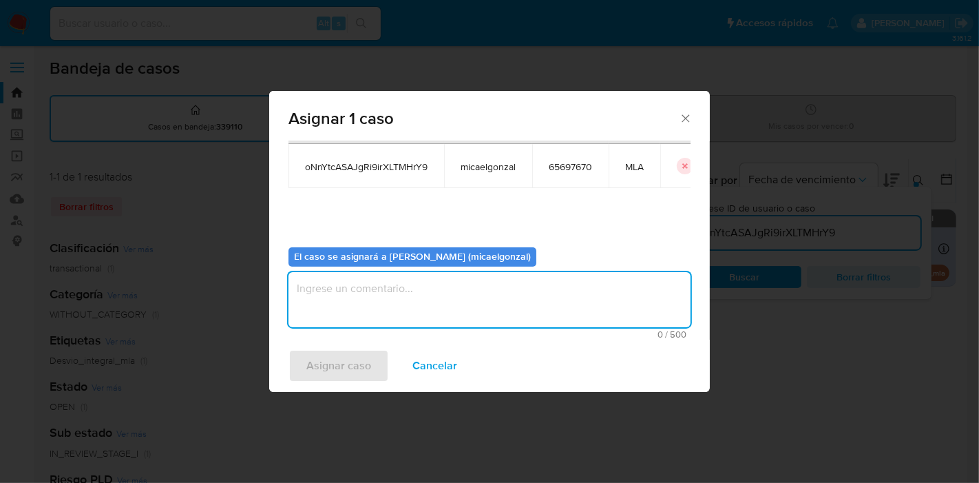
click at [364, 284] on textarea "assign-modal" at bounding box center [489, 299] width 402 height 55
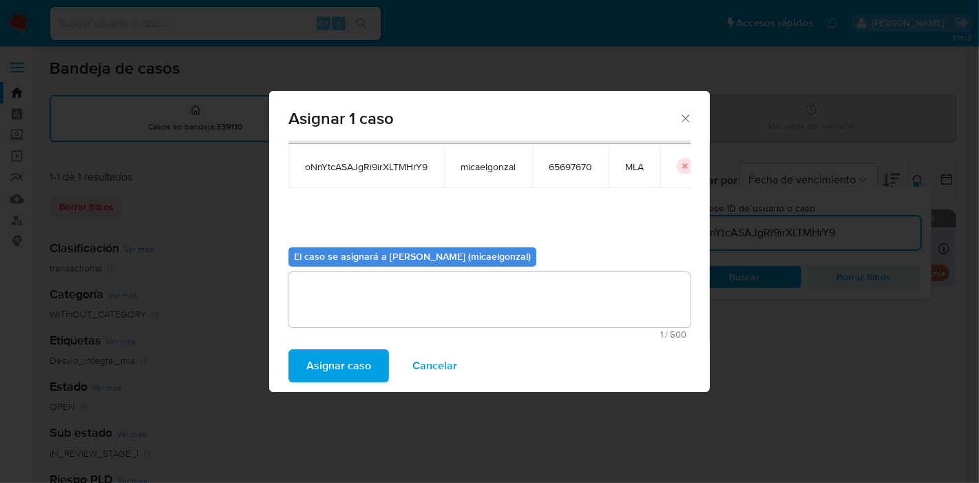
click at [353, 351] on span "Asignar caso" at bounding box center [338, 365] width 65 height 30
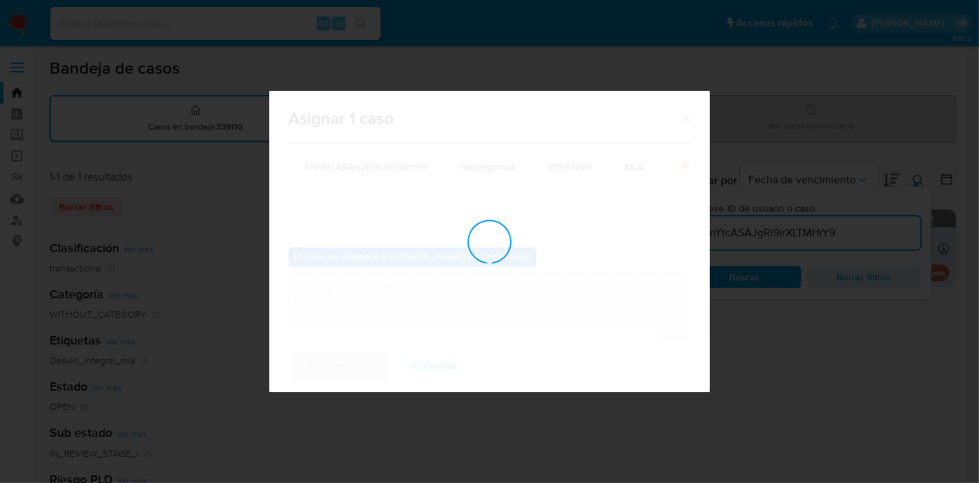
checkbox input "false"
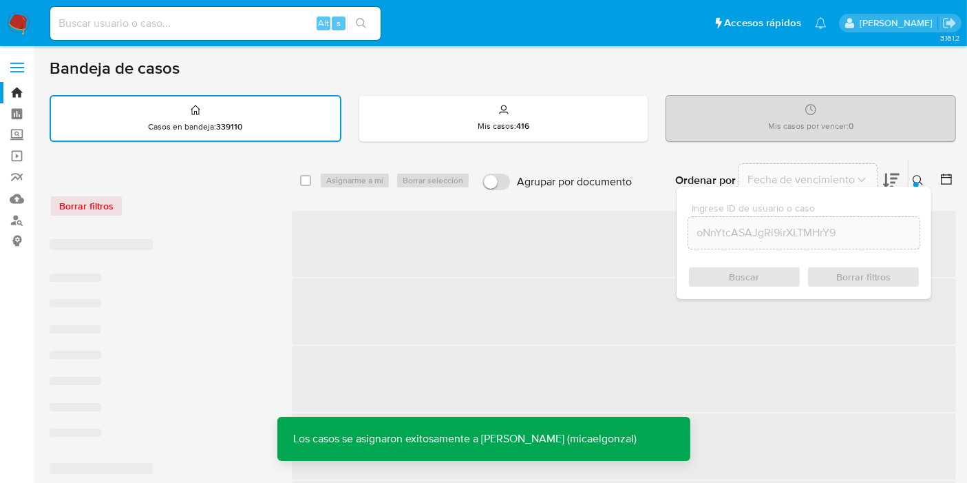
click at [207, 17] on input at bounding box center [215, 23] width 330 height 18
paste input "oNnYtcASAJgRi9irXLTMHrY9"
type input "oNnYtcASAJgRi9irXLTMHrY9"
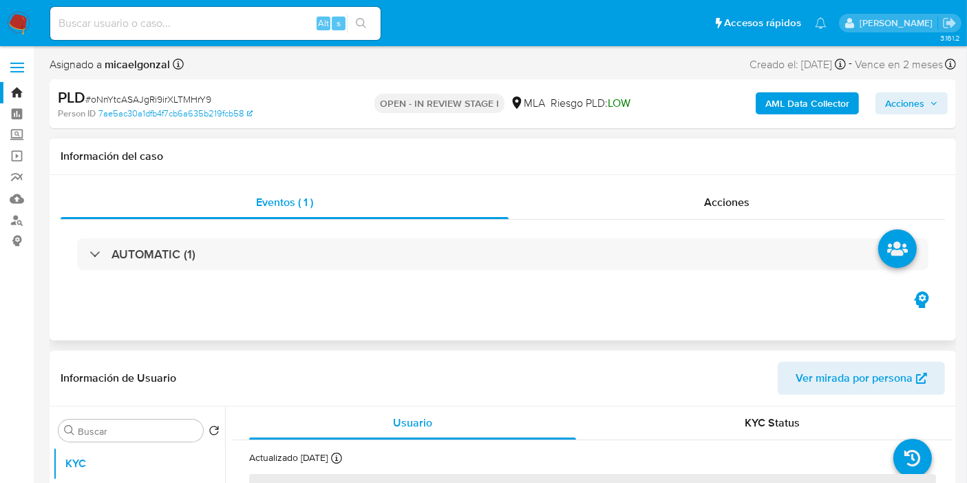
scroll to position [306, 0]
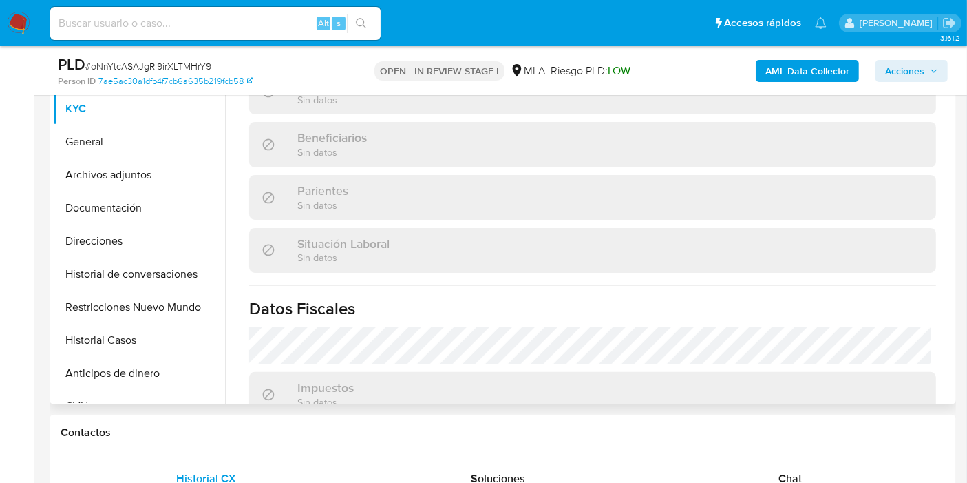
select select "10"
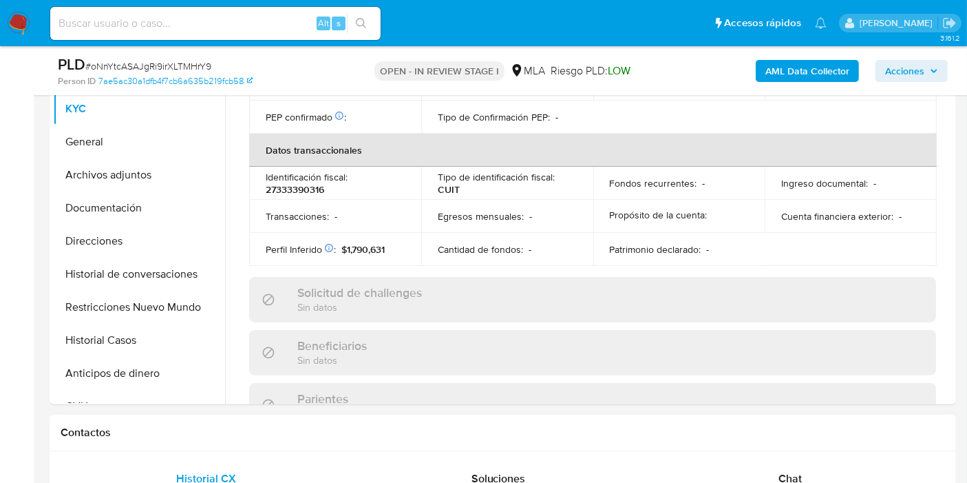
scroll to position [714, 0]
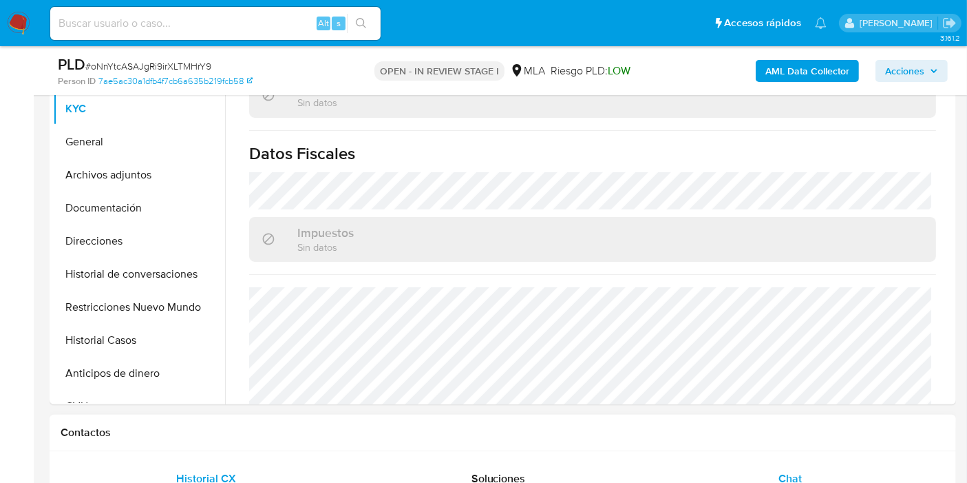
click at [787, 477] on span "Chat" at bounding box center [790, 478] width 23 height 16
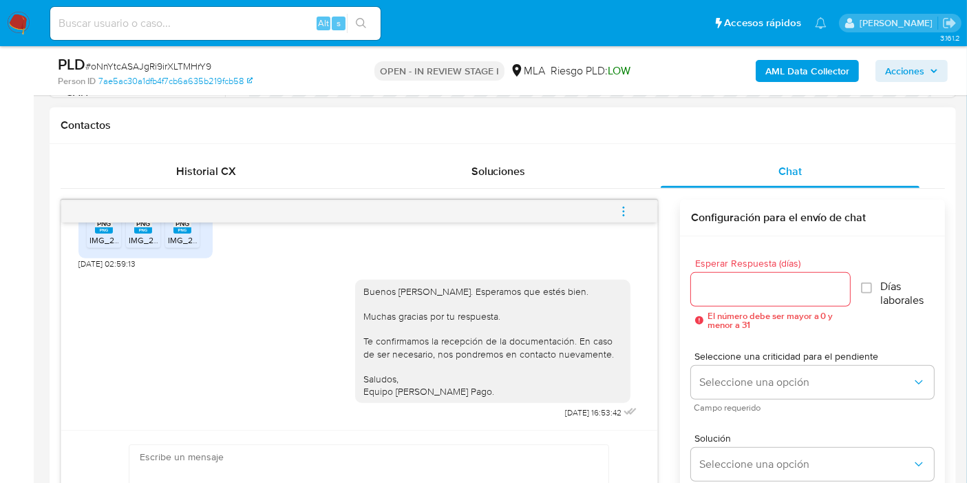
scroll to position [688, 0]
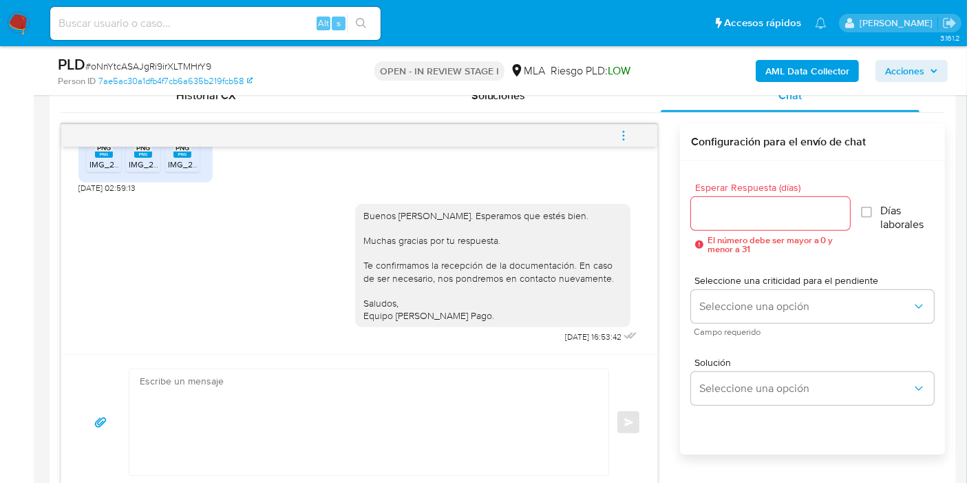
click at [615, 142] on button "menu-action" at bounding box center [623, 135] width 45 height 33
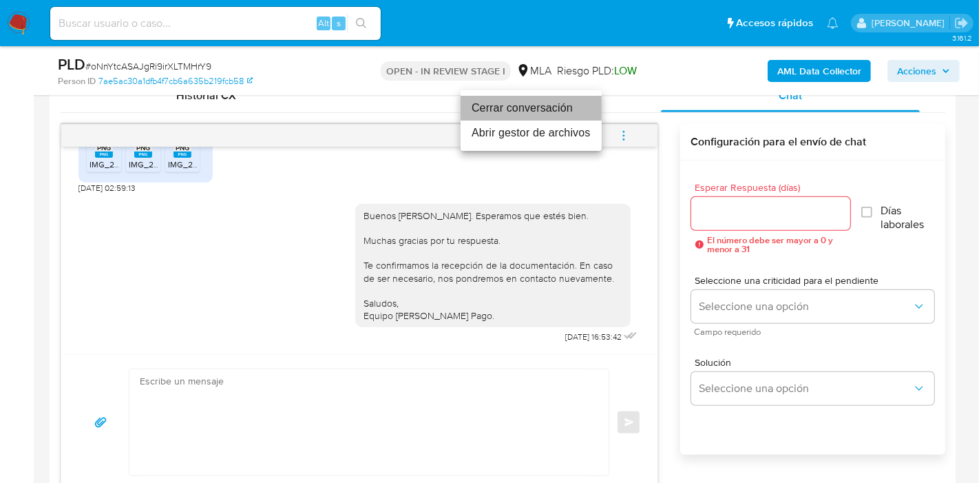
click at [551, 109] on li "Cerrar conversación" at bounding box center [531, 108] width 141 height 25
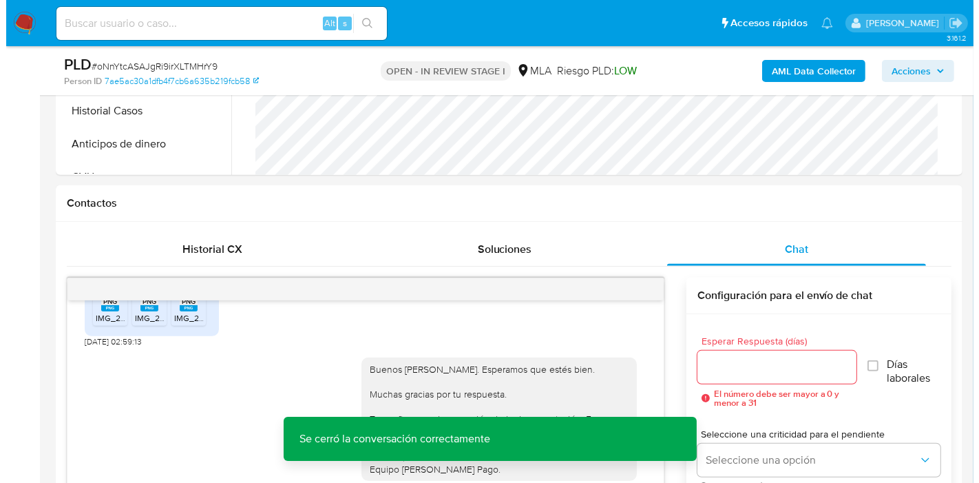
scroll to position [229, 0]
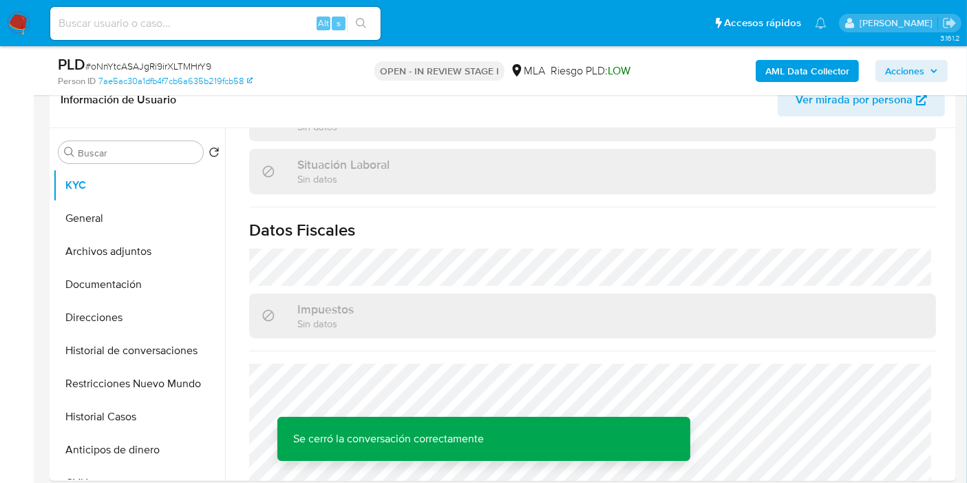
click at [786, 81] on b "AML Data Collector" at bounding box center [807, 71] width 84 height 22
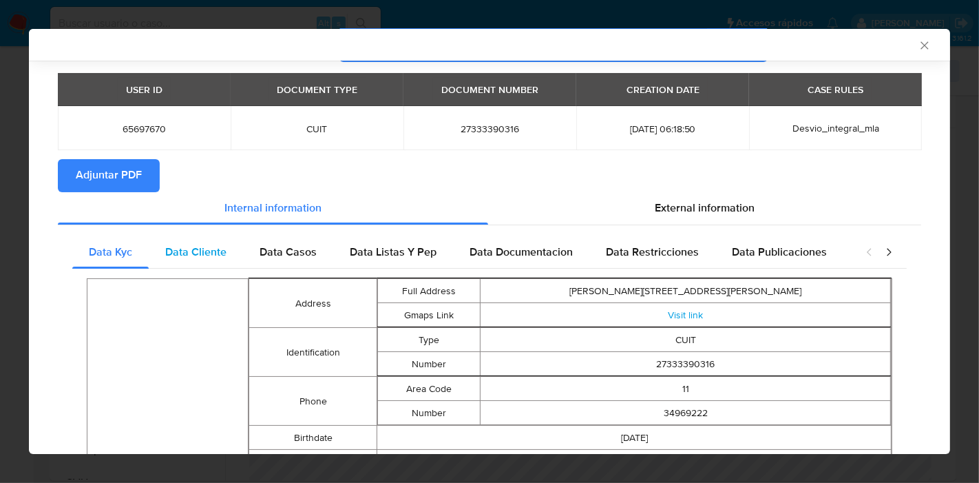
click at [194, 266] on div "Data Cliente" at bounding box center [196, 251] width 94 height 33
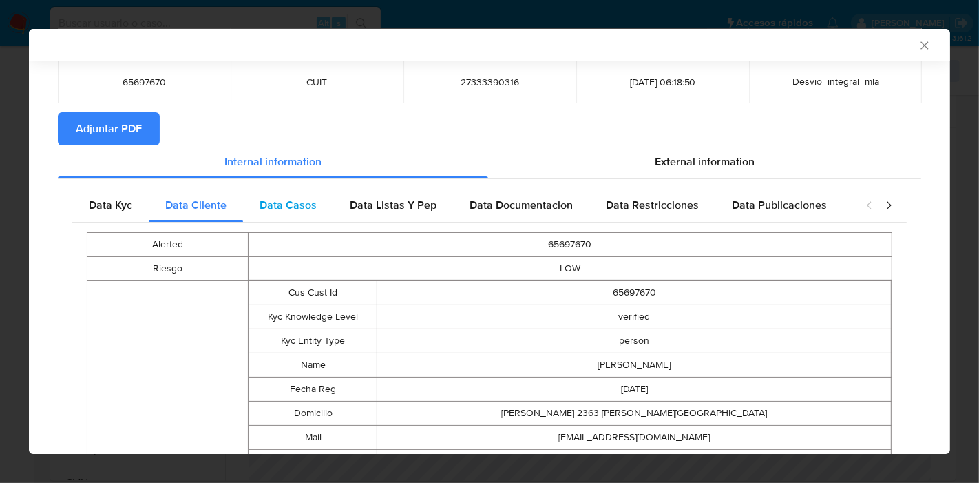
click at [313, 200] on span "Data Casos" at bounding box center [288, 205] width 57 height 16
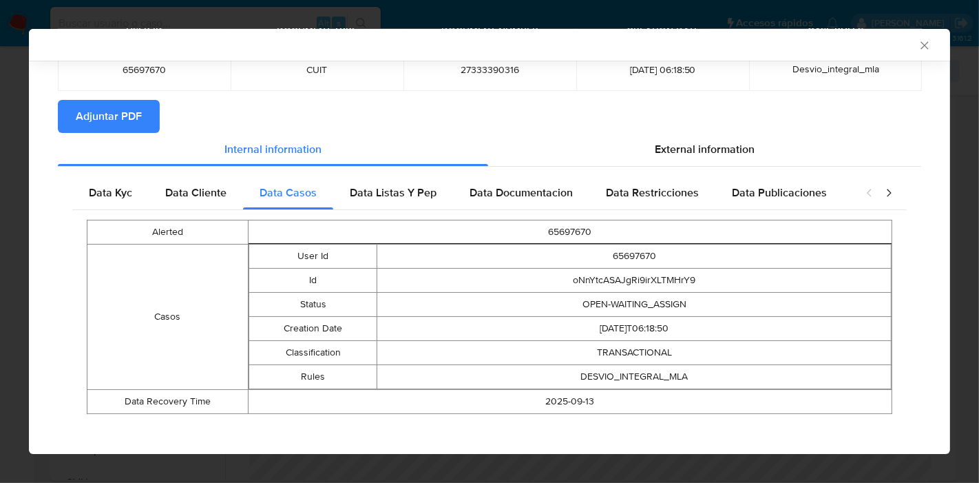
scroll to position [111, 0]
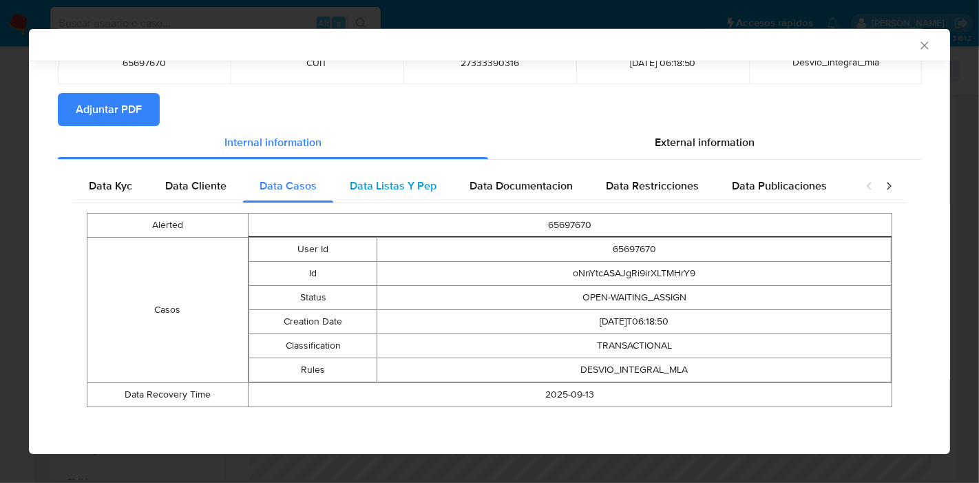
click at [408, 184] on span "Data Listas Y Pep" at bounding box center [393, 186] width 87 height 16
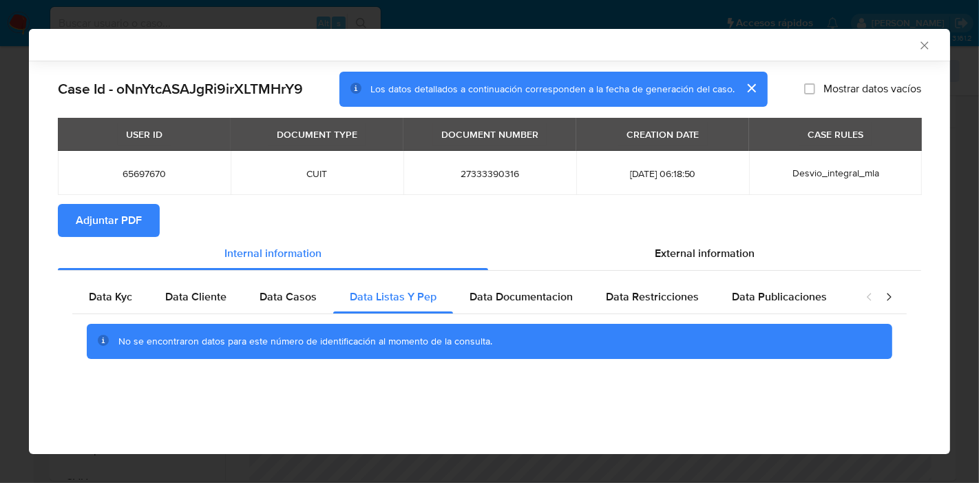
scroll to position [0, 0]
click at [536, 293] on span "Data Documentacion" at bounding box center [520, 296] width 103 height 16
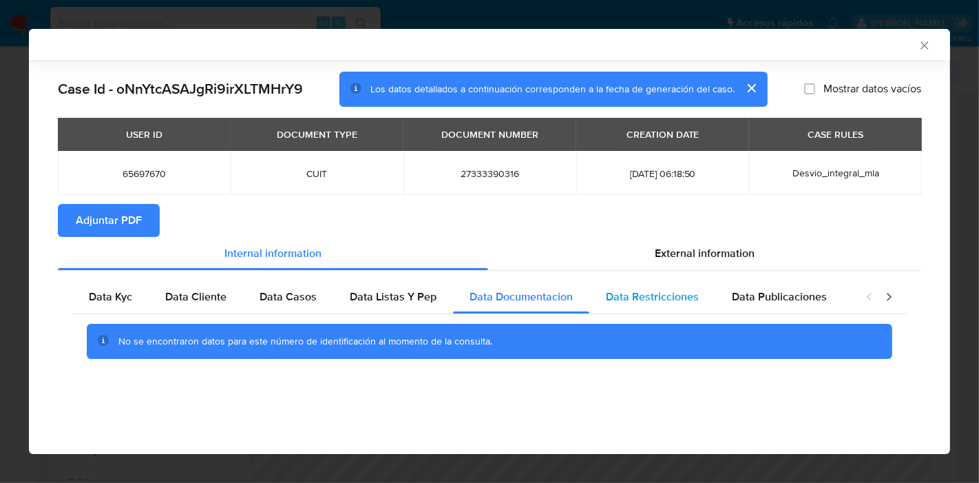
click at [682, 297] on span "Data Restricciones" at bounding box center [652, 296] width 93 height 16
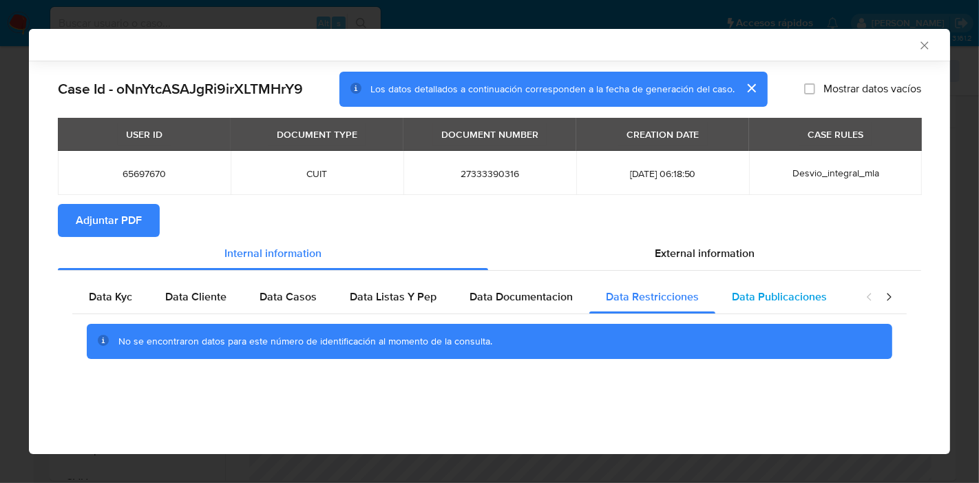
click at [798, 292] on span "Data Publicaciones" at bounding box center [779, 296] width 95 height 16
click at [886, 297] on icon "closure-recommendation-modal" at bounding box center [889, 297] width 14 height 14
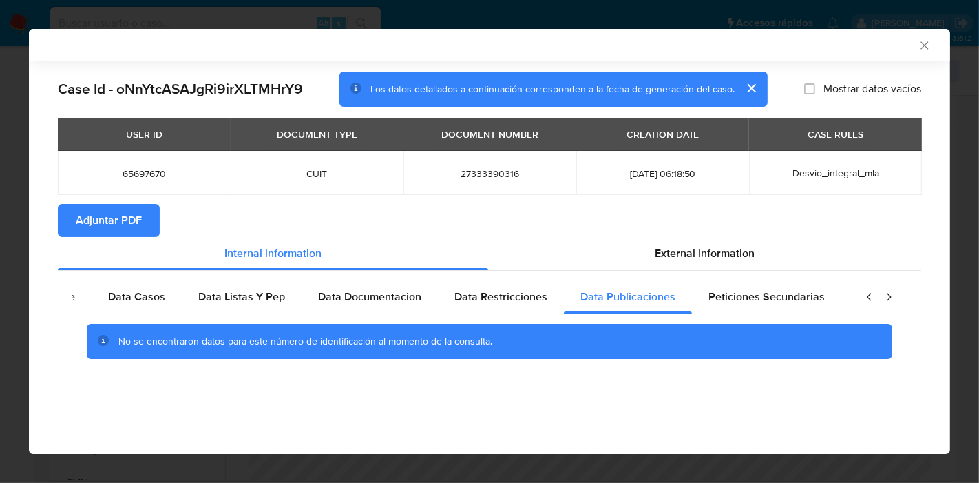
scroll to position [0, 242]
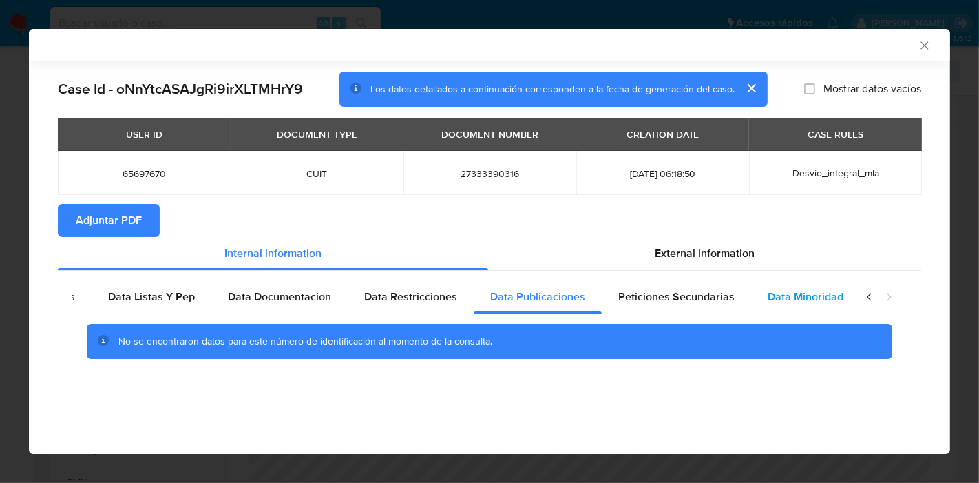
click at [768, 300] on span "Data Minoridad" at bounding box center [806, 296] width 76 height 16
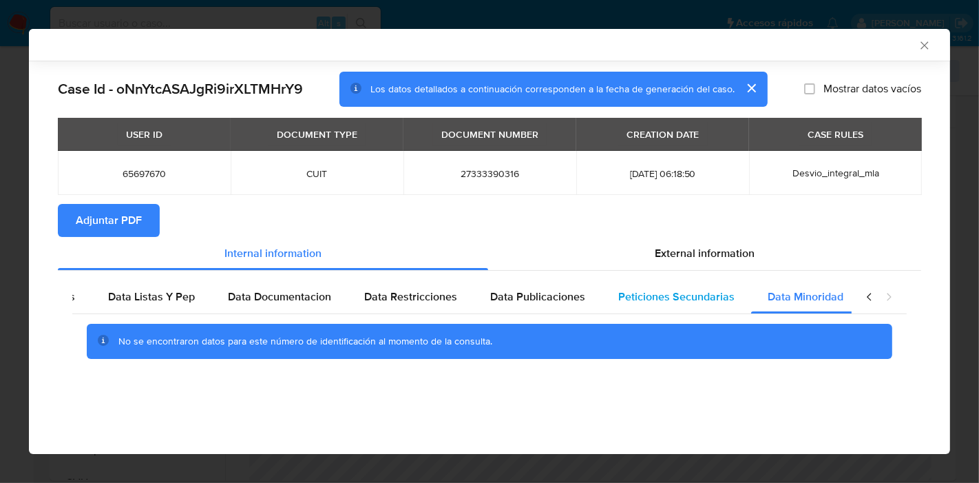
drag, startPoint x: 688, startPoint y: 288, endPoint x: 798, endPoint y: 293, distance: 110.2
click at [692, 288] on span "Peticiones Secundarias" at bounding box center [676, 296] width 116 height 16
click at [871, 294] on icon "closure-recommendation-modal" at bounding box center [870, 297] width 14 height 14
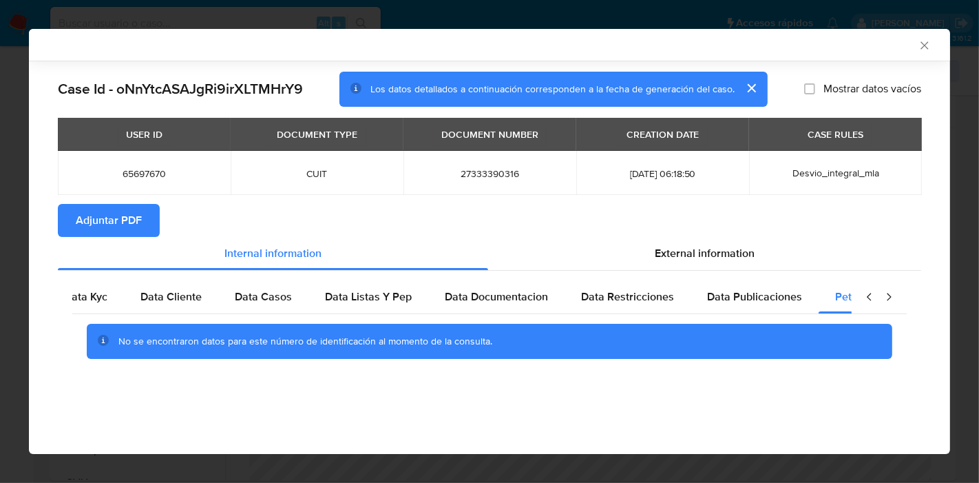
scroll to position [0, 2]
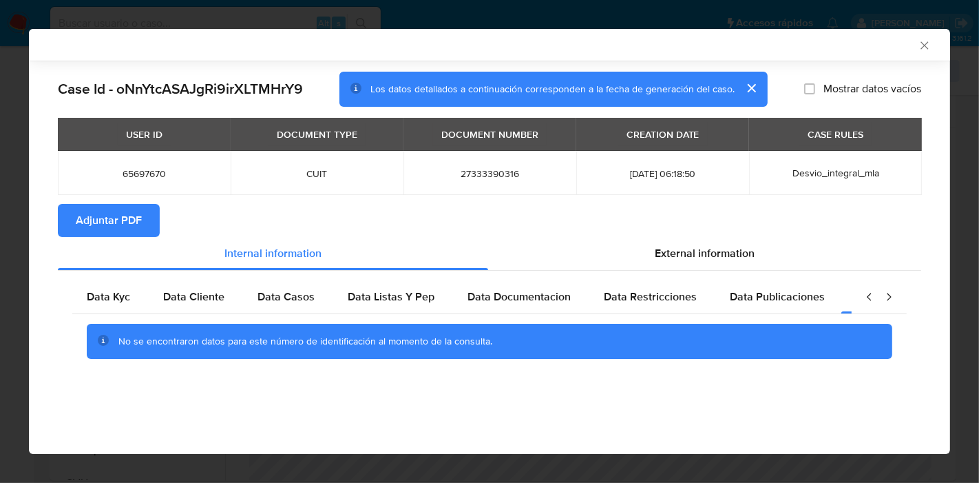
click at [871, 294] on icon "closure-recommendation-modal" at bounding box center [870, 297] width 14 height 14
click at [81, 306] on div "Data Kyc" at bounding box center [110, 296] width 76 height 33
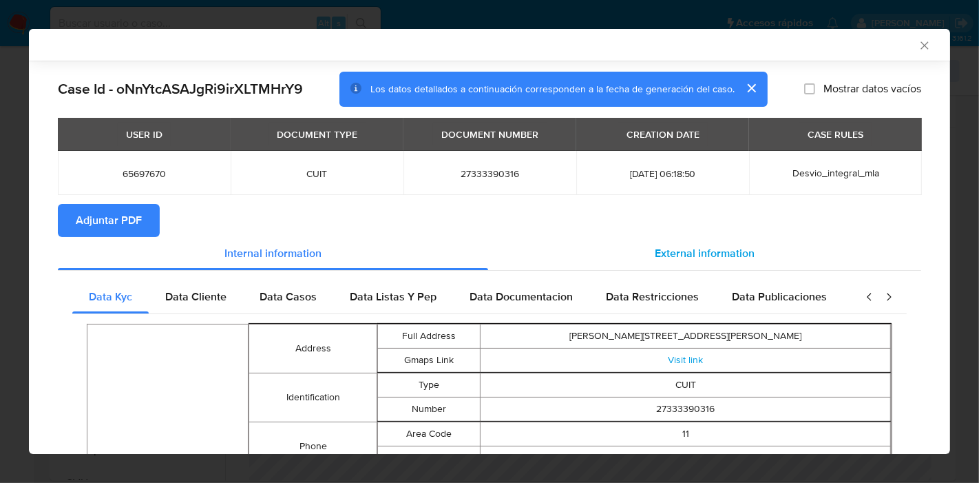
click at [659, 262] on div "External information" at bounding box center [704, 253] width 433 height 33
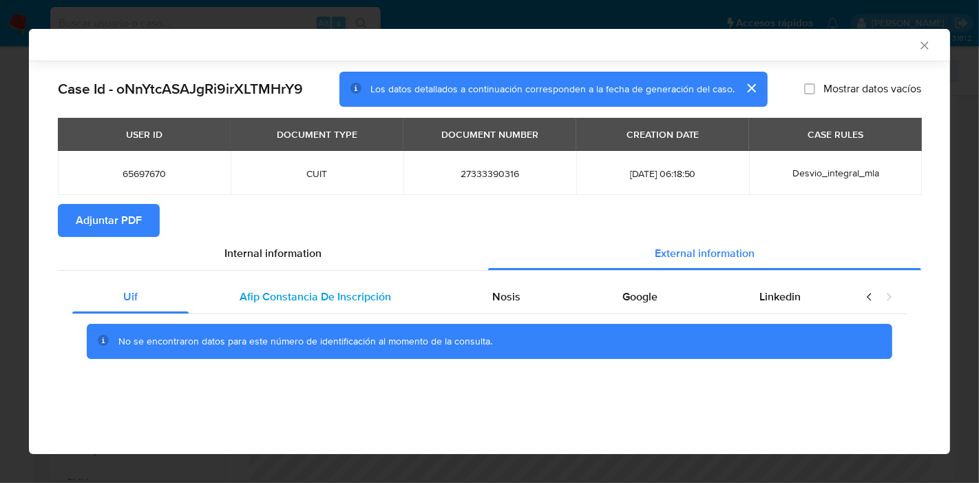
click at [285, 310] on div "Afip Constancia De Inscripción" at bounding box center [315, 296] width 253 height 33
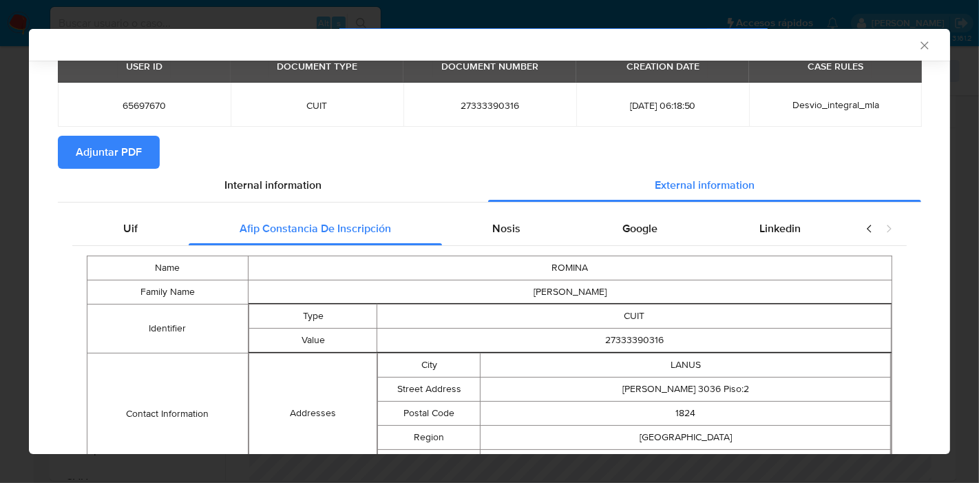
scroll to position [162, 0]
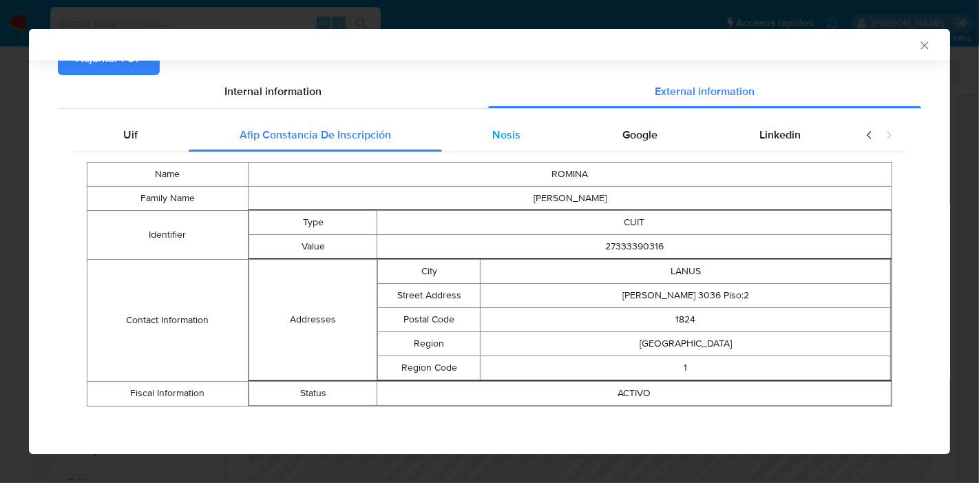
click at [500, 123] on div "Nosis" at bounding box center [507, 134] width 130 height 33
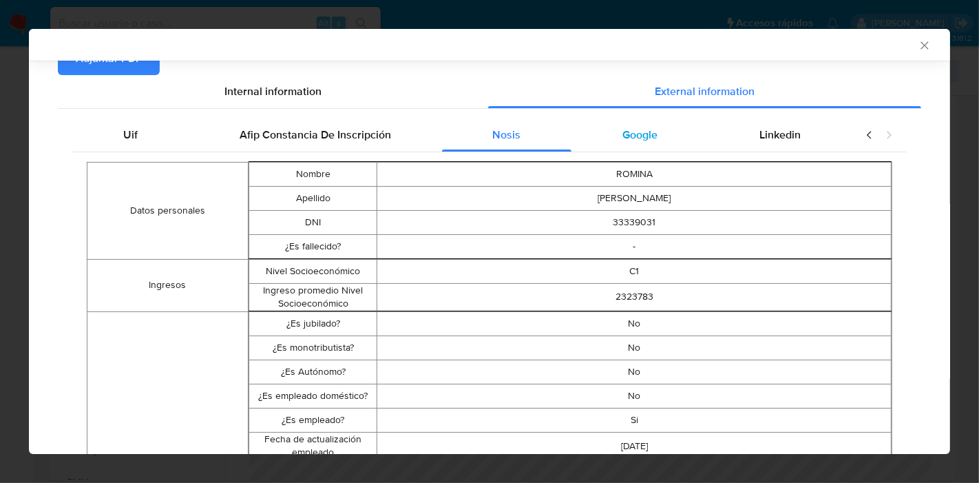
drag, startPoint x: 617, startPoint y: 148, endPoint x: 737, endPoint y: 152, distance: 119.8
click at [618, 147] on div "Google" at bounding box center [639, 134] width 137 height 33
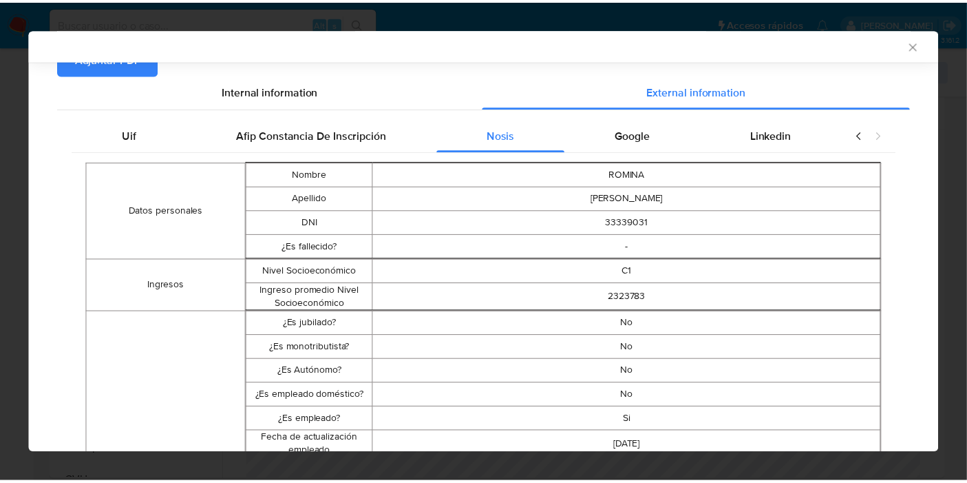
scroll to position [0, 0]
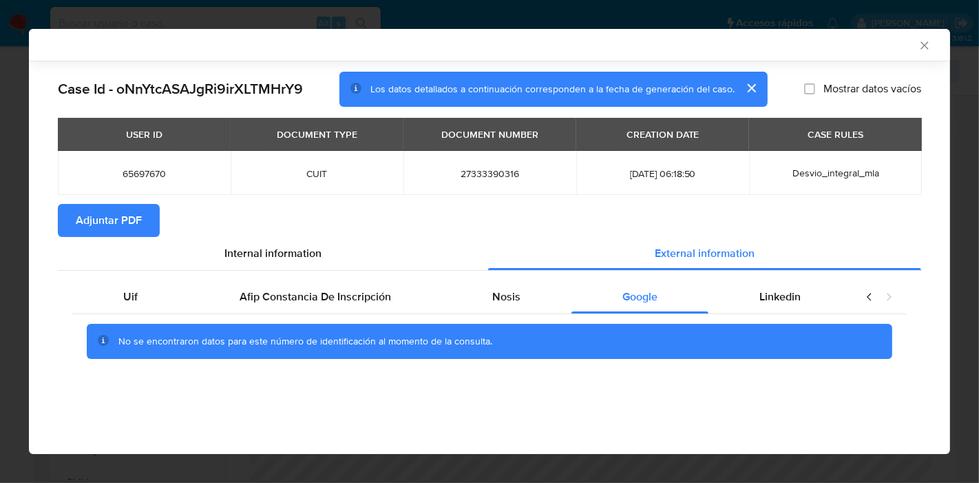
click at [781, 315] on div "No se encontraron datos para este número de identificación al momento de la con…" at bounding box center [489, 341] width 834 height 55
drag, startPoint x: 779, startPoint y: 301, endPoint x: 207, endPoint y: 415, distance: 584.0
click at [779, 300] on span "Linkedin" at bounding box center [779, 296] width 41 height 16
click at [123, 298] on span "Uif" at bounding box center [130, 296] width 14 height 16
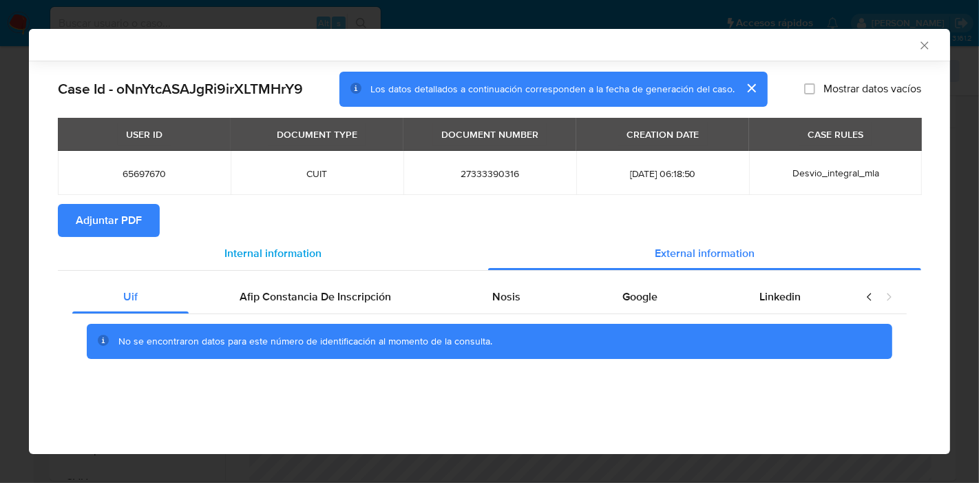
click at [320, 249] on span "Internal information" at bounding box center [272, 253] width 97 height 16
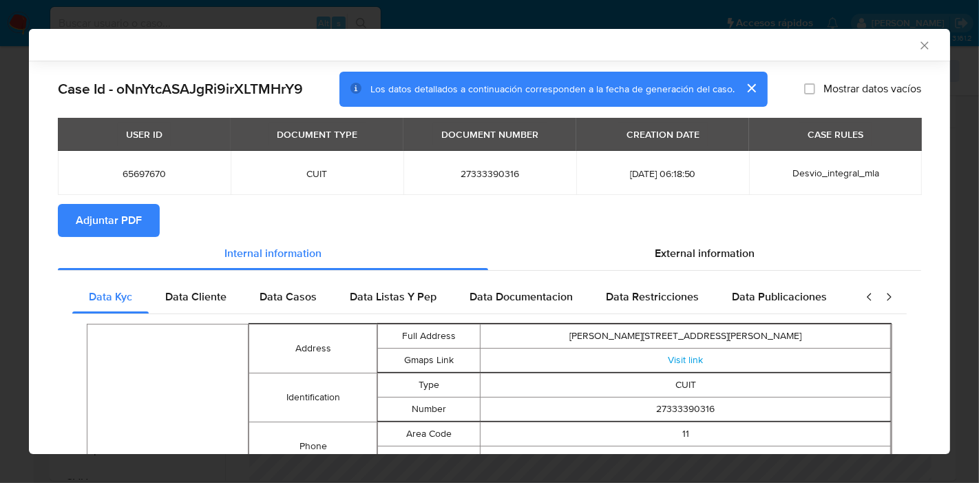
click at [129, 221] on span "Adjuntar PDF" at bounding box center [109, 220] width 66 height 30
click at [918, 43] on icon "Cerrar ventana" at bounding box center [925, 46] width 14 height 14
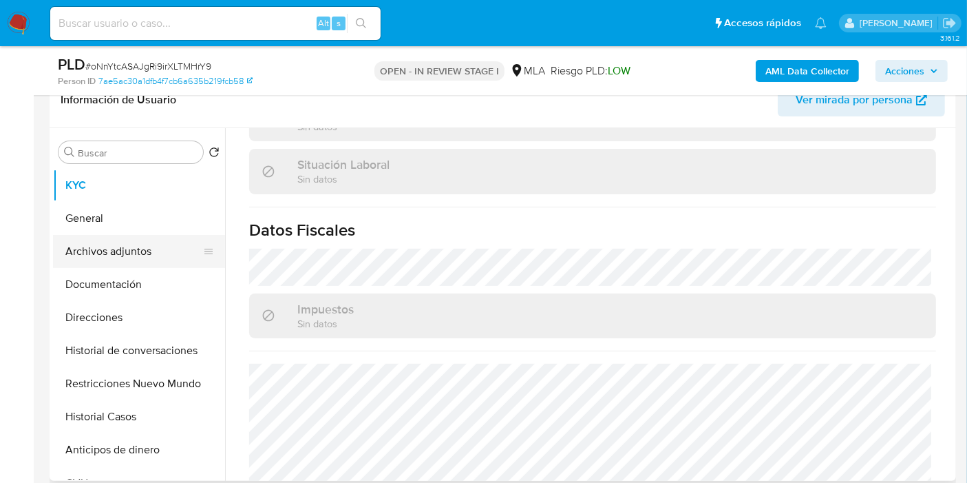
click at [160, 260] on button "Archivos adjuntos" at bounding box center [133, 251] width 161 height 33
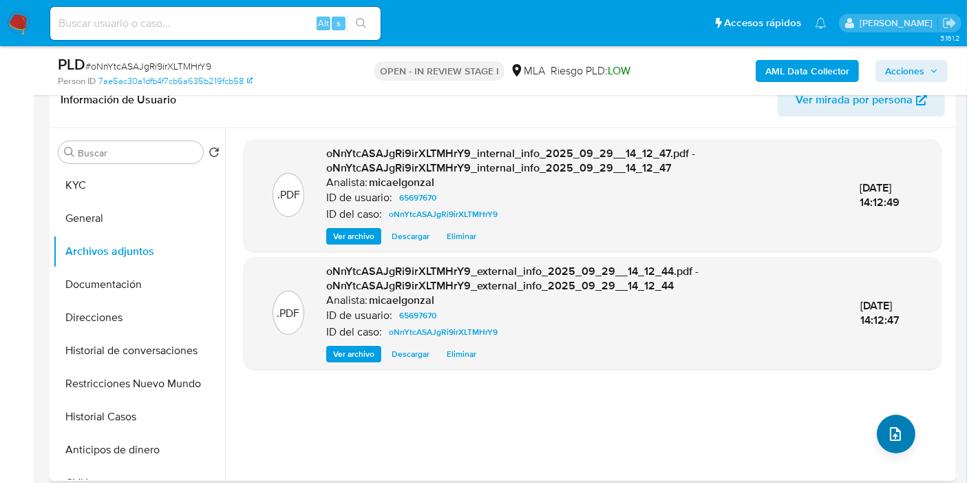
click at [907, 441] on div ".PDF oNnYtcASAJgRi9irXLTMHrY9_internal_info_2025_09_29__14_12_47.pdf - oNnYtcAS…" at bounding box center [593, 304] width 698 height 330
click at [898, 432] on icon "upload-file" at bounding box center [895, 433] width 17 height 17
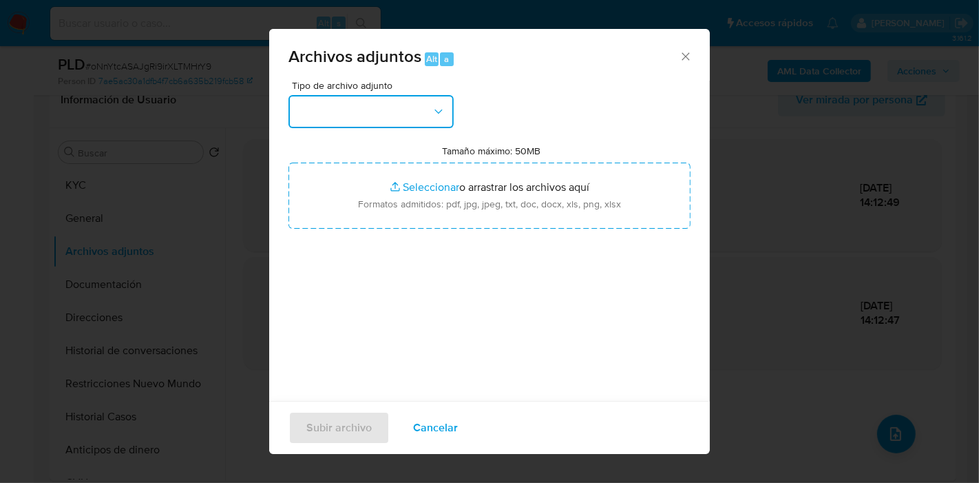
click at [381, 107] on button "button" at bounding box center [370, 111] width 165 height 33
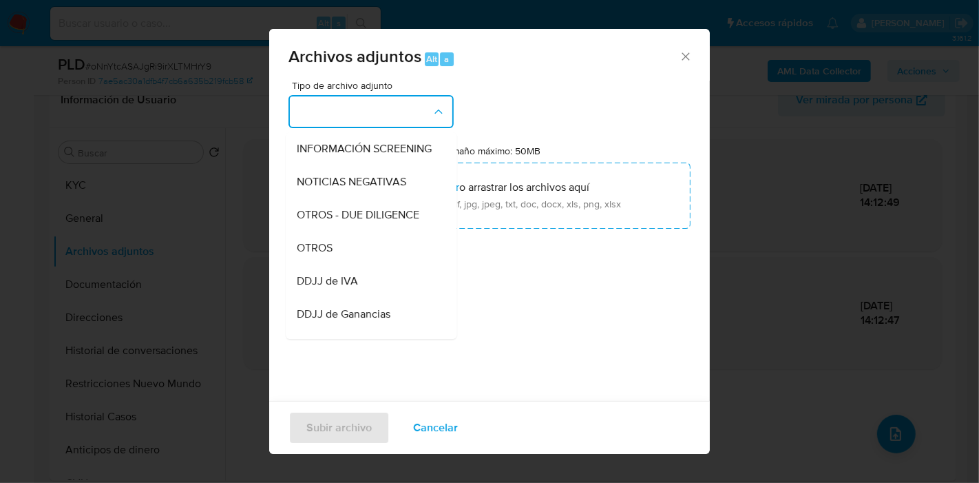
scroll to position [306, 0]
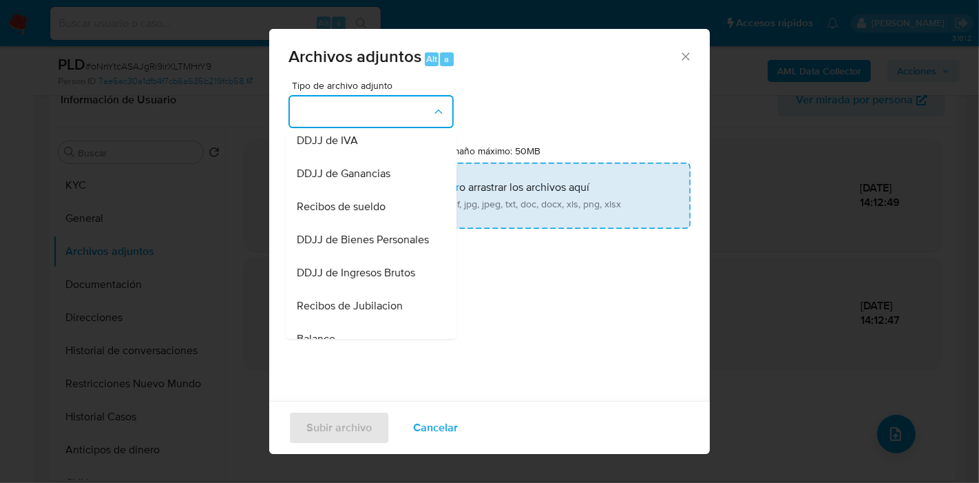
click at [597, 201] on input "Tamaño máximo: 50MB Seleccionar archivos" at bounding box center [489, 195] width 402 height 66
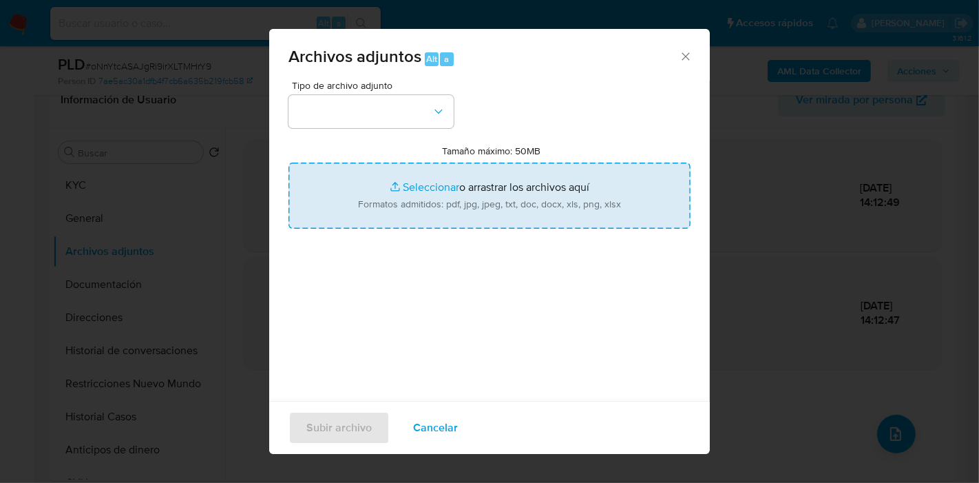
type input "C:\fakepath\Recibos de Sueldo de junio - agosto 2025.pdf"
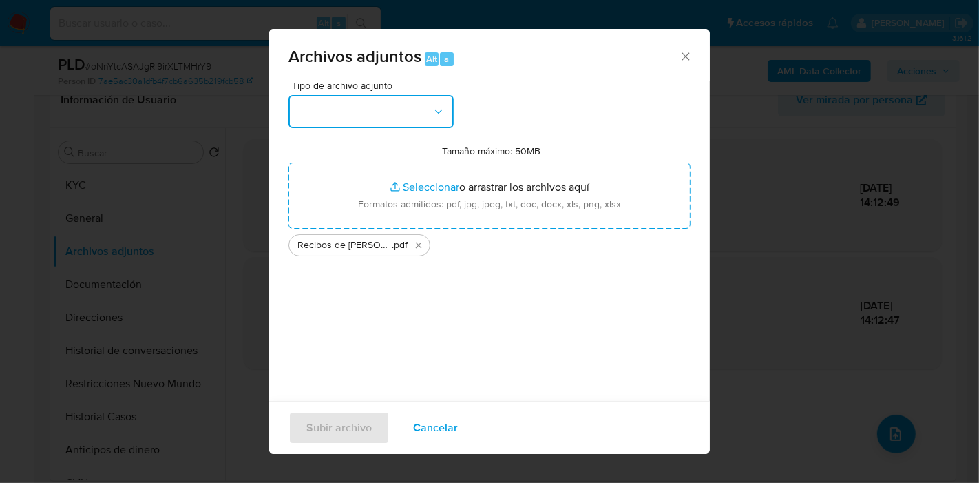
click at [346, 125] on button "button" at bounding box center [370, 111] width 165 height 33
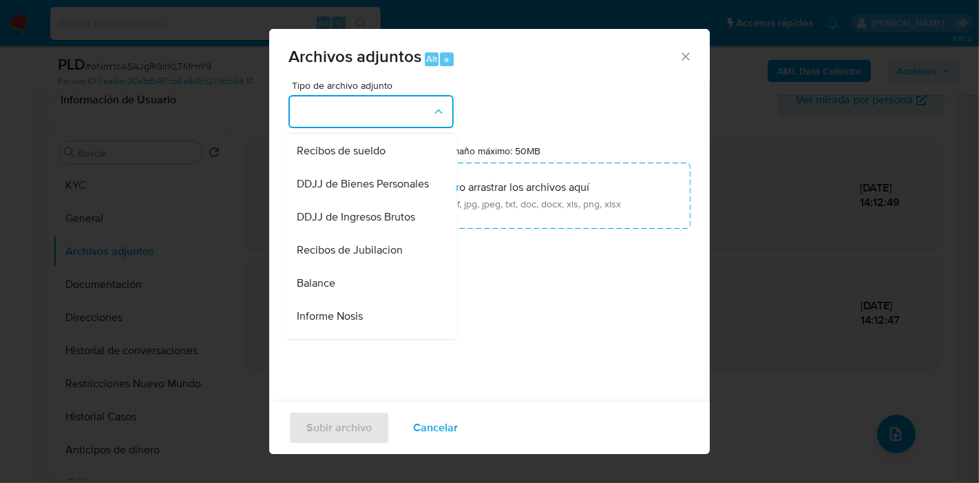
scroll to position [382, 0]
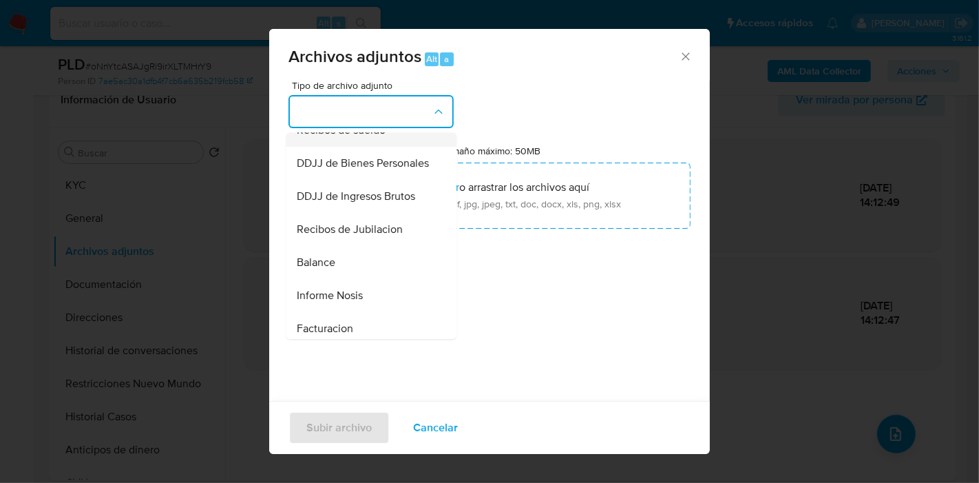
click at [385, 147] on div "Recibos de sueldo" at bounding box center [367, 130] width 140 height 33
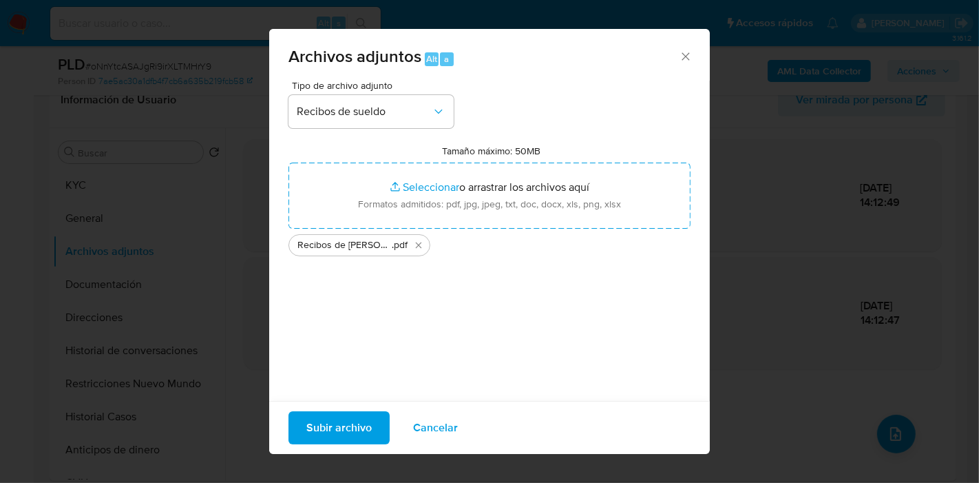
click at [337, 425] on span "Subir archivo" at bounding box center [338, 427] width 65 height 30
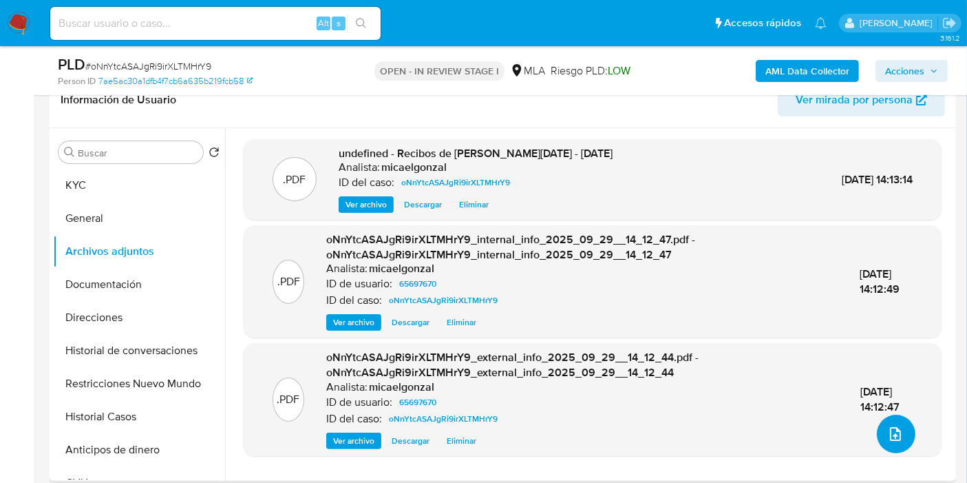
click at [892, 439] on icon "upload-file" at bounding box center [895, 433] width 17 height 17
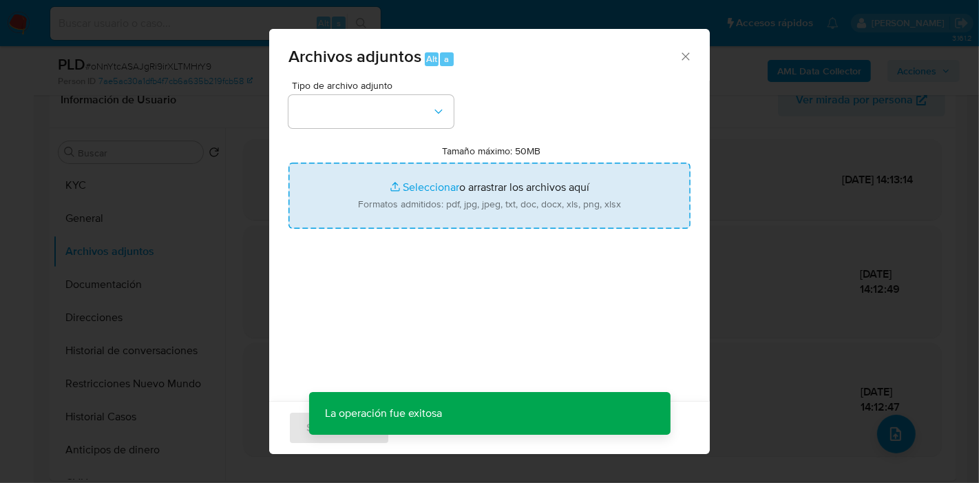
click at [403, 187] on input "Tamaño máximo: 50MB Seleccionar archivos" at bounding box center [489, 195] width 402 height 66
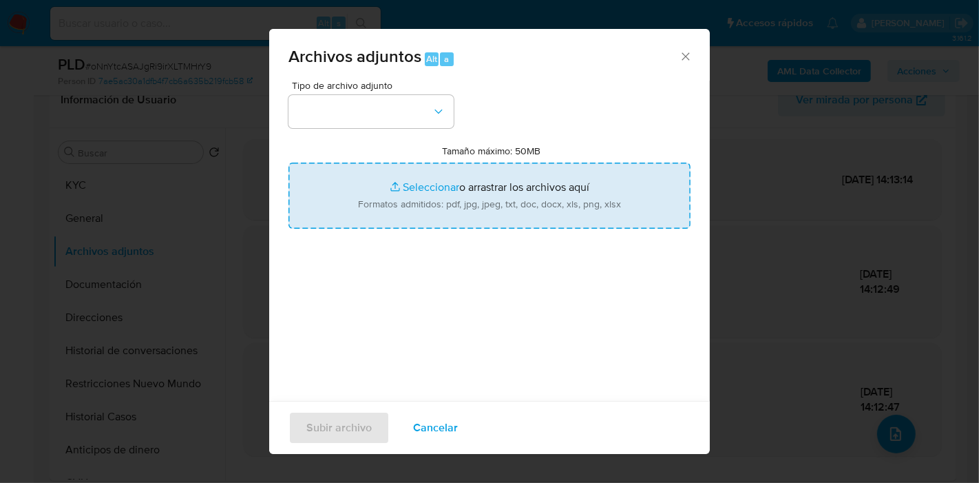
type input "C:\fakepath\Movimientos Romina Gioia.xlsx"
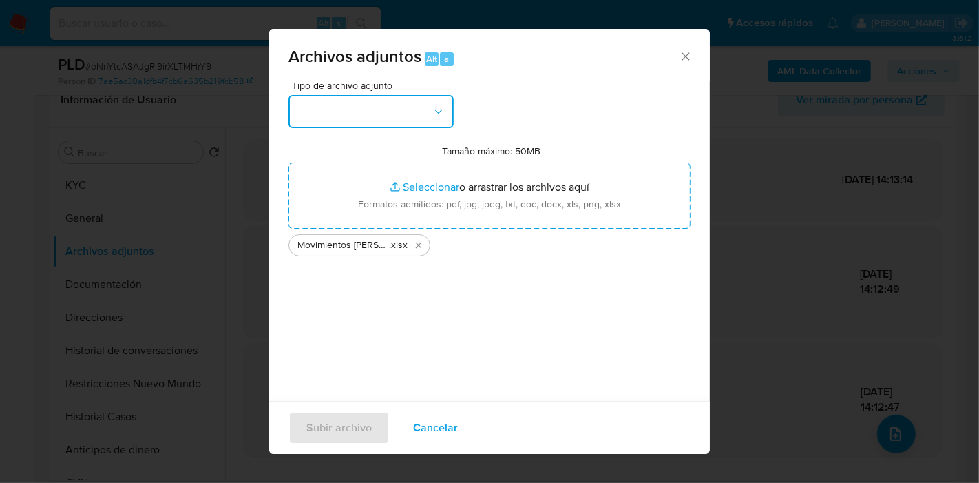
click at [340, 106] on button "button" at bounding box center [370, 111] width 165 height 33
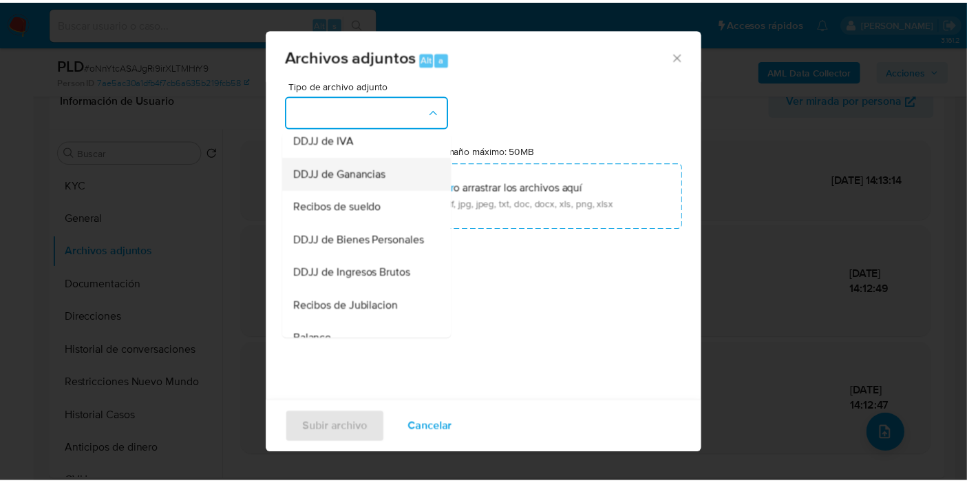
scroll to position [229, 0]
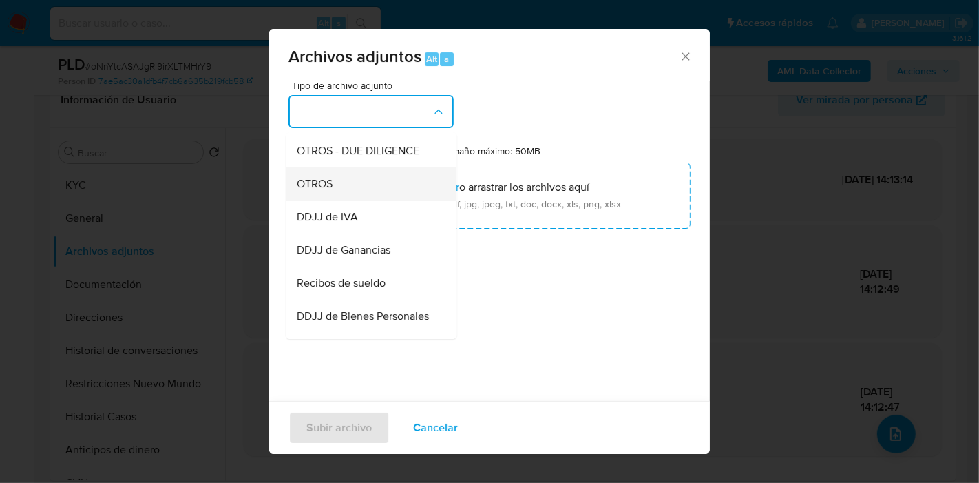
click at [344, 200] on div "OTROS" at bounding box center [367, 183] width 140 height 33
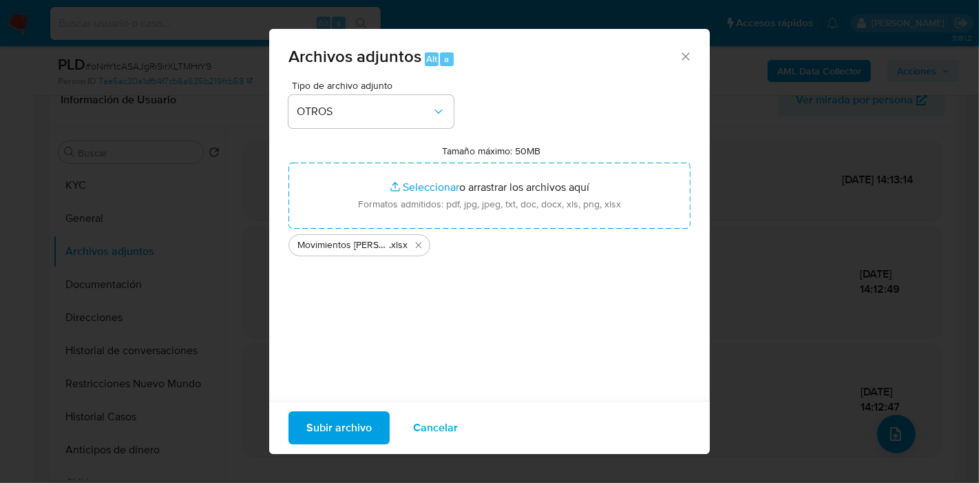
click at [355, 432] on span "Subir archivo" at bounding box center [338, 427] width 65 height 30
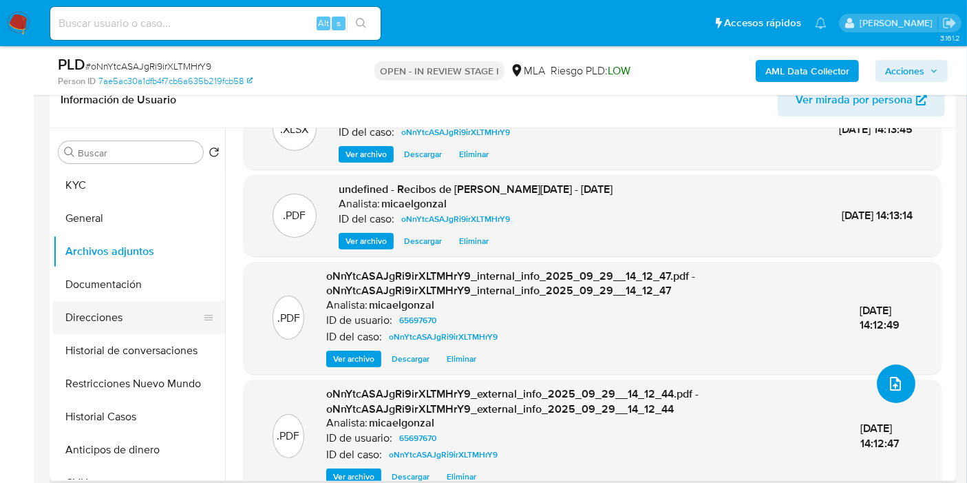
scroll to position [74, 0]
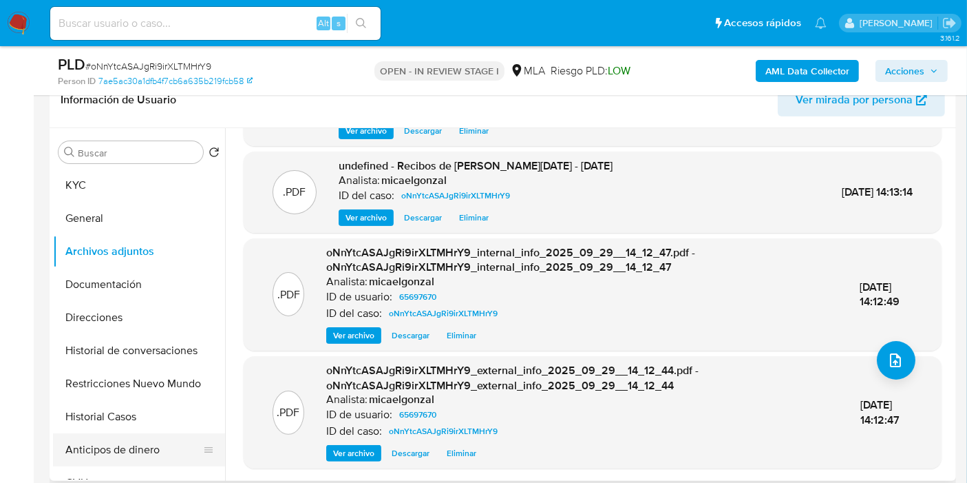
click at [103, 453] on button "Anticipos de dinero" at bounding box center [133, 449] width 161 height 33
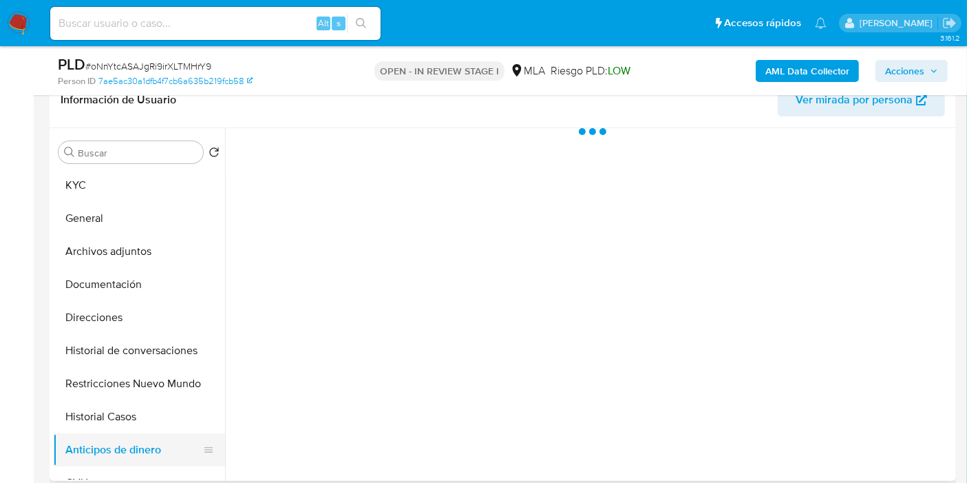
click at [127, 433] on button "Anticipos de dinero" at bounding box center [133, 449] width 161 height 33
click at [140, 418] on button "Historial Casos" at bounding box center [133, 416] width 161 height 33
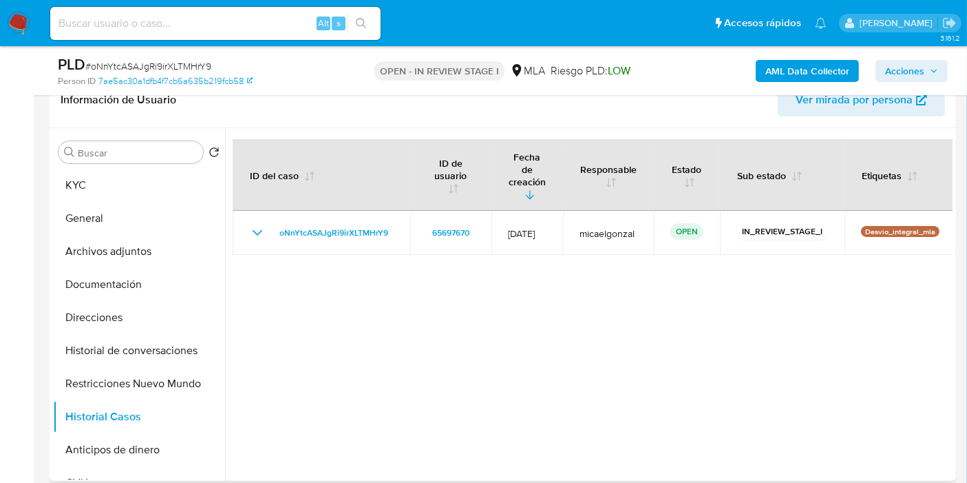
click at [454, 304] on div at bounding box center [589, 304] width 728 height 352
click at [368, 152] on th "ID del caso" at bounding box center [322, 175] width 178 height 72
click at [275, 120] on div "Información de Usuario Ver mirada por persona" at bounding box center [503, 100] width 907 height 56
click at [69, 370] on button "Restricciones Nuevo Mundo" at bounding box center [133, 383] width 161 height 33
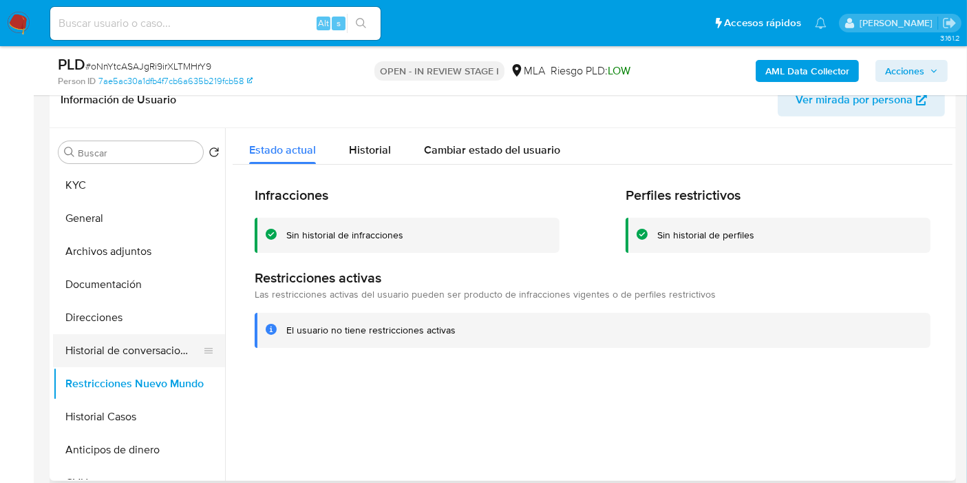
click at [169, 345] on button "Historial de conversaciones" at bounding box center [133, 350] width 161 height 33
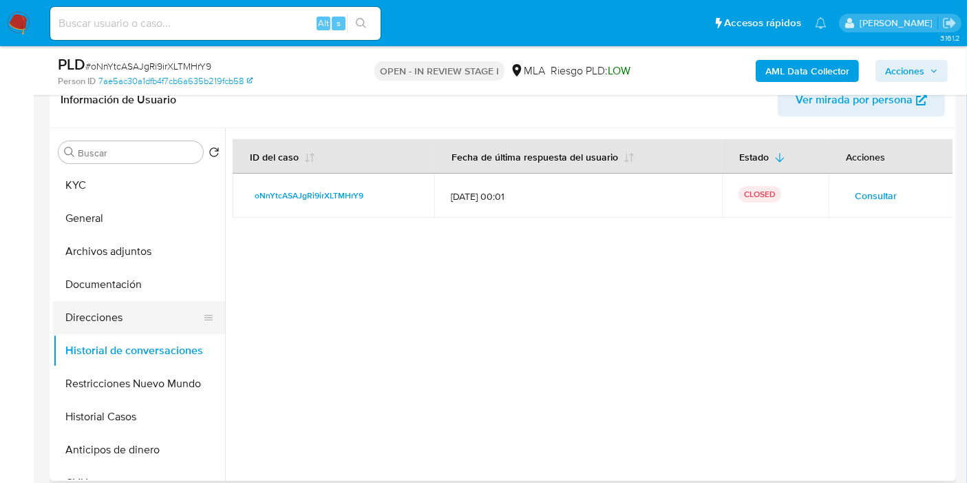
click at [153, 309] on button "Direcciones" at bounding box center [133, 317] width 161 height 33
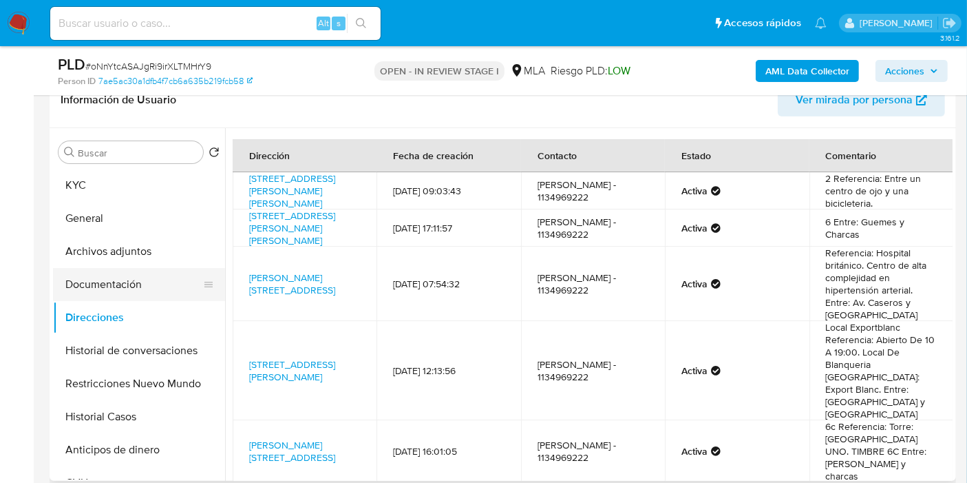
click at [149, 279] on button "Documentación" at bounding box center [133, 284] width 161 height 33
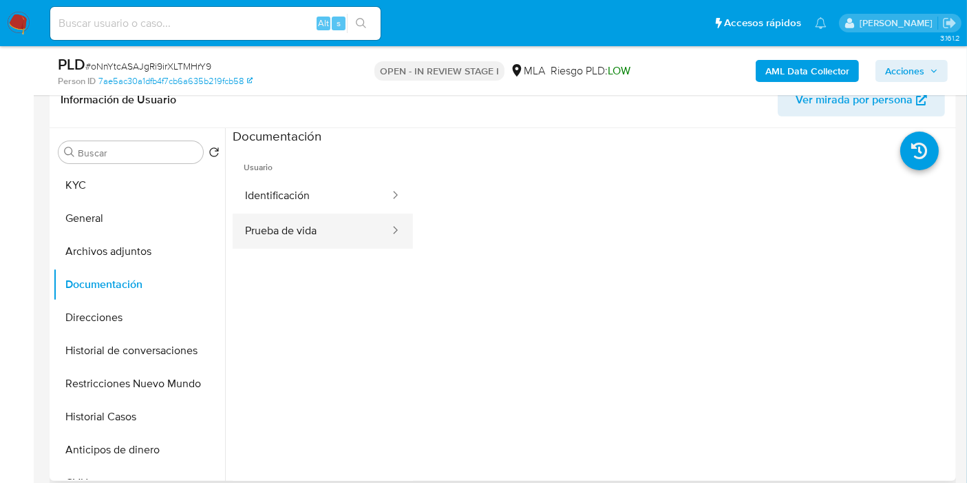
click at [359, 217] on button "Prueba de vida" at bounding box center [312, 230] width 158 height 35
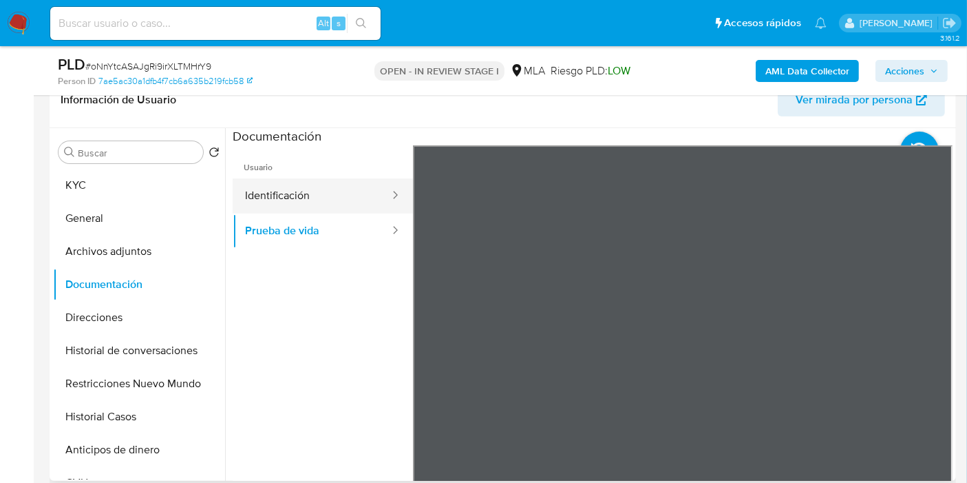
click at [349, 184] on button "Identificación" at bounding box center [312, 195] width 158 height 35
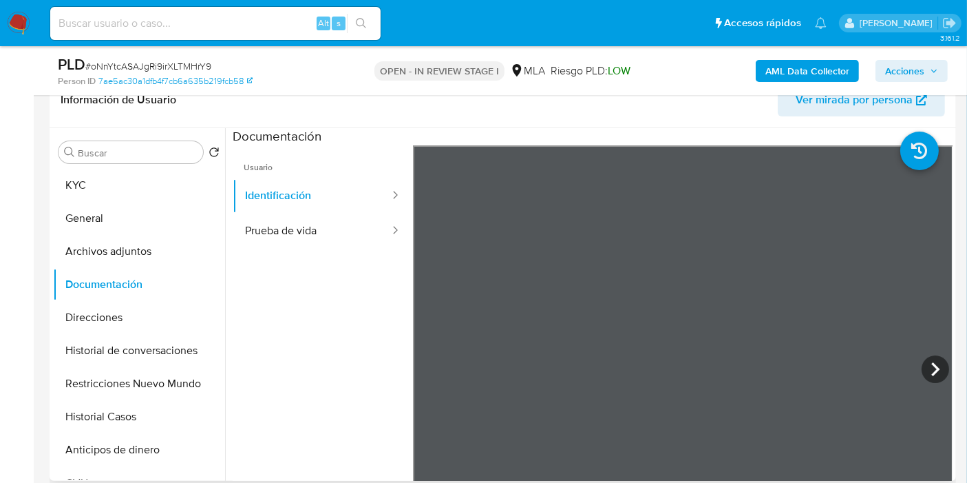
scroll to position [23, 0]
click at [925, 360] on icon at bounding box center [936, 369] width 28 height 28
click at [308, 178] on button "Identificación" at bounding box center [312, 195] width 158 height 35
click at [269, 220] on button "Prueba de vida" at bounding box center [312, 230] width 158 height 35
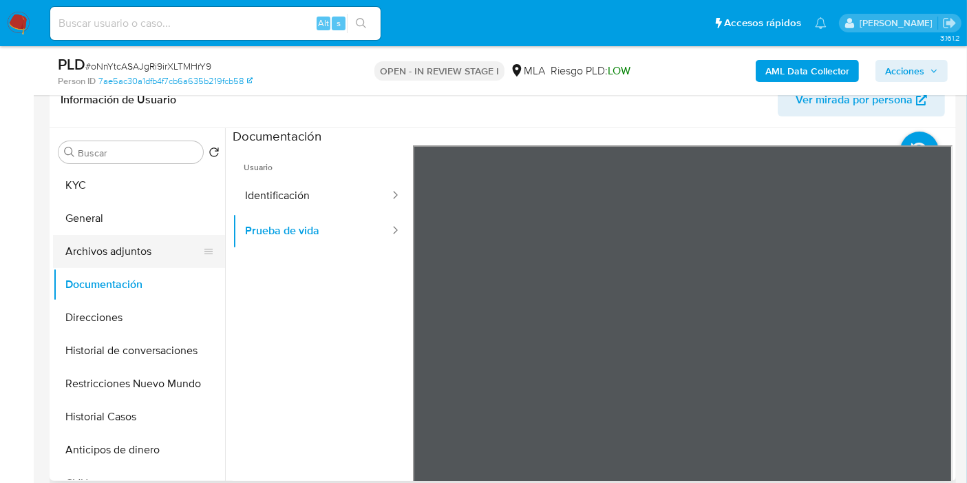
click at [129, 264] on button "Archivos adjuntos" at bounding box center [133, 251] width 161 height 33
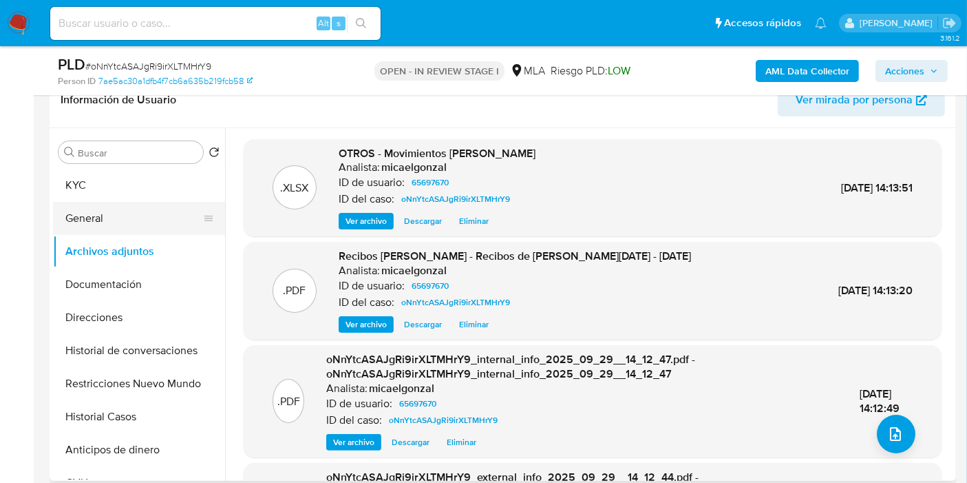
click at [155, 202] on button "General" at bounding box center [133, 218] width 161 height 33
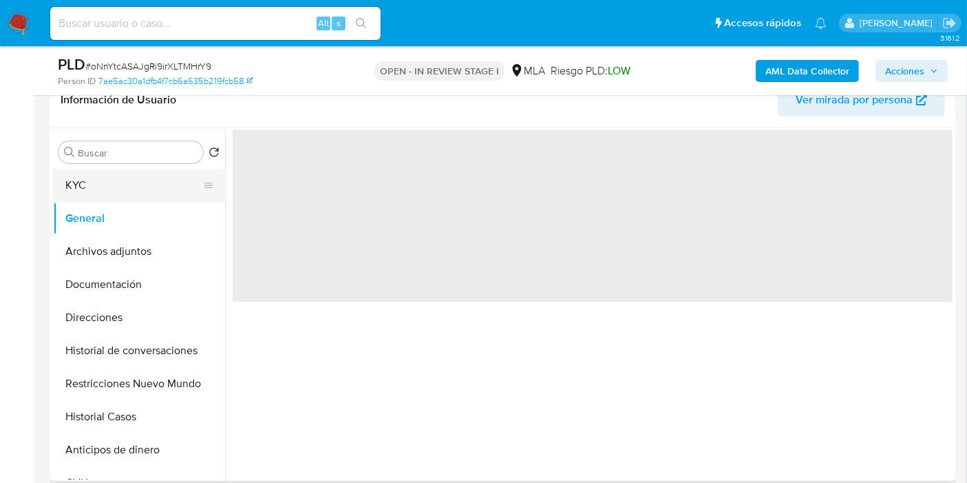
click at [163, 173] on button "KYC" at bounding box center [133, 185] width 161 height 33
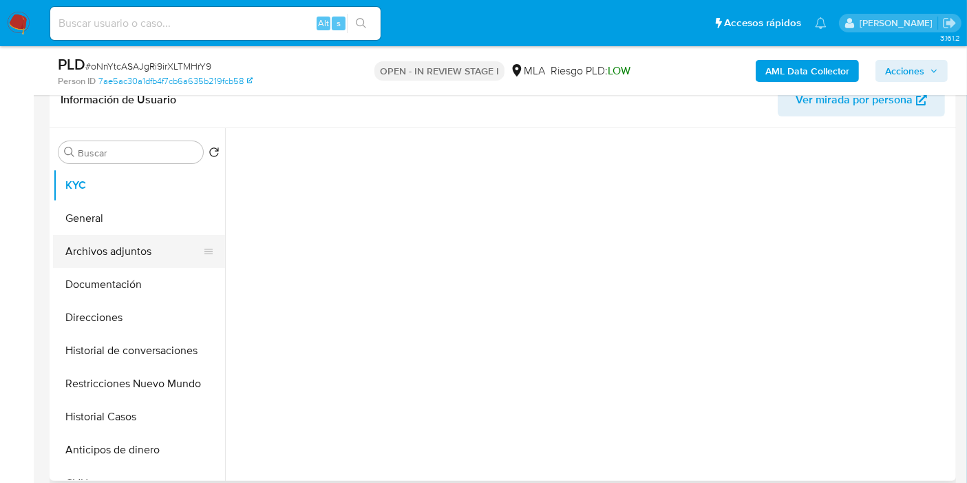
click at [160, 244] on button "Archivos adjuntos" at bounding box center [133, 251] width 161 height 33
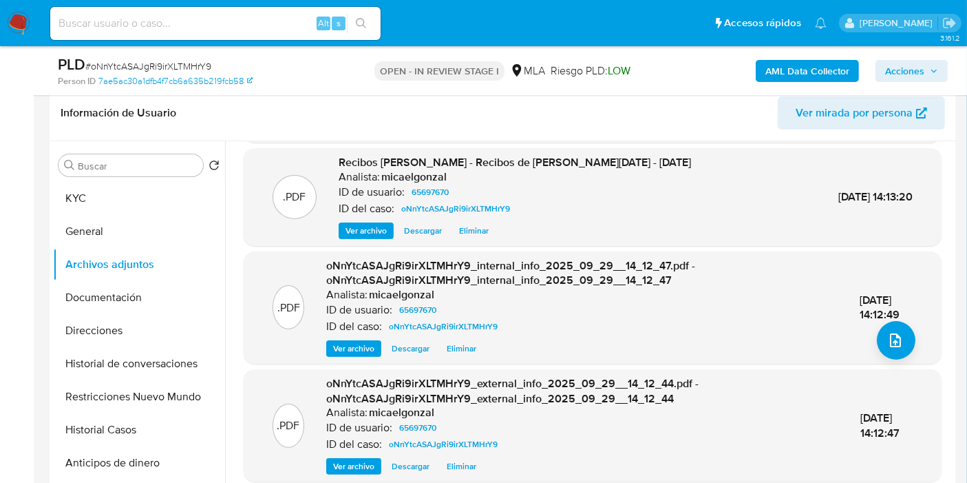
scroll to position [153, 0]
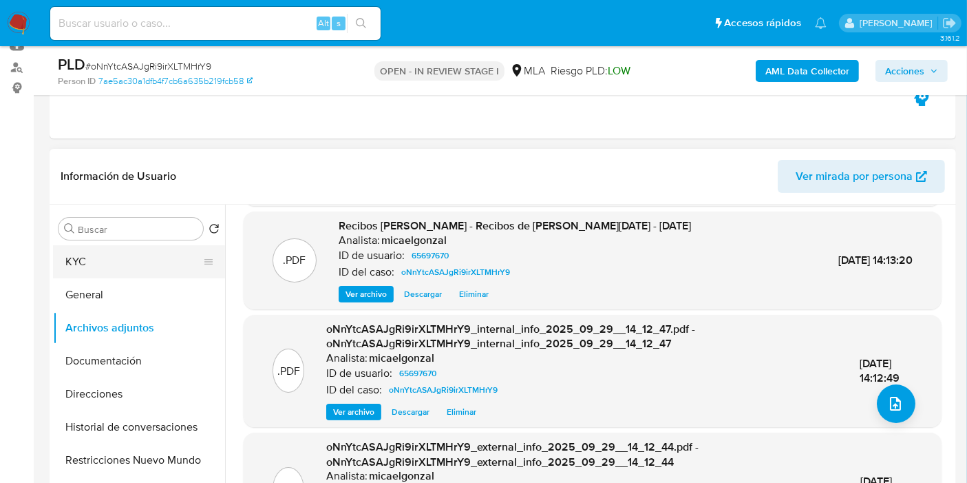
click at [100, 272] on button "KYC" at bounding box center [133, 261] width 161 height 33
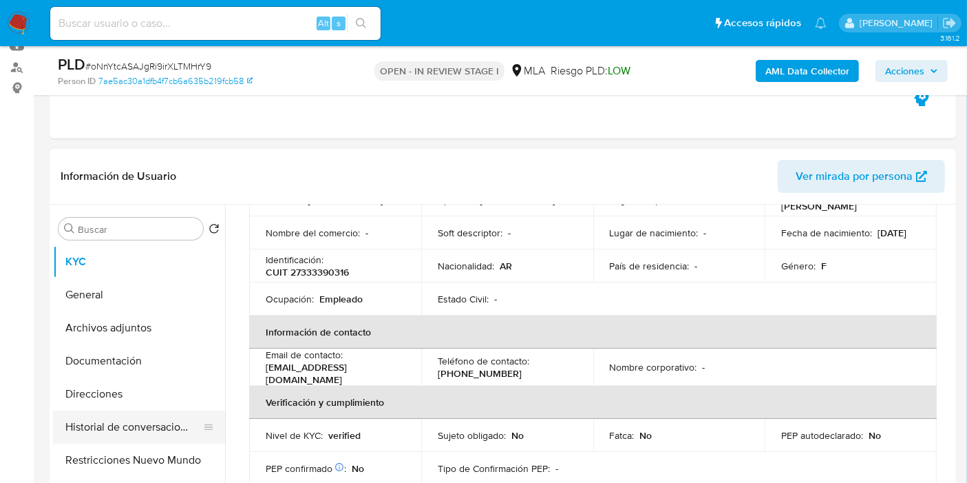
click at [139, 430] on button "Historial de conversaciones" at bounding box center [133, 426] width 161 height 33
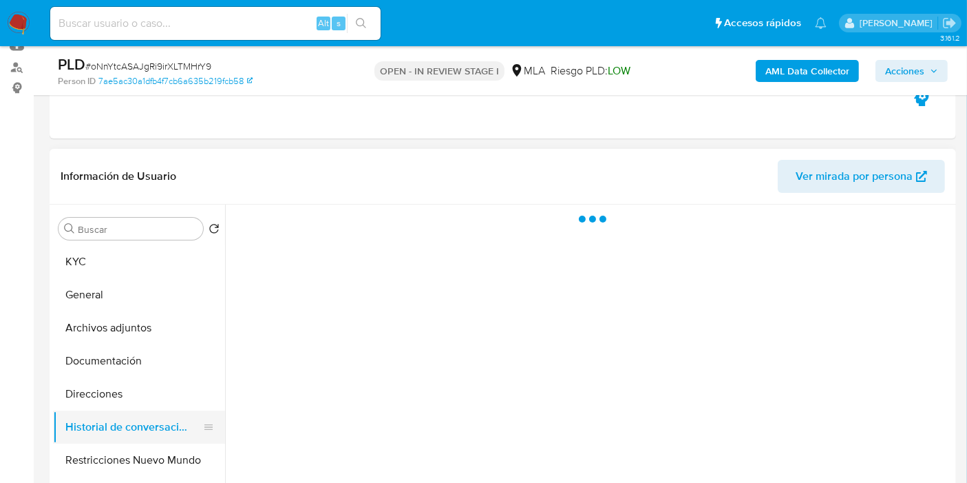
scroll to position [76, 0]
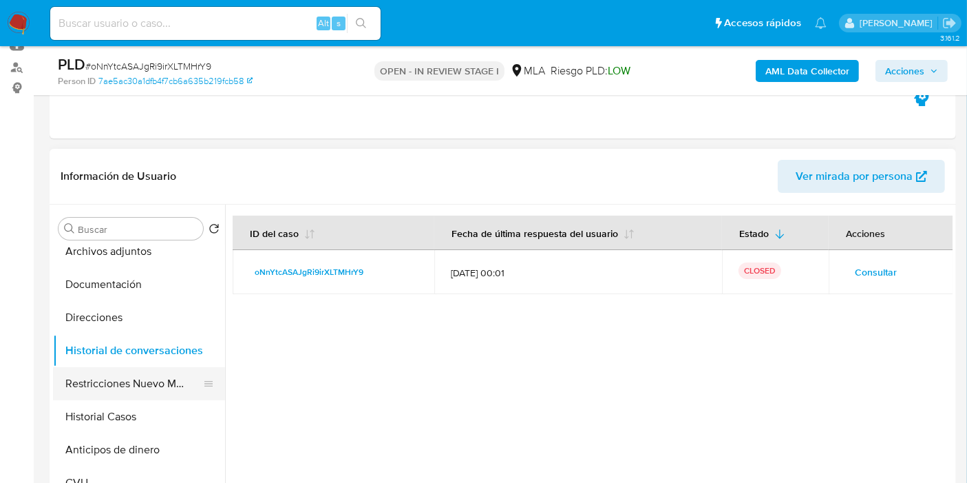
click at [173, 378] on button "Restricciones Nuevo Mundo" at bounding box center [133, 383] width 161 height 33
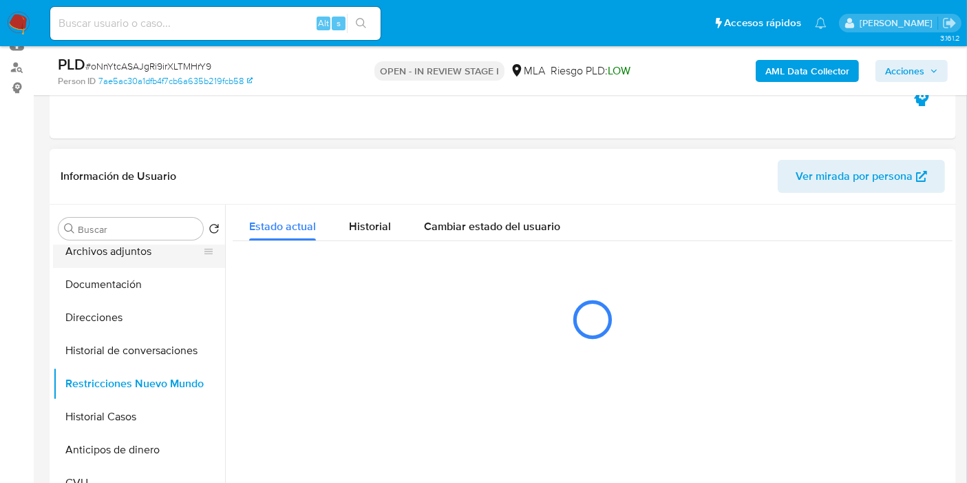
scroll to position [0, 0]
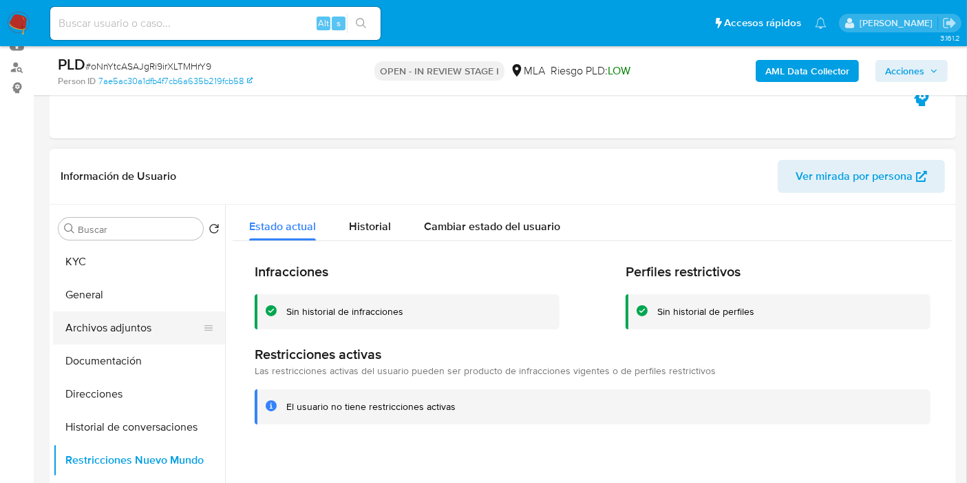
click at [151, 331] on button "Archivos adjuntos" at bounding box center [133, 327] width 161 height 33
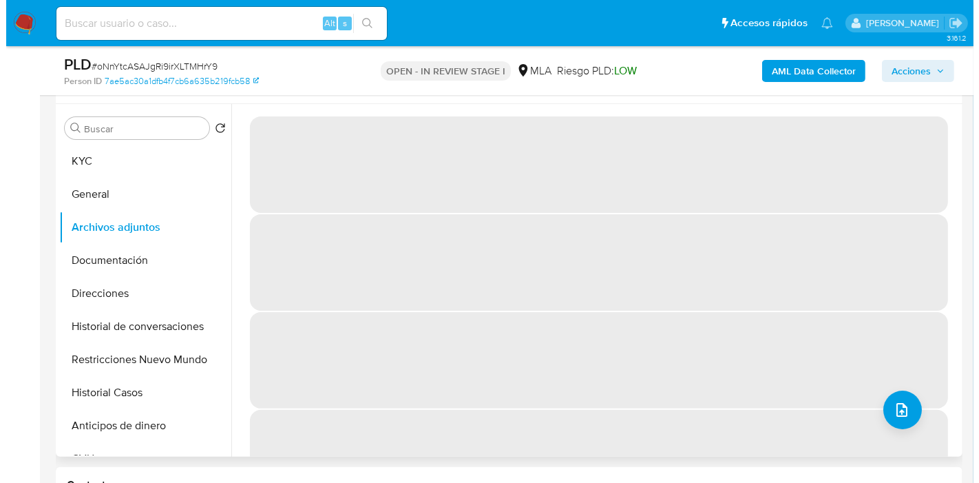
scroll to position [229, 0]
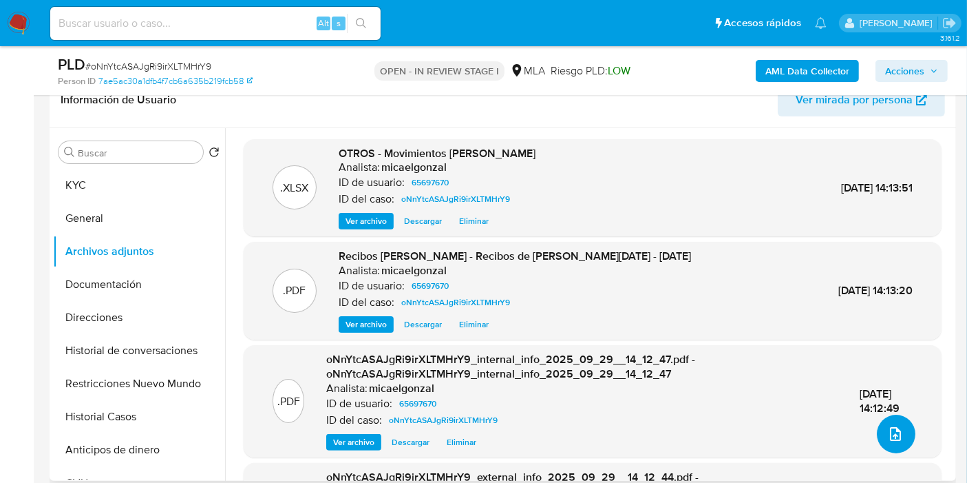
click at [894, 434] on icon "upload-file" at bounding box center [895, 433] width 17 height 17
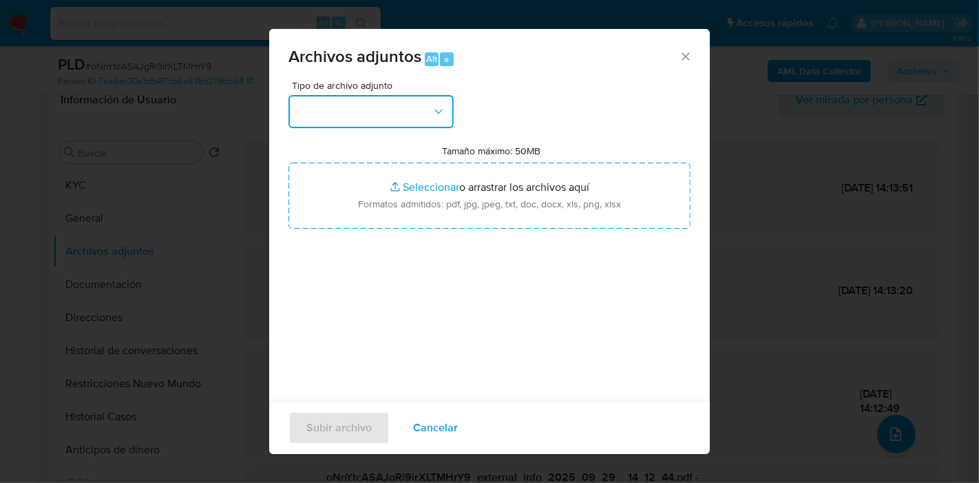
click at [357, 114] on button "button" at bounding box center [370, 111] width 165 height 33
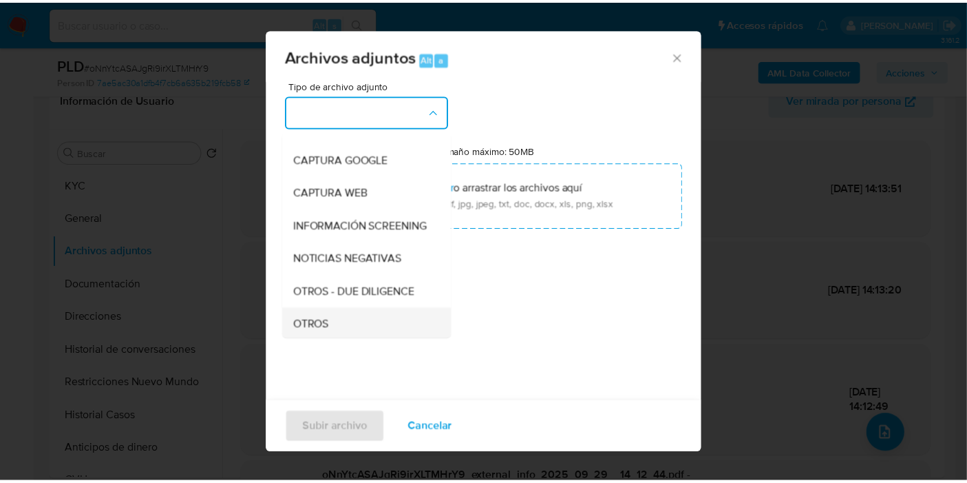
scroll to position [153, 0]
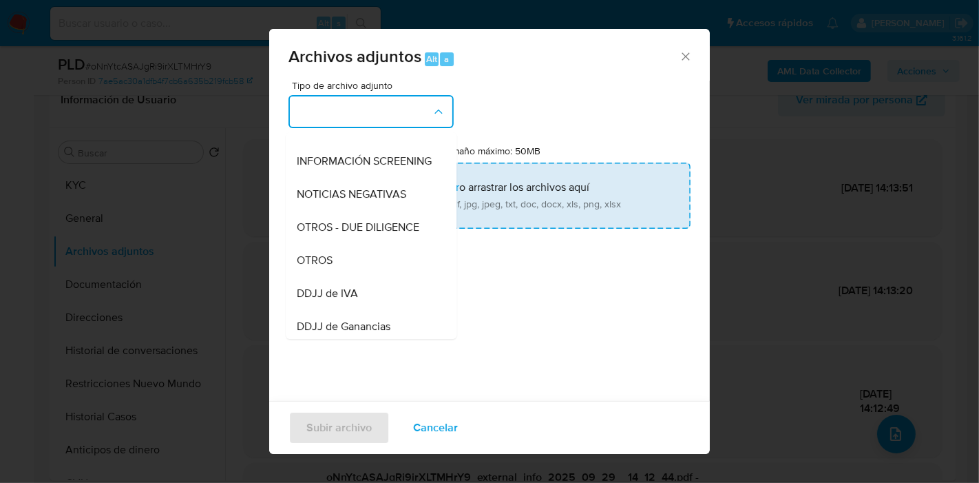
drag, startPoint x: 355, startPoint y: 266, endPoint x: 430, endPoint y: 229, distance: 83.4
click at [357, 266] on div "OTROS" at bounding box center [367, 260] width 140 height 33
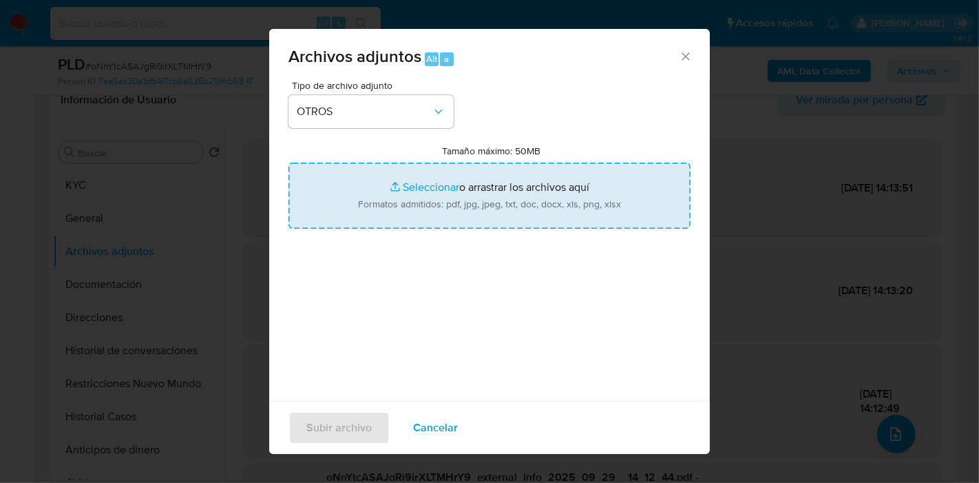
click at [441, 221] on input "Tamaño máximo: 50MB Seleccionar archivos" at bounding box center [489, 195] width 402 height 66
type input "C:\fakepath\Caselog oNnYtcASAJgRi9irXLTMHrY9_2025_09_18_04_00_59.docx"
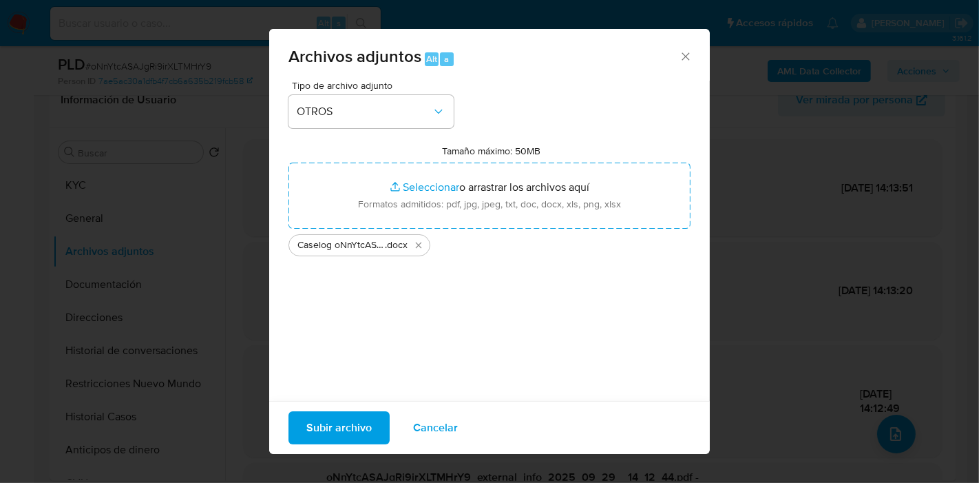
click at [340, 426] on span "Subir archivo" at bounding box center [338, 427] width 65 height 30
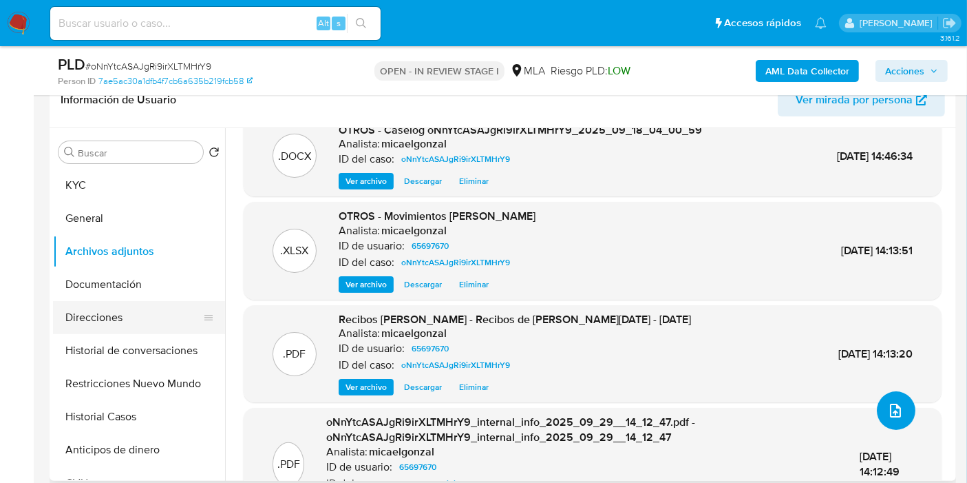
scroll to position [0, 0]
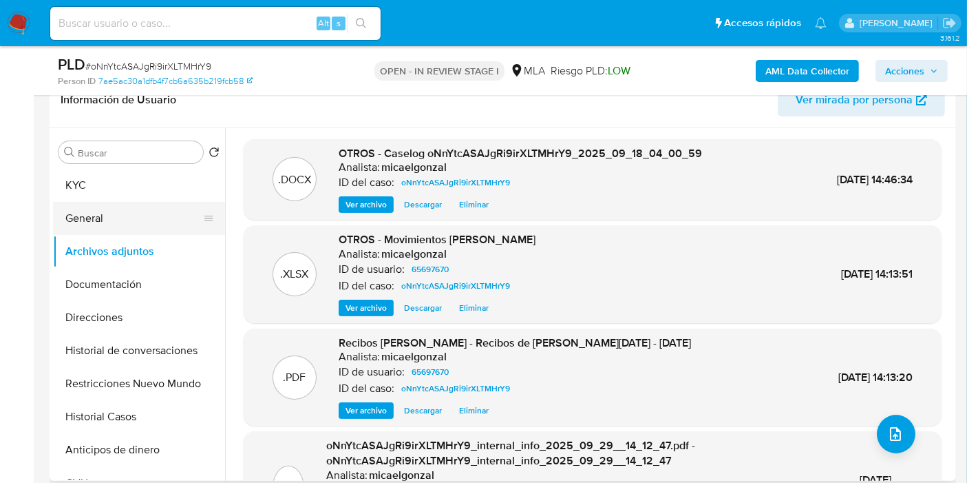
click at [116, 220] on button "General" at bounding box center [133, 218] width 161 height 33
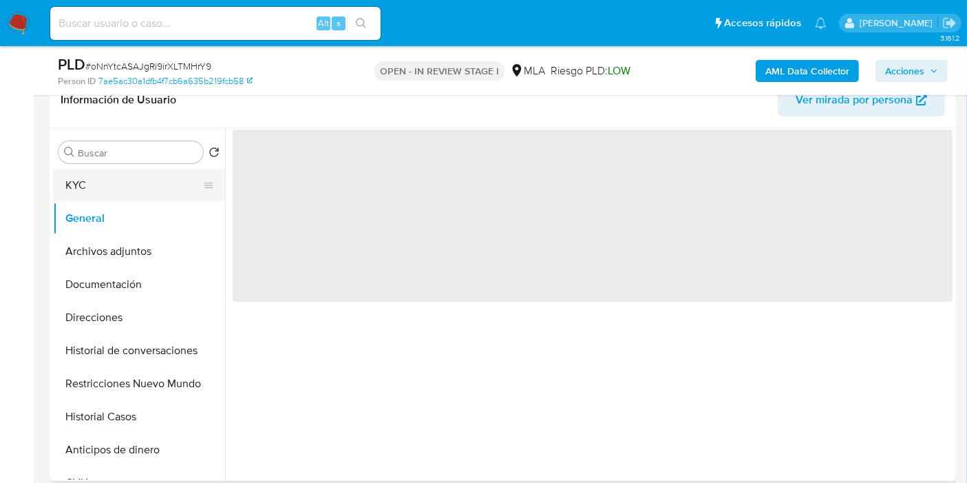
click at [118, 171] on button "KYC" at bounding box center [133, 185] width 161 height 33
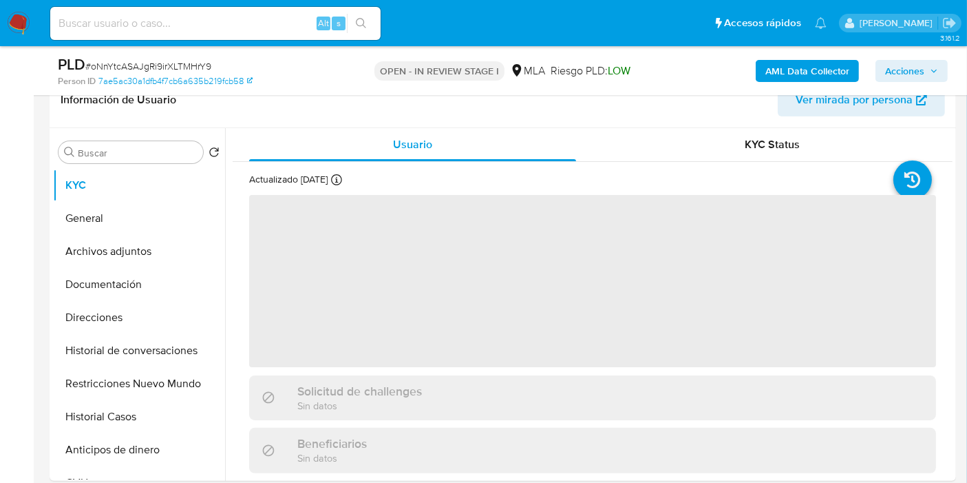
click at [901, 66] on span "Acciones" at bounding box center [904, 71] width 39 height 22
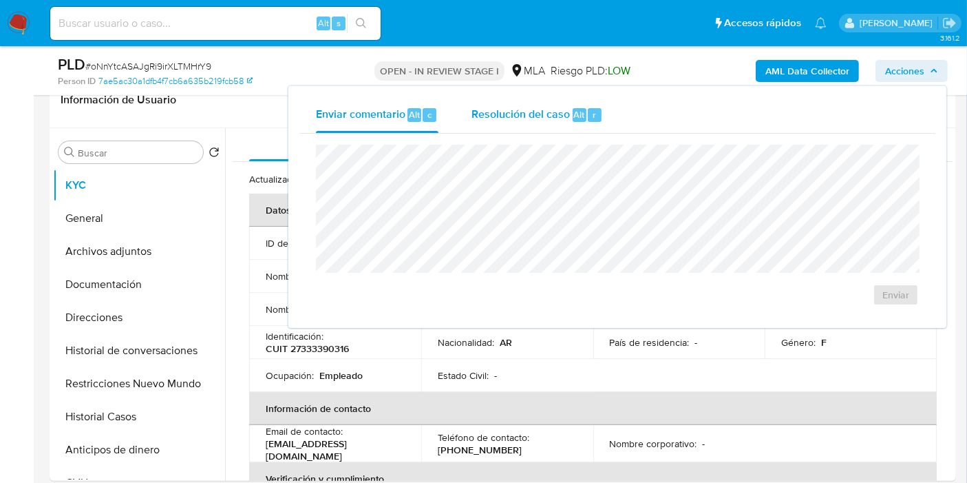
click at [558, 111] on span "Resolución del caso" at bounding box center [521, 114] width 98 height 16
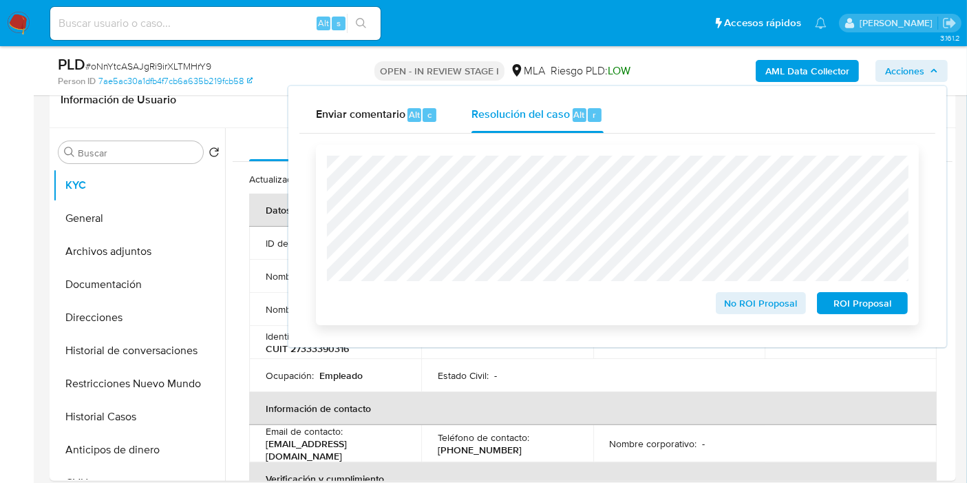
click at [783, 313] on span "No ROI Proposal" at bounding box center [762, 302] width 72 height 19
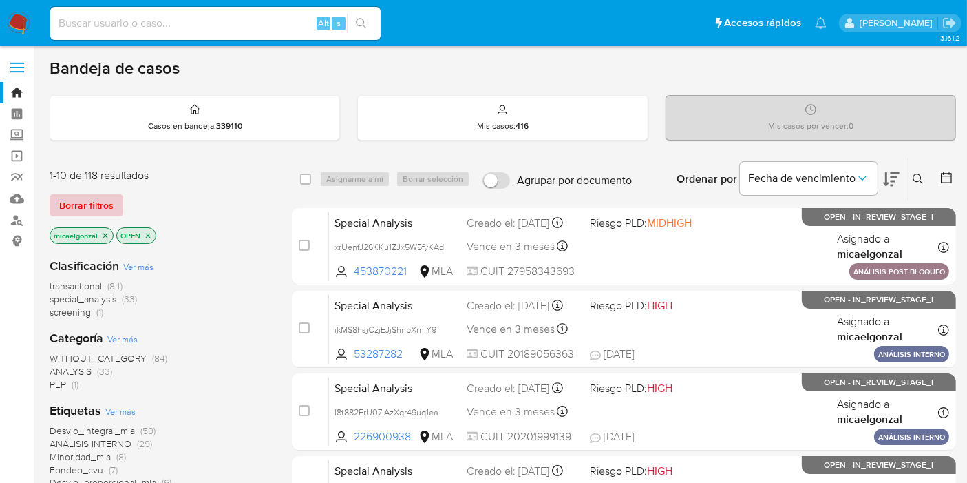
click at [76, 202] on span "Borrar filtros" at bounding box center [86, 204] width 54 height 19
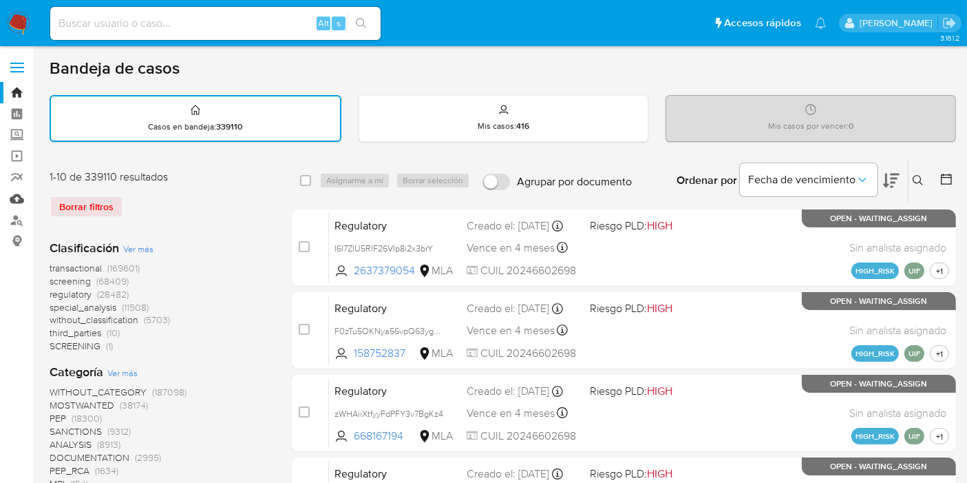
click at [14, 196] on link "Mulan" at bounding box center [82, 198] width 164 height 21
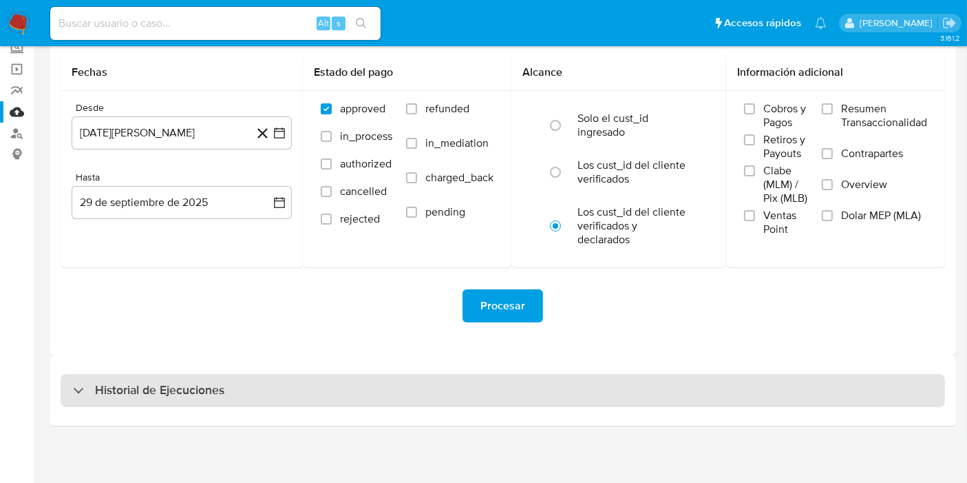
click at [191, 379] on div "Historial de Ejecuciones" at bounding box center [503, 390] width 885 height 33
select select "10"
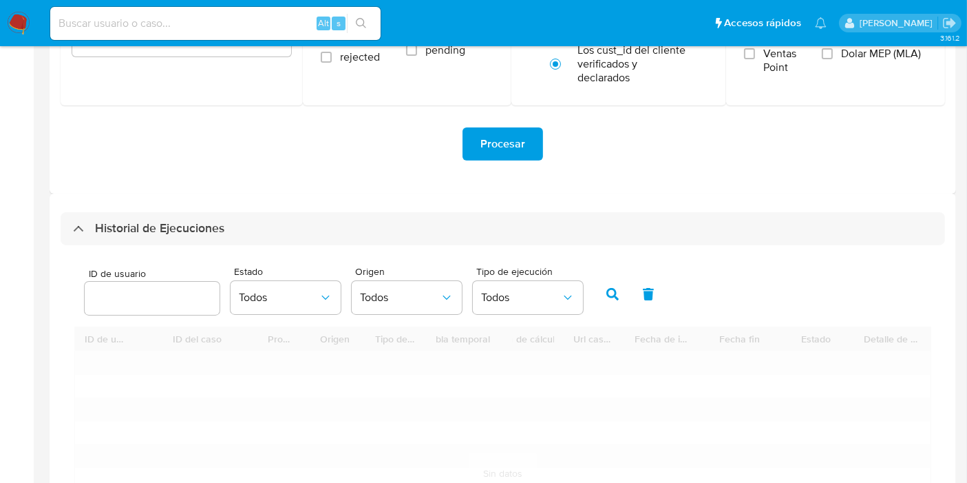
scroll to position [317, 0]
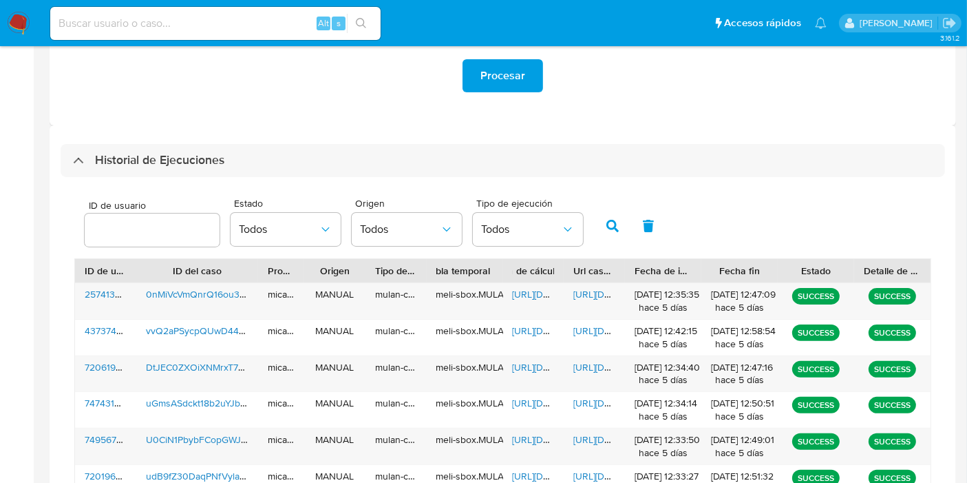
click at [96, 233] on input "number" at bounding box center [152, 230] width 135 height 18
type input "208705938"
click at [609, 232] on icon "button" at bounding box center [612, 226] width 12 height 12
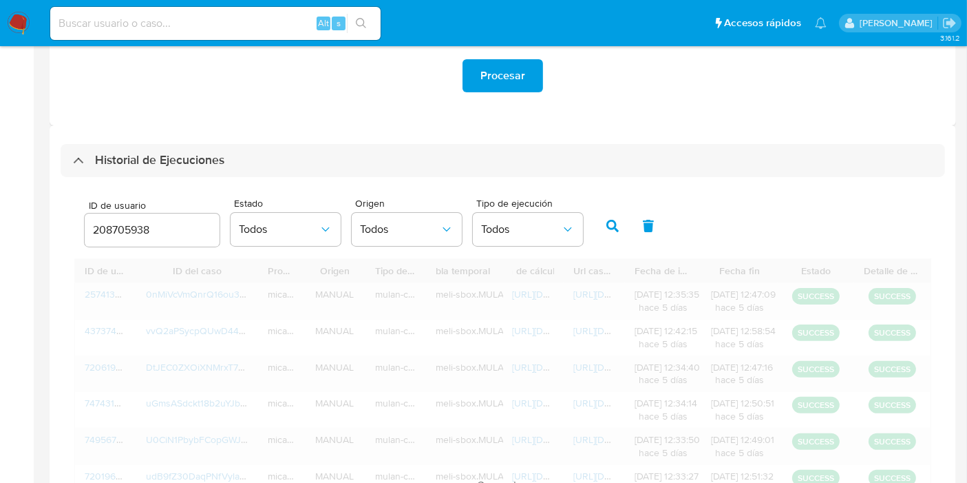
scroll to position [279, 0]
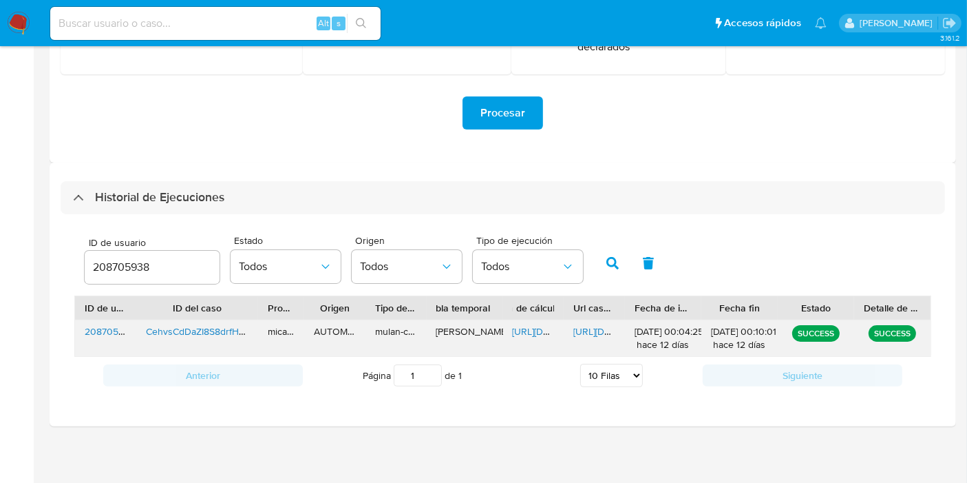
click at [595, 325] on span "[URL][DOMAIN_NAME]" at bounding box center [620, 331] width 95 height 14
click at [175, 19] on input at bounding box center [215, 23] width 330 height 18
paste input "bpqrICZTjLYdBY0pNHDlT0dx"
type input "bpqrICZTjLYdBY0pNHDlT0dx"
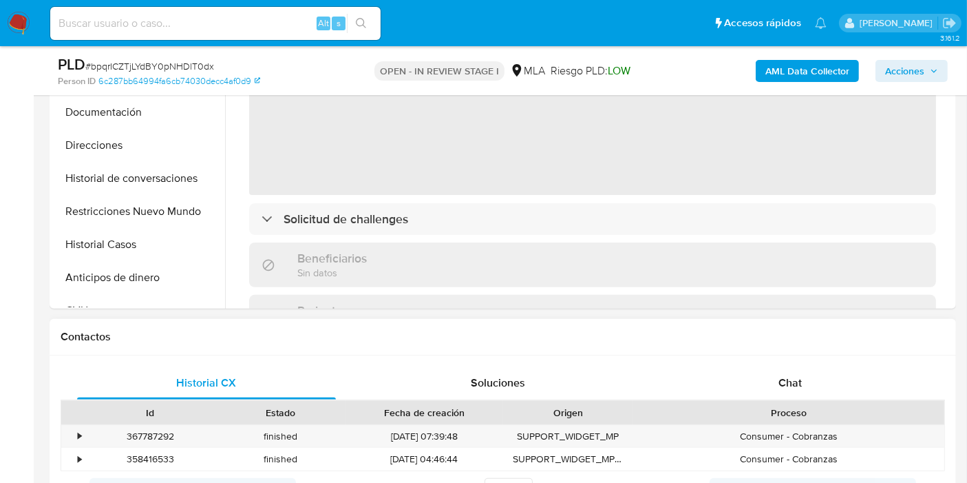
scroll to position [535, 0]
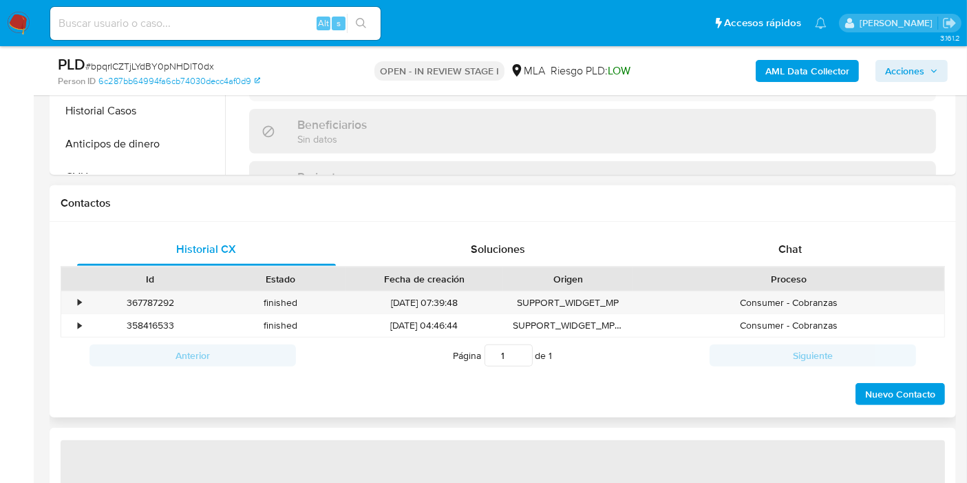
click at [787, 267] on div "Proceso" at bounding box center [788, 278] width 311 height 23
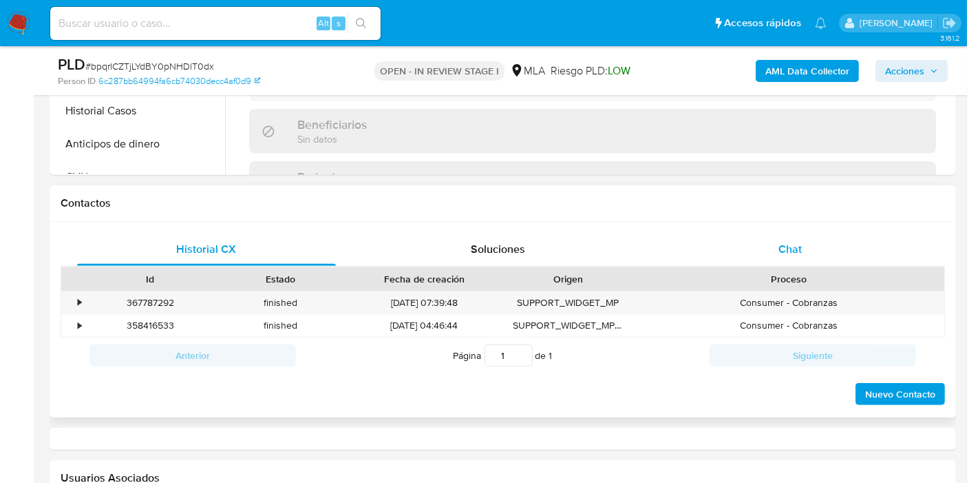
select select "10"
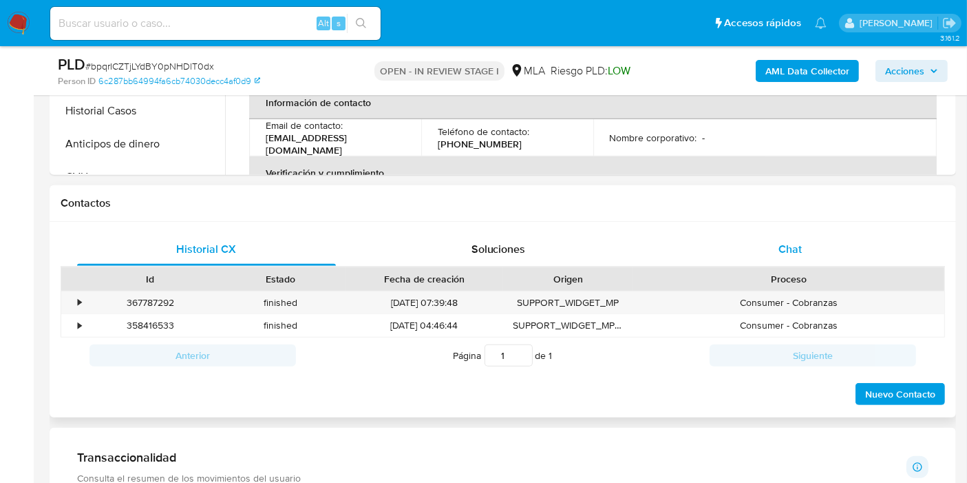
click at [794, 253] on span "Chat" at bounding box center [790, 249] width 23 height 16
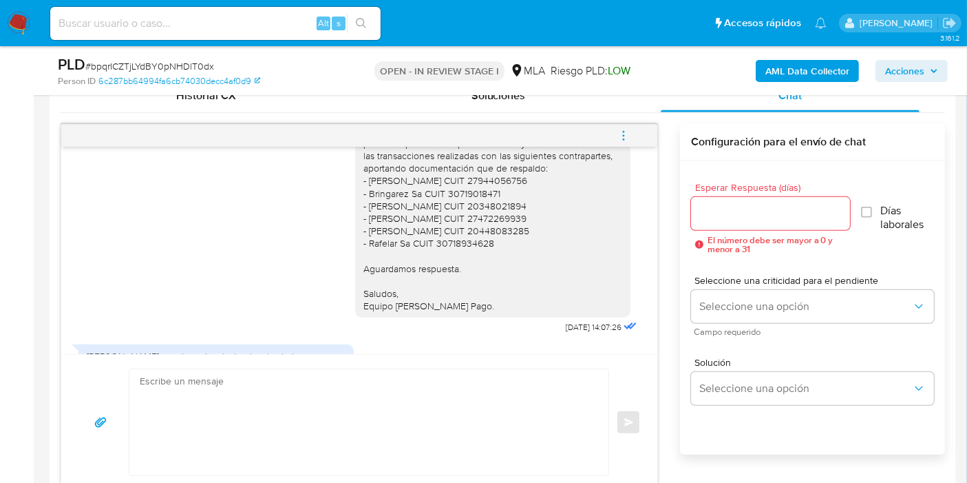
scroll to position [1036, 0]
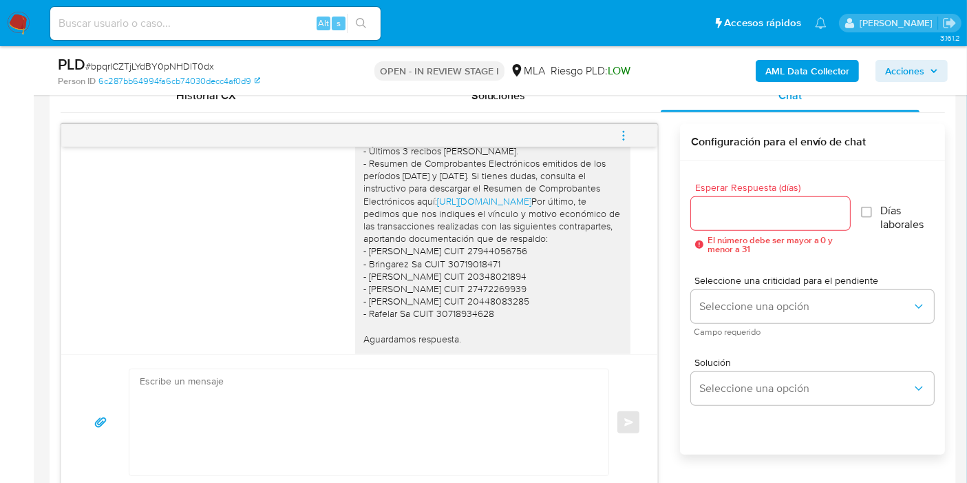
click at [491, 297] on div "Buenos [PERSON_NAME]. Esperamos que estés bien. Muchas gracias por tu respuesta…" at bounding box center [492, 175] width 259 height 413
click at [456, 327] on div "Buenos [PERSON_NAME]. Esperamos que estés bien. Muchas gracias por tu respuesta…" at bounding box center [492, 175] width 259 height 413
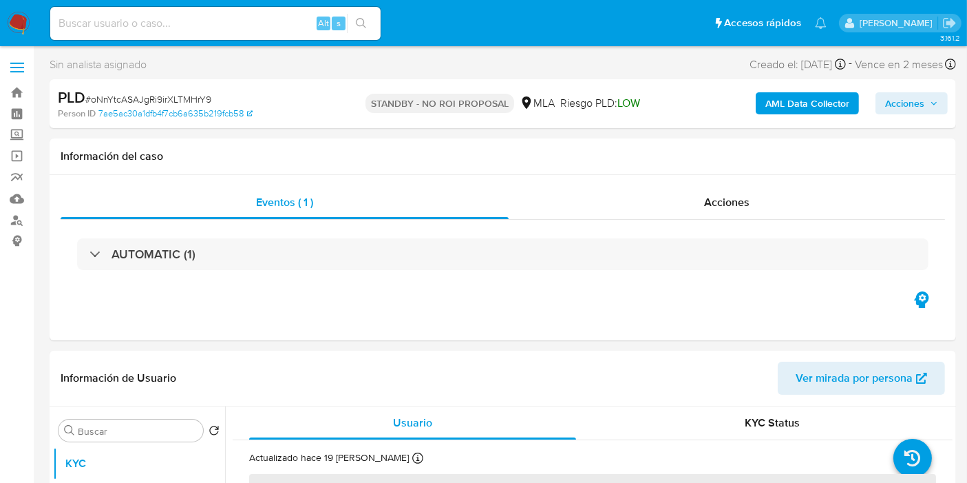
select select "10"
click at [16, 25] on img at bounding box center [18, 23] width 23 height 23
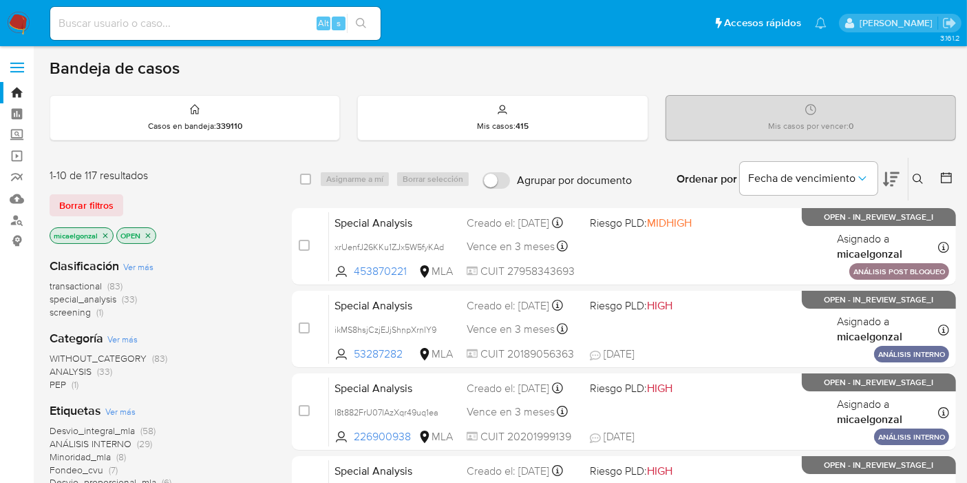
click at [145, 30] on input at bounding box center [215, 23] width 330 height 18
paste input "nAc7483mrKojqcslOeH2rWP8"
type input "nAc7483mrKojqcslOeH2rWP8"
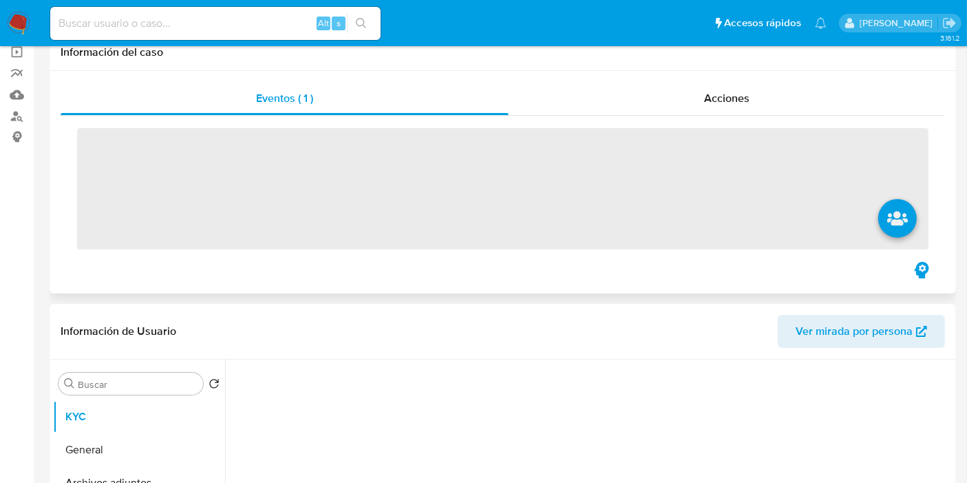
scroll to position [153, 0]
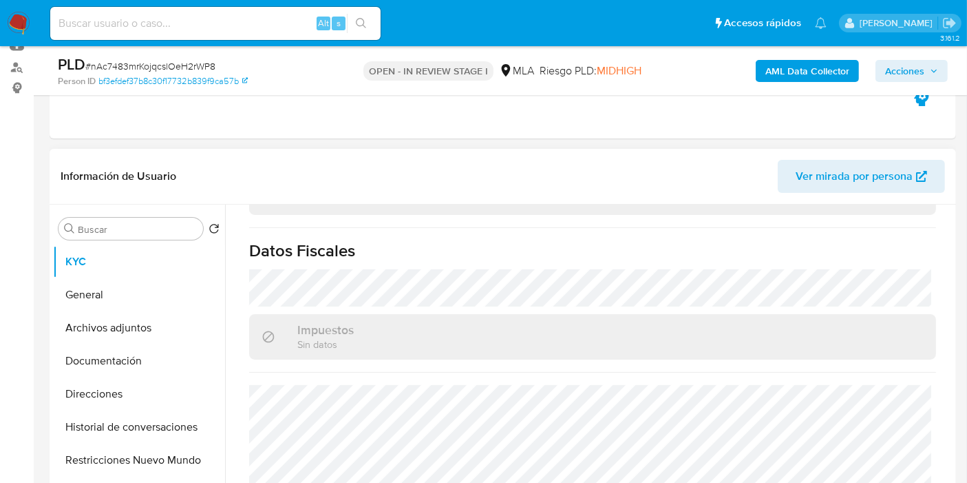
select select "10"
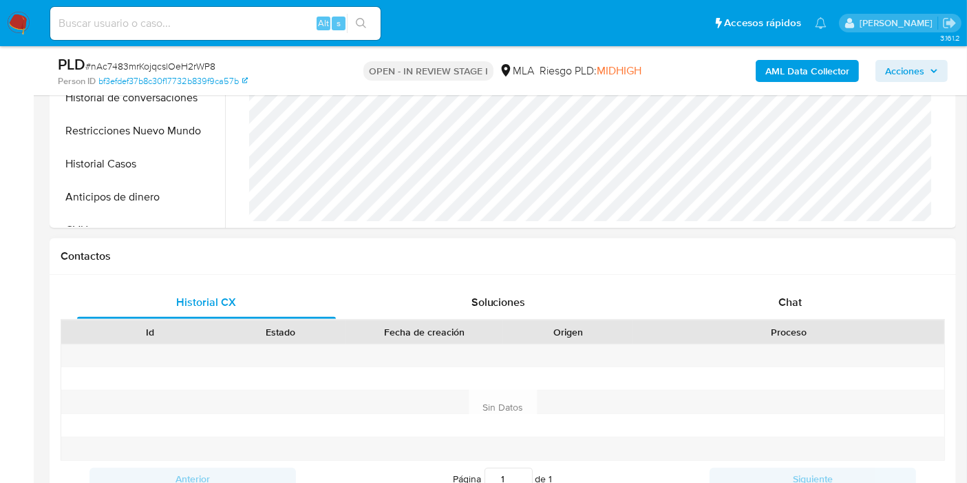
scroll to position [490, 0]
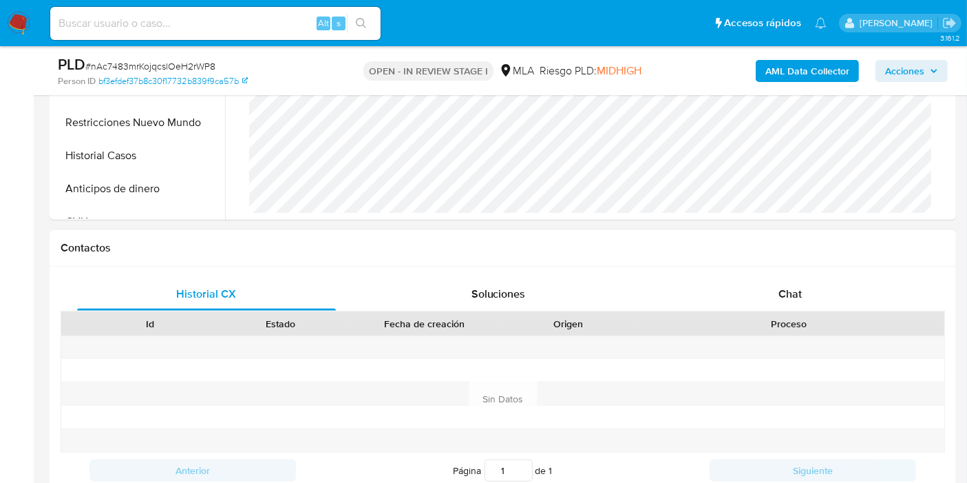
click at [854, 244] on h1 "Contactos" at bounding box center [503, 248] width 885 height 14
click at [840, 270] on div "Historial CX Soluciones Chat Id Estado Fecha de creación Origen Proceso Anterio…" at bounding box center [503, 399] width 907 height 266
click at [838, 288] on div "Chat" at bounding box center [790, 293] width 259 height 33
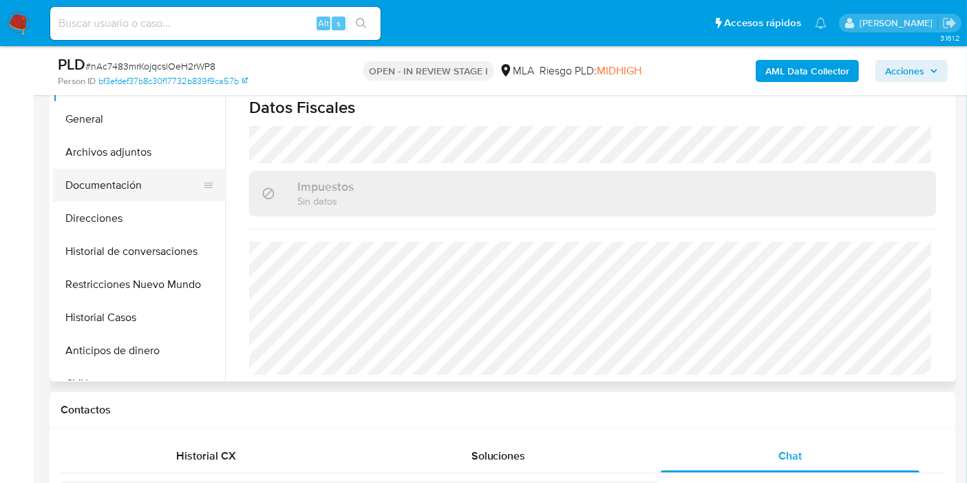
scroll to position [261, 0]
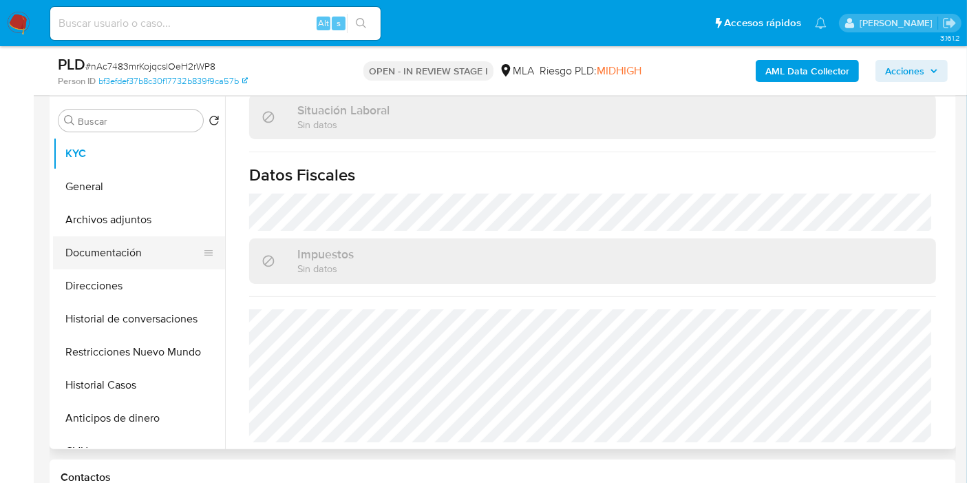
click at [106, 240] on button "Documentación" at bounding box center [133, 252] width 161 height 33
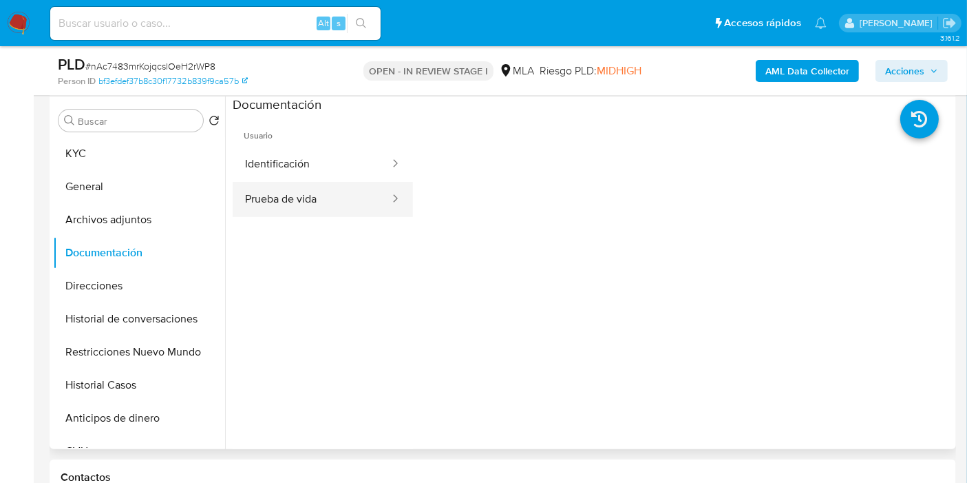
click at [315, 191] on button "Prueba de vida" at bounding box center [312, 199] width 158 height 35
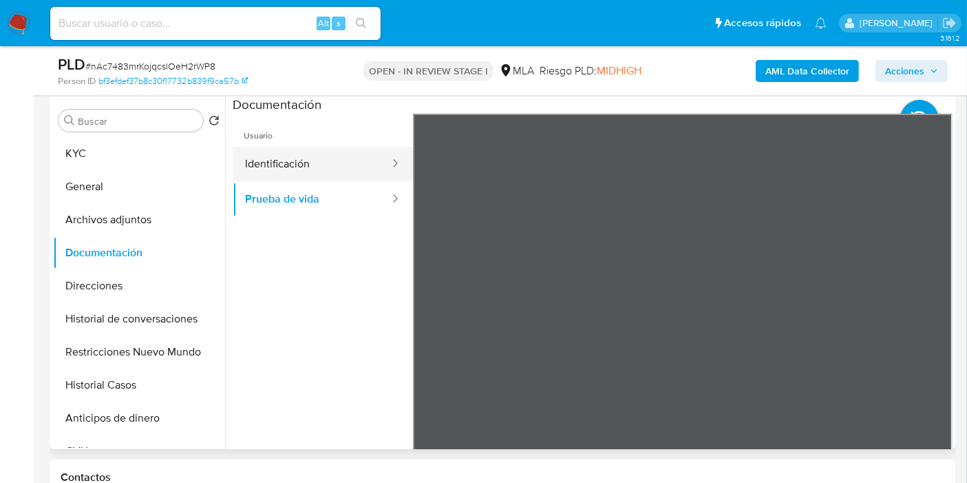
click at [330, 166] on button "Identificación" at bounding box center [312, 164] width 158 height 35
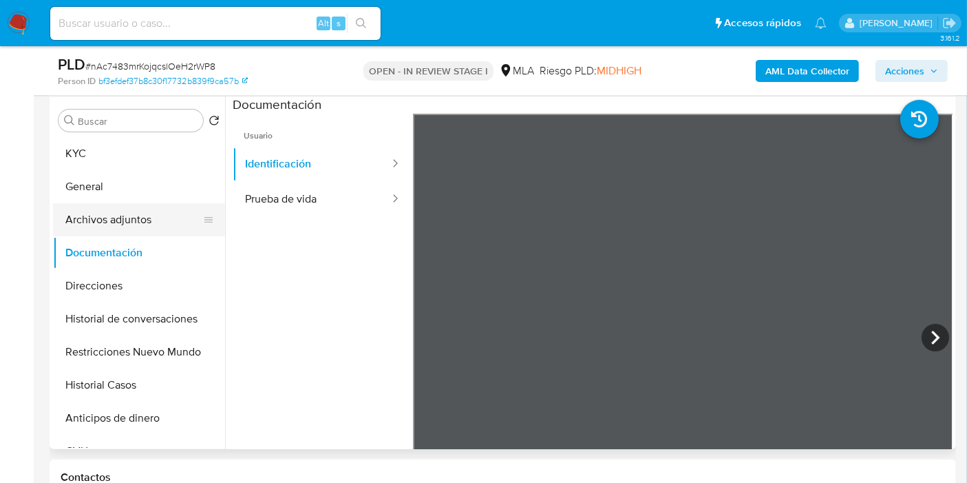
click at [129, 220] on button "Archivos adjuntos" at bounding box center [133, 219] width 161 height 33
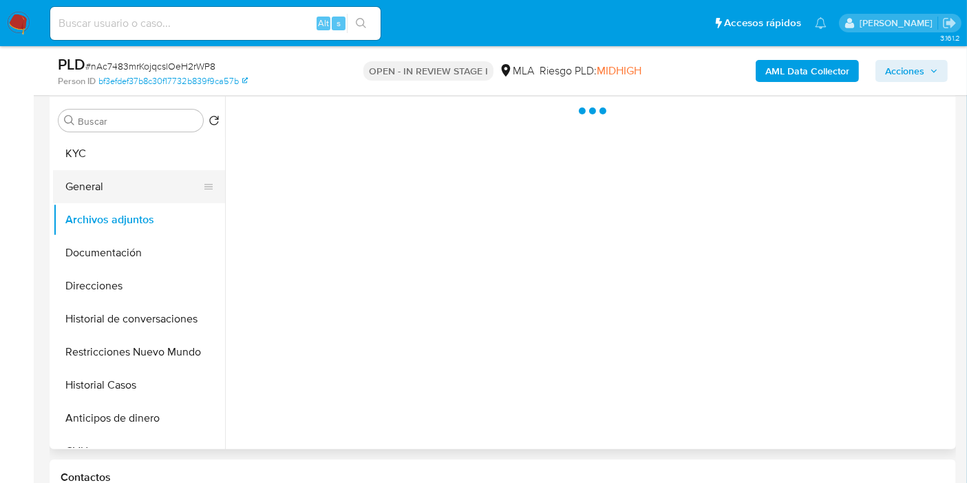
click at [153, 193] on button "General" at bounding box center [133, 186] width 161 height 33
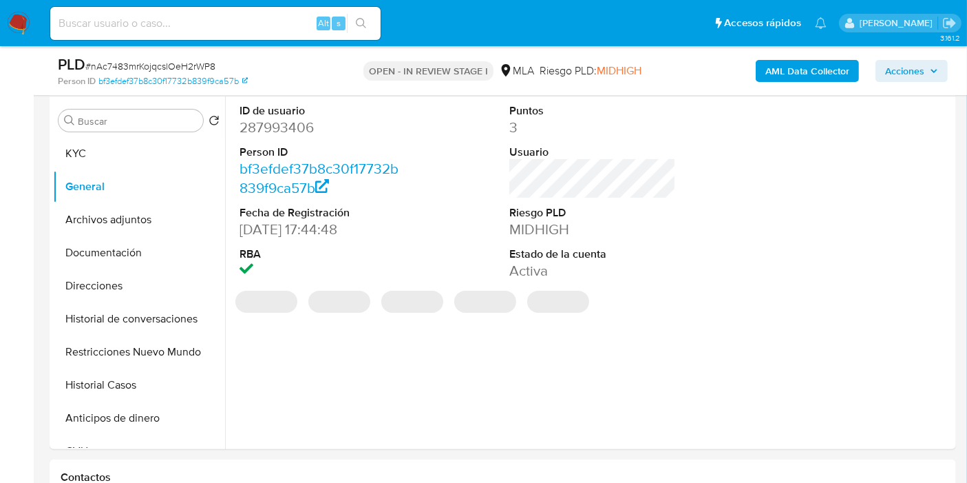
click at [295, 134] on dd "287993406" at bounding box center [323, 127] width 167 height 19
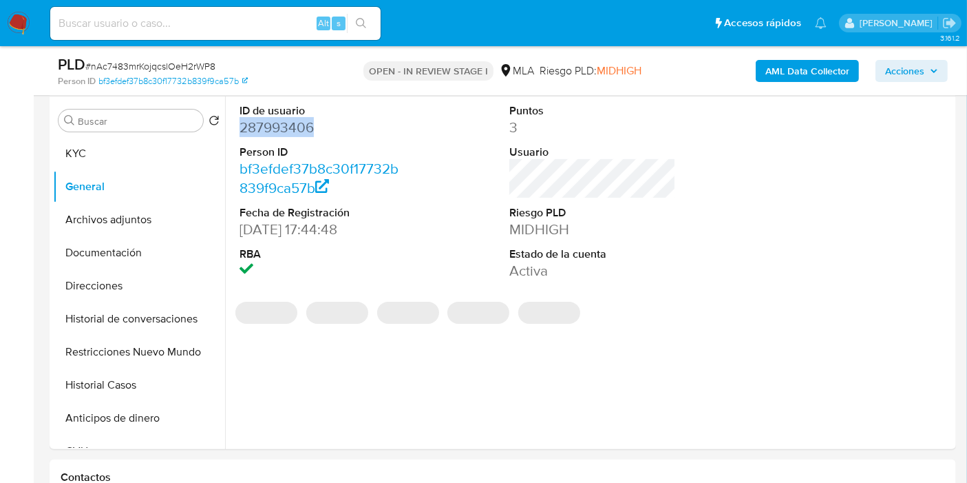
copy dd "287993406"
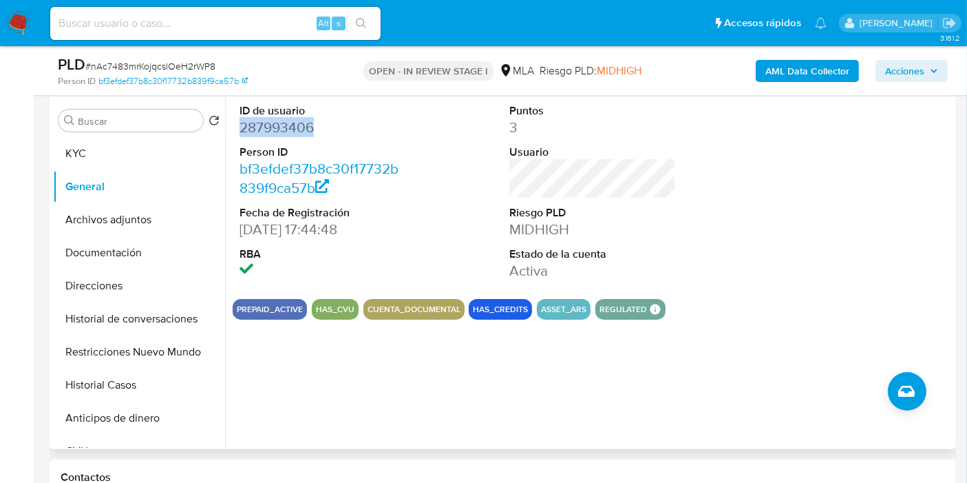
copy dd "287993406"
click at [144, 272] on button "Direcciones" at bounding box center [133, 285] width 161 height 33
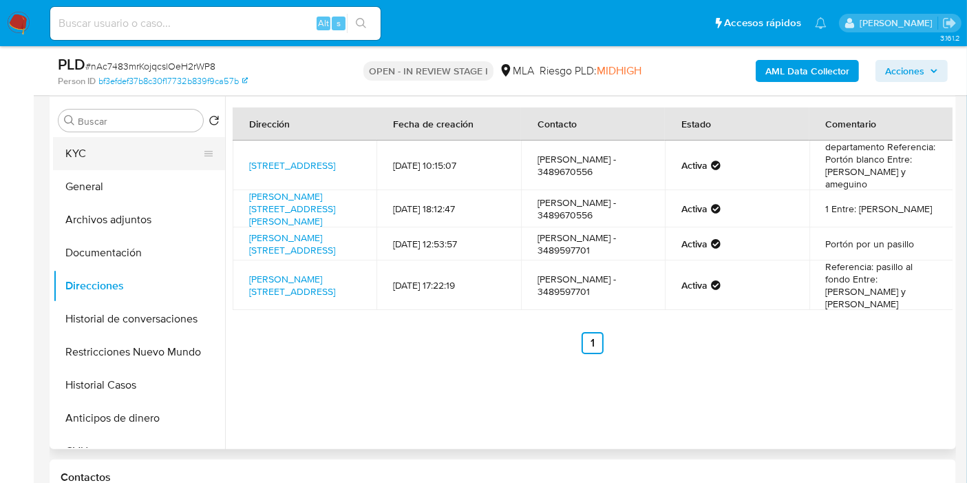
click at [117, 156] on button "KYC" at bounding box center [133, 153] width 161 height 33
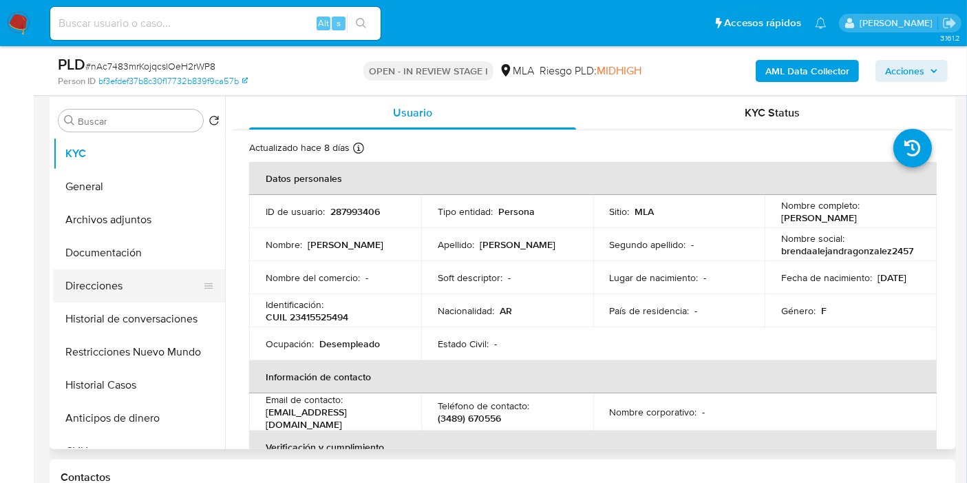
click at [142, 269] on button "Direcciones" at bounding box center [133, 285] width 161 height 33
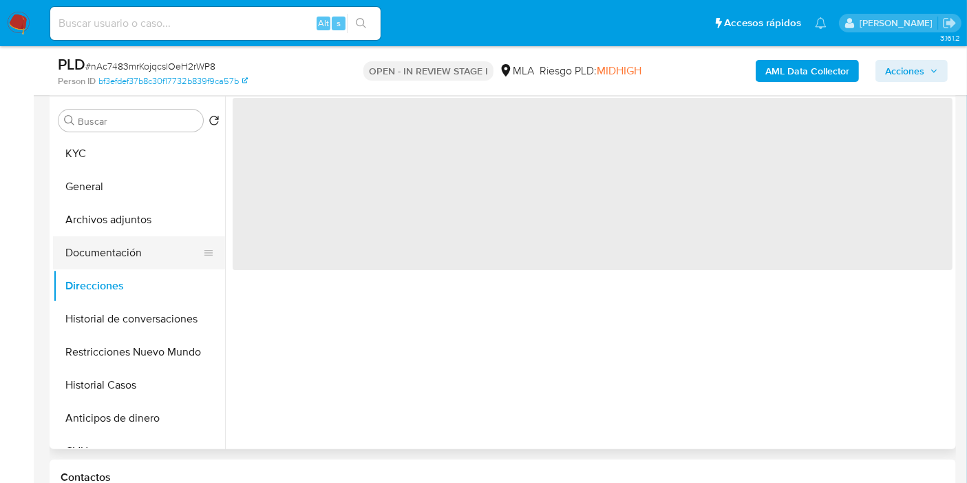
click at [143, 239] on button "Documentación" at bounding box center [133, 252] width 161 height 33
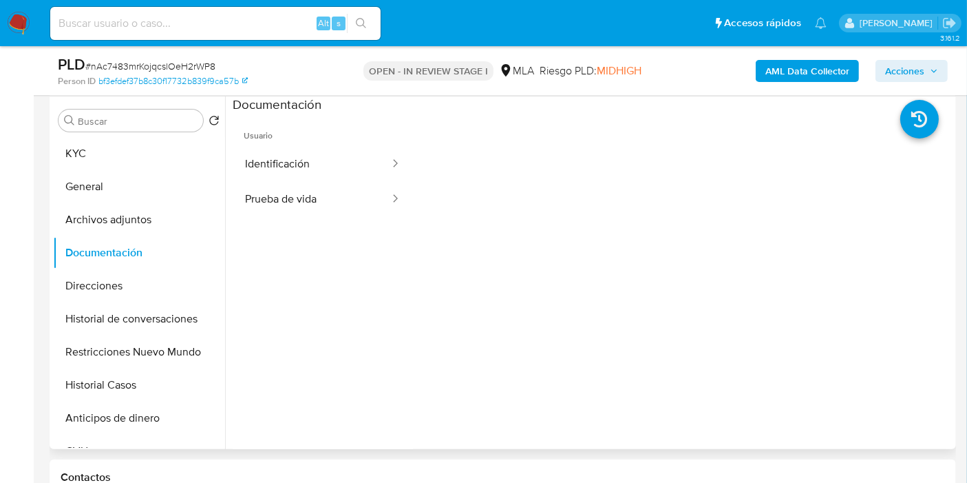
click at [340, 126] on span "Usuario" at bounding box center [323, 130] width 180 height 33
click at [330, 166] on button "Identificación" at bounding box center [312, 164] width 158 height 35
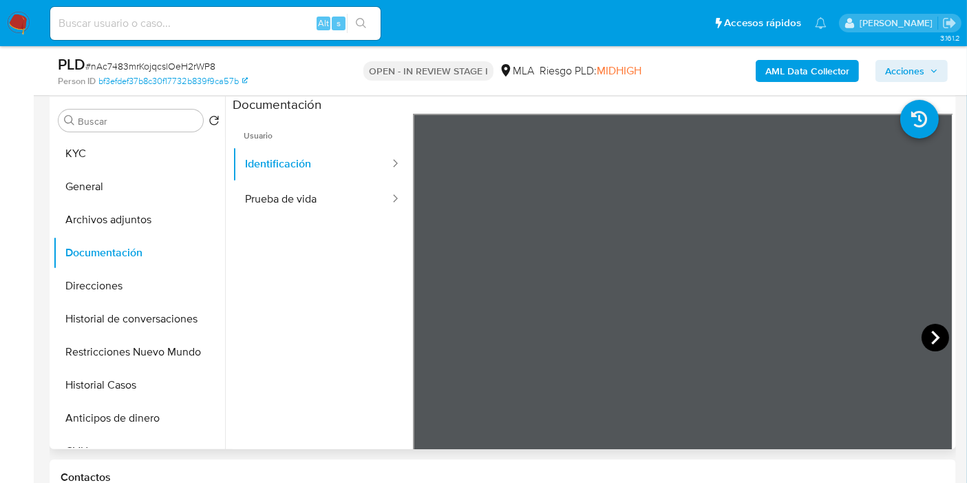
click at [939, 342] on icon at bounding box center [936, 338] width 28 height 28
click at [288, 213] on button "Prueba de vida" at bounding box center [312, 199] width 158 height 35
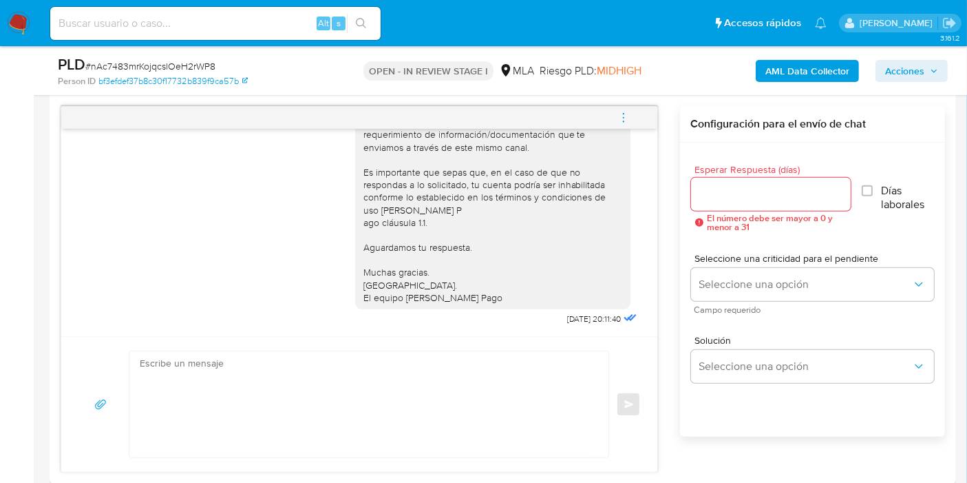
scroll to position [796, 0]
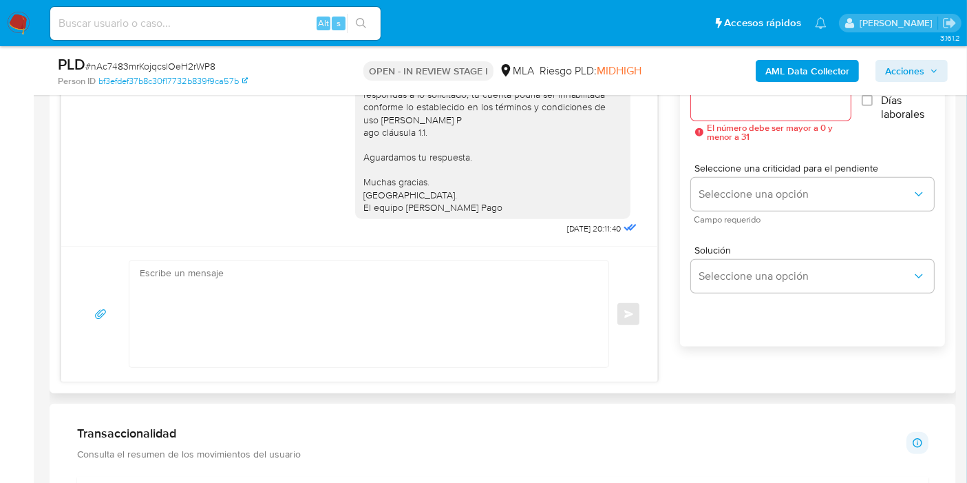
click at [472, 315] on textarea at bounding box center [366, 314] width 452 height 106
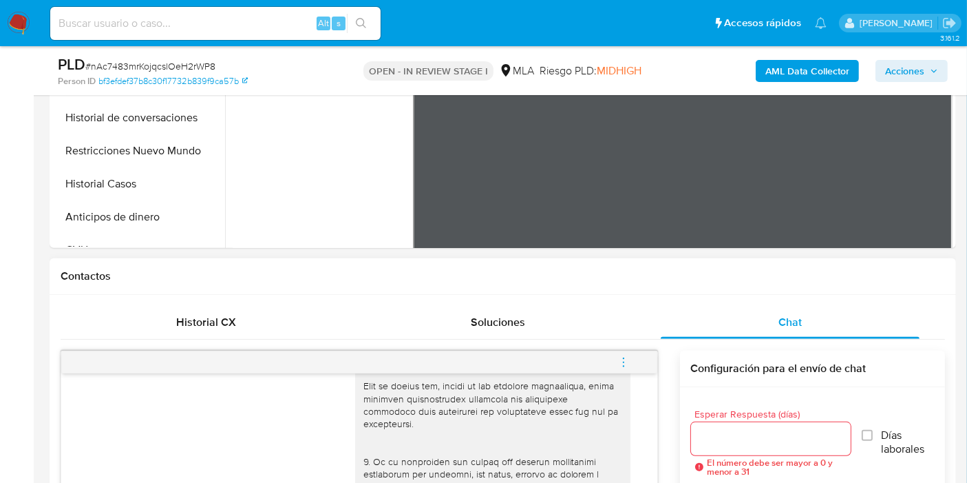
scroll to position [567, 0]
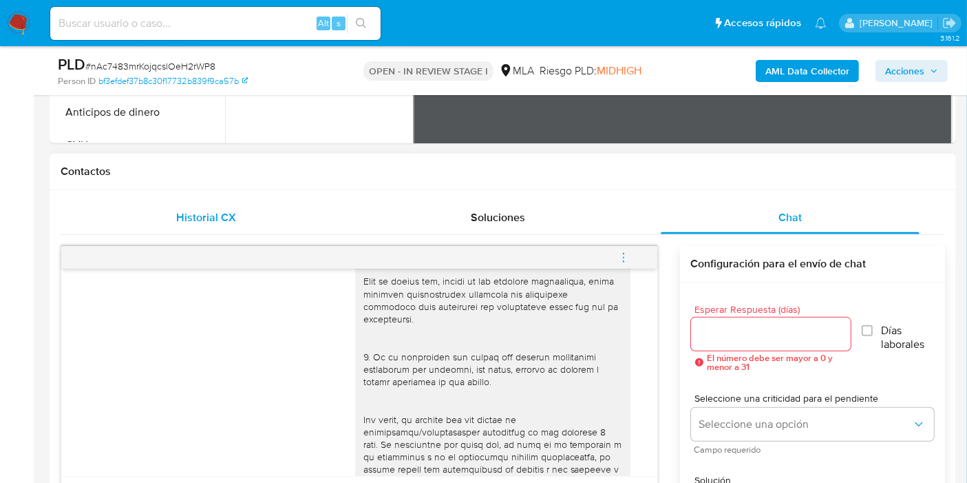
click at [155, 221] on div "Historial CX" at bounding box center [206, 217] width 259 height 33
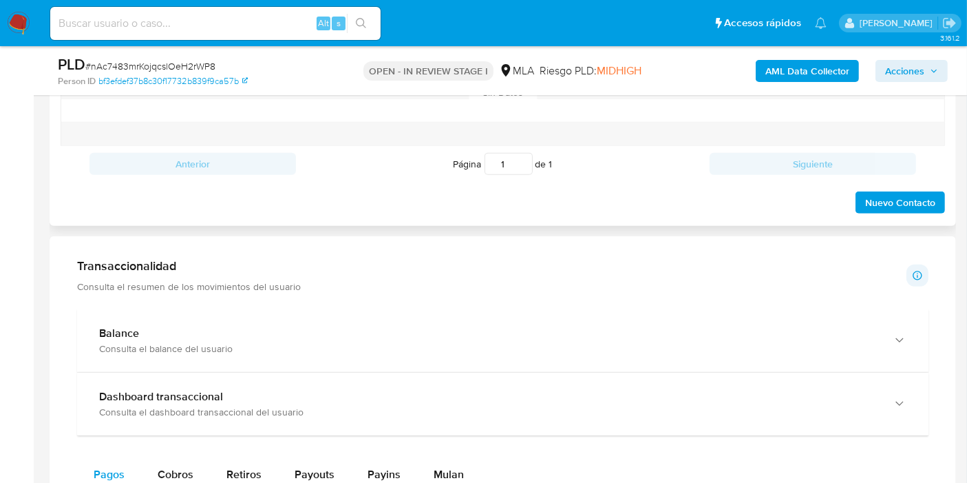
scroll to position [643, 0]
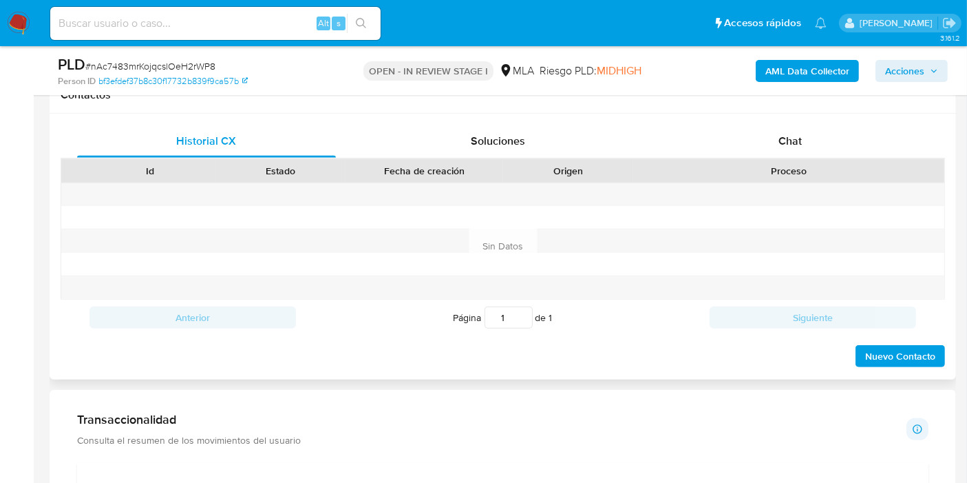
click at [843, 159] on div "Proceso" at bounding box center [788, 170] width 311 height 23
drag, startPoint x: 843, startPoint y: 140, endPoint x: 372, endPoint y: 215, distance: 476.1
click at [843, 139] on div "Chat" at bounding box center [790, 141] width 259 height 33
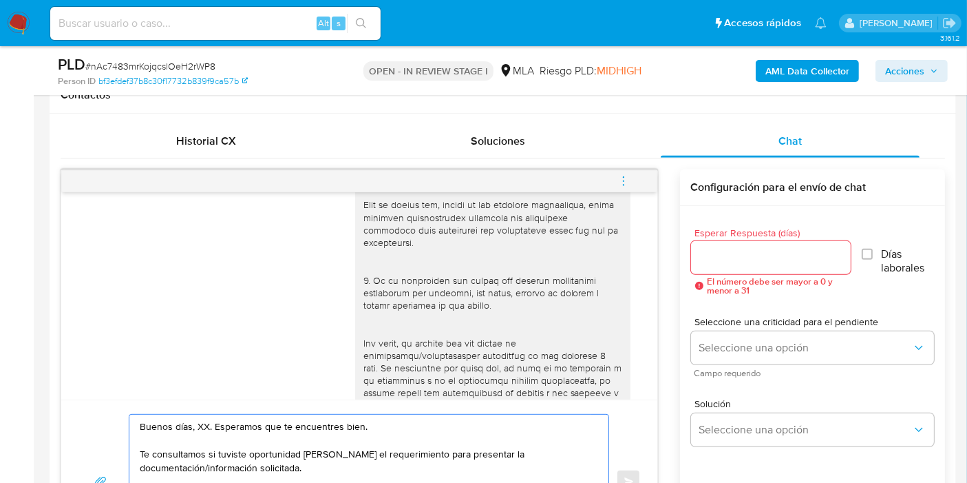
click at [207, 425] on textarea "Buenos días, XX. Esperamos que te encuentres bien. Te consultamos si tuviste op…" at bounding box center [366, 481] width 452 height 134
click at [204, 423] on textarea "Buenos días, XX. Esperamos que te encuentres bien. Te consultamos si tuviste op…" at bounding box center [366, 481] width 452 height 134
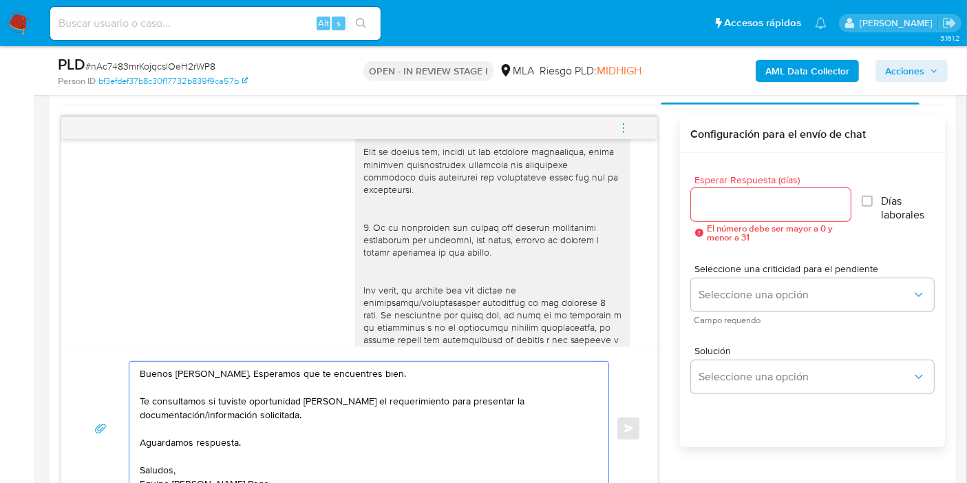
scroll to position [719, 0]
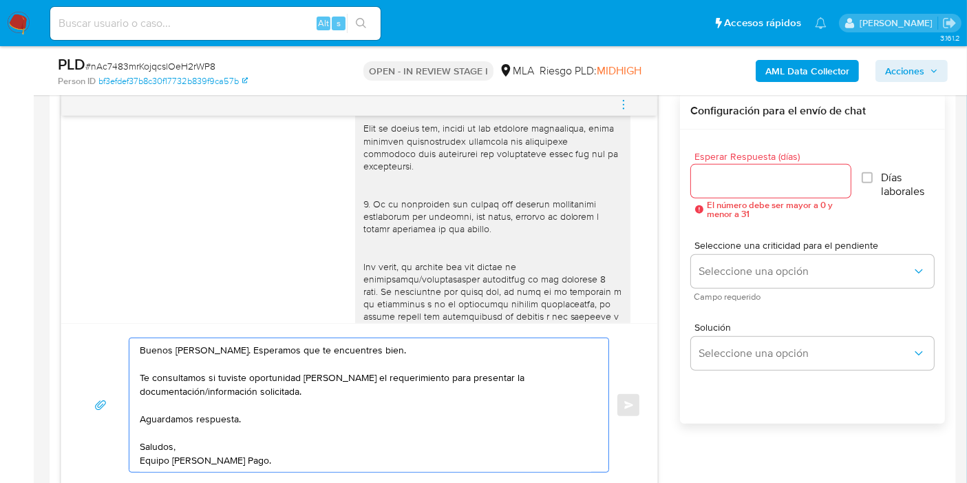
drag, startPoint x: 240, startPoint y: 370, endPoint x: 339, endPoint y: 381, distance: 100.3
click at [240, 370] on textarea "Buenos [PERSON_NAME]. Esperamos que te encuentres bien. Te consultamos si tuvis…" at bounding box center [366, 405] width 452 height 134
click at [382, 386] on textarea "Buenos [PERSON_NAME]. Esperamos que te encuentres bien. Te consultamos si tuvis…" at bounding box center [366, 405] width 452 height 134
click at [391, 384] on textarea "Buenos [PERSON_NAME]. Esperamos que te encuentres bien. Te consultamos si tuvis…" at bounding box center [366, 405] width 452 height 134
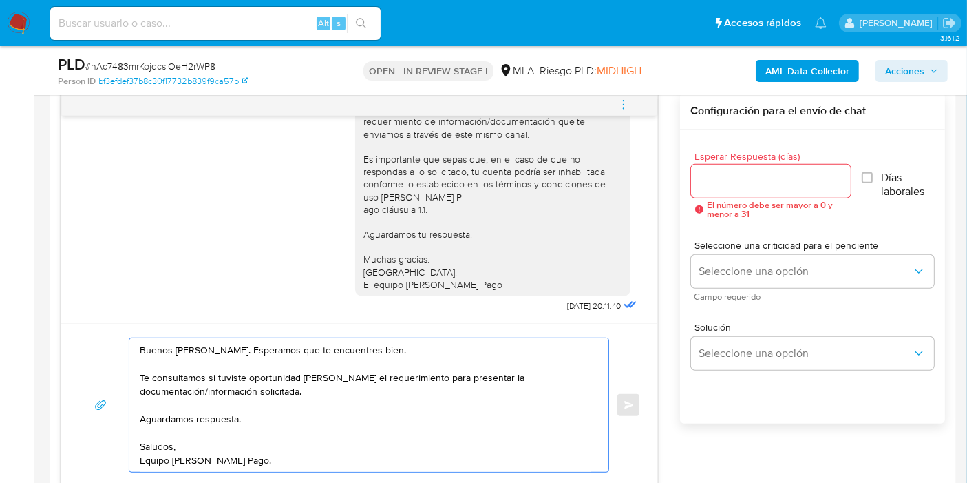
scroll to position [876, 0]
click at [232, 405] on textarea "Buenos [PERSON_NAME]. Esperamos que te encuentres bien. Te consultamos si tuvis…" at bounding box center [366, 405] width 452 height 134
click at [301, 393] on textarea "Buenos [PERSON_NAME]. Esperamos que te encuentres bien. Te consultamos si tuvis…" at bounding box center [366, 405] width 452 height 134
click at [303, 402] on textarea "Buenos [PERSON_NAME]. Esperamos que te encuentres bien. Te consultamos si tuvis…" at bounding box center [366, 405] width 452 height 134
click at [287, 423] on textarea "Buenos [PERSON_NAME]. Esperamos que te encuentres bien. Te consultamos si tuvis…" at bounding box center [366, 405] width 452 height 134
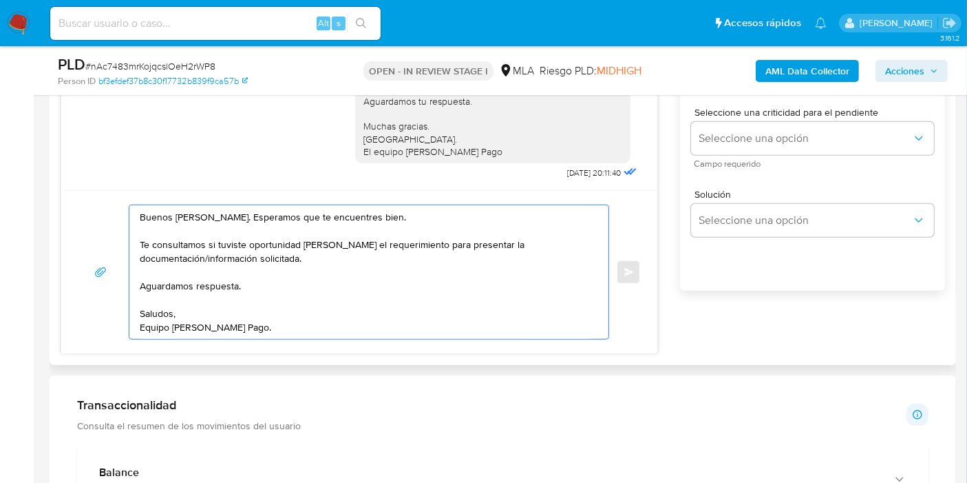
scroll to position [796, 0]
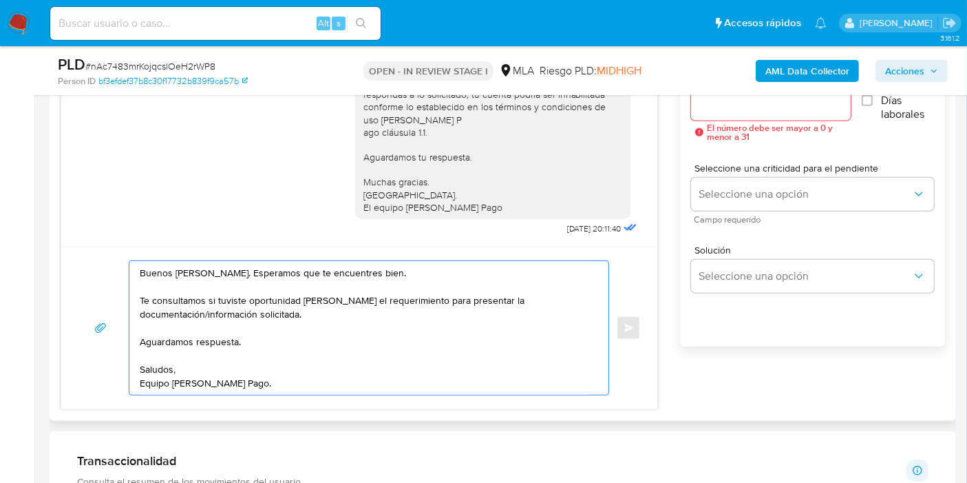
click at [350, 368] on textarea "Buenos [PERSON_NAME]. Esperamos que te encuentres bien. Te consultamos si tuvis…" at bounding box center [366, 328] width 452 height 134
click at [368, 310] on textarea "Buenos [PERSON_NAME]. Esperamos que te encuentres bien. Te consultamos si tuvis…" at bounding box center [366, 328] width 452 height 134
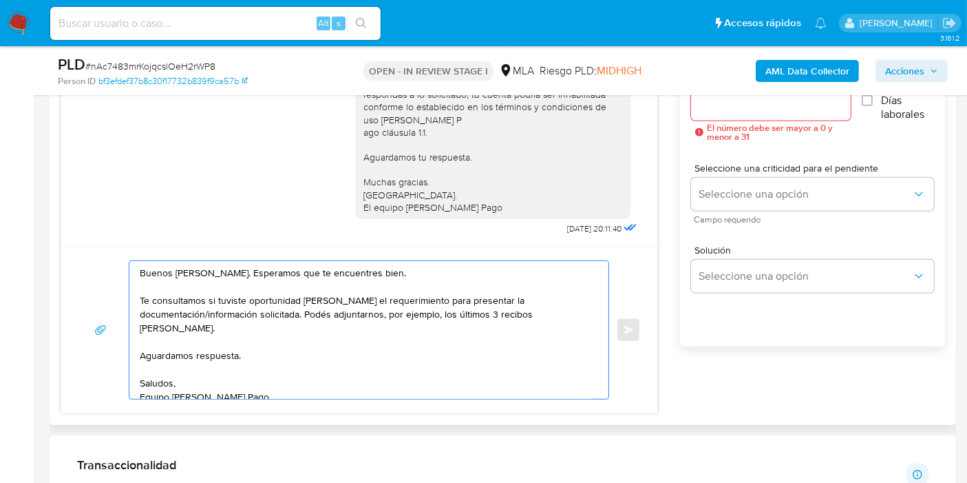
click at [317, 313] on textarea "Buenos [PERSON_NAME]. Esperamos que te encuentres bien. Te consultamos si tuvis…" at bounding box center [366, 330] width 452 height 138
click at [253, 333] on textarea "Buenos [PERSON_NAME]. Esperamos que te encuentres bien. Te consultamos si tuvis…" at bounding box center [366, 330] width 452 height 138
click at [561, 312] on textarea "Buenos [PERSON_NAME]. Esperamos que te encuentres bien. Te consultamos si tuvis…" at bounding box center [366, 330] width 452 height 138
click at [576, 319] on textarea "Buenos [PERSON_NAME]. Esperamos que te encuentres bien. Te consultamos si tuvis…" at bounding box center [366, 330] width 452 height 138
click at [578, 305] on textarea "Buenos días, Brenda. Esperamos que te encuentres bien. Te consultamos si tuvist…" at bounding box center [366, 330] width 452 height 138
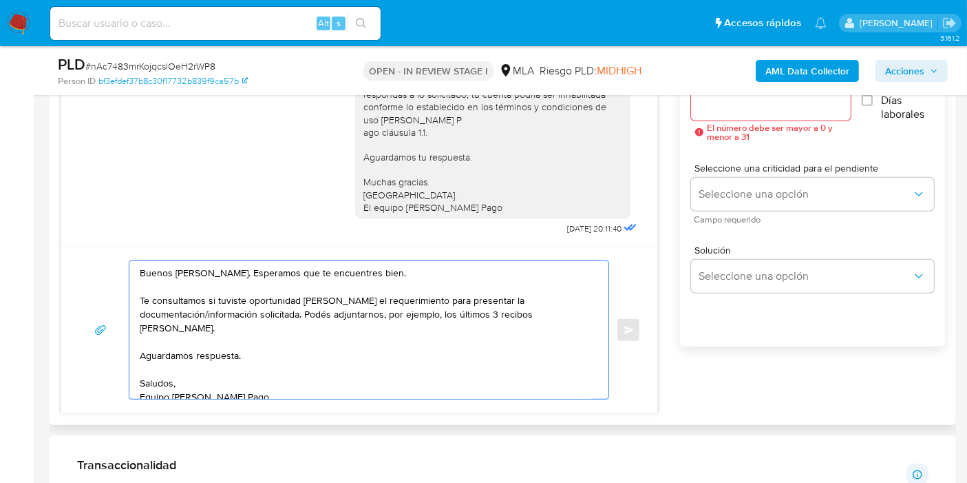
click at [578, 305] on textarea "Buenos días, Brenda. Esperamos que te encuentres bien. Te consultamos si tuvist…" at bounding box center [366, 330] width 452 height 138
click at [579, 308] on textarea "Buenos días, Brenda. Esperamos que te encuentres bien. Te consultamos si tuvist…" at bounding box center [366, 330] width 452 height 138
drag, startPoint x: 231, startPoint y: 307, endPoint x: 264, endPoint y: 367, distance: 68.7
click at [231, 308] on textarea "Buenos días, Brenda. Esperamos que te encuentres bien. Te consultamos si tuvist…" at bounding box center [366, 330] width 452 height 138
click at [295, 317] on textarea "Buenos días, Brenda. Esperamos que te encuentres bien. Te consultamos si tuvist…" at bounding box center [366, 330] width 452 height 138
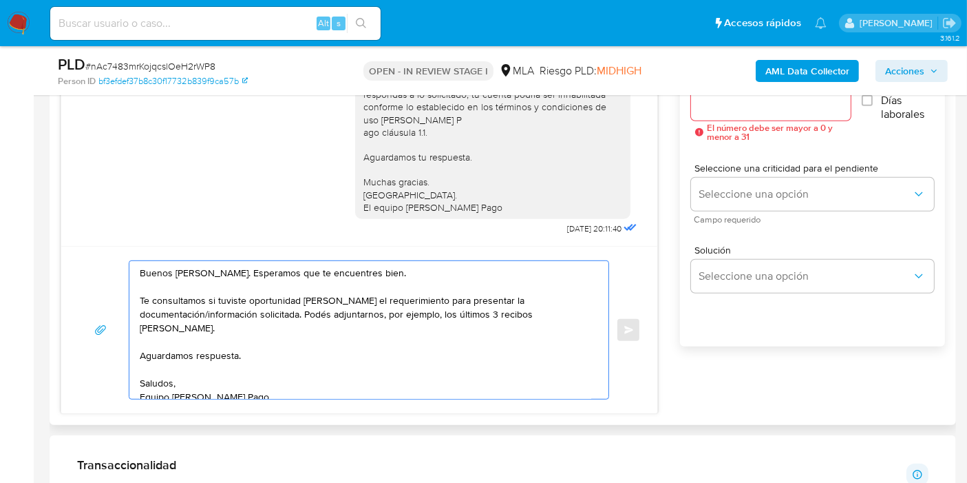
click at [304, 317] on textarea "Buenos días, Brenda. Esperamos que te encuentres bien. Te consultamos si tuvist…" at bounding box center [366, 330] width 452 height 138
click at [361, 311] on textarea "Buenos días, Brenda. Esperamos que te encuentres bien. Te consultamos si tuvist…" at bounding box center [366, 330] width 452 height 138
click at [303, 313] on textarea "Buenos días, Brenda. Esperamos que te encuentres bien. Te consultamos si tuvist…" at bounding box center [366, 330] width 452 height 138
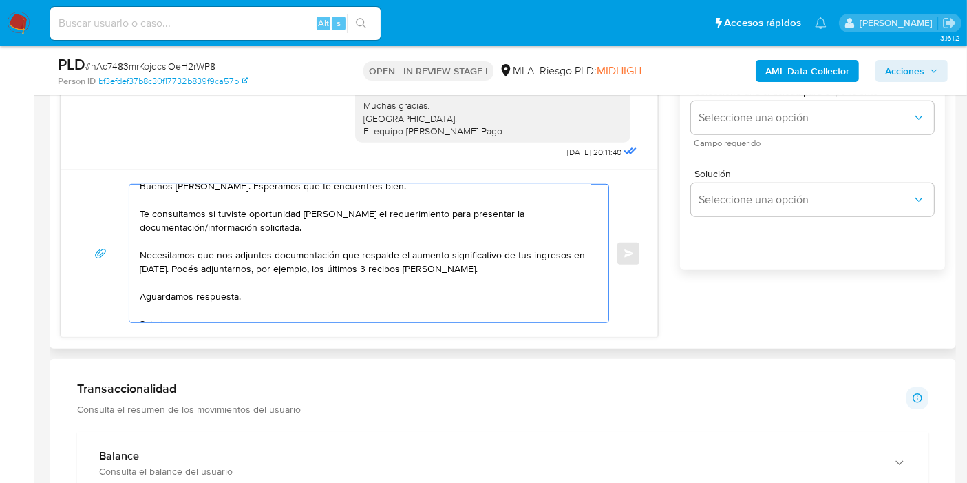
scroll to position [0, 0]
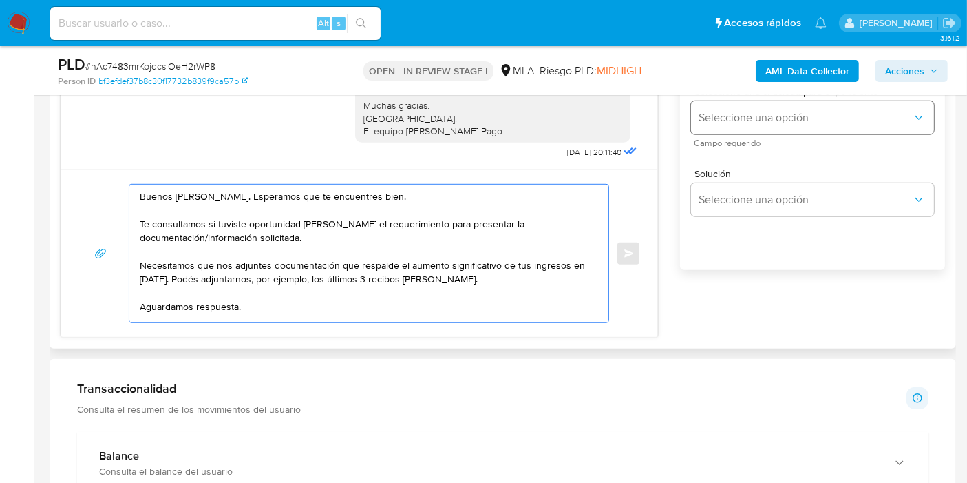
type textarea "Buenos días, Brenda. Esperamos que te encuentres bien. Te consultamos si tuvist…"
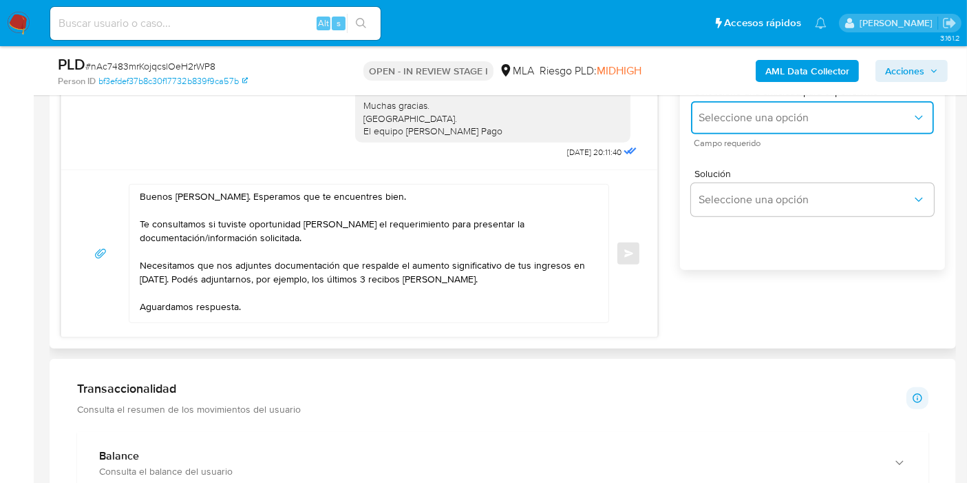
drag, startPoint x: 781, startPoint y: 118, endPoint x: 770, endPoint y: 162, distance: 44.6
click at [781, 118] on span "Seleccione una opción" at bounding box center [805, 118] width 213 height 14
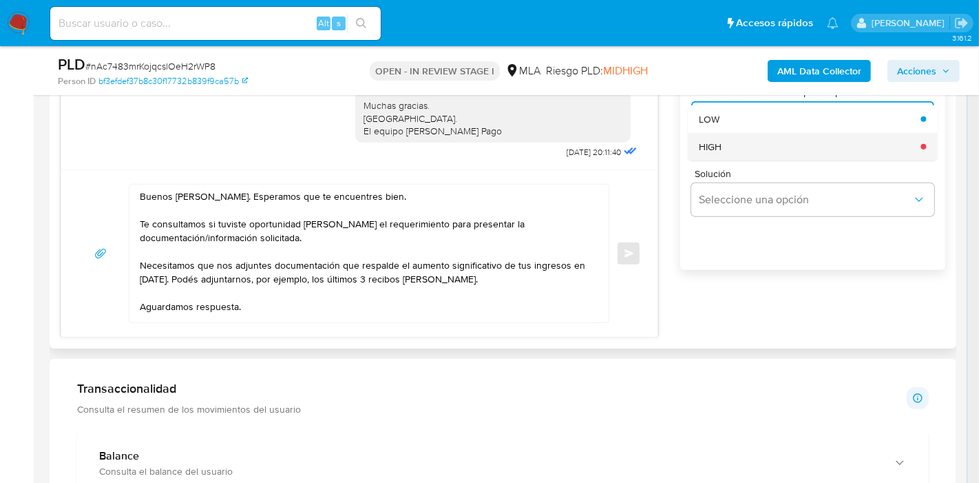
click at [776, 144] on div "HIGH" at bounding box center [805, 147] width 213 height 28
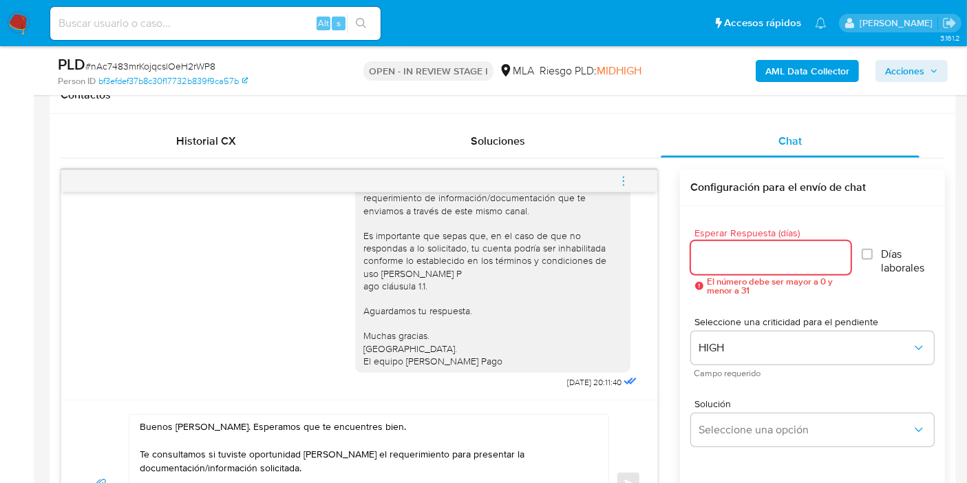
click at [749, 253] on input "Esperar Respuesta (días)" at bounding box center [771, 257] width 160 height 18
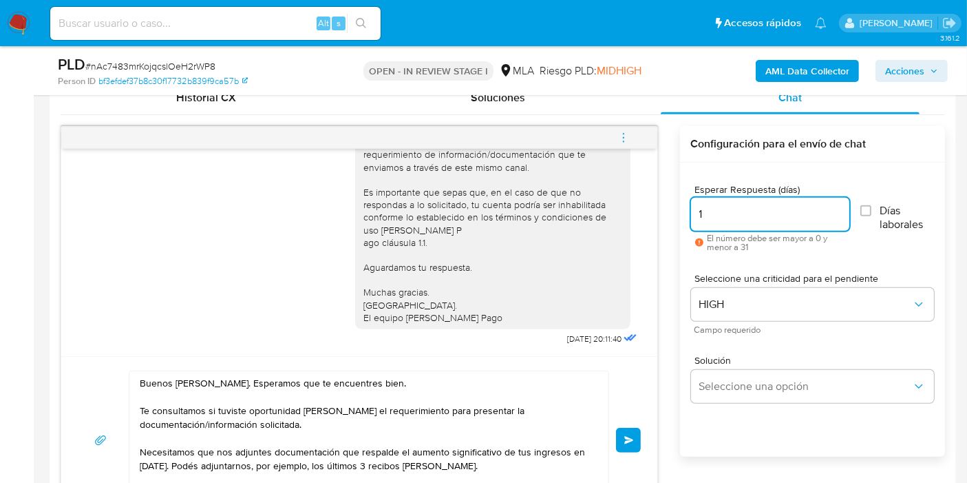
scroll to position [719, 0]
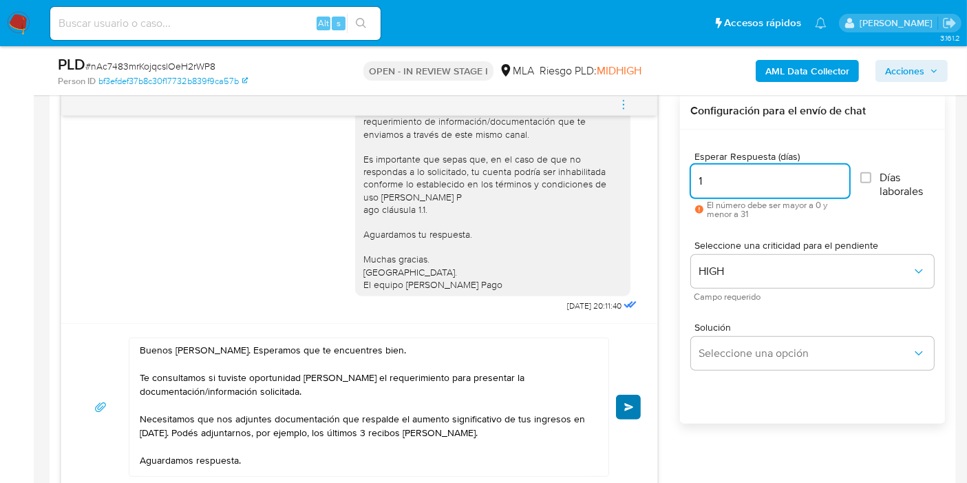
type input "1"
click at [621, 394] on button "Enviar" at bounding box center [628, 406] width 25 height 25
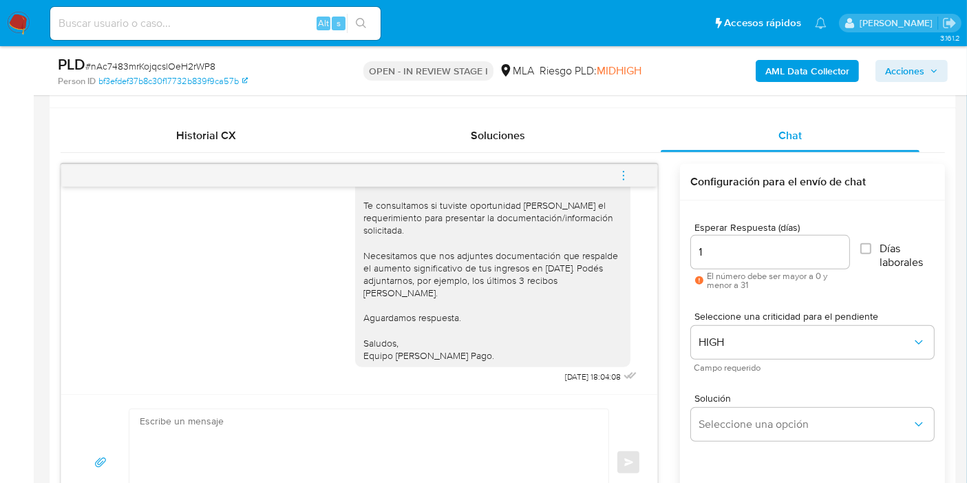
scroll to position [567, 0]
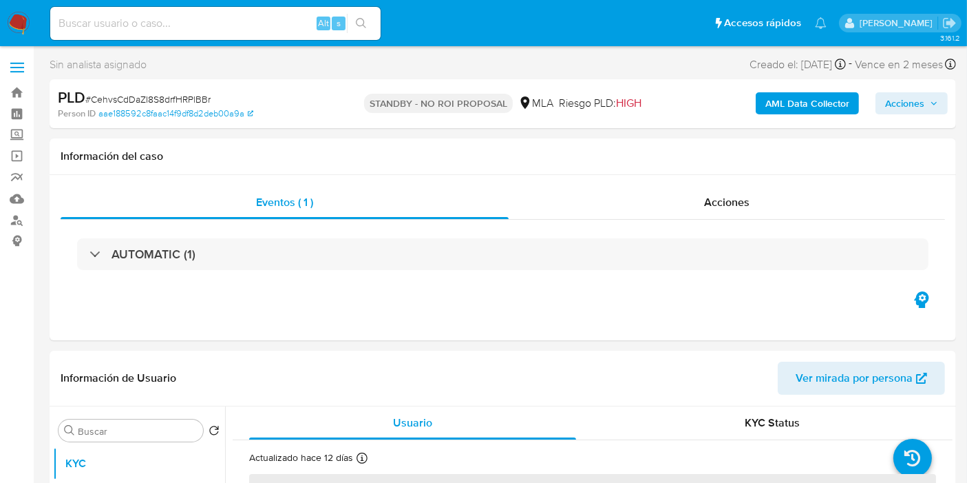
select select "10"
click at [11, 26] on img at bounding box center [18, 23] width 23 height 23
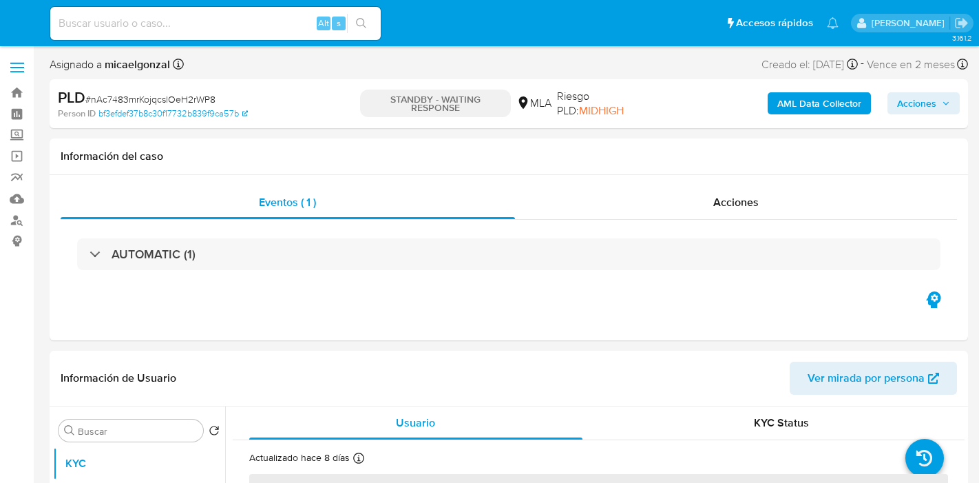
select select "10"
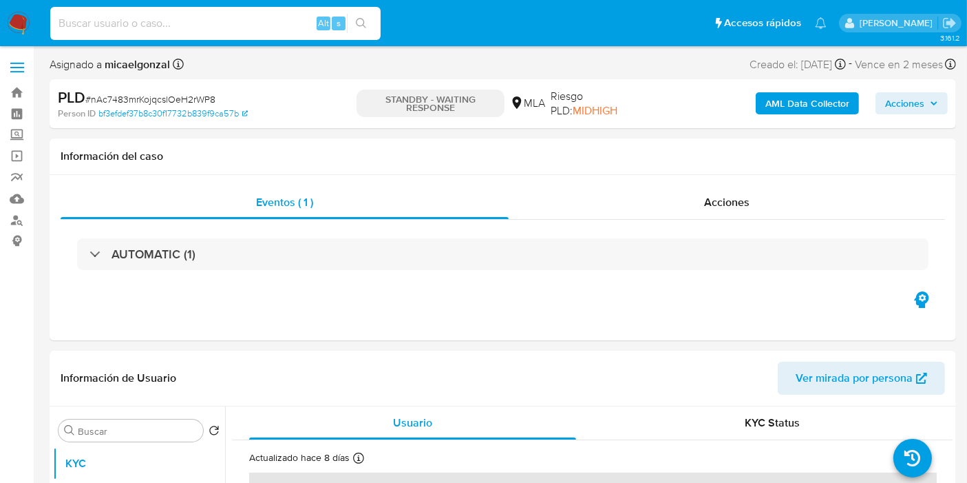
click at [169, 22] on input at bounding box center [215, 23] width 330 height 18
paste input "jKtN6Q9fU3w5lig1fwqixyYe"
type input "jKtN6Q9fU3w5lig1fwqixyYe"
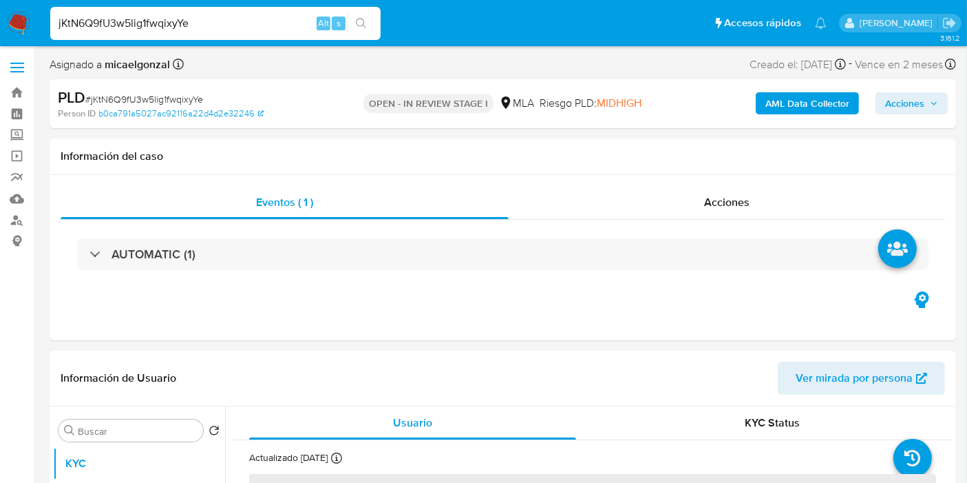
select select "10"
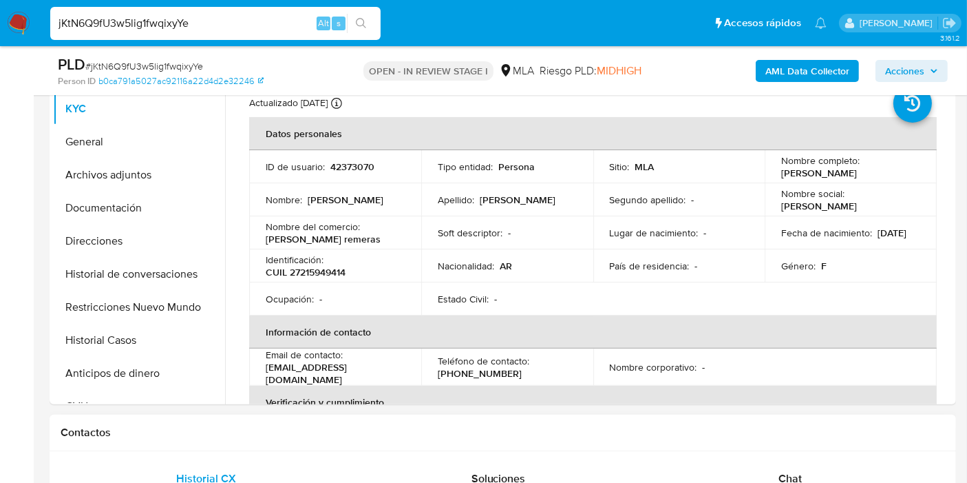
scroll to position [229, 0]
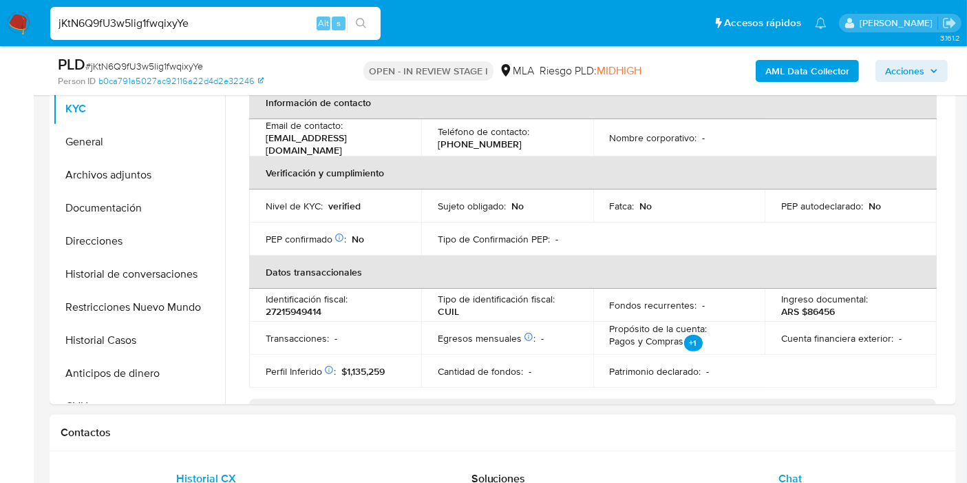
click at [814, 469] on div "Chat" at bounding box center [790, 478] width 259 height 33
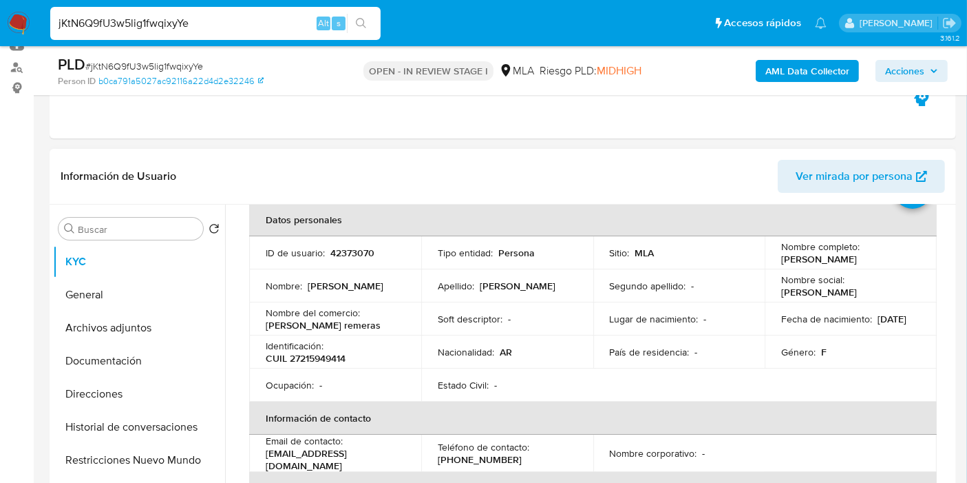
scroll to position [0, 0]
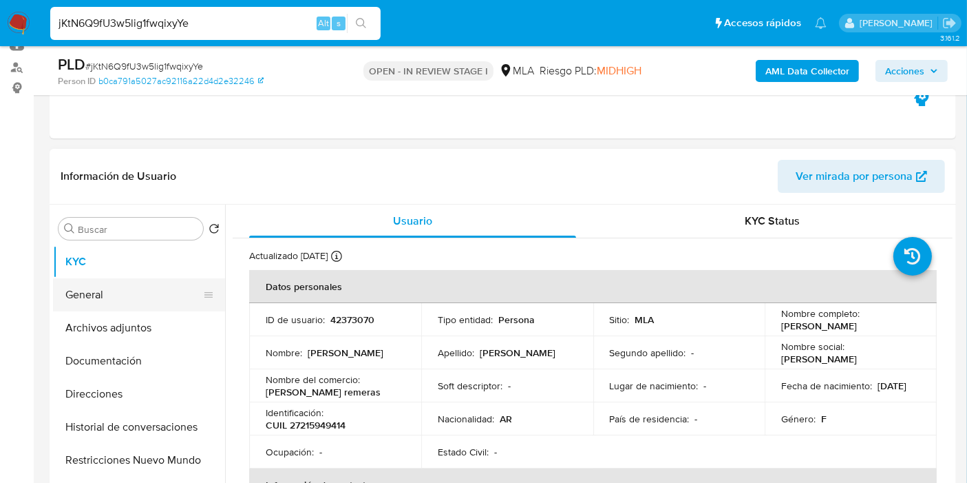
click at [123, 290] on button "General" at bounding box center [133, 294] width 161 height 33
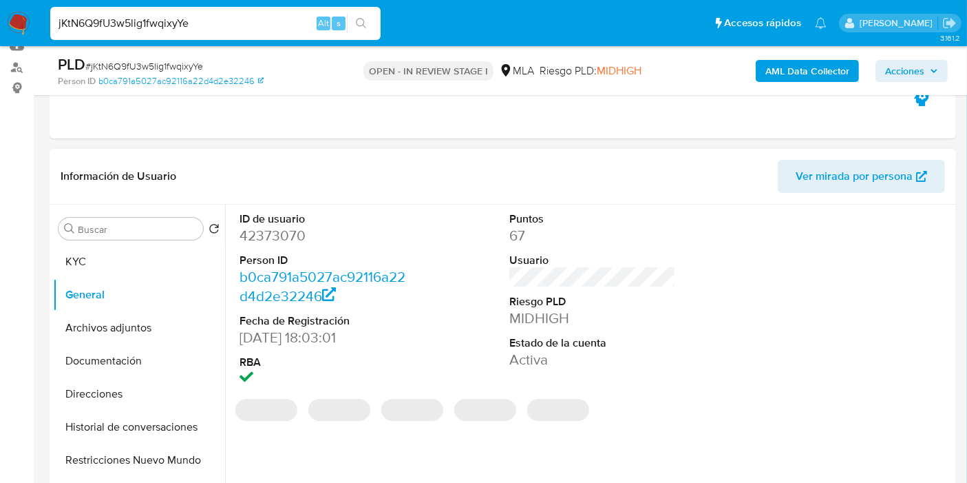
click at [285, 245] on dl "ID de usuario 42373070 Person ID b0ca791a5027ac92116a22d4d2e32246 Fecha de Regi…" at bounding box center [323, 300] width 167 height 178
click at [283, 235] on dd "42373070" at bounding box center [323, 235] width 167 height 19
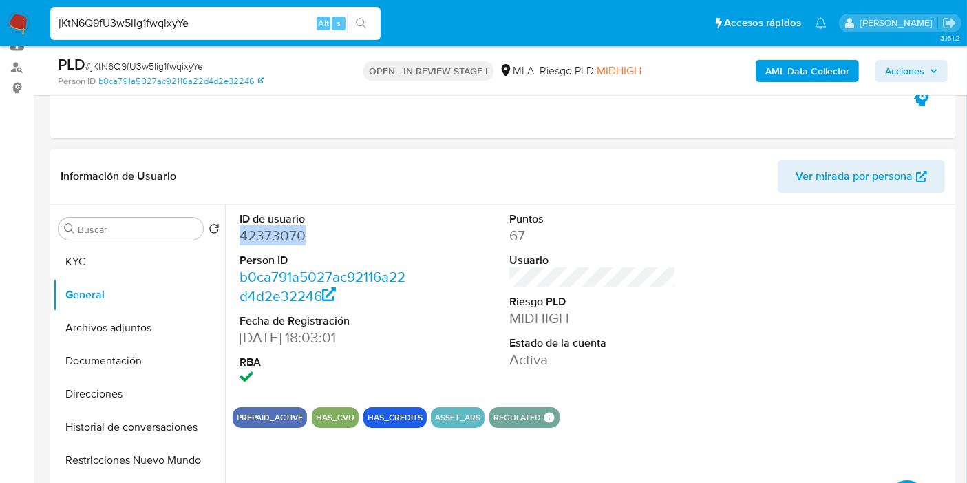
copy dd "42373070"
click at [173, 24] on input "jKtN6Q9fU3w5lig1fwqixyYe" at bounding box center [215, 23] width 330 height 18
paste input "CGa4EyJdQBeYMh4B46IBTqrq"
type input "CGa4EyJdQBeYMh4B46IBTqrq"
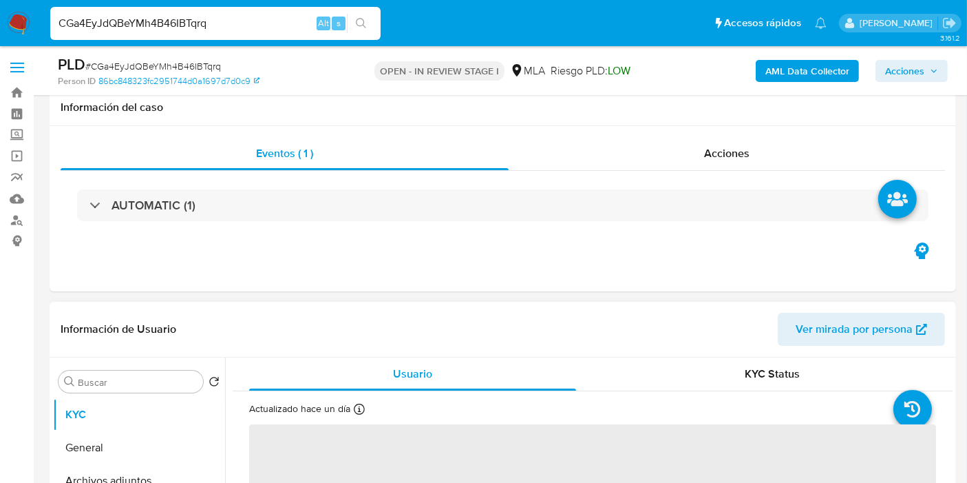
scroll to position [458, 0]
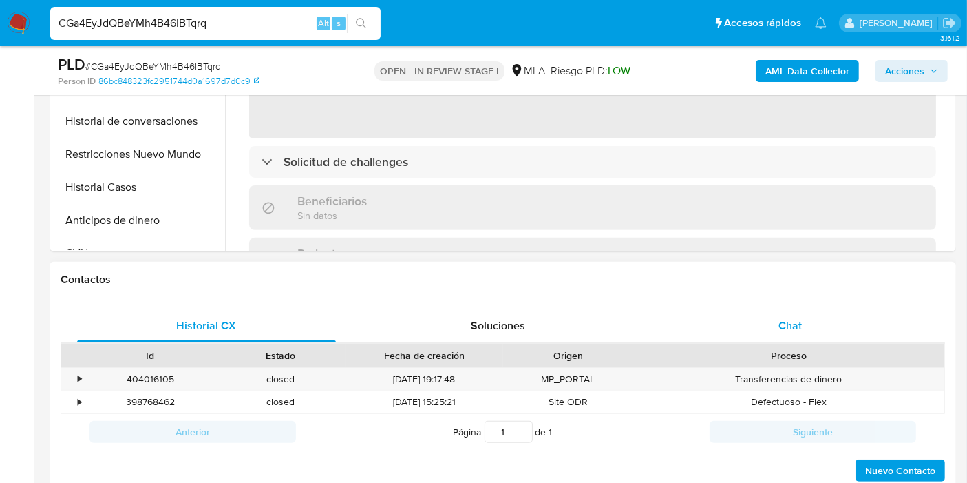
select select "10"
click at [739, 296] on div "Contactos" at bounding box center [503, 280] width 907 height 36
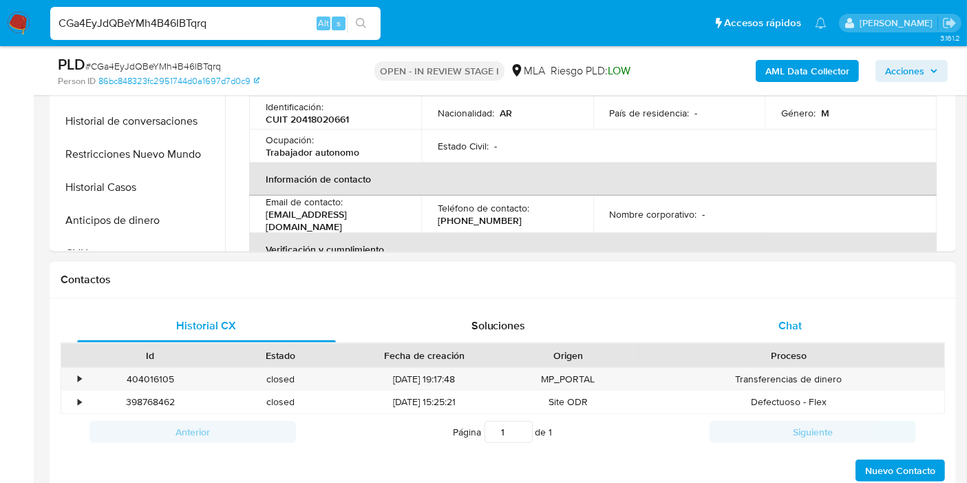
click at [747, 322] on div "Chat" at bounding box center [790, 325] width 259 height 33
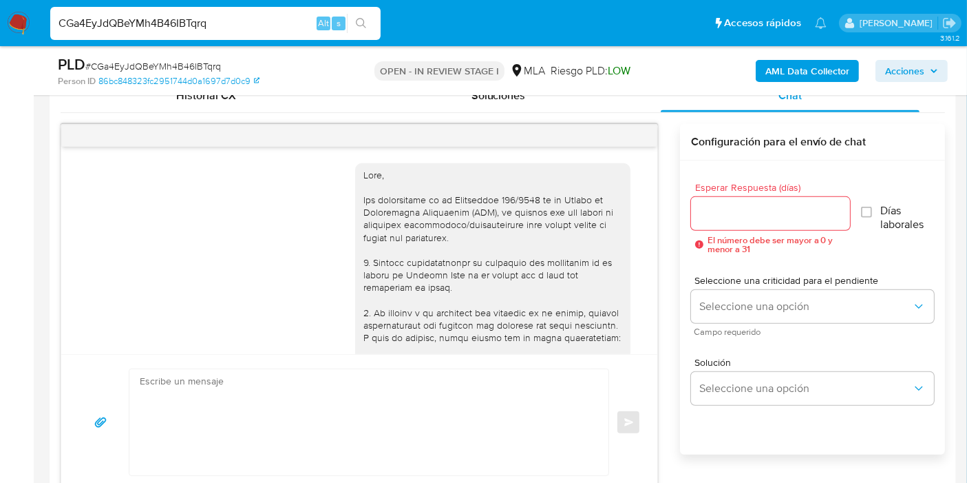
scroll to position [1394, 0]
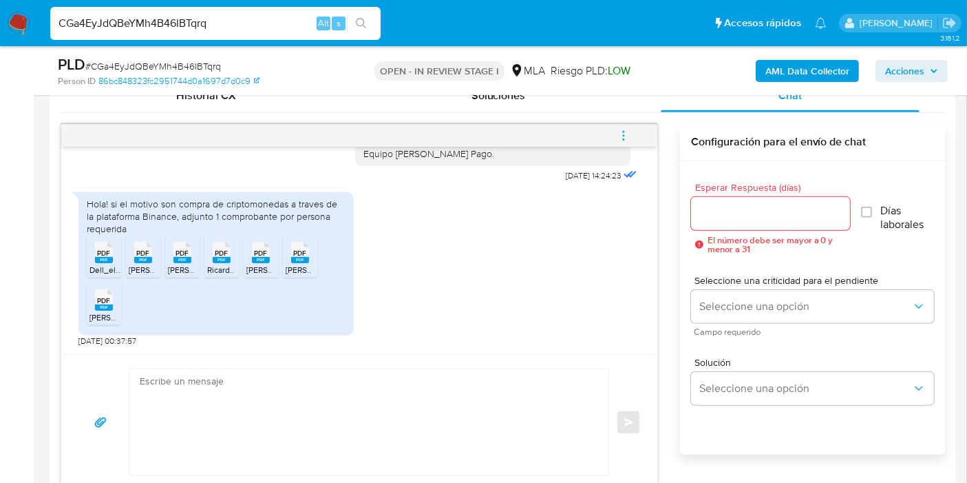
click at [95, 260] on rect at bounding box center [104, 260] width 18 height 6
click at [143, 248] on span "PDF" at bounding box center [143, 252] width 13 height 9
click at [177, 253] on span "PDF" at bounding box center [182, 252] width 13 height 9
click at [221, 258] on rect at bounding box center [222, 260] width 18 height 6
drag, startPoint x: 249, startPoint y: 259, endPoint x: 288, endPoint y: 261, distance: 39.3
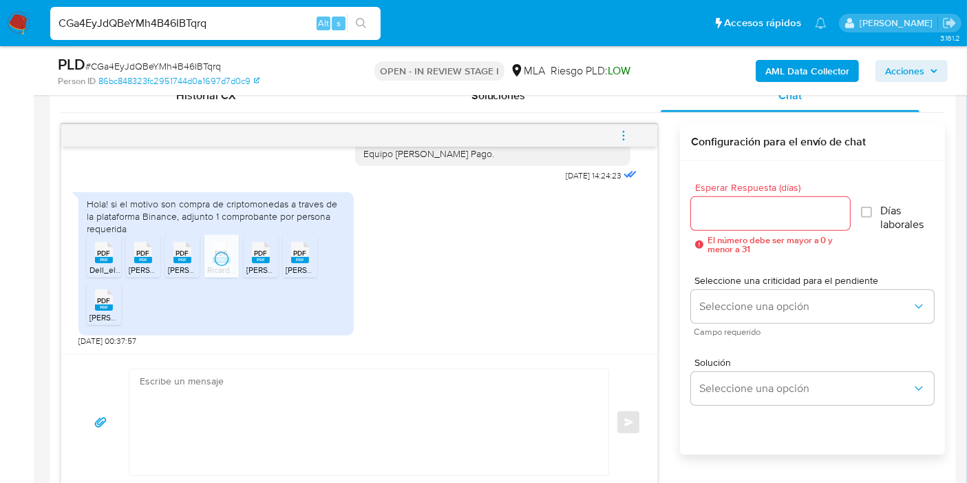
click at [249, 259] on div "PDF PDF" at bounding box center [260, 250] width 29 height 27
click at [311, 264] on span "[PERSON_NAME].pdf" at bounding box center [325, 270] width 78 height 12
drag, startPoint x: 104, startPoint y: 304, endPoint x: 323, endPoint y: 292, distance: 219.2
click at [104, 304] on rect at bounding box center [104, 307] width 18 height 6
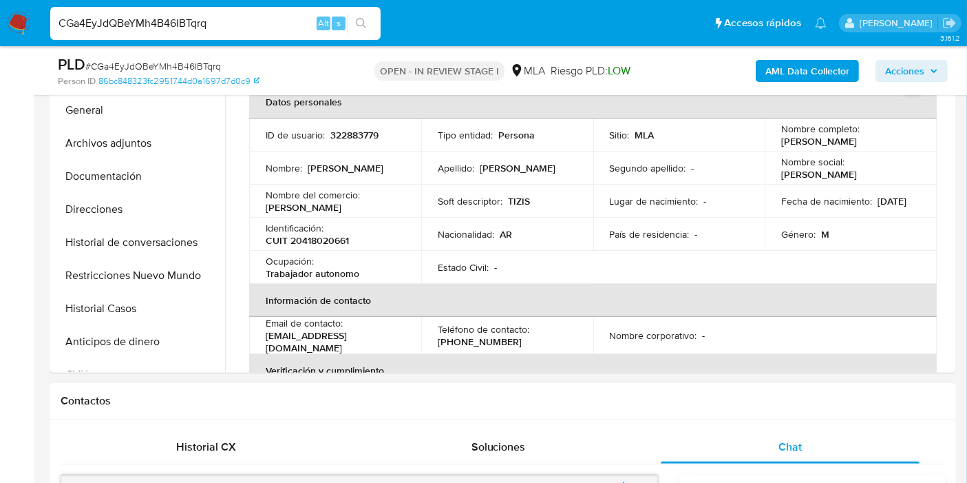
scroll to position [229, 0]
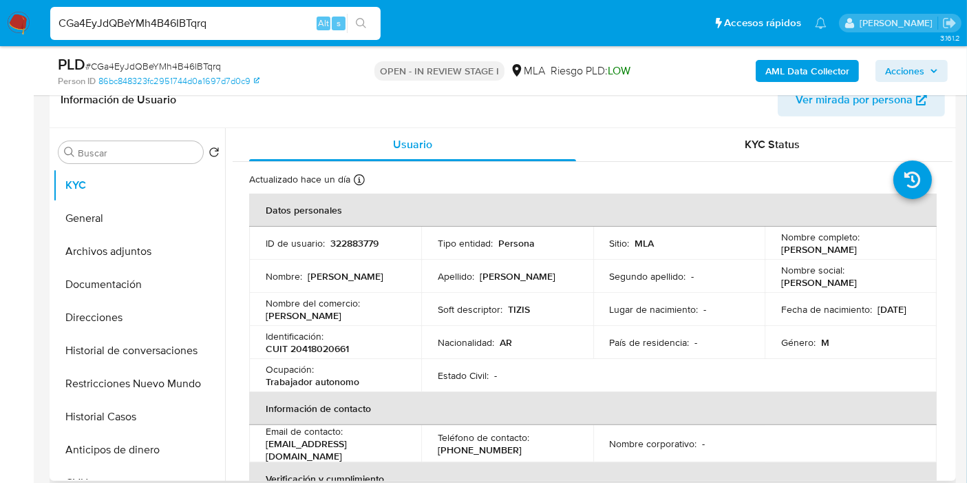
click at [336, 346] on p "CUIT 20418020661" at bounding box center [307, 348] width 83 height 12
copy p "20418020661"
click at [143, 209] on button "General" at bounding box center [133, 218] width 161 height 33
